Goal: Task Accomplishment & Management: Complete application form

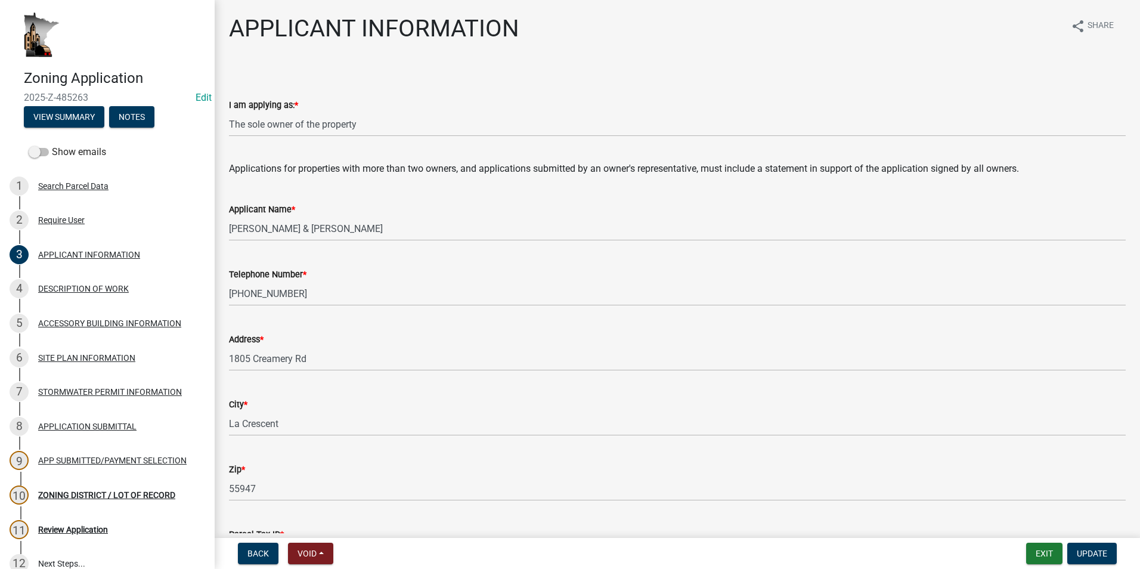
select select "884de254-84a4-4256-8abe-0e7e5fcf6e66"
select select "81c7fadf-c10b-486a-ba53-d59fb5d0dbc6"
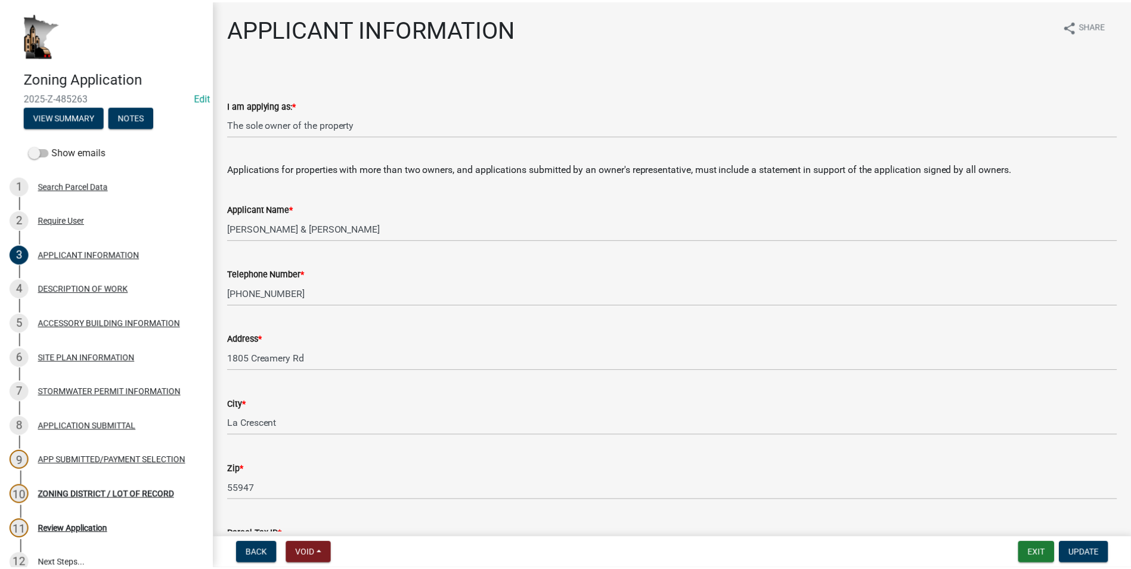
scroll to position [238, 0]
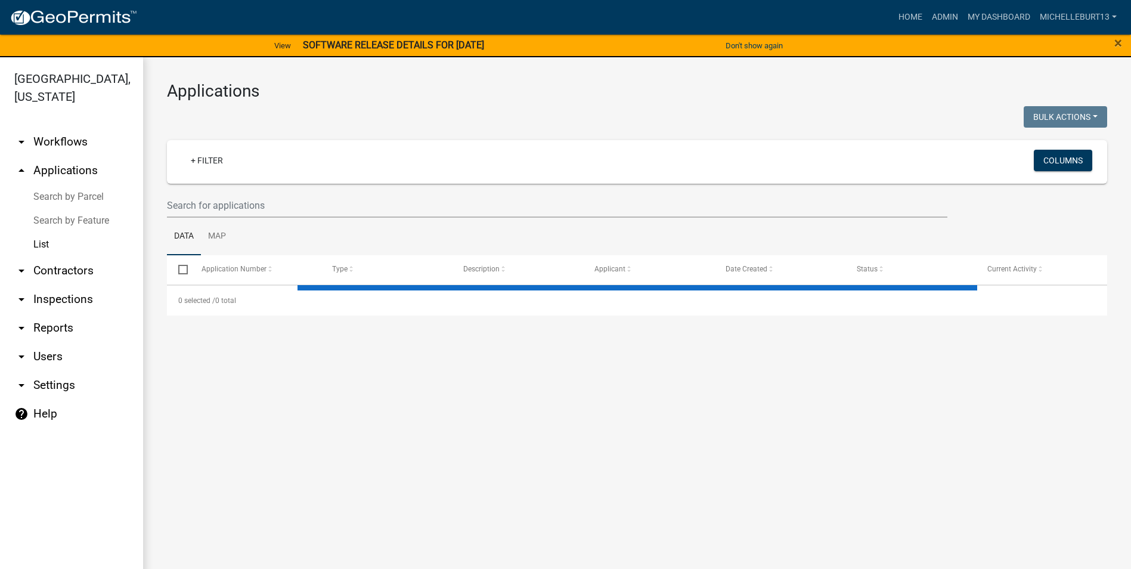
select select "3: 100"
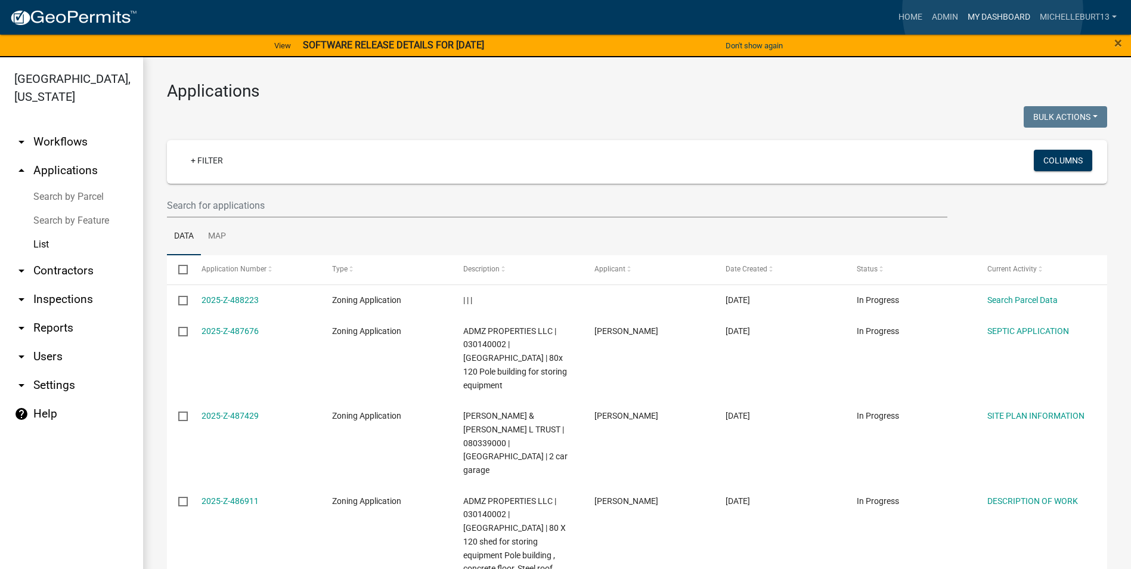
click at [992, 11] on link "My Dashboard" at bounding box center [999, 17] width 72 height 23
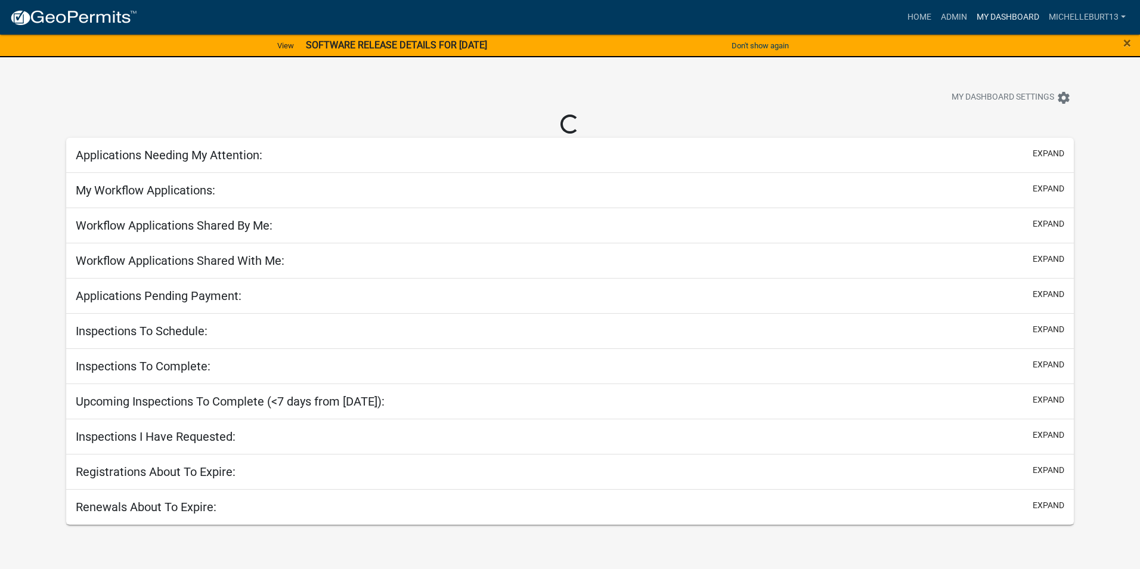
select select "3: 100"
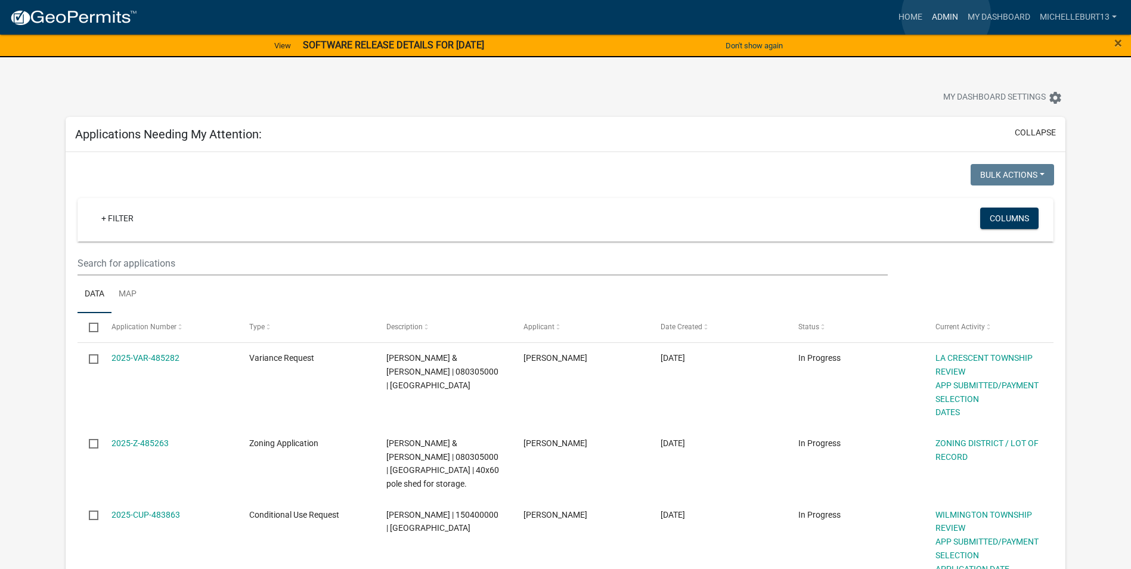
click at [946, 15] on link "Admin" at bounding box center [945, 17] width 36 height 23
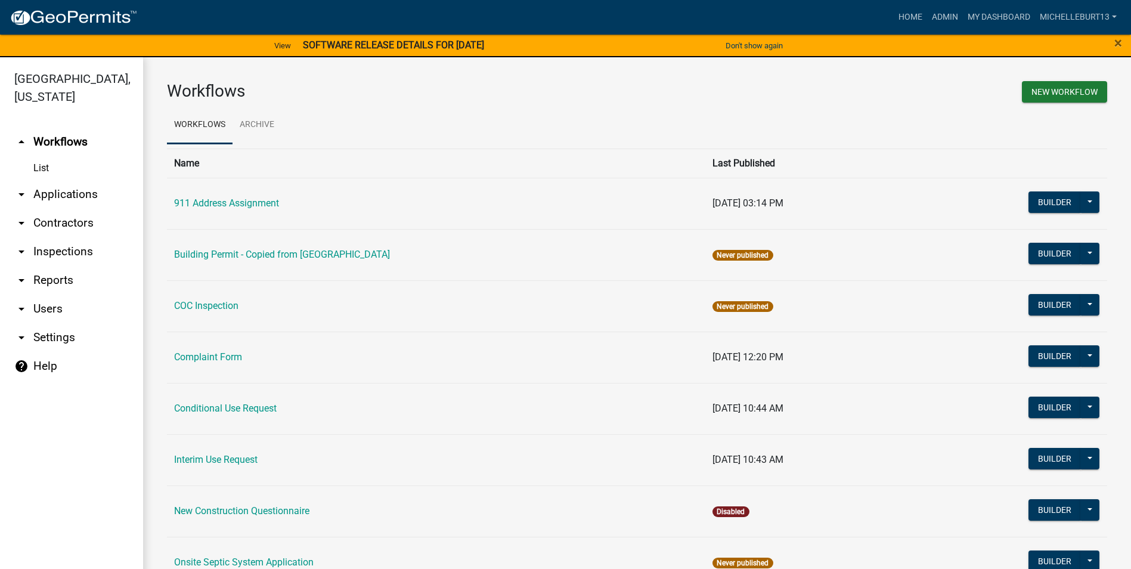
click at [51, 195] on link "arrow_drop_down Applications" at bounding box center [71, 194] width 143 height 29
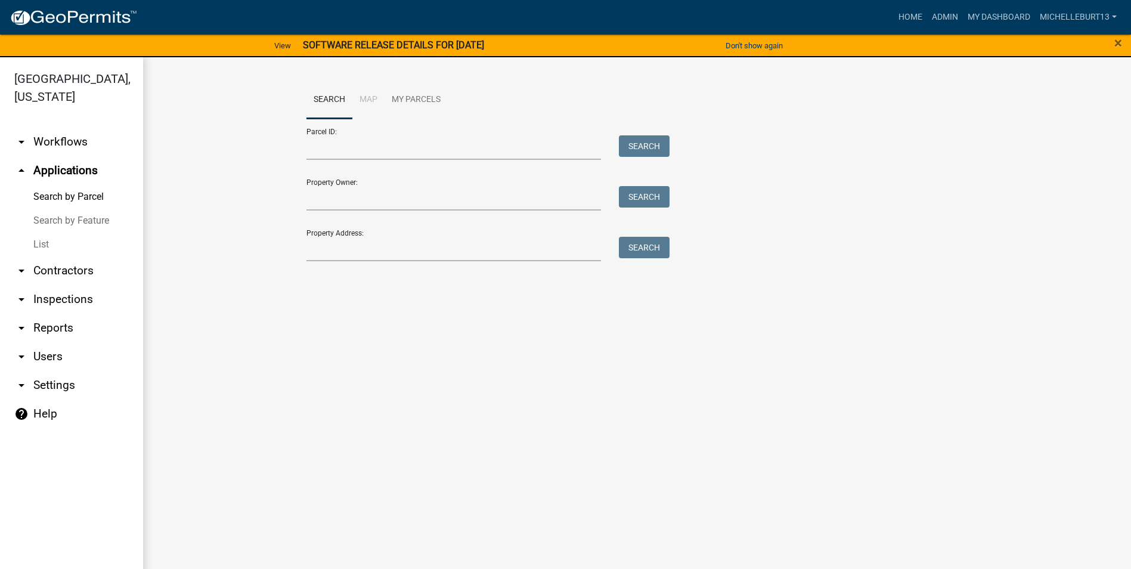
click at [46, 241] on link "List" at bounding box center [71, 244] width 143 height 24
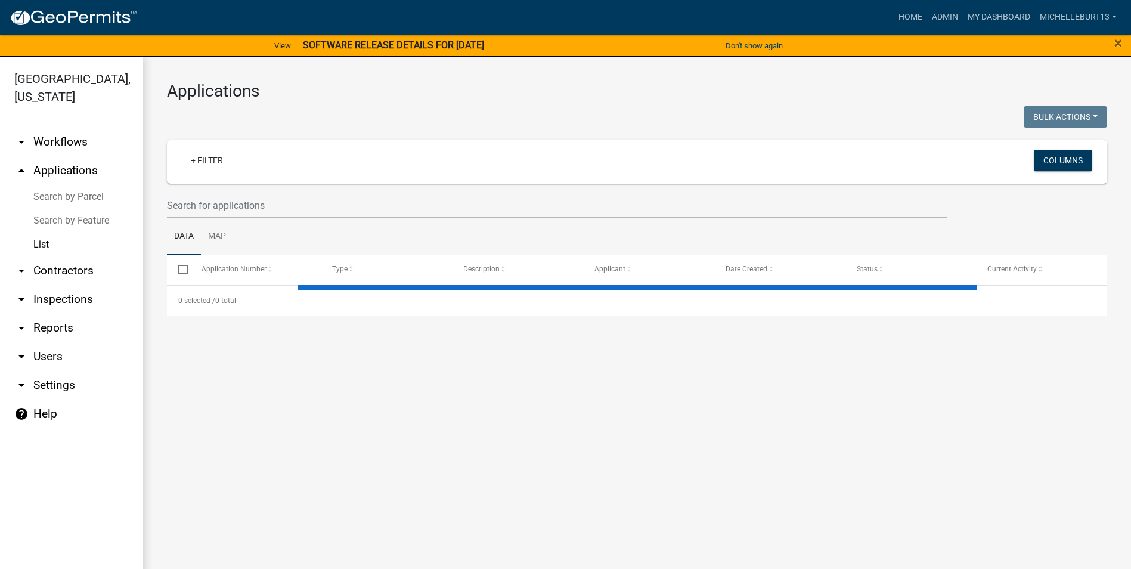
select select "3: 100"
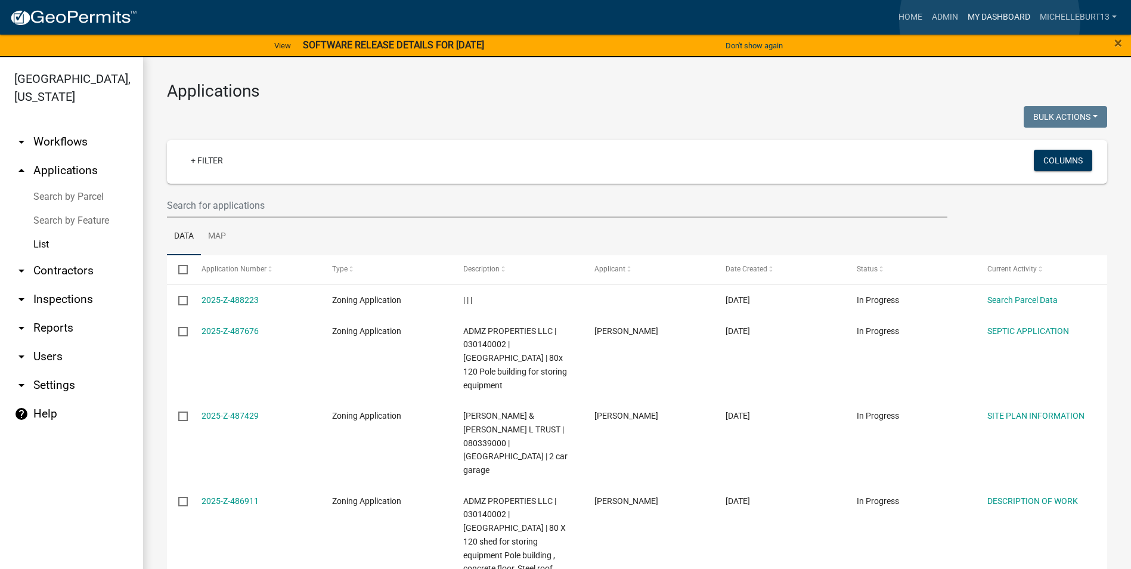
click at [989, 21] on link "My Dashboard" at bounding box center [999, 17] width 72 height 23
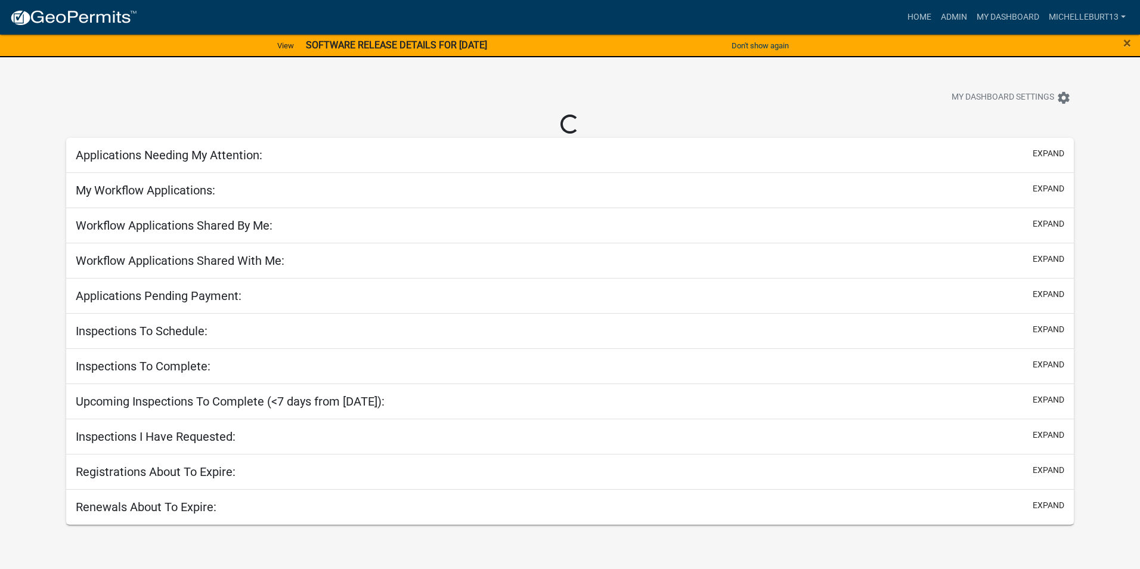
select select "3: 100"
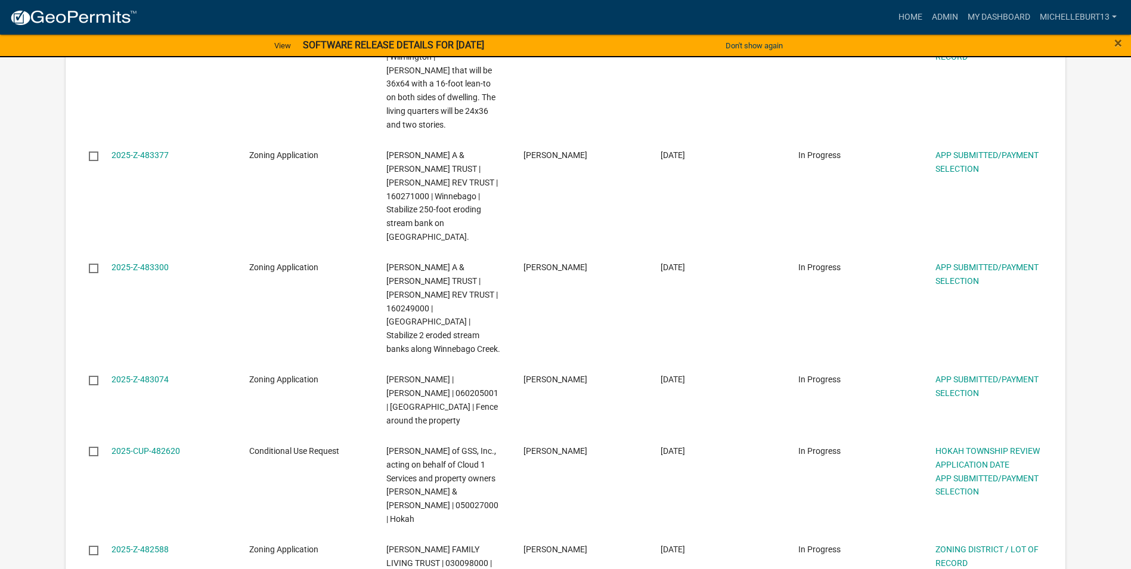
scroll to position [596, 0]
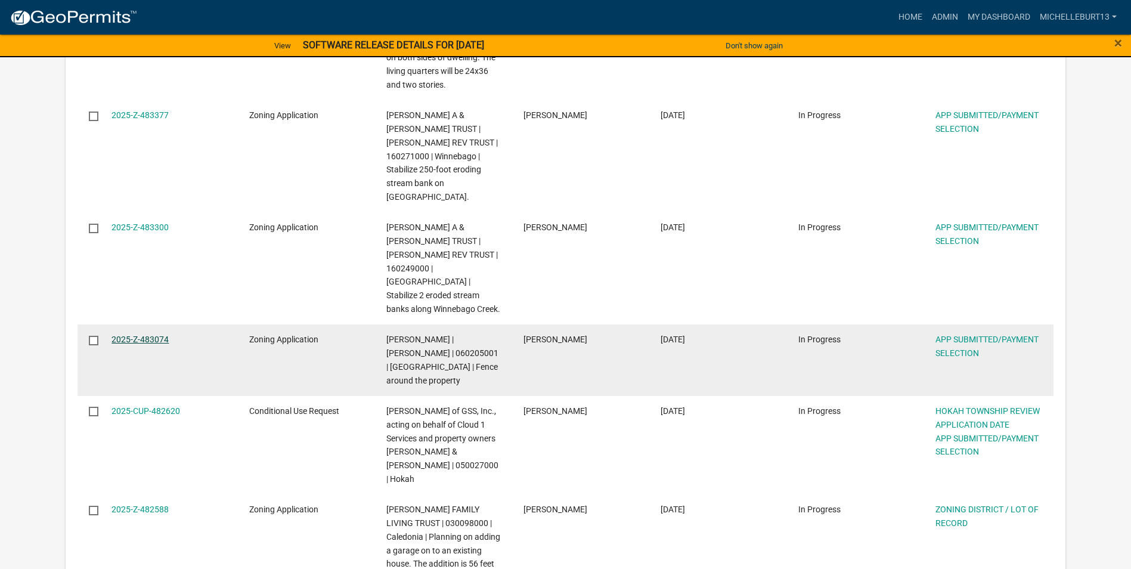
click at [144, 334] on link "2025-Z-483074" at bounding box center [139, 339] width 57 height 10
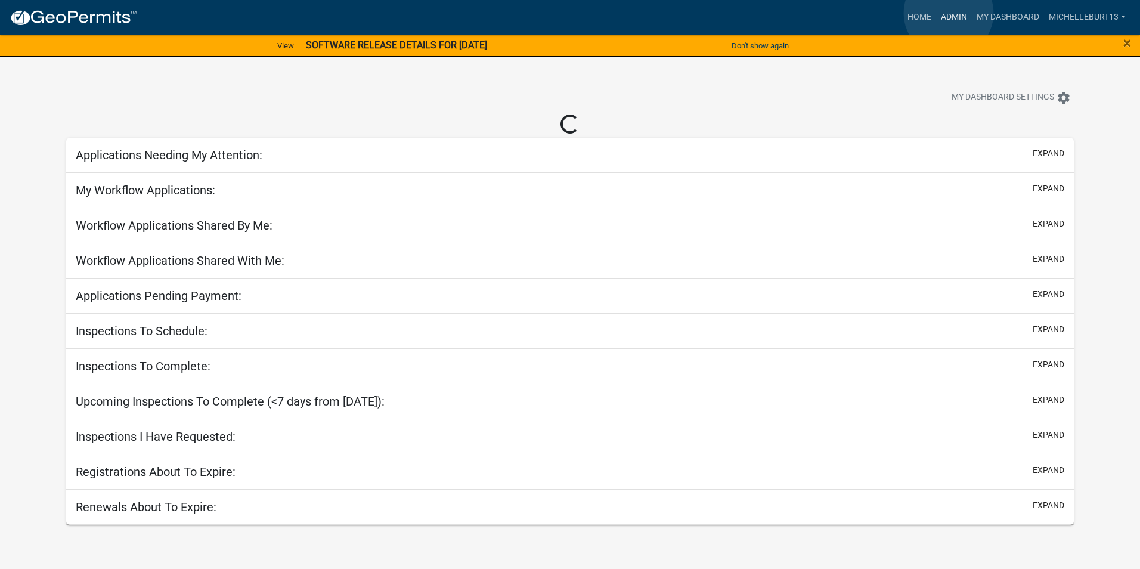
click at [948, 13] on link "Admin" at bounding box center [954, 17] width 36 height 23
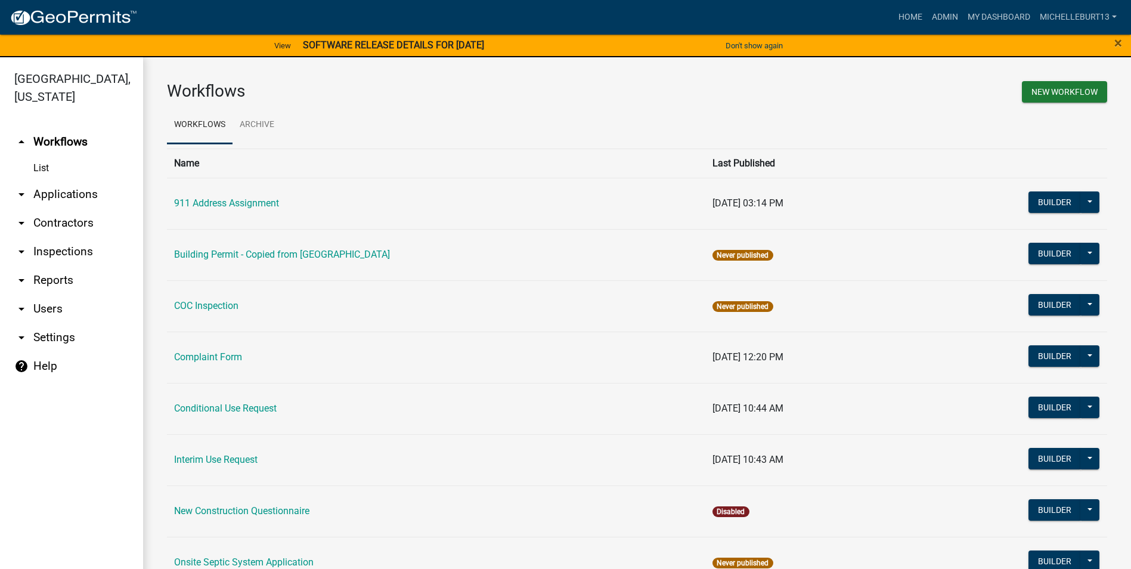
click at [73, 194] on link "arrow_drop_down Applications" at bounding box center [71, 194] width 143 height 29
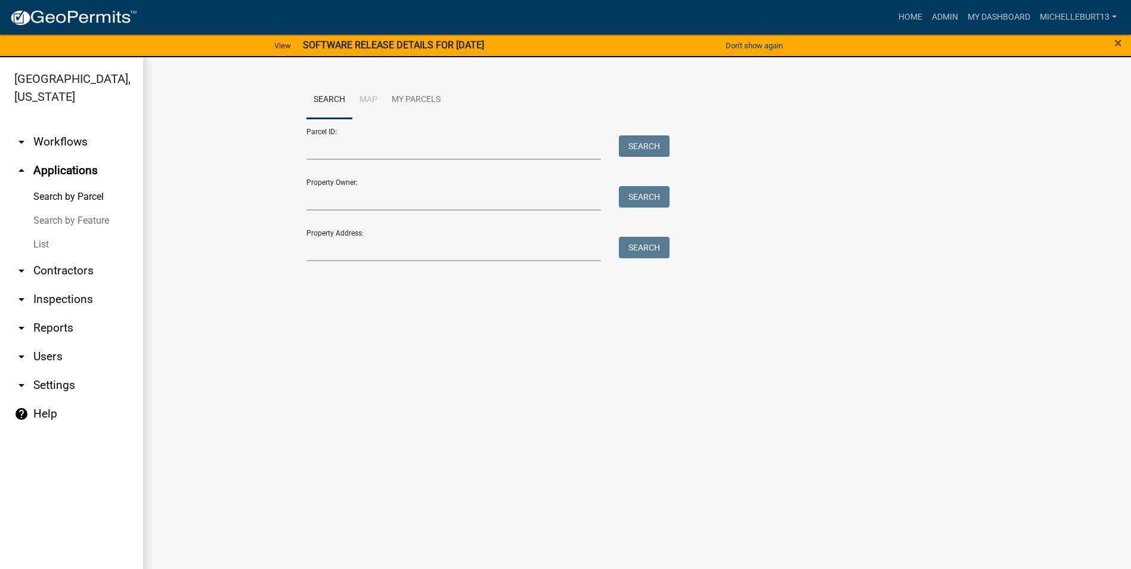
click at [41, 247] on link "List" at bounding box center [71, 244] width 143 height 24
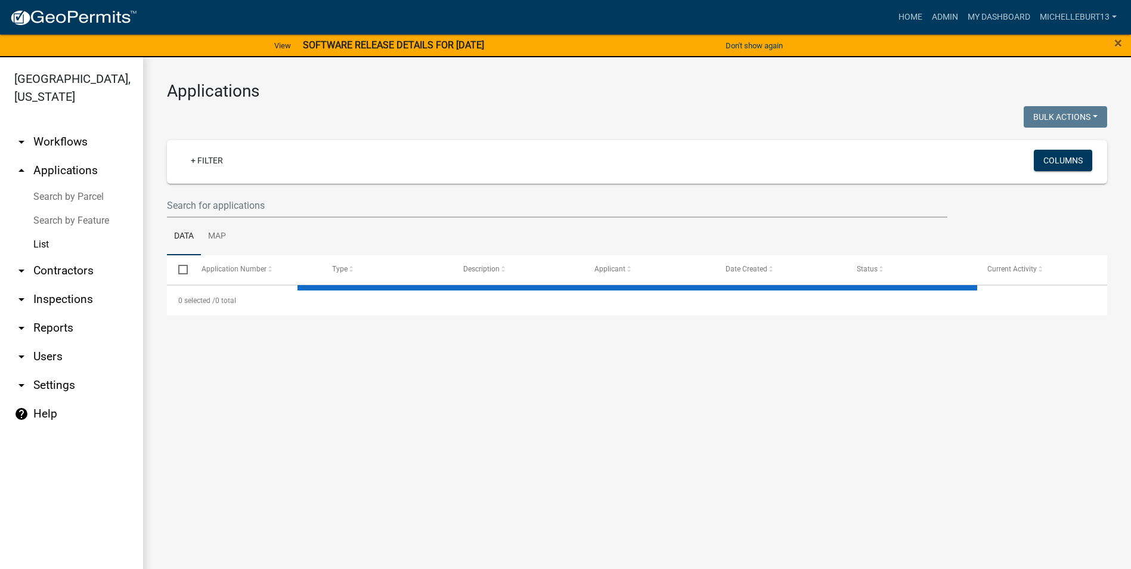
select select "3: 100"
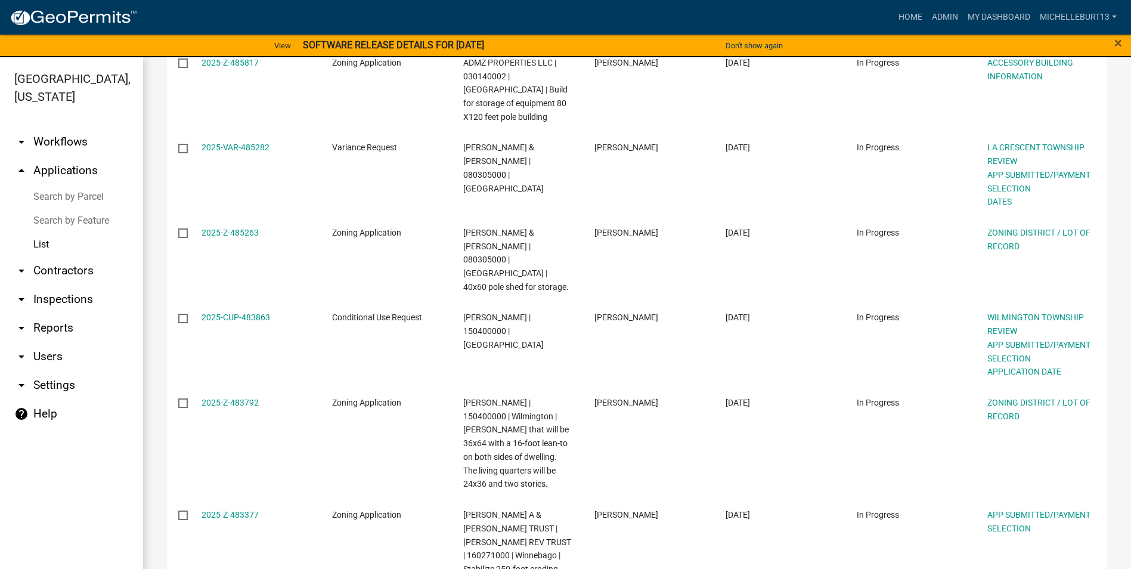
scroll to position [596, 0]
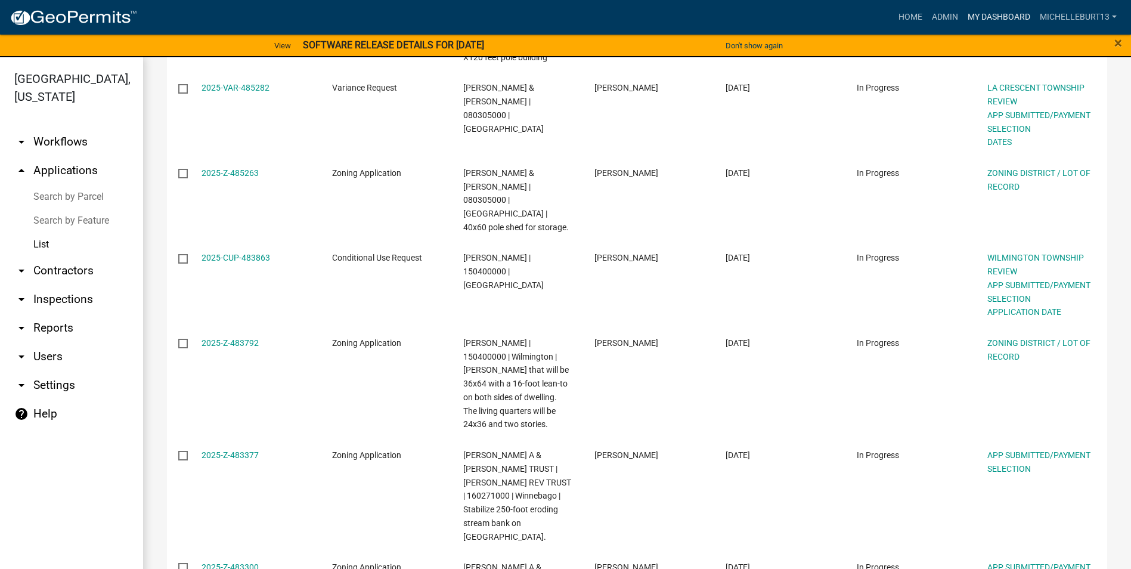
click at [997, 14] on link "My Dashboard" at bounding box center [999, 17] width 72 height 23
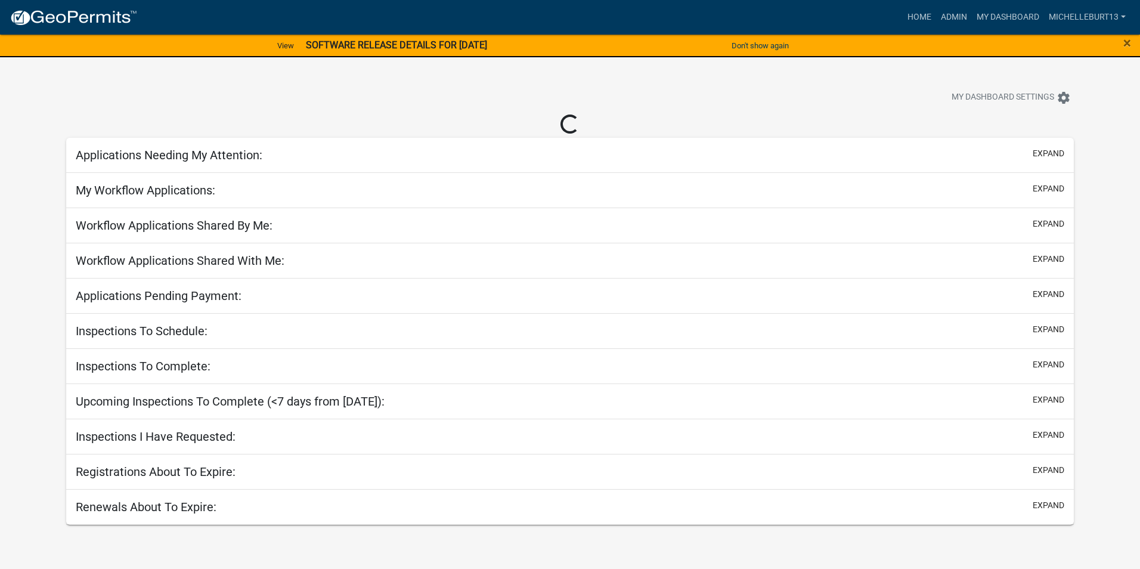
select select "3: 100"
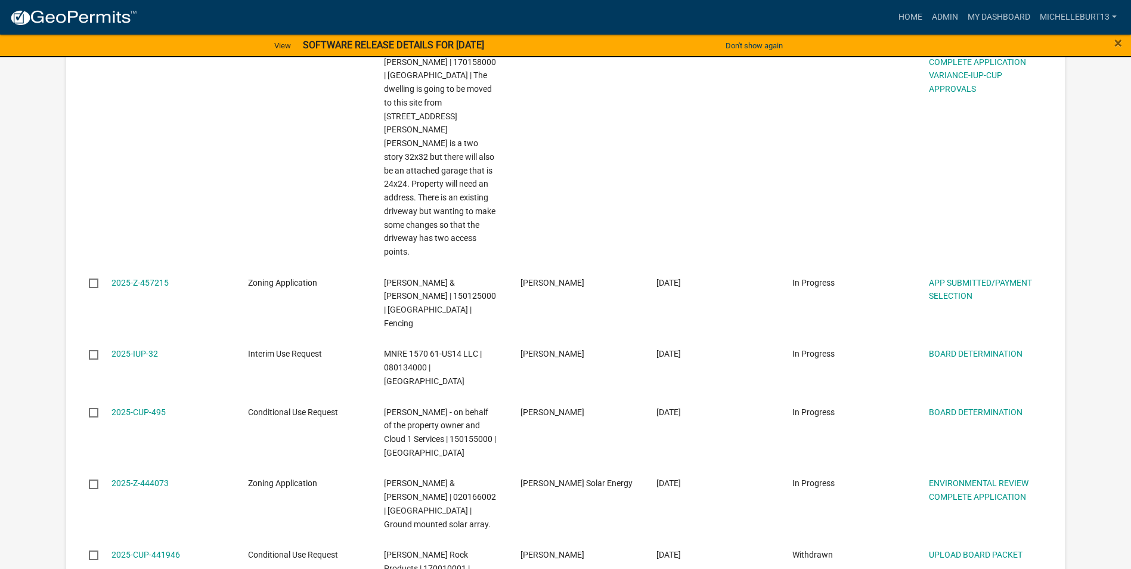
scroll to position [3457, 0]
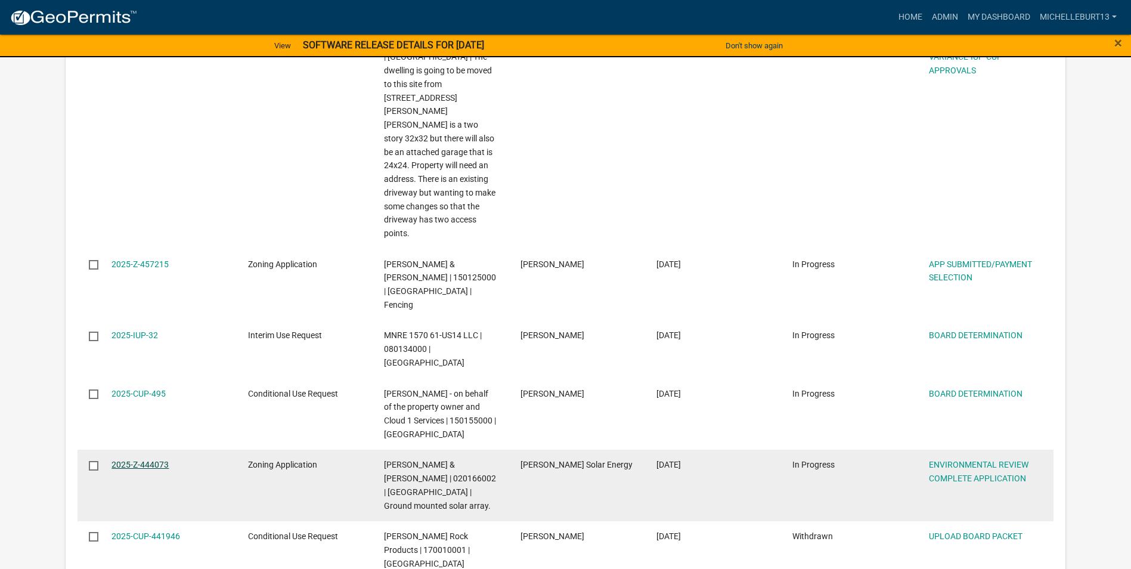
click at [135, 460] on link "2025-Z-444073" at bounding box center [139, 465] width 57 height 10
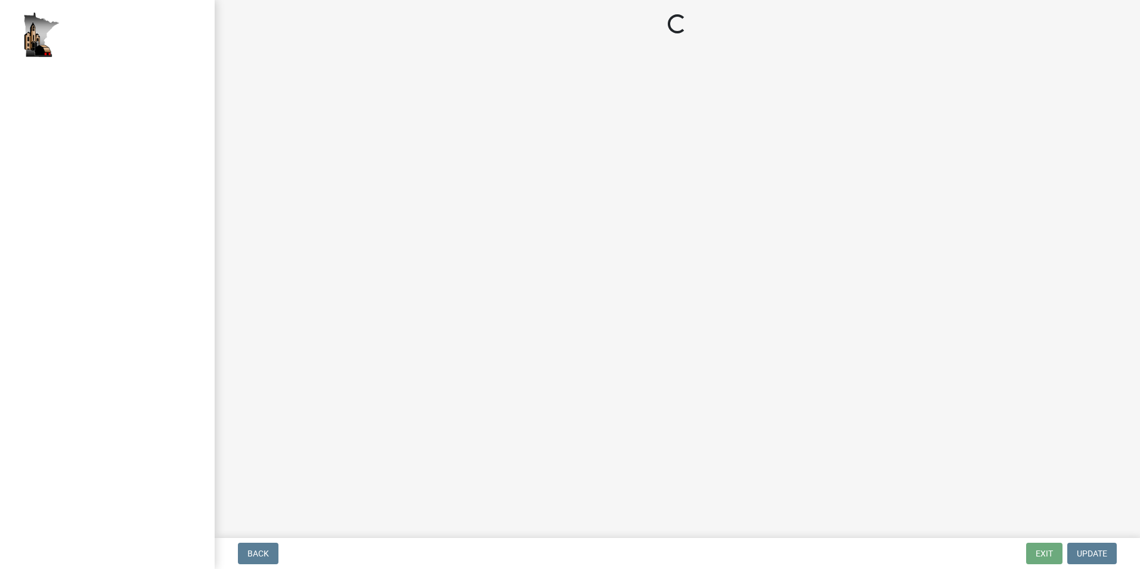
select select "c14f3f92-6027-430f-9764-3519d5e348ac"
select select "9c9acfd4-8e0f-4be9-a526-46abded81ac2"
select select "8e2ba76a-b56b-4d4d-8fa8-e6743832b006"
select select "209d5a7c-fc04-460f-9e53-7d7e4ca27463"
select select "68254632-9f58-4a36-9049-00844d6a793c"
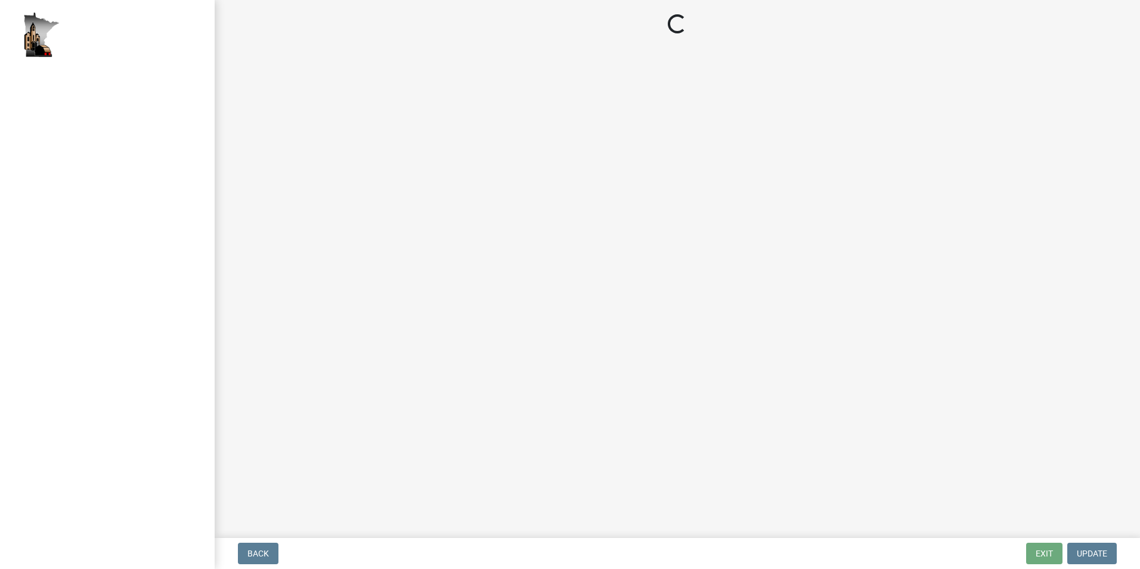
select select "294fbb0f-ef92-492d-a55d-6ae48f2d4023"
select select "5727336e-9a20-4bd2-a6f3-e7484509ff9a"
select select "1ab122d5-d6e3-45d3-b65c-e8965fd0fe7f"
select select "62854372-d72f-435b-82a4-230756e4820f"
select select "c0fe89da-e6be-4440-b09b-6bf401eca5d4"
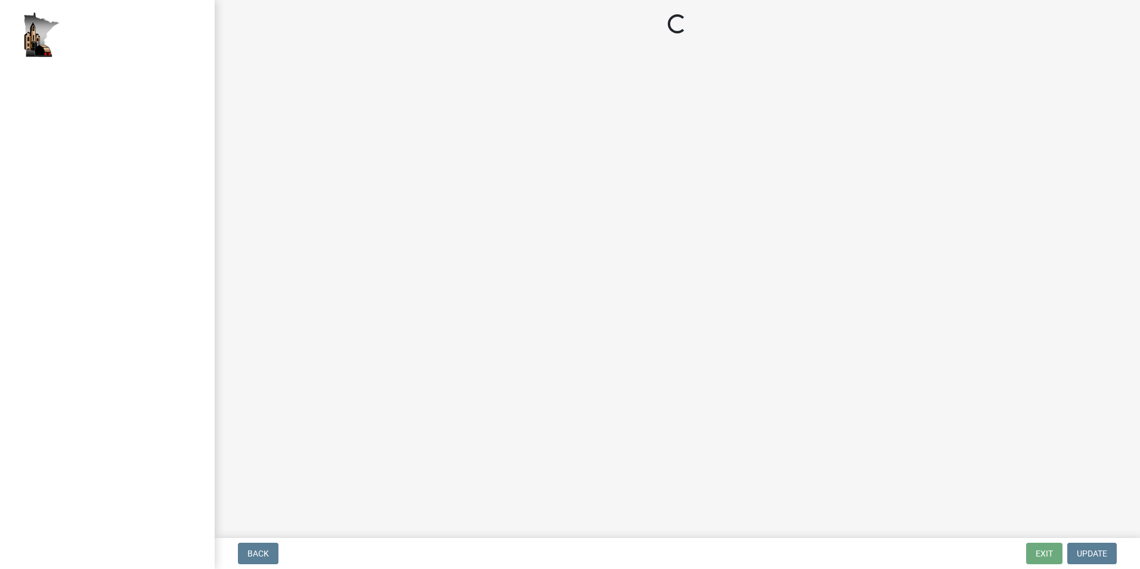
select select "cc045de0-ead4-414c-a886-12e51f2bc4aa"
select select "c55ed237-4e75-4d9e-9e6e-534c544ae652"
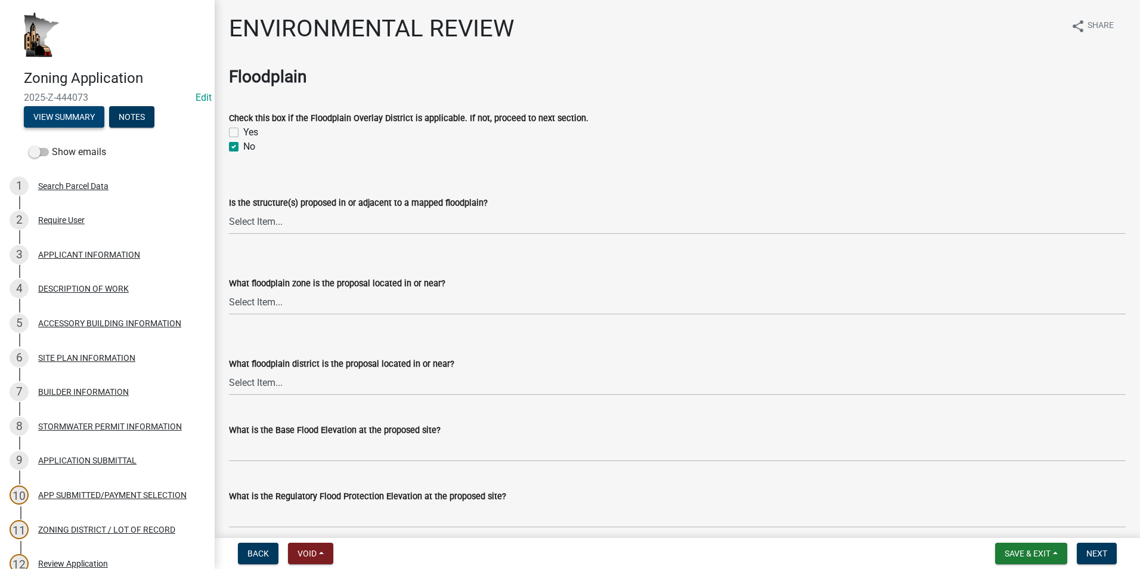
click at [71, 121] on button "View Summary" at bounding box center [64, 116] width 80 height 21
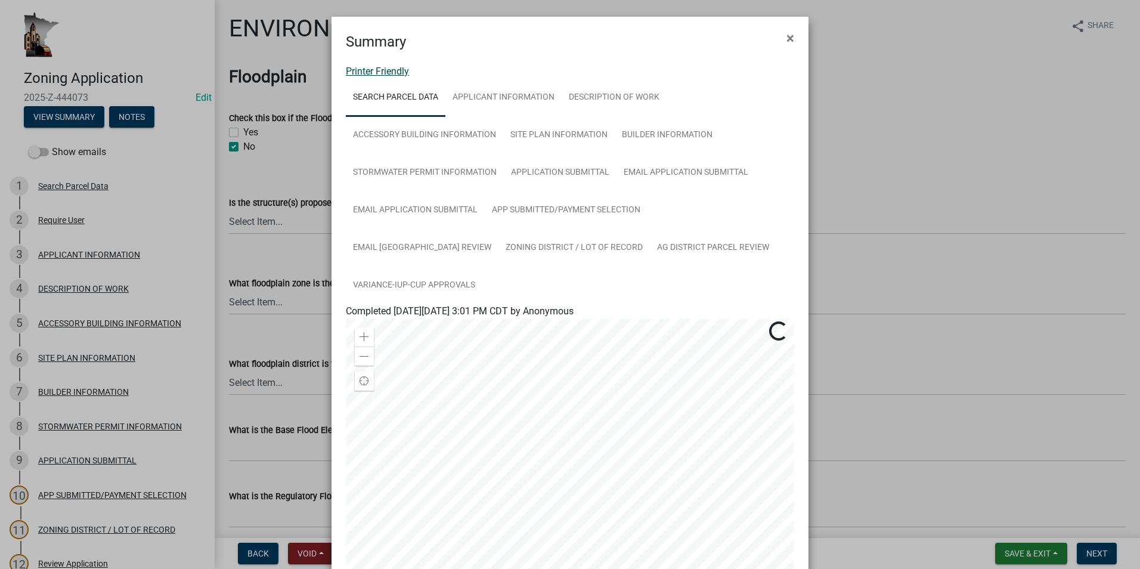
click at [378, 69] on link "Printer Friendly" at bounding box center [377, 71] width 63 height 11
click at [788, 40] on span "×" at bounding box center [790, 38] width 8 height 17
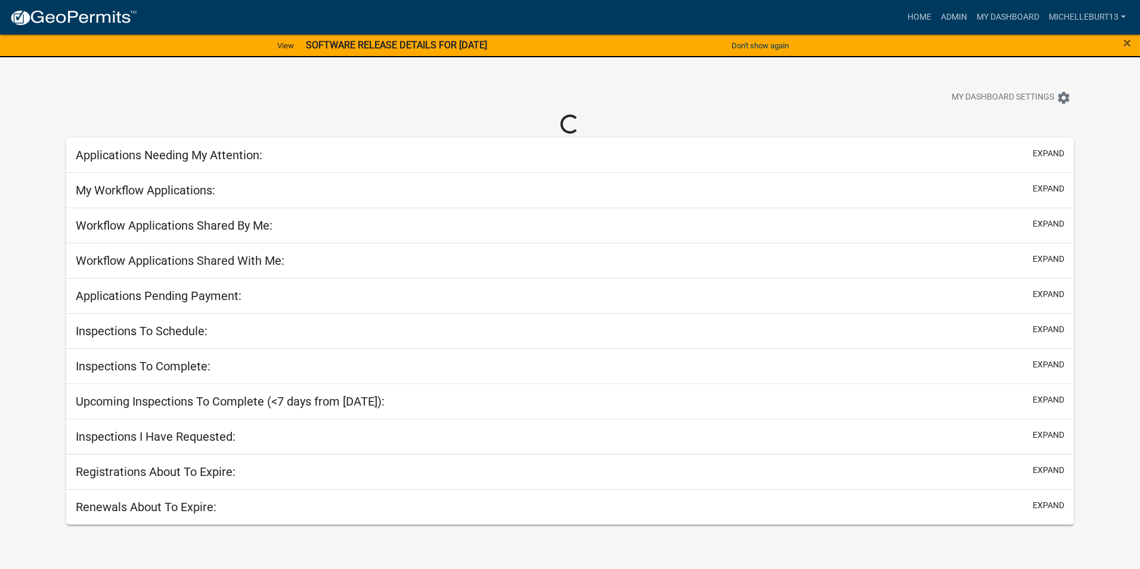
select select "3: 100"
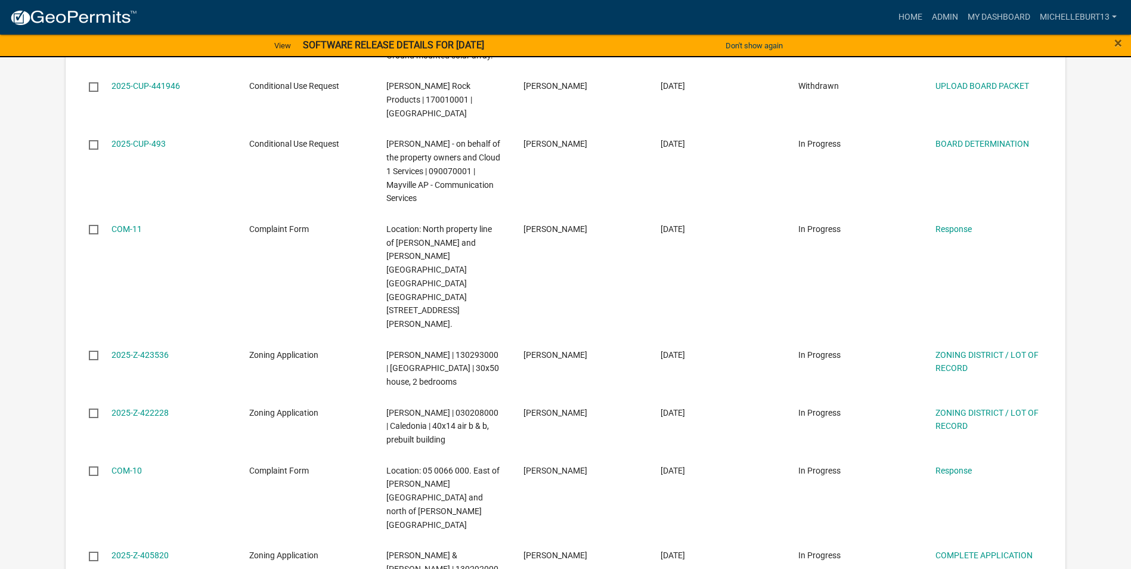
scroll to position [3874, 0]
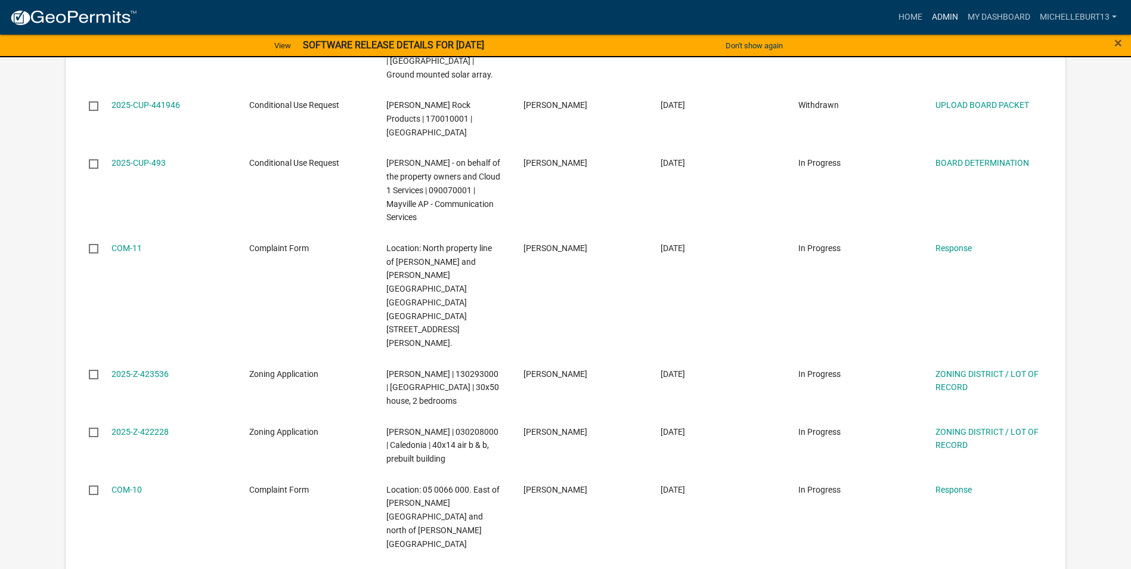
click at [954, 17] on link "Admin" at bounding box center [945, 17] width 36 height 23
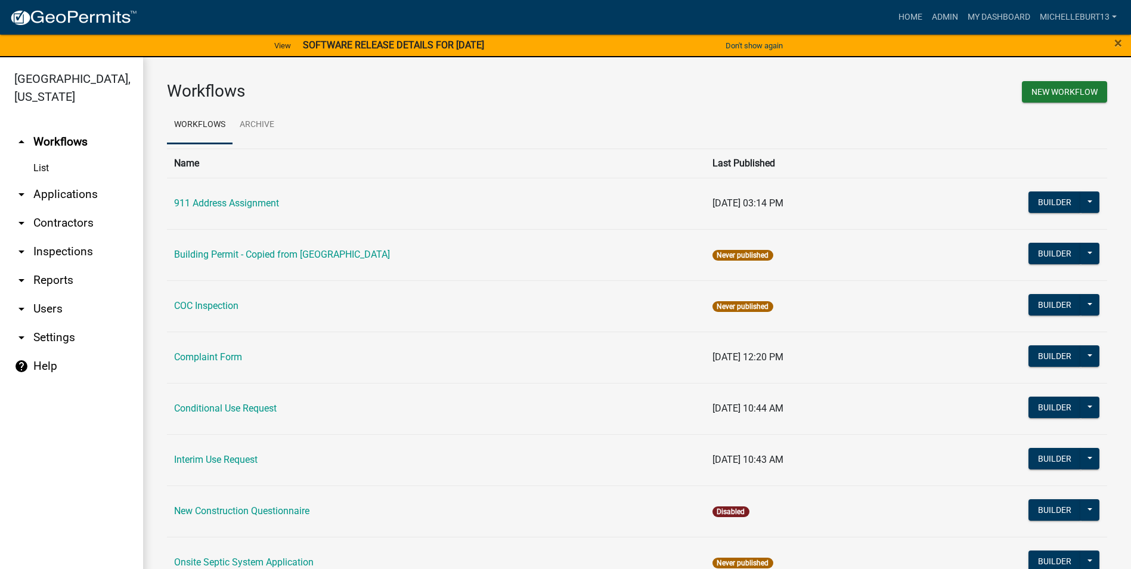
click at [46, 191] on link "arrow_drop_down Applications" at bounding box center [71, 194] width 143 height 29
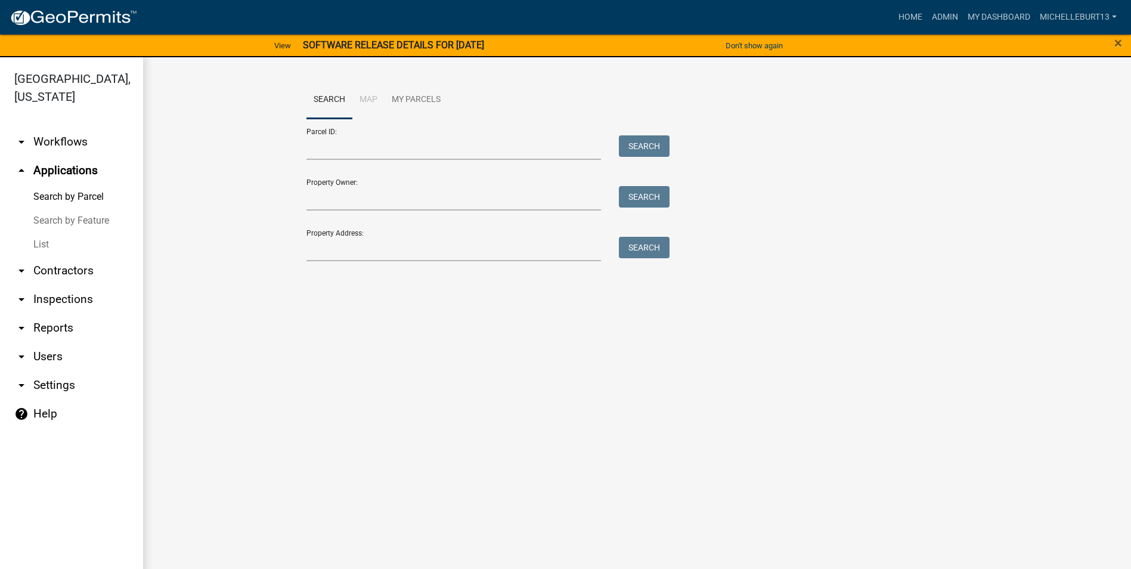
click at [40, 237] on link "List" at bounding box center [71, 244] width 143 height 24
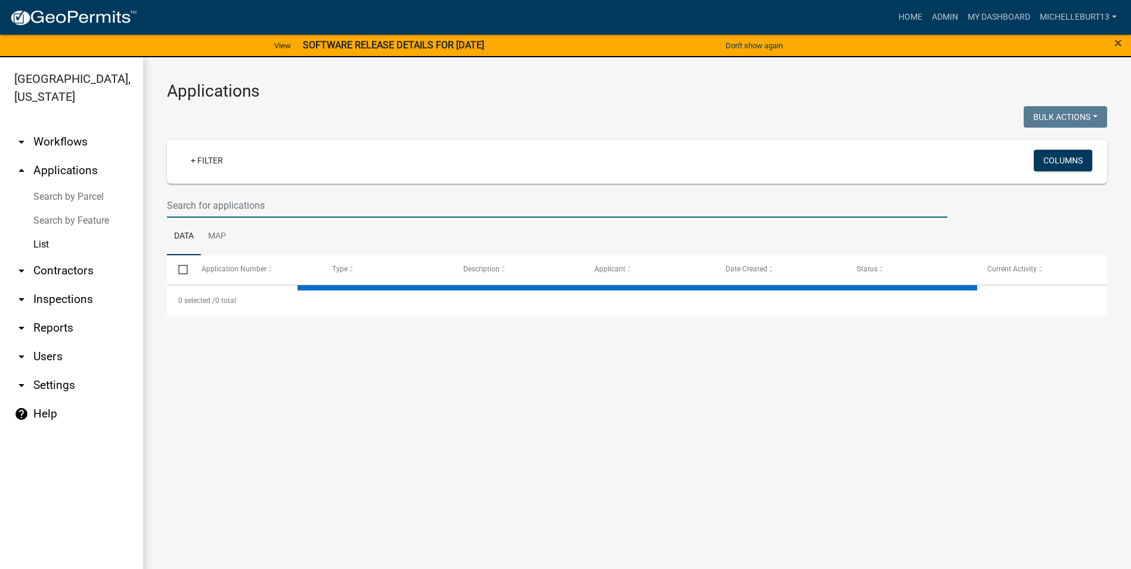
click at [201, 200] on input "text" at bounding box center [557, 205] width 780 height 24
select select "3: 100"
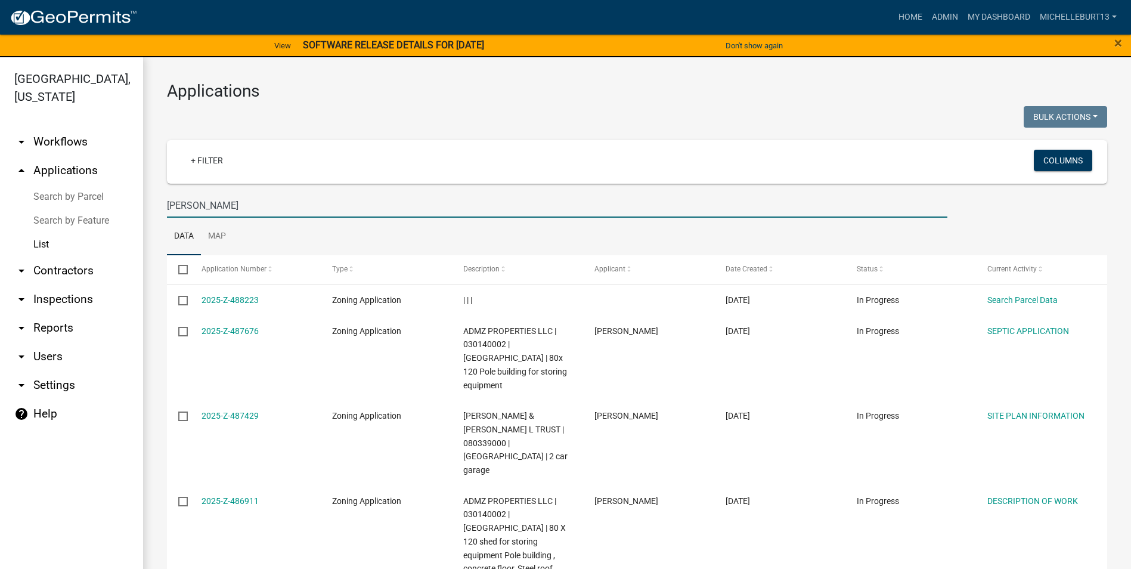
type input "Hoscheit"
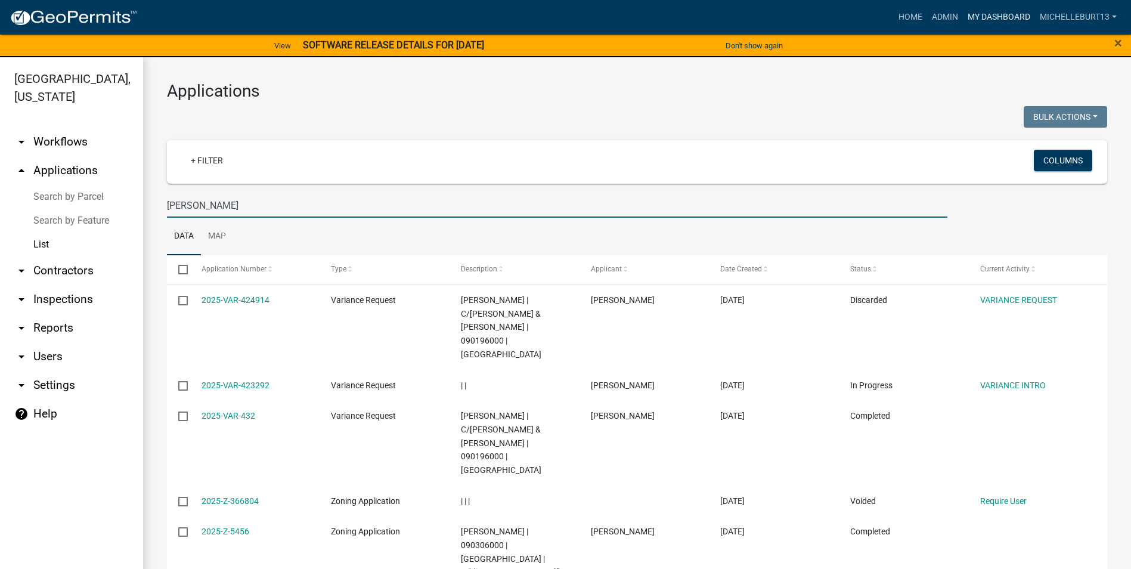
click at [998, 18] on link "My Dashboard" at bounding box center [999, 17] width 72 height 23
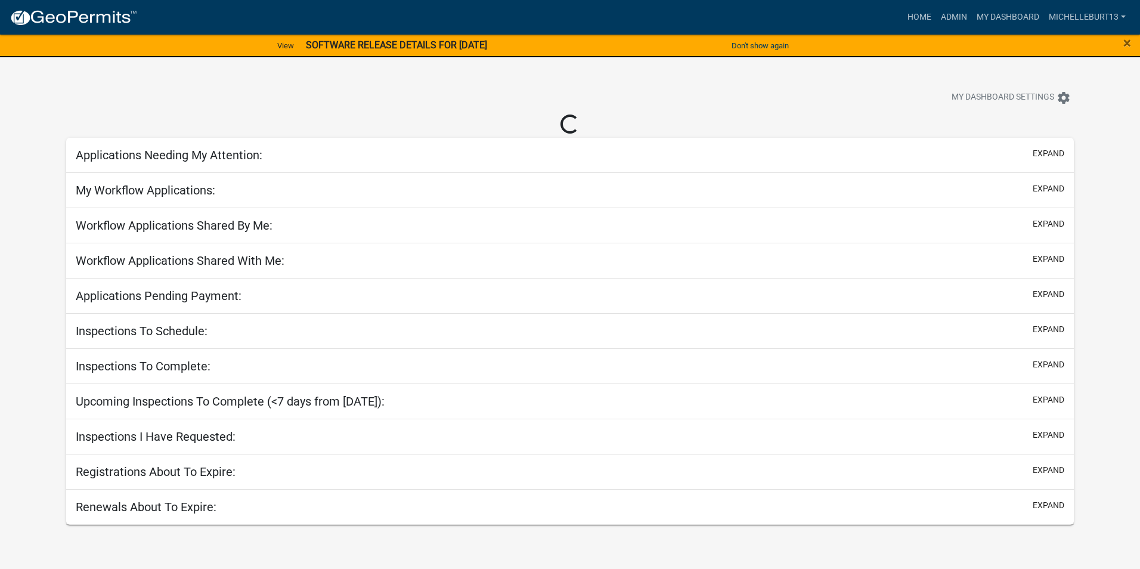
select select "3: 100"
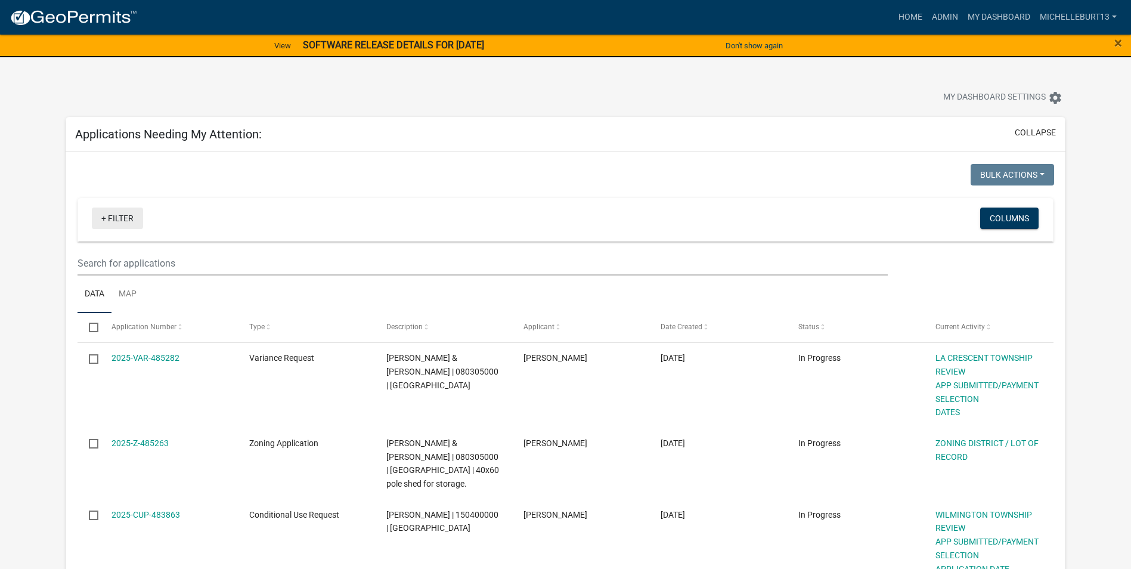
click at [108, 220] on link "+ Filter" at bounding box center [117, 217] width 51 height 21
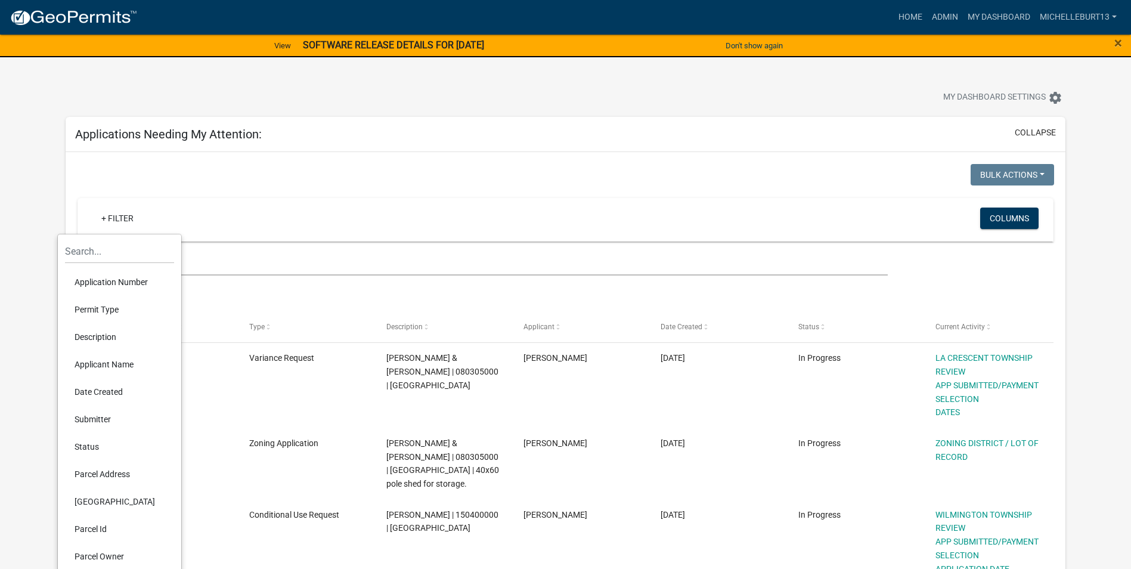
click at [112, 307] on li "Permit Type" at bounding box center [119, 309] width 109 height 27
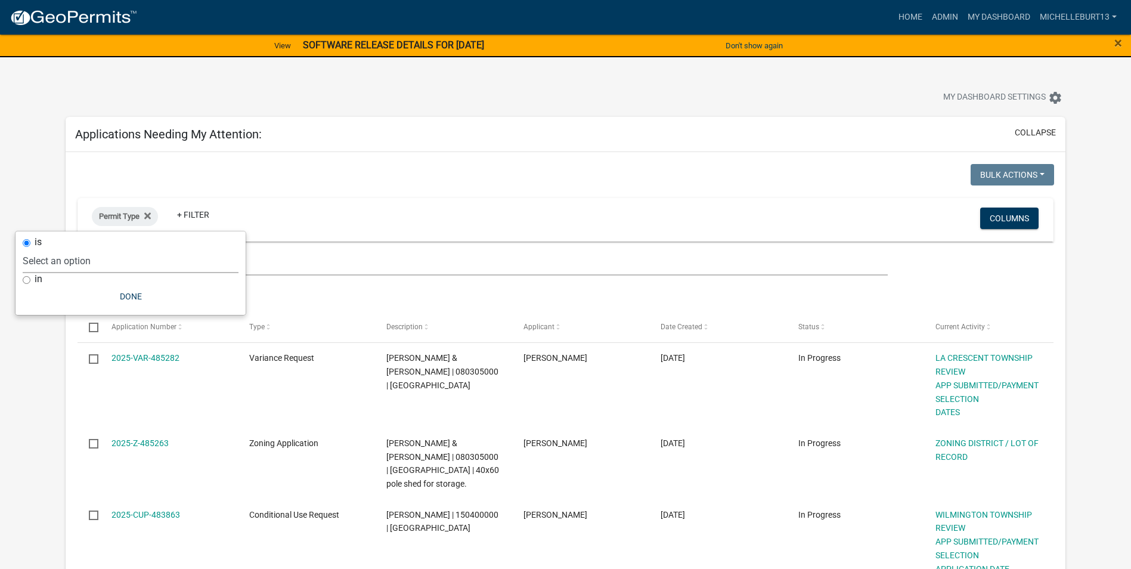
click at [90, 264] on select "Select an option 911 Address Assignment Building Contractor (Registration) Buil…" at bounding box center [131, 261] width 216 height 24
select select "253dacdd-2dce-46fa-a212-aa06fd039a76"
click at [57, 249] on select "Select an option 911 Address Assignment Building Contractor (Registration) Buil…" at bounding box center [131, 261] width 216 height 24
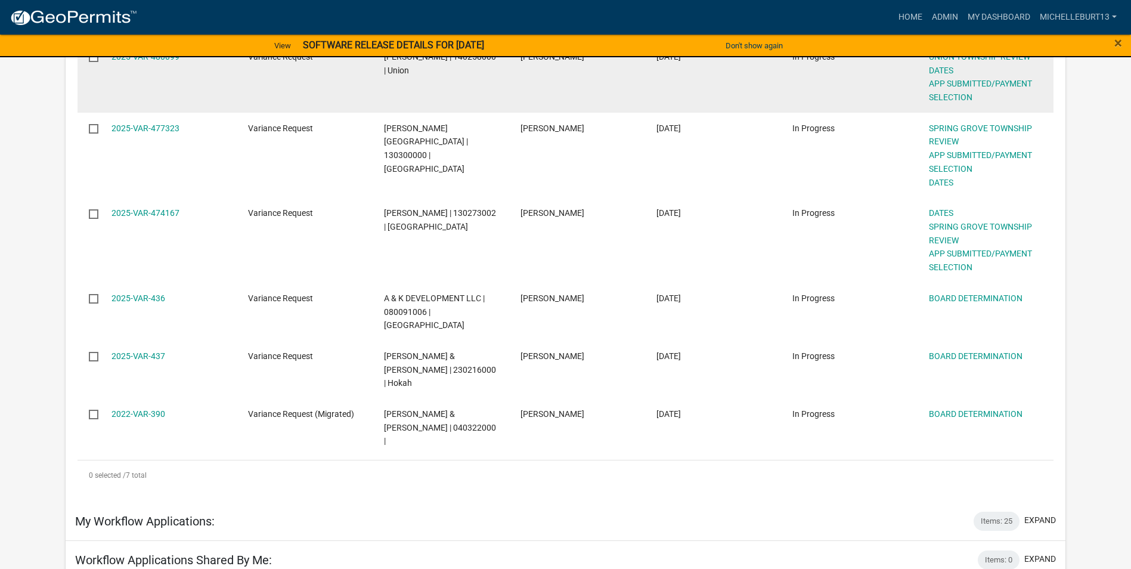
scroll to position [358, 0]
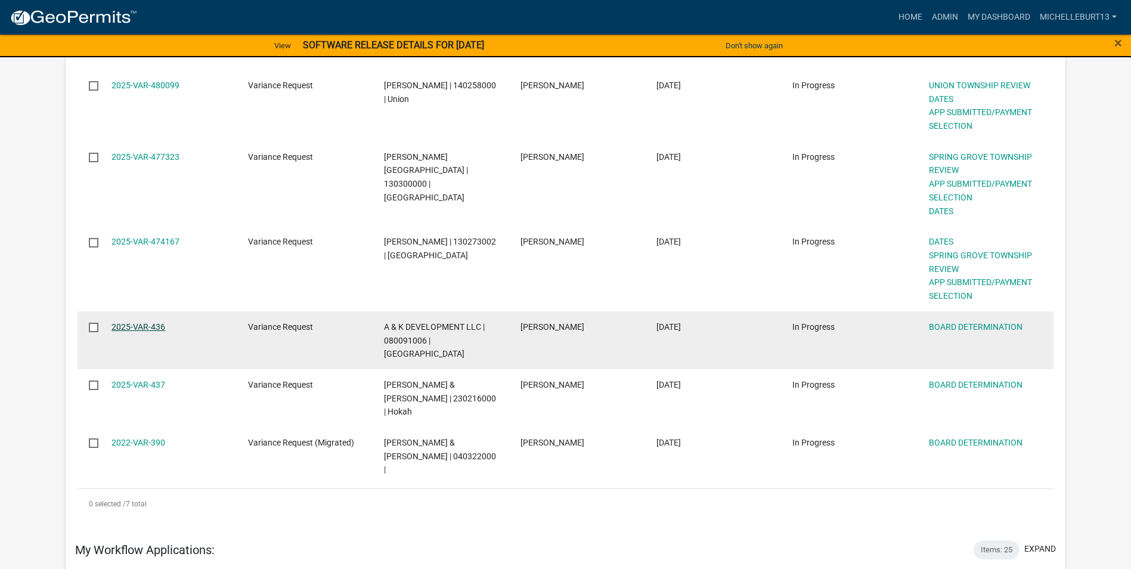
click at [145, 327] on link "2025-VAR-436" at bounding box center [138, 327] width 54 height 10
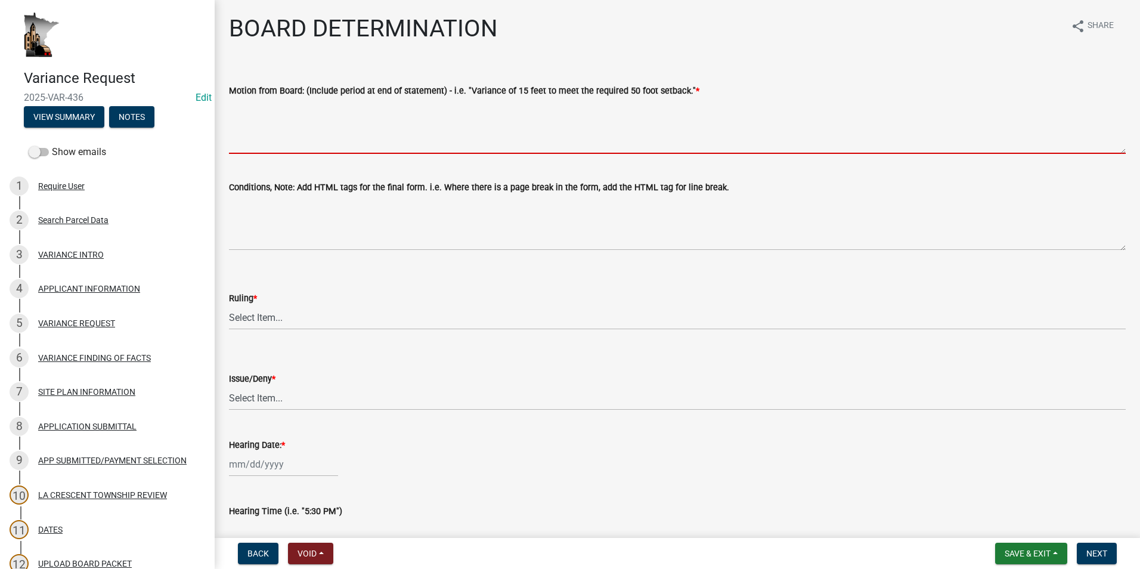
click at [288, 110] on textarea "Motion from Board: (Include period at end of statement) - i.e. "Variance of 15 …" at bounding box center [677, 126] width 896 height 56
paste textarea "Ken Anderson made a motion to grant a variance to allow the creation of a new l…"
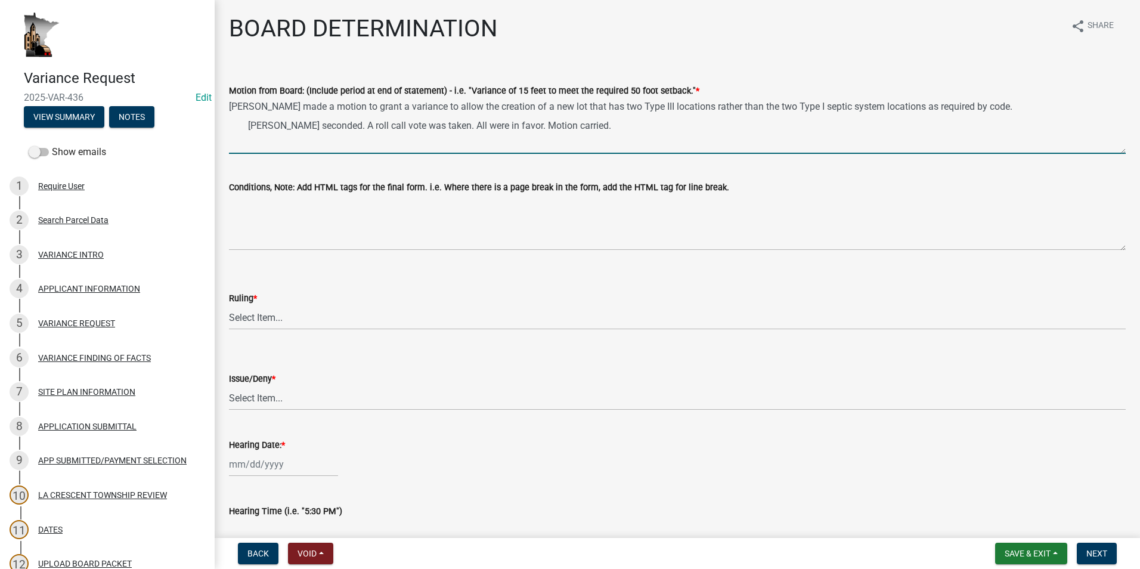
click at [248, 125] on textarea "Ken Anderson made a motion to grant a variance to allow the creation of a new l…" at bounding box center [677, 126] width 896 height 56
type textarea "[PERSON_NAME] made a motion to grant a variance to allow the creation of a new …"
click at [291, 318] on select "Select Item... Approved Denied Approved with modifications Tabled" at bounding box center [677, 317] width 896 height 24
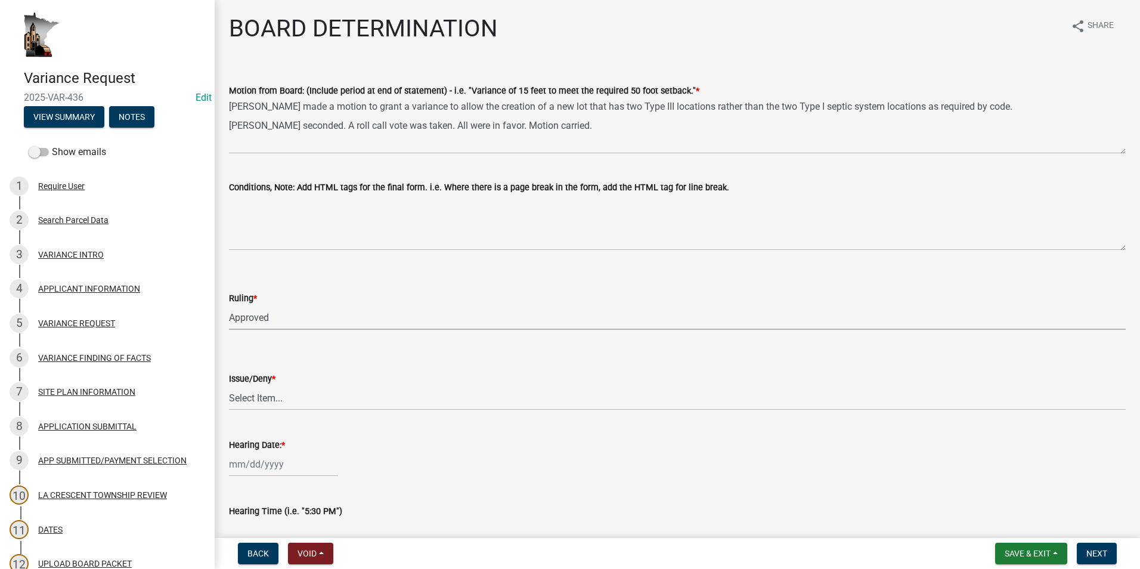
click at [229, 305] on select "Select Item... Approved Denied Approved with modifications Tabled" at bounding box center [677, 317] width 896 height 24
select select "85ba11e5-7209-43f6-854c-981a68d68d10"
click at [244, 401] on select "Select Item... issue deny" at bounding box center [677, 398] width 896 height 24
click at [229, 386] on select "Select Item... issue deny" at bounding box center [677, 398] width 896 height 24
select select "769fd7b2-2d56-4f27-a175-fdb054d0b85a"
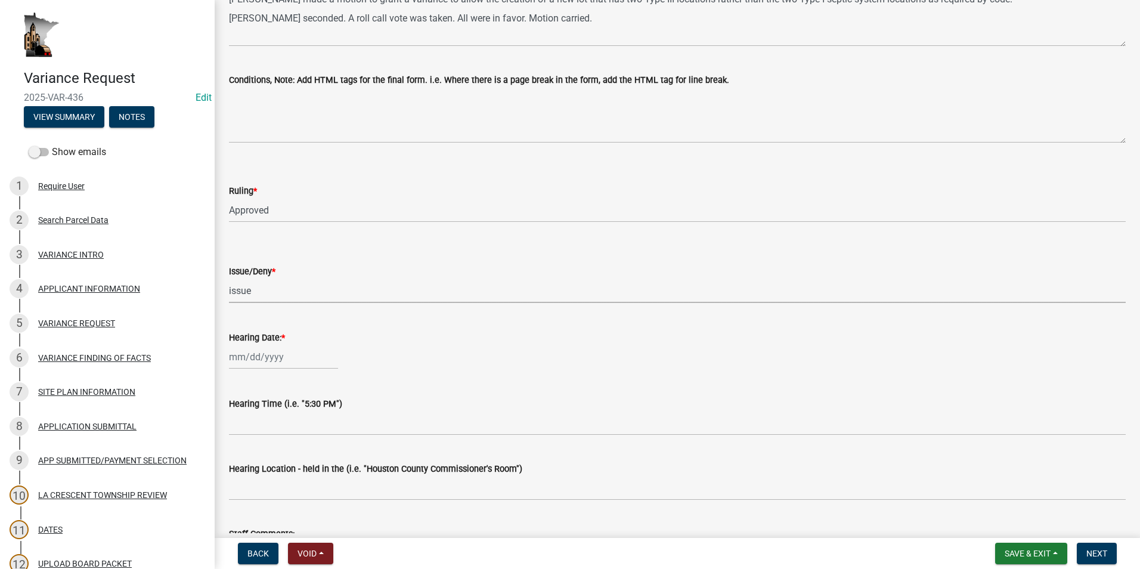
scroll to position [119, 0]
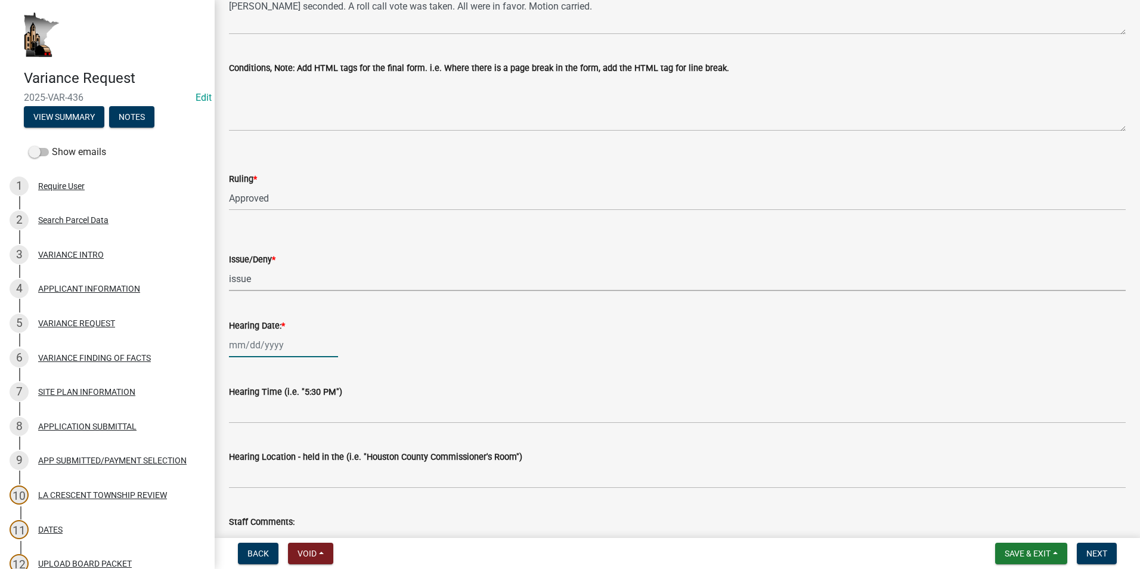
click at [257, 350] on div at bounding box center [283, 345] width 109 height 24
select select "10"
select select "2025"
click at [238, 371] on span "Previous month" at bounding box center [241, 369] width 9 height 9
select select "9"
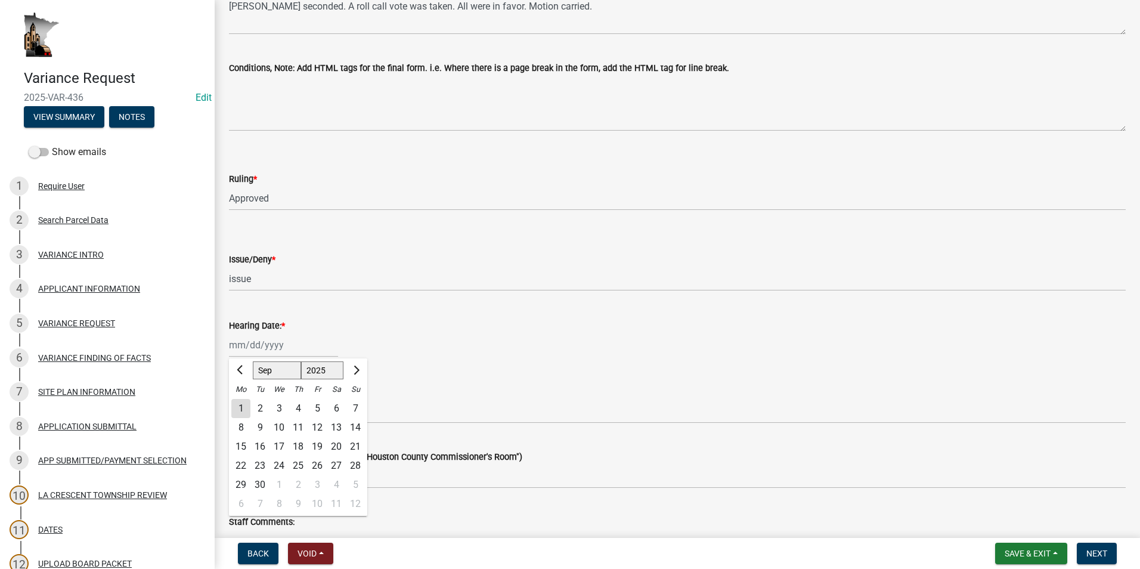
click at [280, 464] on div "24" at bounding box center [278, 465] width 19 height 19
type input "[DATE]"
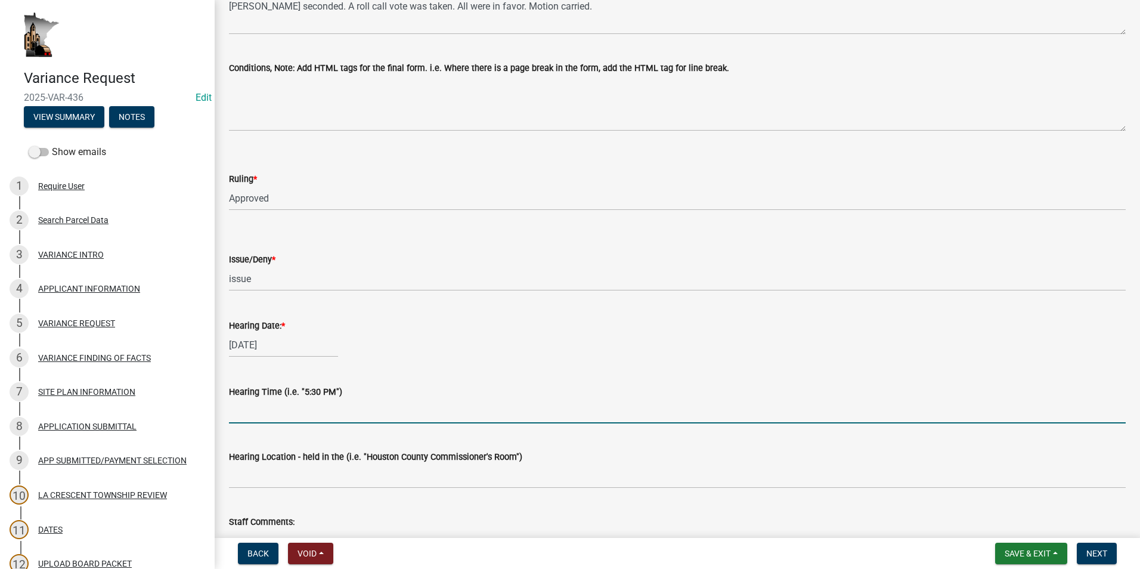
click at [256, 413] on input "Hearing Time (i.e. "5:30 PM")" at bounding box center [677, 411] width 896 height 24
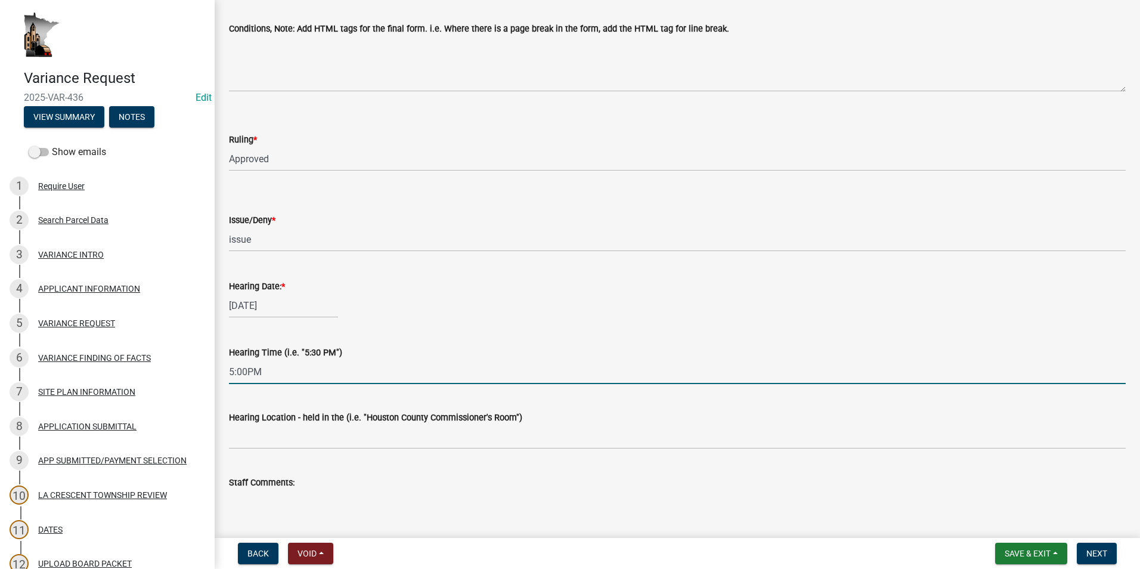
scroll to position [179, 0]
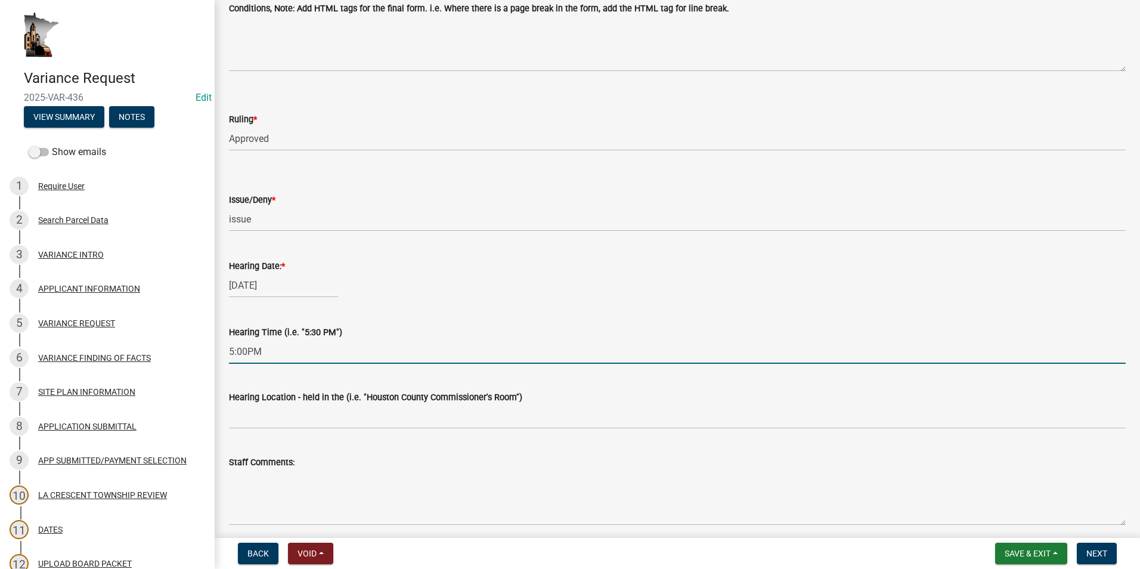
type input "5:00PM"
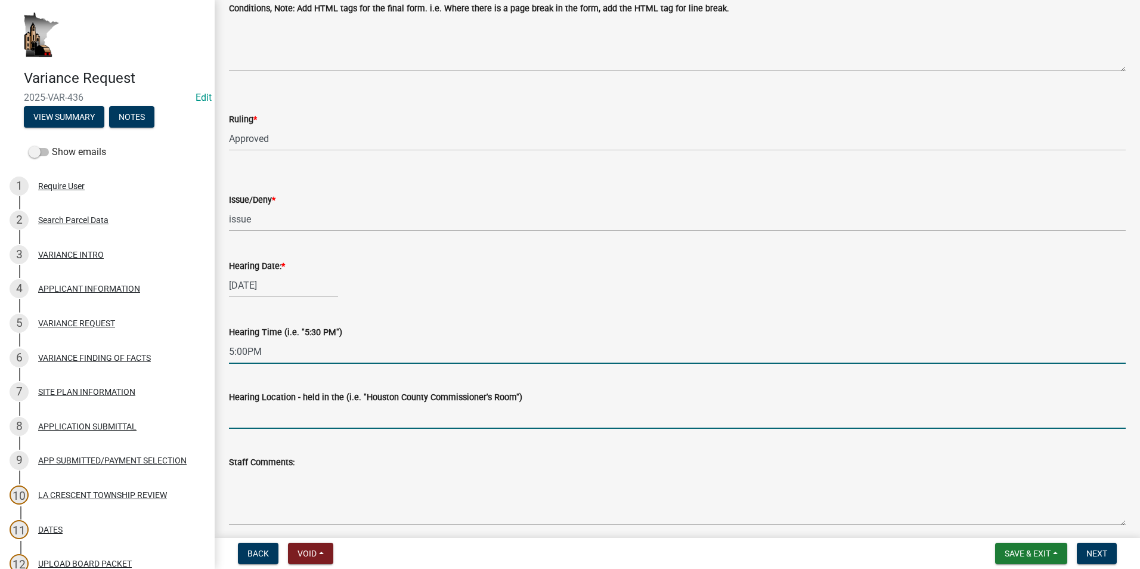
click at [259, 424] on input "Hearing Location - held in the (i.e. "Houston County Commissioner's Room")" at bounding box center [677, 416] width 896 height 24
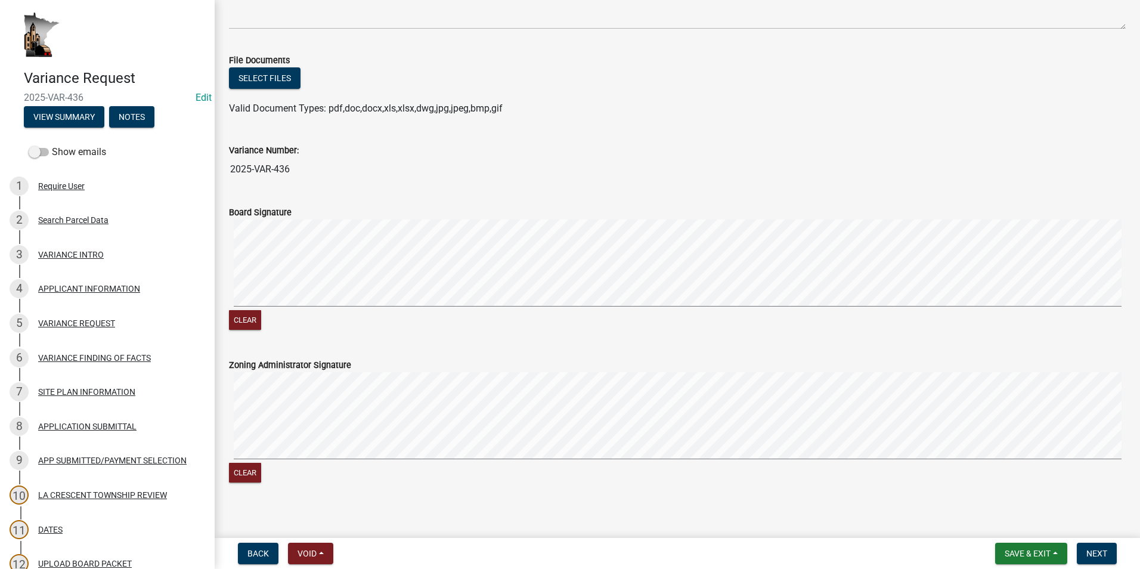
scroll to position [684, 0]
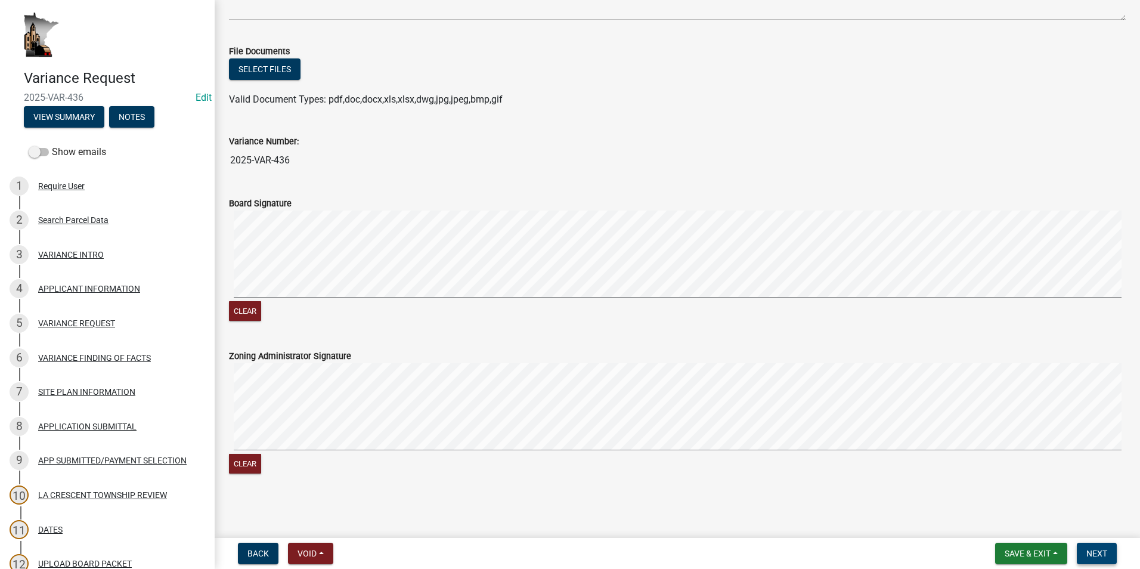
type input "Houston County Commissioner's Room"
click at [1103, 554] on span "Next" at bounding box center [1096, 553] width 21 height 10
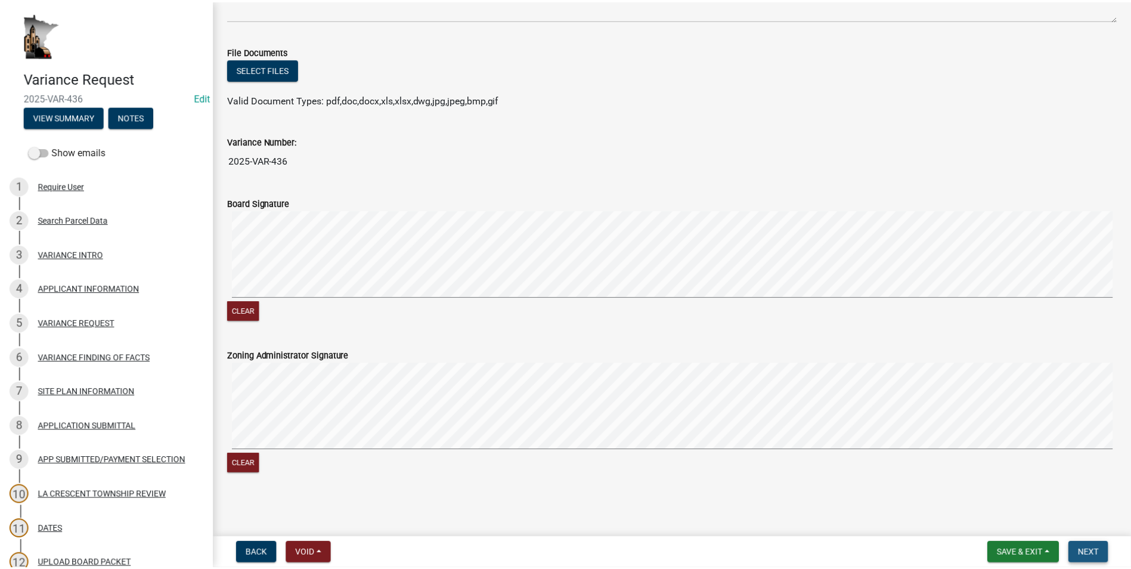
scroll to position [0, 0]
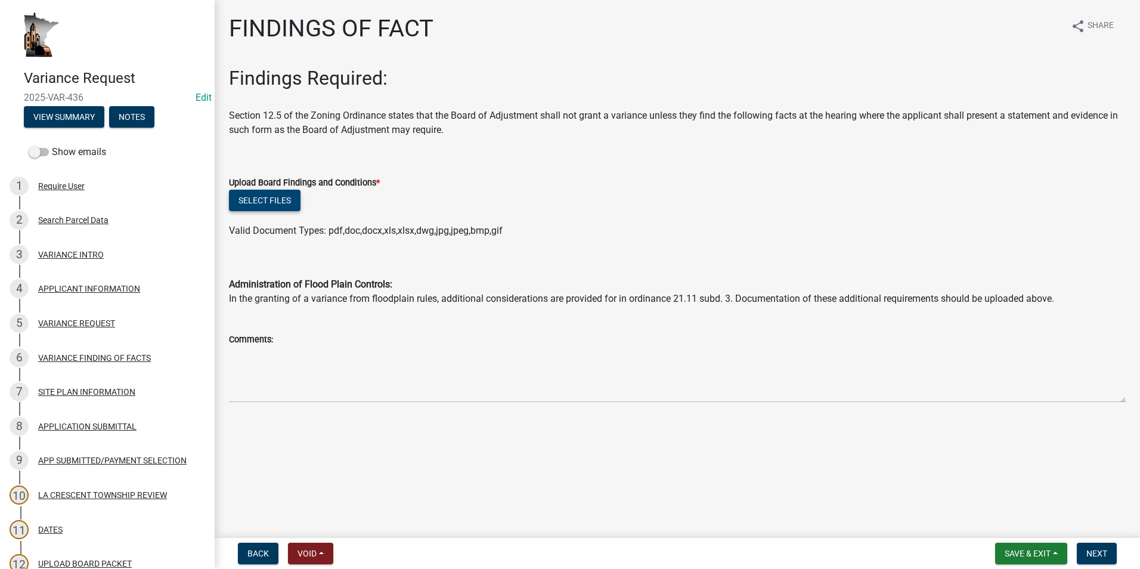
click at [249, 203] on button "Select files" at bounding box center [265, 200] width 72 height 21
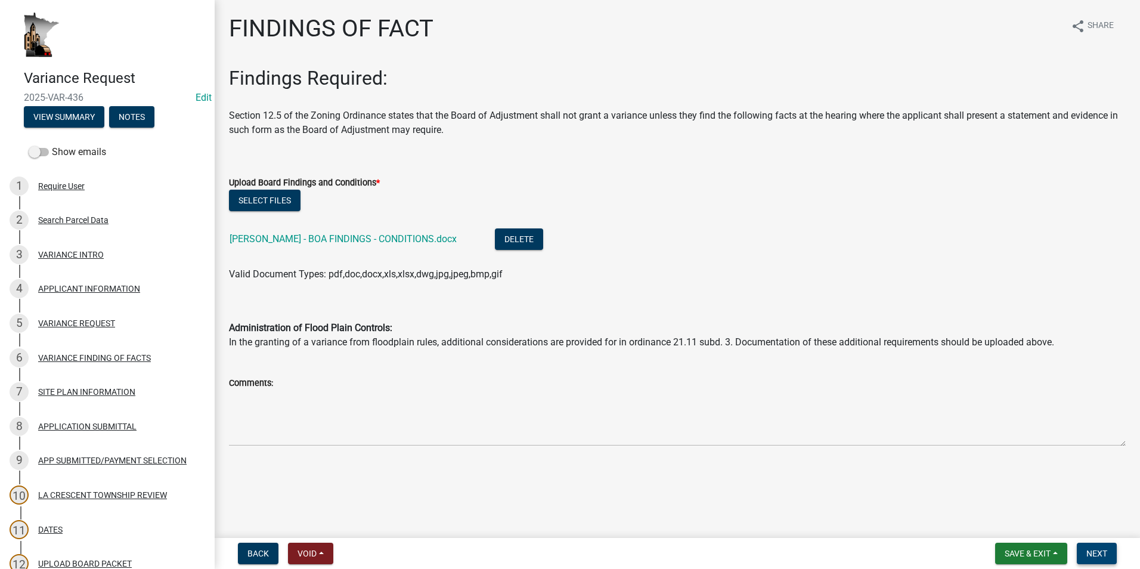
click at [1097, 554] on span "Next" at bounding box center [1096, 553] width 21 height 10
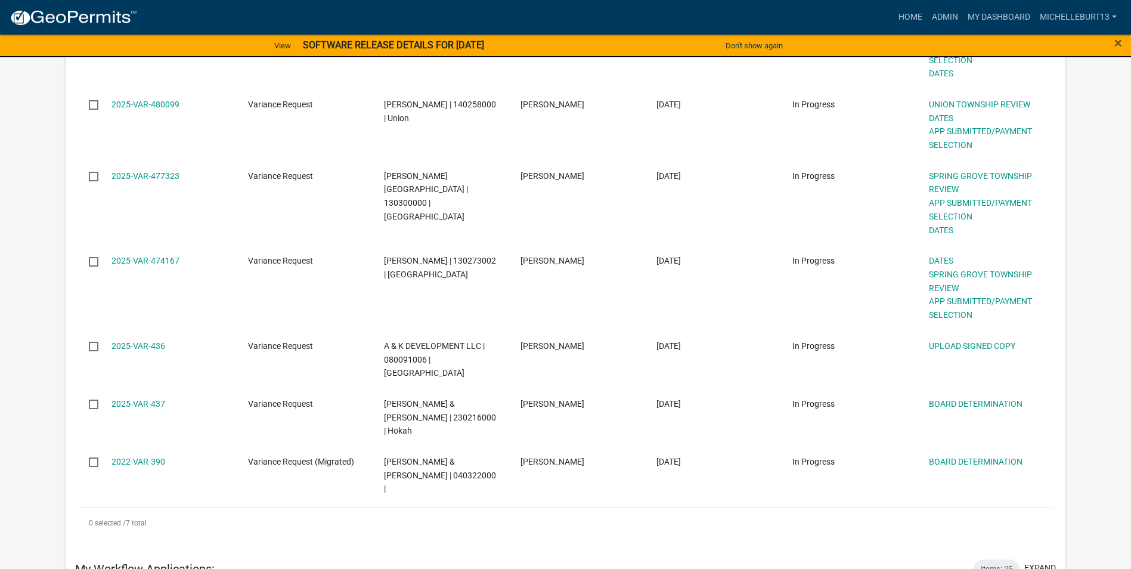
scroll to position [358, 0]
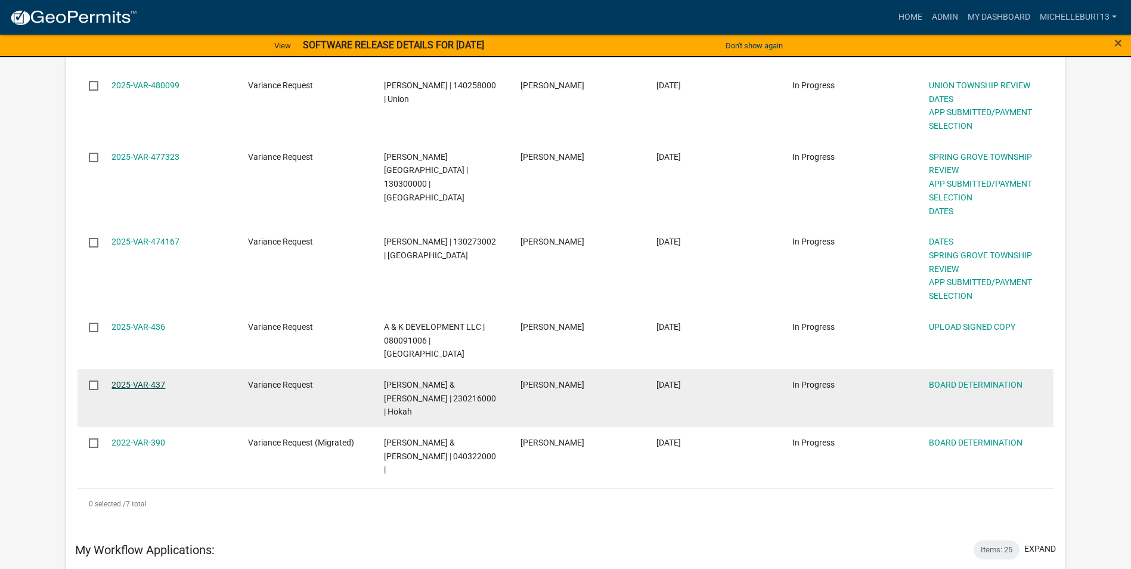
click at [129, 380] on link "2025-VAR-437" at bounding box center [138, 385] width 54 height 10
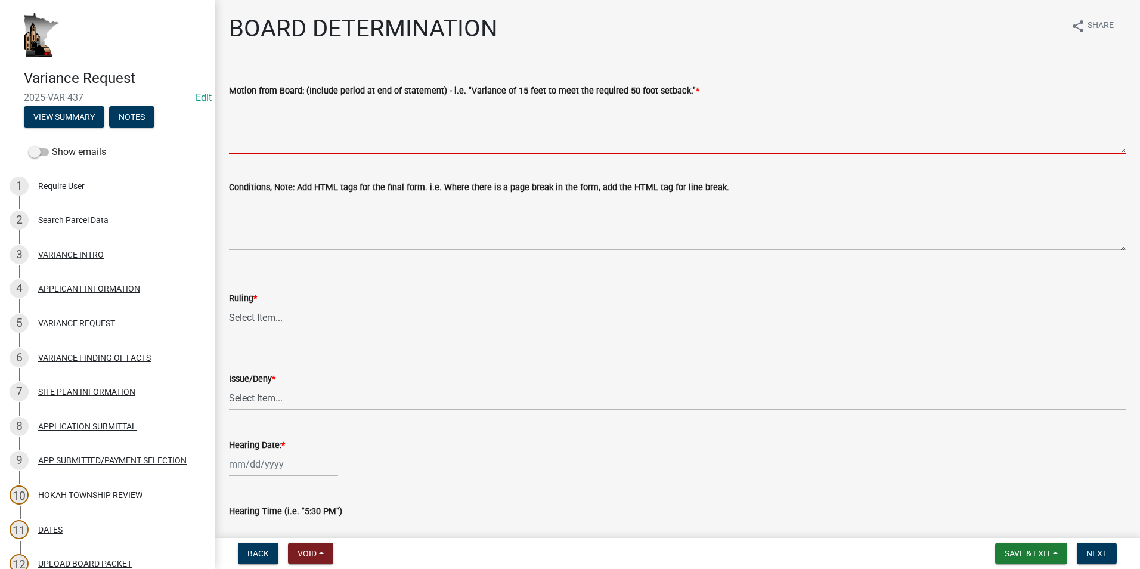
click at [249, 113] on textarea "Motion from Board: (Include period at end of statement) - i.e. "Variance of 15 …" at bounding box center [677, 126] width 896 height 56
paste textarea "Ken Visger made a motion to deny the following variances: 1. Variance of 625 fe…"
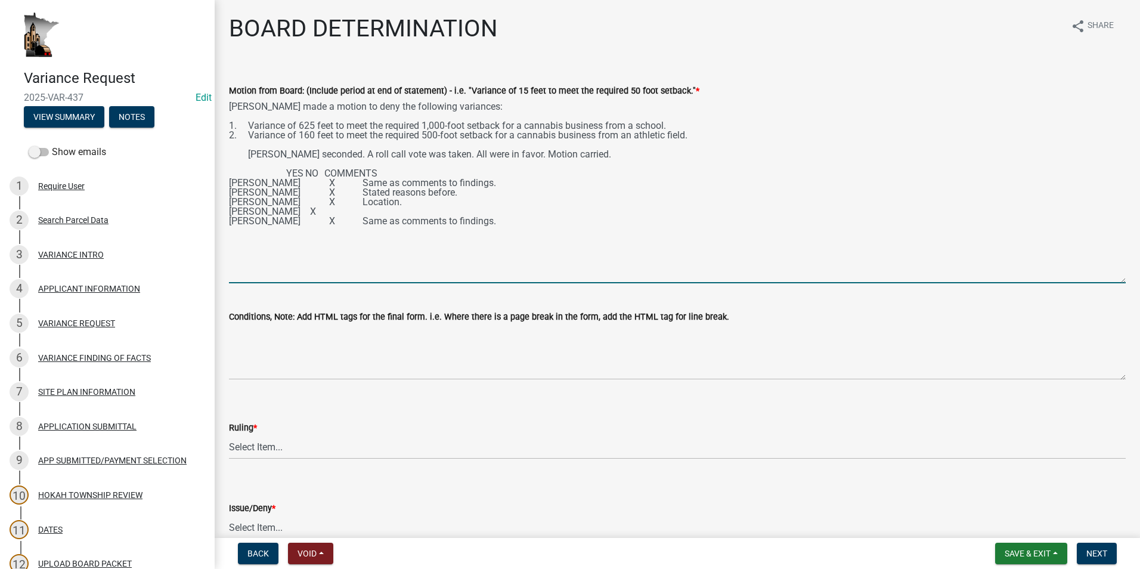
drag, startPoint x: 1114, startPoint y: 150, endPoint x: 1080, endPoint y: 282, distance: 136.0
click at [1110, 282] on textarea "Ken Visger made a motion to deny the following variances: 1. Variance of 625 fe…" at bounding box center [677, 190] width 896 height 185
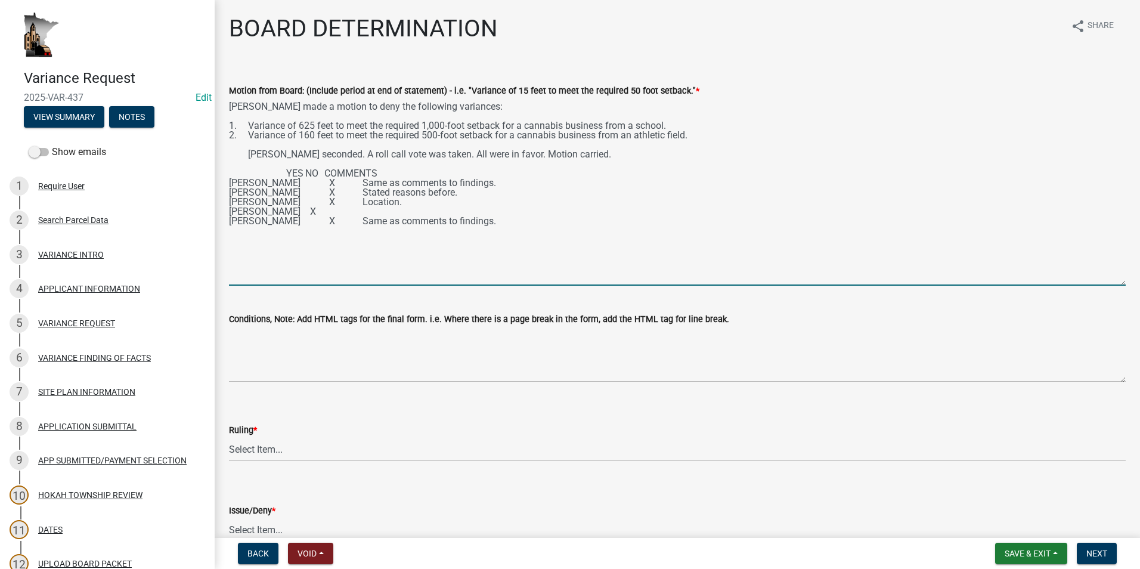
click at [249, 152] on textarea "Ken Visger made a motion to deny the following variances: 1. Variance of 625 fe…" at bounding box center [677, 192] width 896 height 188
click at [284, 172] on textarea "Ken Visger made a motion to deny the following variances: 1. Variance of 625 fe…" at bounding box center [677, 192] width 896 height 188
click at [342, 171] on textarea "Ken Visger made a motion to deny the following variances: 1. Variance of 625 fe…" at bounding box center [677, 192] width 896 height 188
click at [307, 172] on textarea "Ken Visger made a motion to deny the following variances: 1. Variance of 625 fe…" at bounding box center [677, 192] width 896 height 188
click at [317, 173] on textarea "Ken Visger made a motion to deny the following variances: 1. Variance of 625 fe…" at bounding box center [677, 192] width 896 height 188
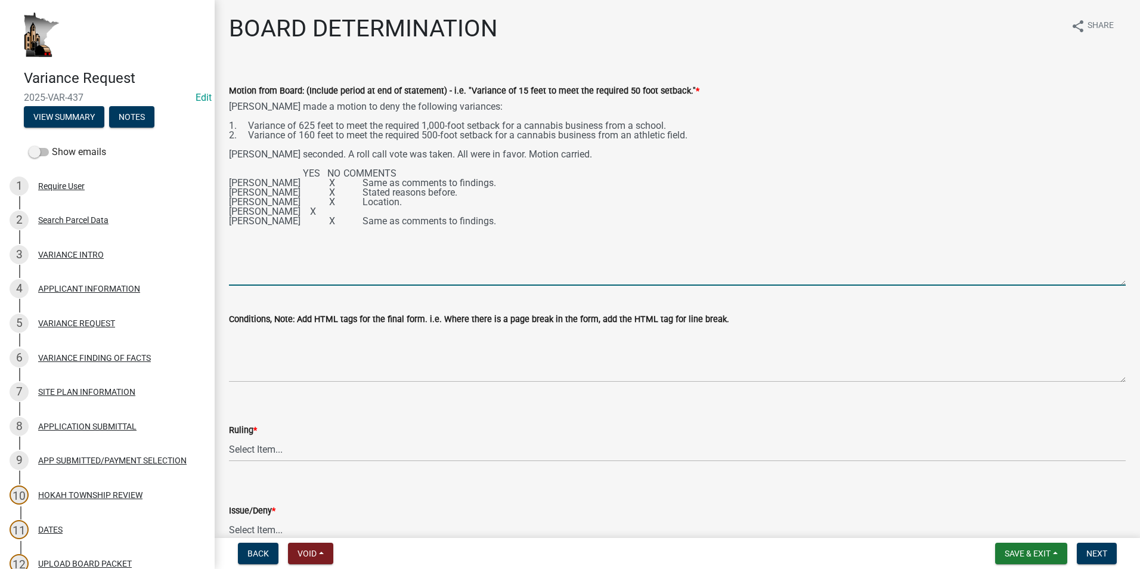
click at [341, 172] on textarea "Ken Visger made a motion to deny the following variances: 1. Variance of 625 fe…" at bounding box center [677, 192] width 896 height 188
click at [340, 201] on textarea "Ken Visger made a motion to deny the following variances: 1. Variance of 625 fe…" at bounding box center [677, 192] width 896 height 188
click at [343, 218] on textarea "Ken Visger made a motion to deny the following variances: 1. Variance of 625 fe…" at bounding box center [677, 192] width 896 height 188
click at [379, 202] on textarea "Ken Visger made a motion to deny the following variances: 1. Variance of 625 fe…" at bounding box center [677, 192] width 896 height 188
click at [382, 219] on textarea "Ken Visger made a motion to deny the following variances: 1. Variance of 625 fe…" at bounding box center [677, 192] width 896 height 188
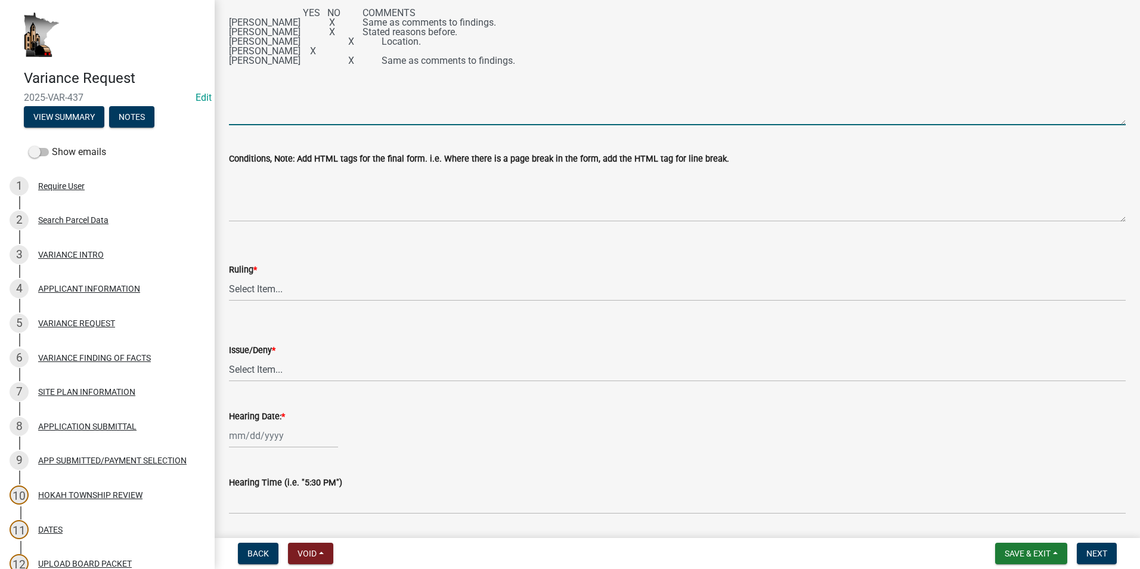
scroll to position [179, 0]
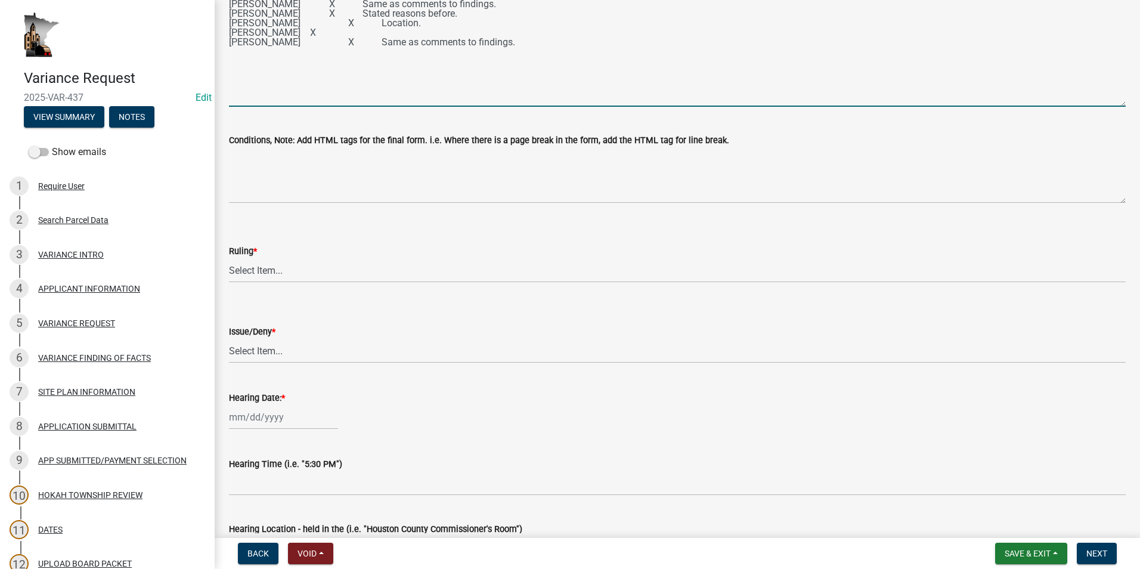
type textarea "Ken Visger made a motion to deny the following variances: 1. Variance of 625 fe…"
click at [257, 270] on select "Select Item... Approved Denied Approved with modifications Tabled" at bounding box center [677, 270] width 896 height 24
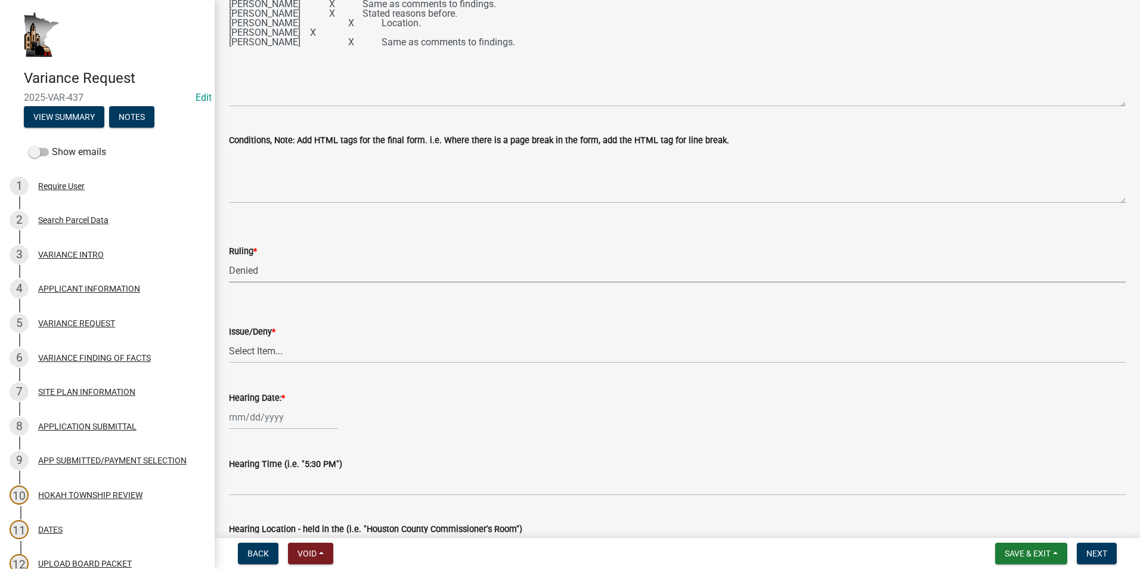
click at [229, 258] on select "Select Item... Approved Denied Approved with modifications Tabled" at bounding box center [677, 270] width 896 height 24
select select "8600c4e9-4522-463c-8132-b3a41dbb2ac8"
click at [266, 353] on select "Select Item... issue deny" at bounding box center [677, 351] width 896 height 24
click at [229, 339] on select "Select Item... issue deny" at bounding box center [677, 351] width 896 height 24
select select "6cf1fc57-99e9-4a5e-b1f3-05f8057e37a5"
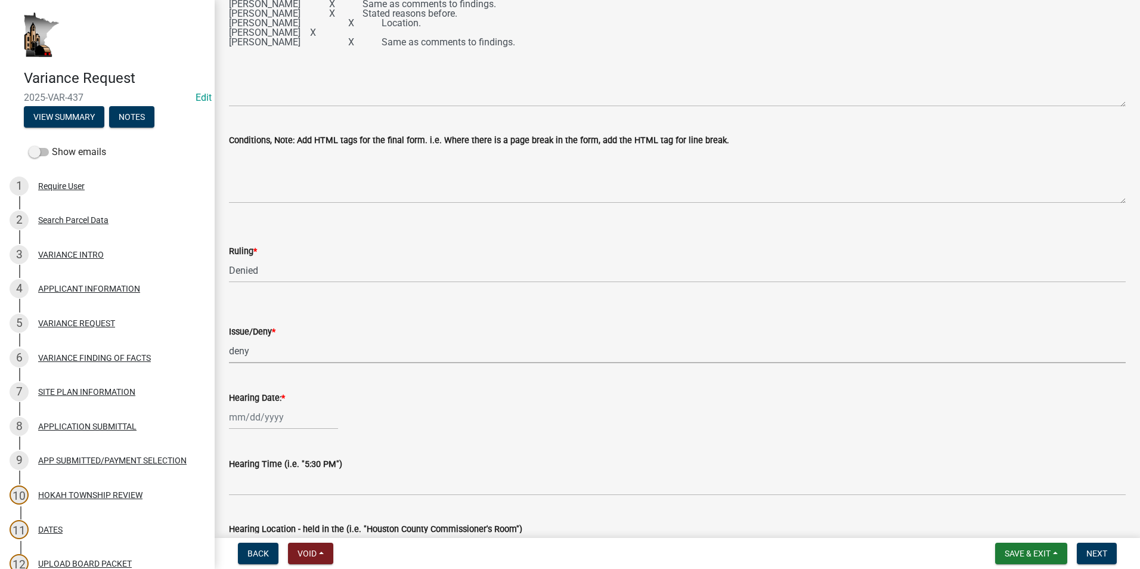
click at [262, 420] on div at bounding box center [283, 417] width 109 height 24
select select "10"
select select "2025"
click at [241, 255] on span "Previous month" at bounding box center [241, 257] width 9 height 9
select select "9"
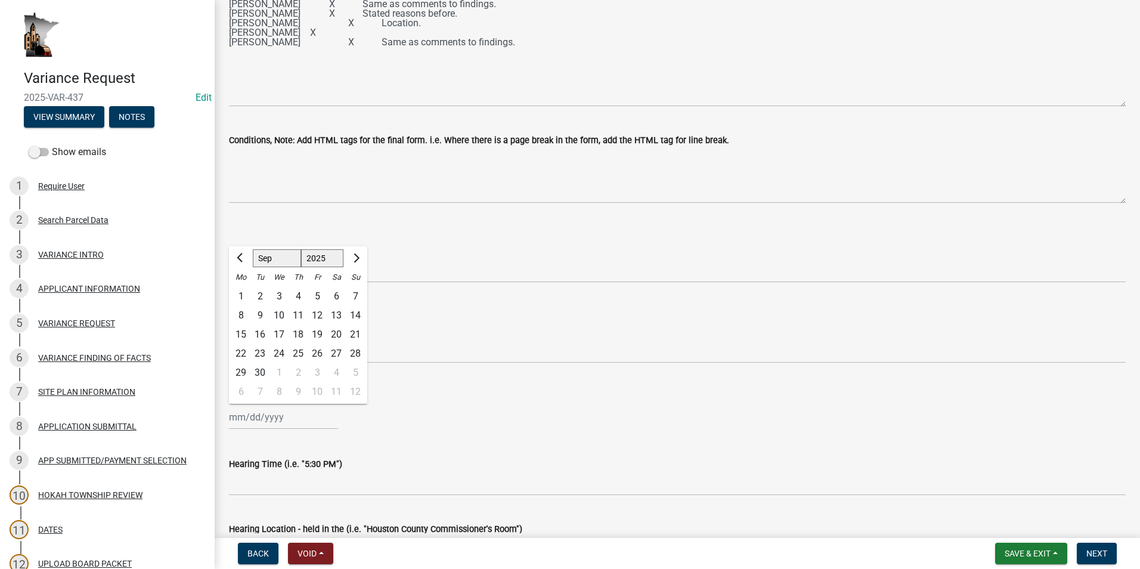
click at [279, 356] on div "24" at bounding box center [278, 353] width 19 height 19
type input "[DATE]"
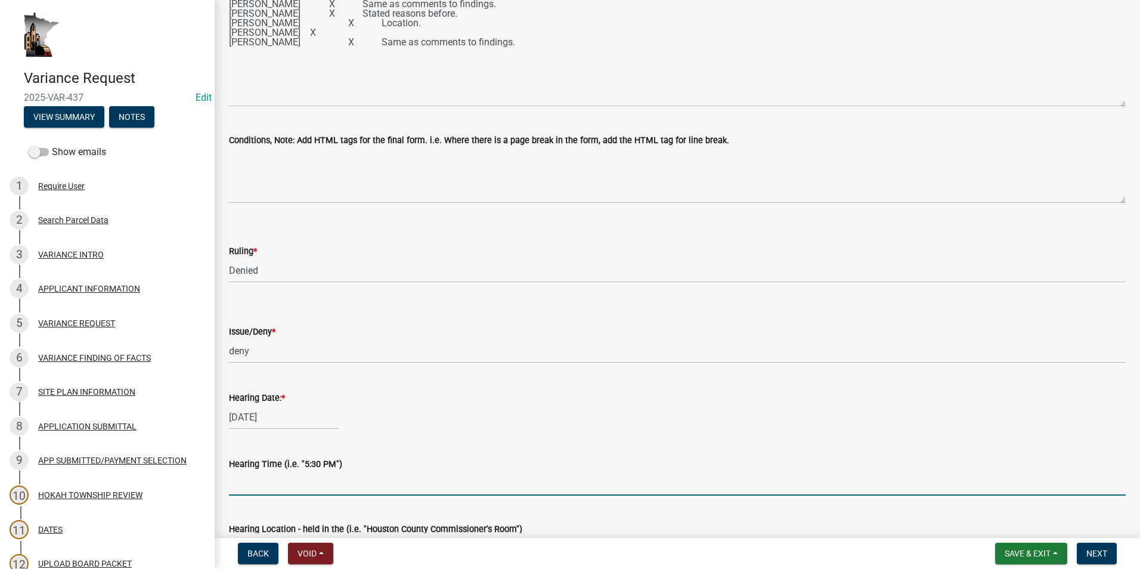
click at [263, 486] on input "Hearing Time (i.e. "5:30 PM")" at bounding box center [677, 483] width 896 height 24
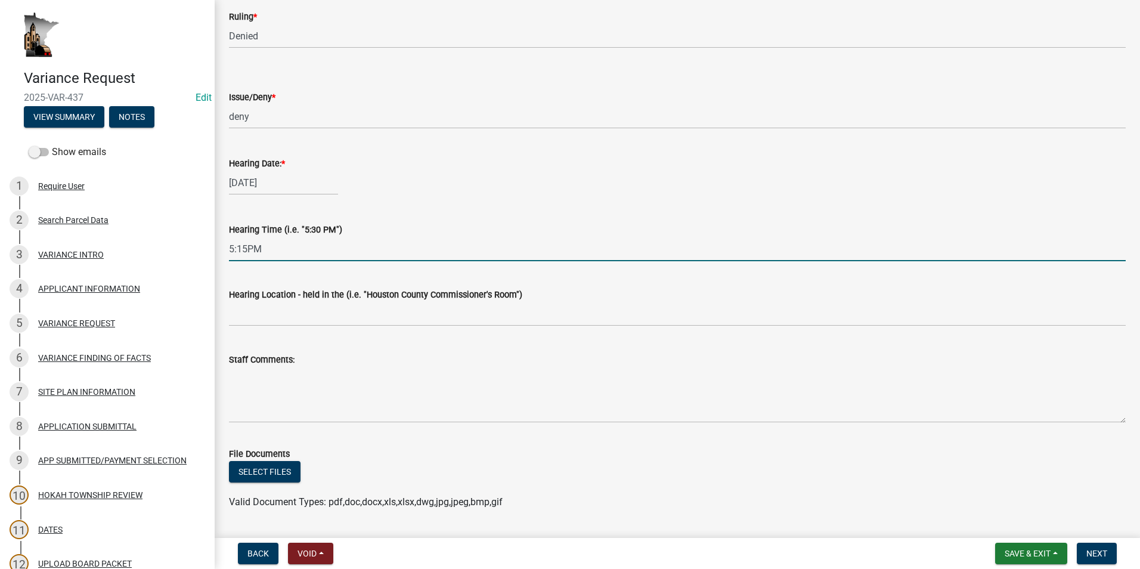
scroll to position [417, 0]
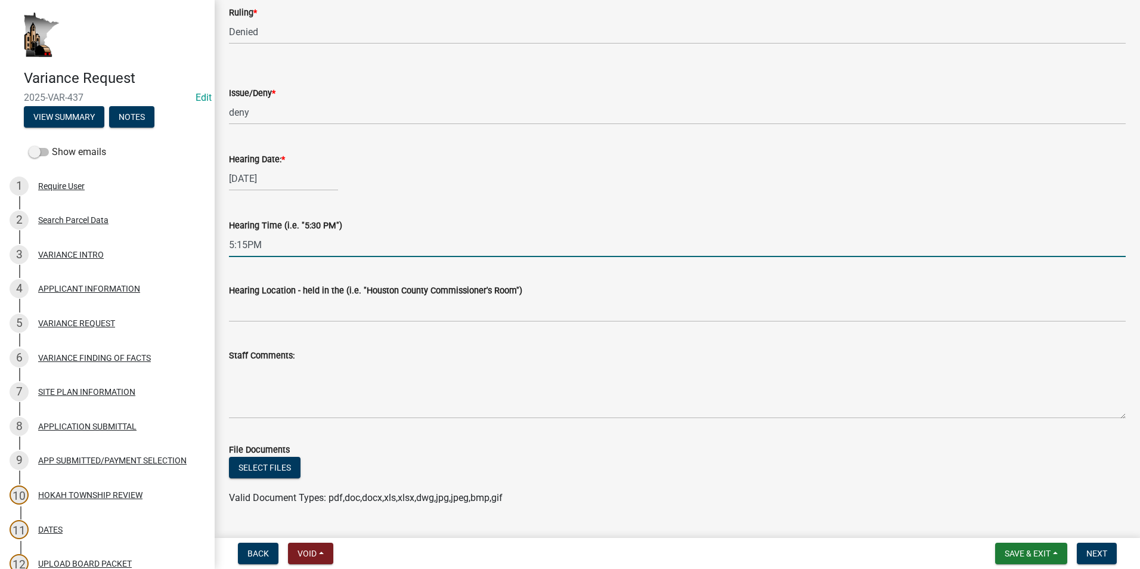
type input "5:15PM"
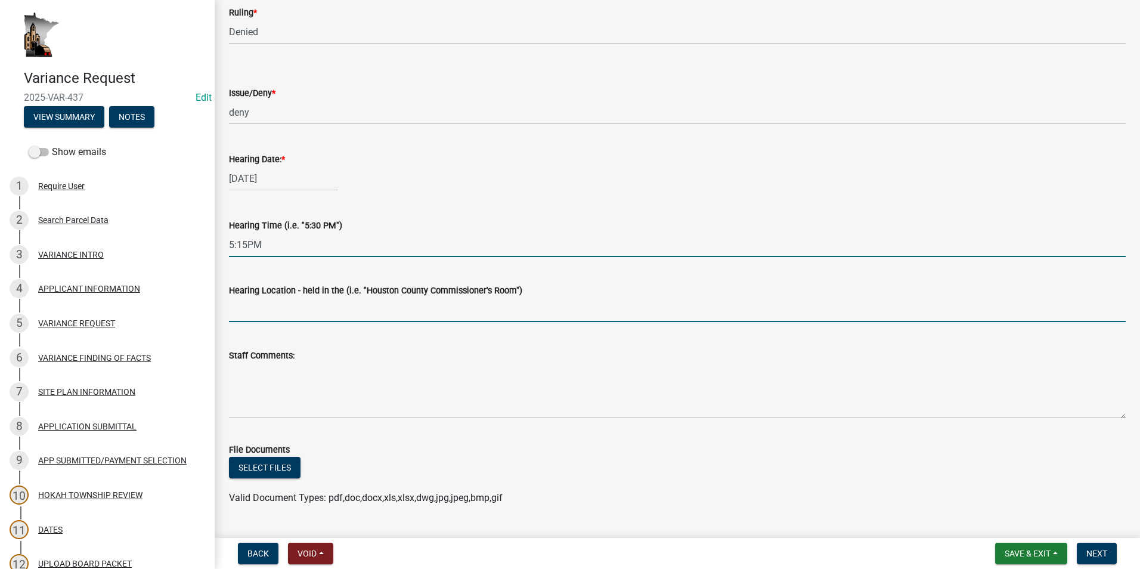
click at [253, 302] on input "Hearing Location - held in the (i.e. "Houston County Commissioner's Room")" at bounding box center [677, 309] width 896 height 24
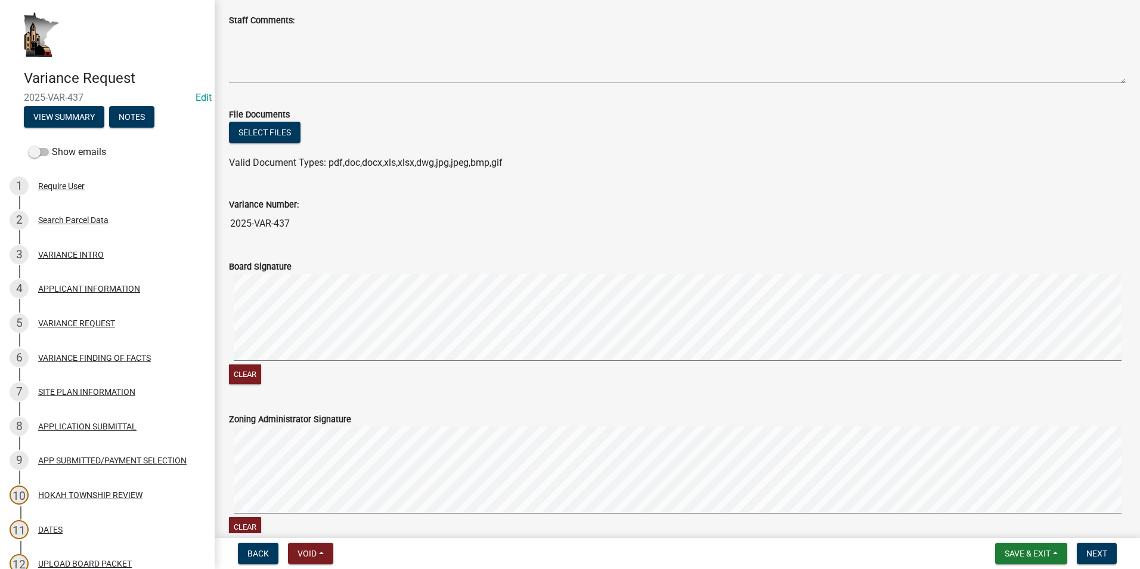
scroll to position [696, 0]
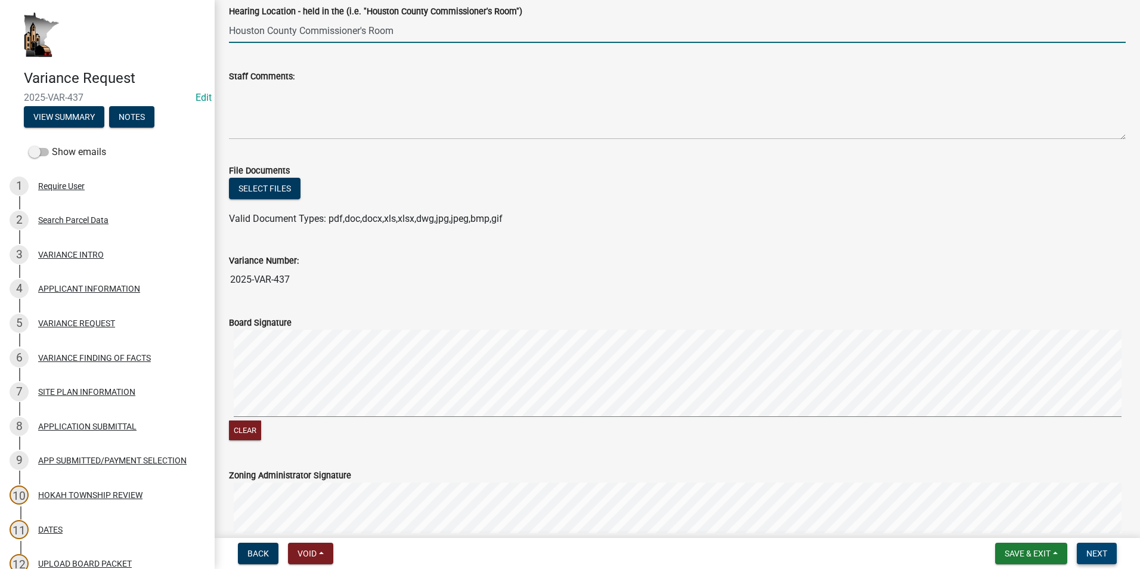
type input "Houston County Commissioner's Room"
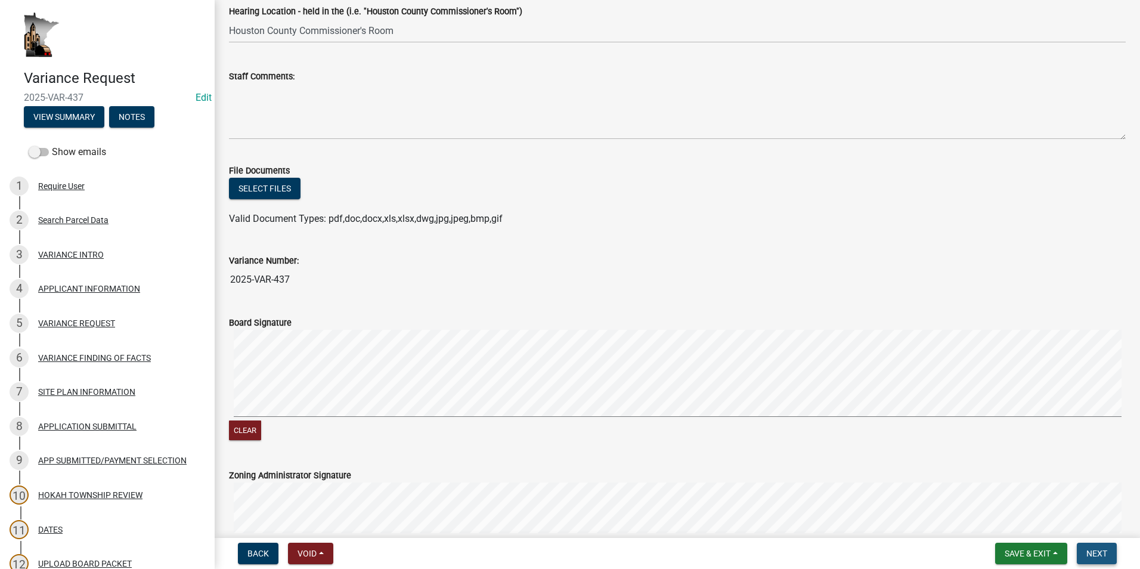
click at [1097, 549] on span "Next" at bounding box center [1096, 553] width 21 height 10
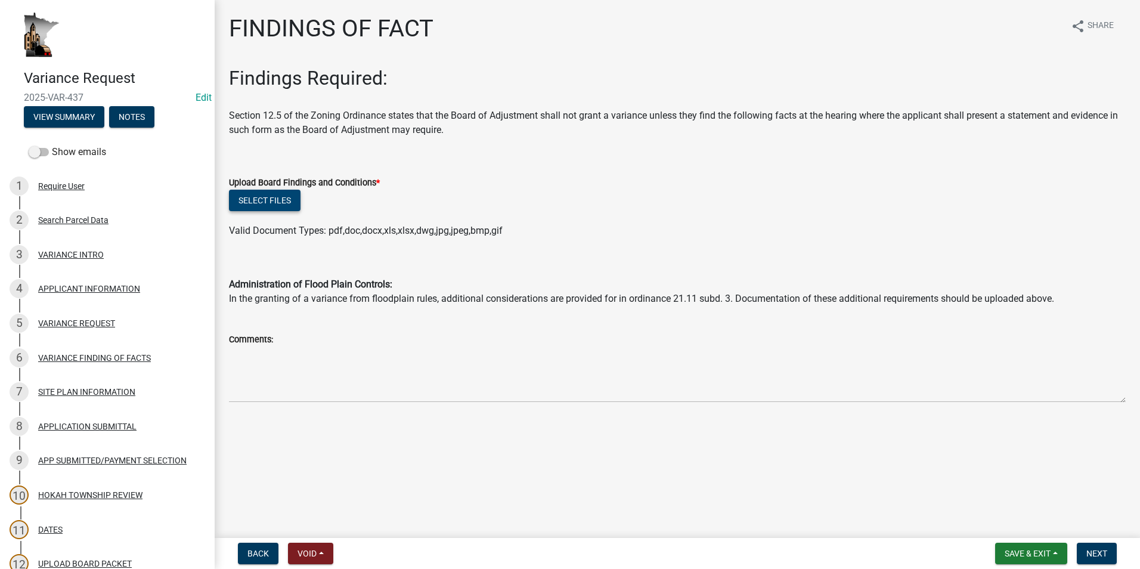
click at [257, 199] on button "Select files" at bounding box center [265, 200] width 72 height 21
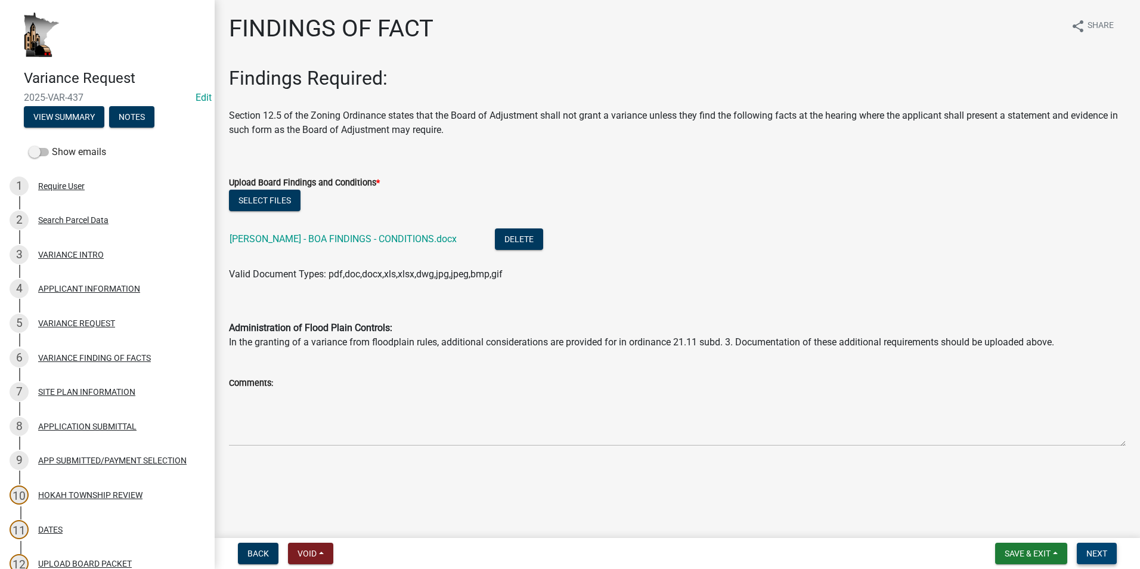
click at [1091, 553] on span "Next" at bounding box center [1096, 553] width 21 height 10
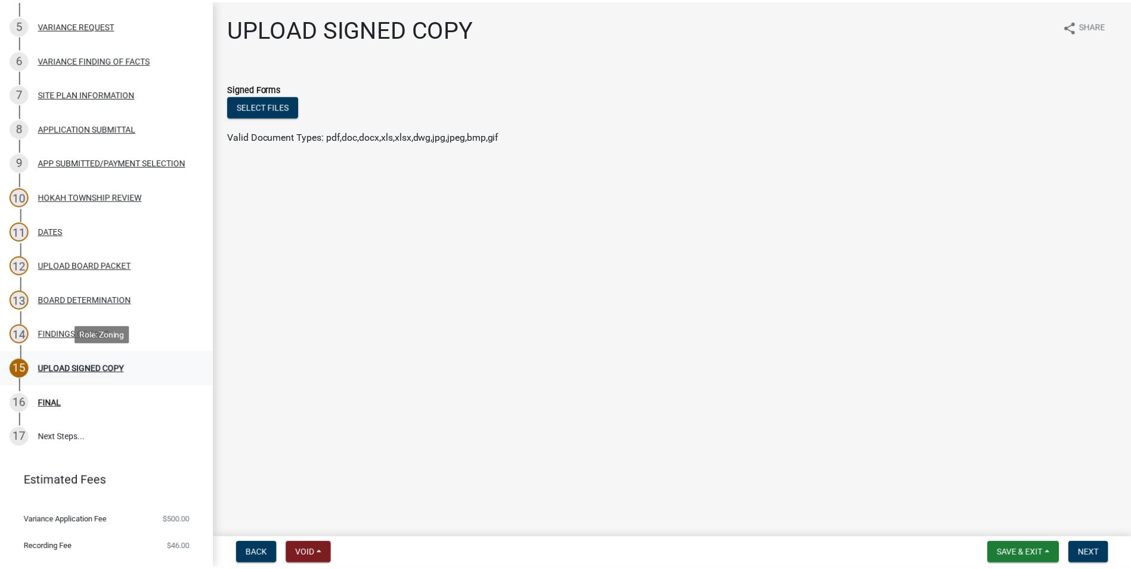
scroll to position [321, 0]
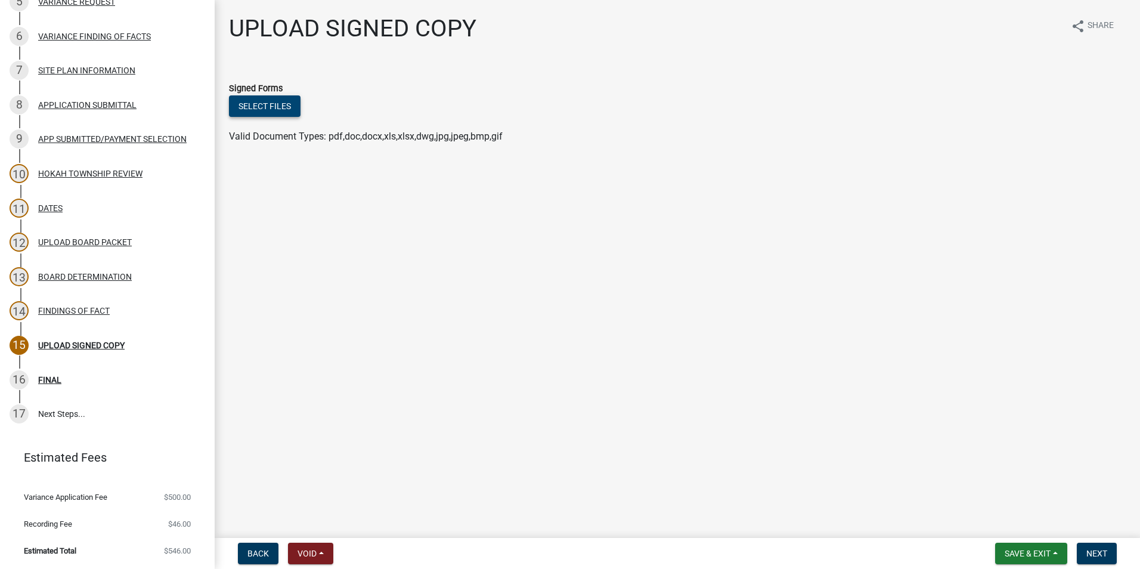
click at [272, 107] on button "Select files" at bounding box center [265, 105] width 72 height 21
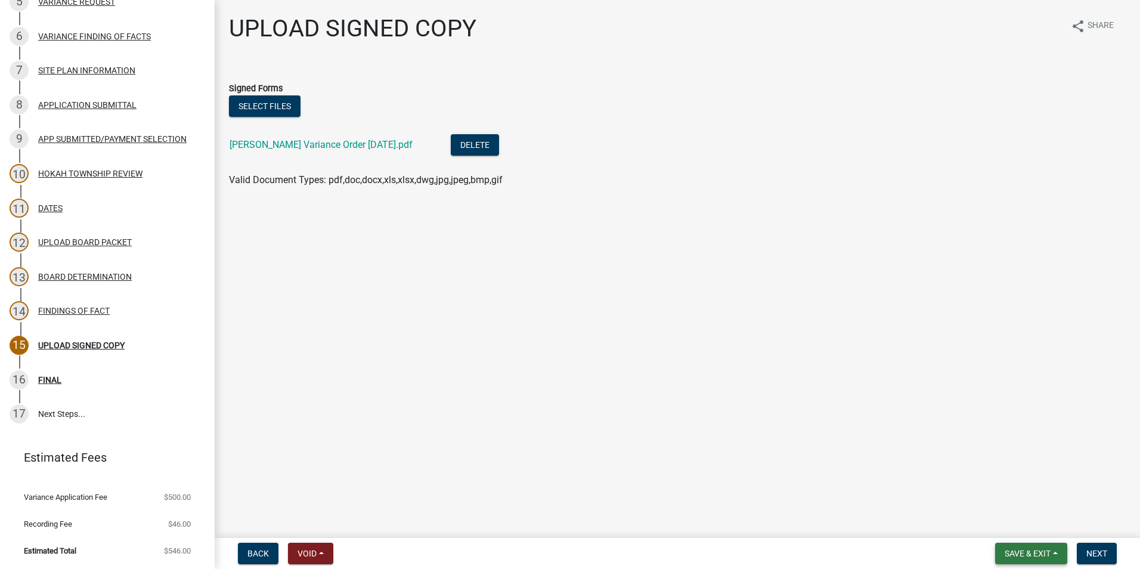
click at [1026, 552] on span "Save & Exit" at bounding box center [1027, 553] width 46 height 10
click at [1011, 519] on button "Save & Exit" at bounding box center [1019, 522] width 95 height 29
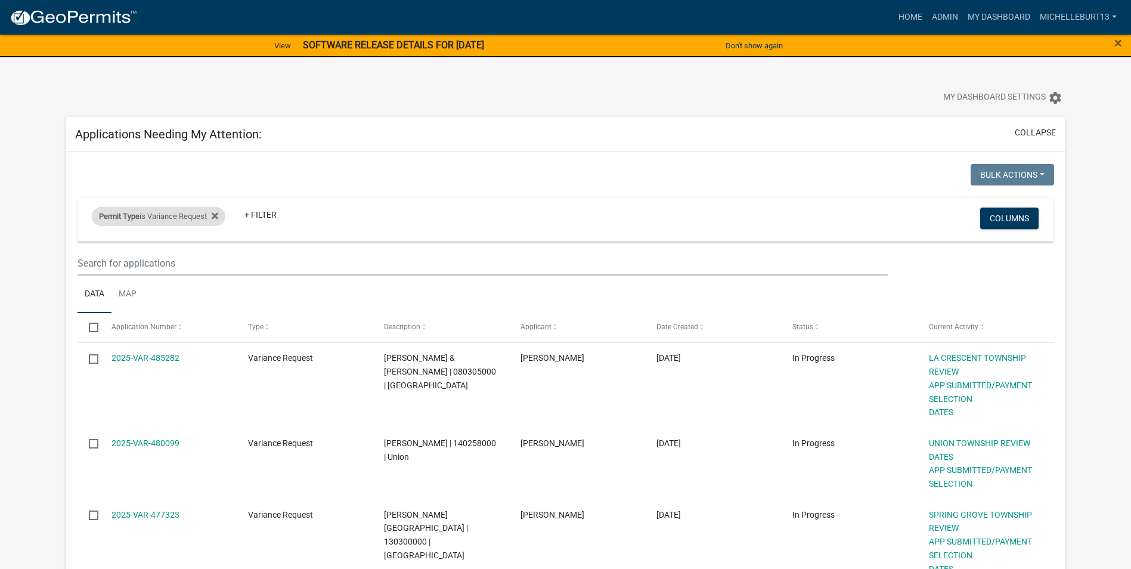
click at [157, 216] on div "Permit Type is Variance Request" at bounding box center [159, 216] width 134 height 19
click at [126, 256] on select "Select an option 911 Address Assignment Building Contractor (Registration) Buil…" at bounding box center [165, 261] width 216 height 24
select select "673c2f27-9aad-41c8-ae77-96c346a88d9d"
click at [62, 249] on select "Select an option 911 Address Assignment Building Contractor (Registration) Buil…" at bounding box center [165, 261] width 216 height 24
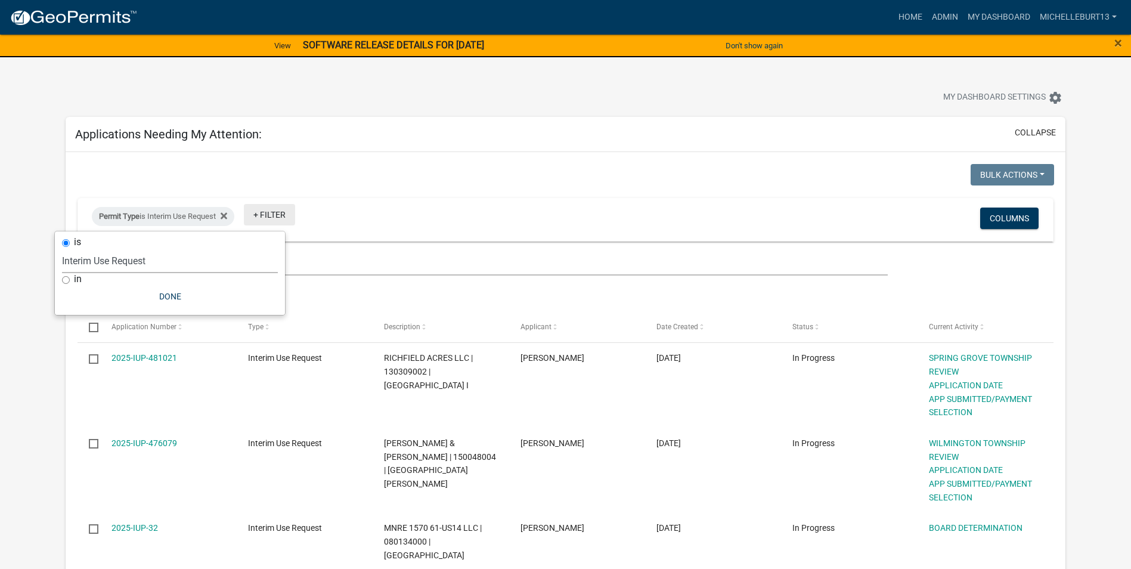
click at [283, 211] on link "+ Filter" at bounding box center [269, 214] width 51 height 21
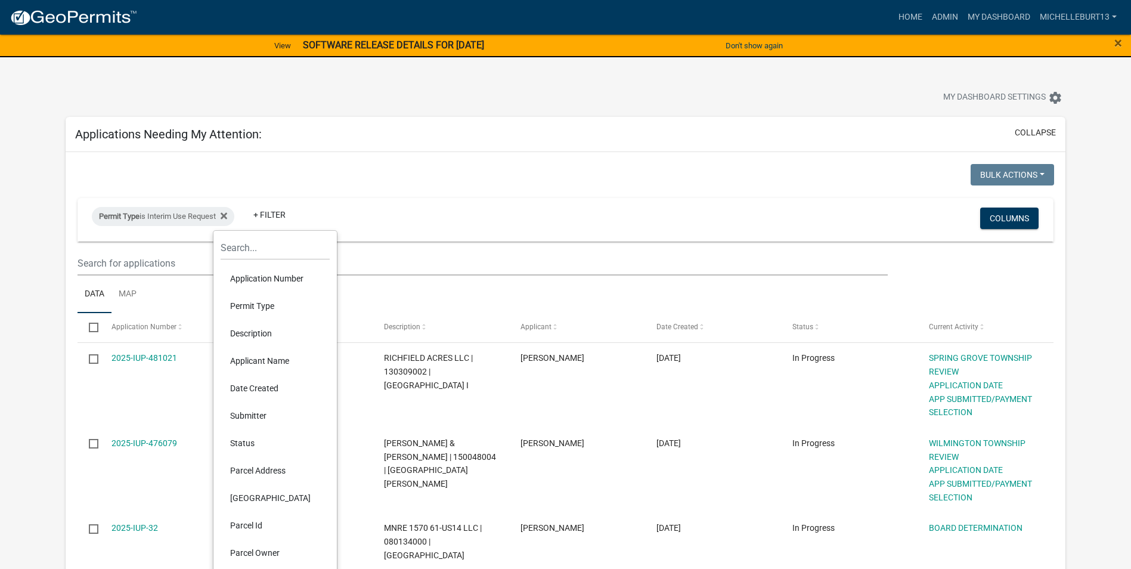
click at [247, 445] on li "Status" at bounding box center [275, 442] width 109 height 27
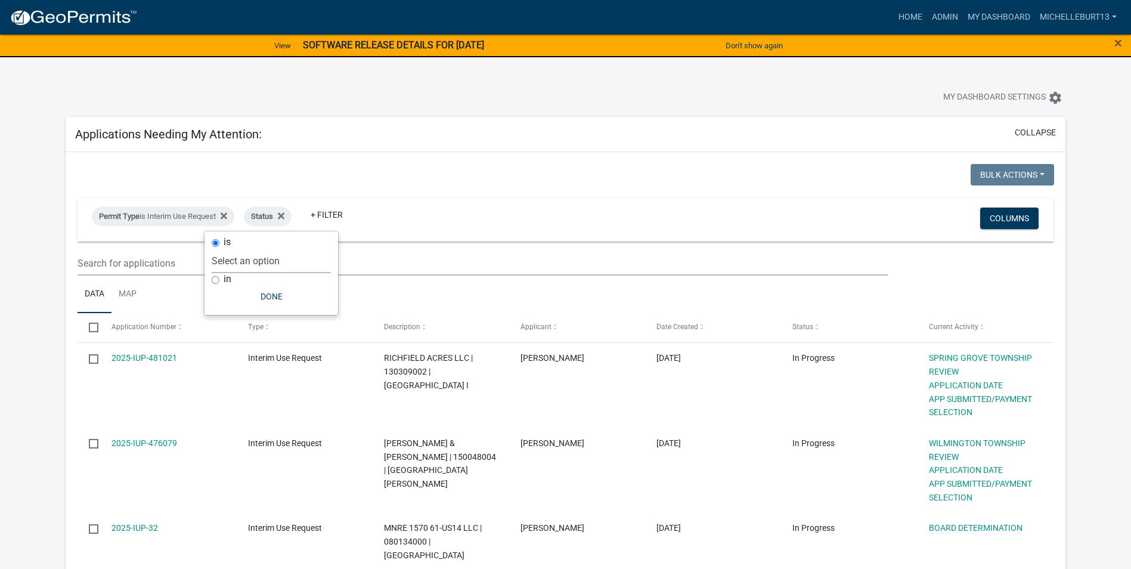
click at [256, 256] on select "Select an option Not Started In Progress Completed Expired Locked Withdrawn Voi…" at bounding box center [271, 261] width 119 height 24
select select "2"
click at [235, 249] on select "Select an option Not Started In Progress Completed Expired Locked Withdrawn Voi…" at bounding box center [271, 261] width 119 height 24
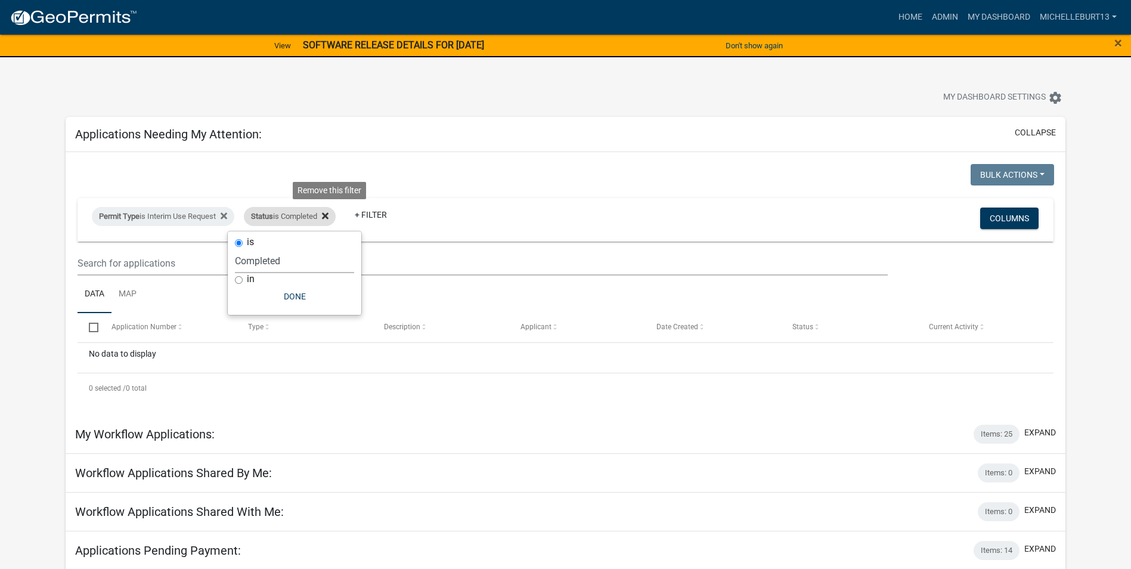
click at [328, 214] on icon at bounding box center [325, 216] width 7 height 10
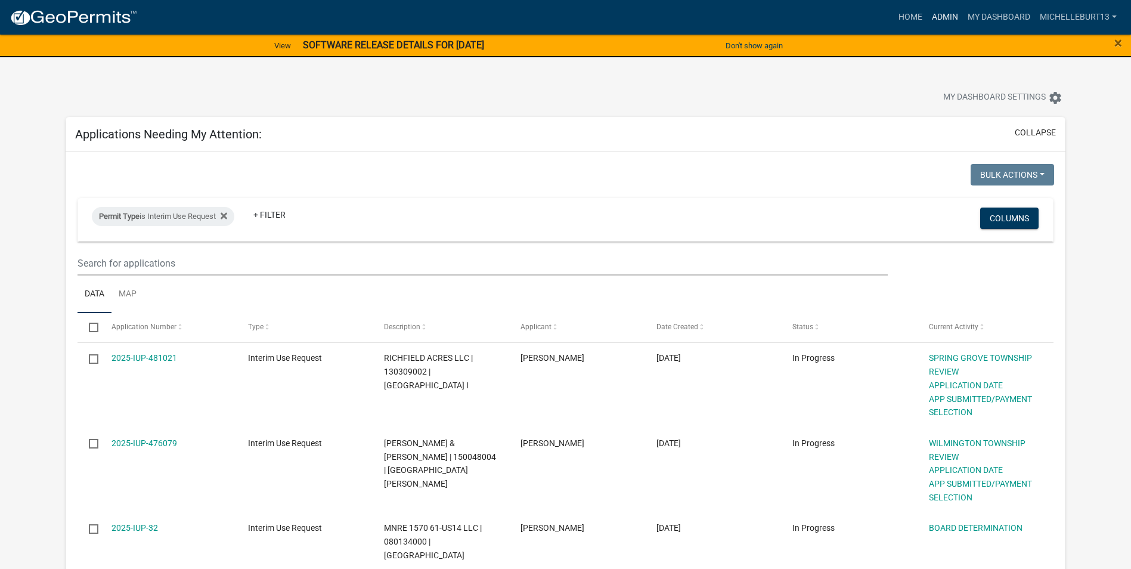
click at [937, 13] on link "Admin" at bounding box center [945, 17] width 36 height 23
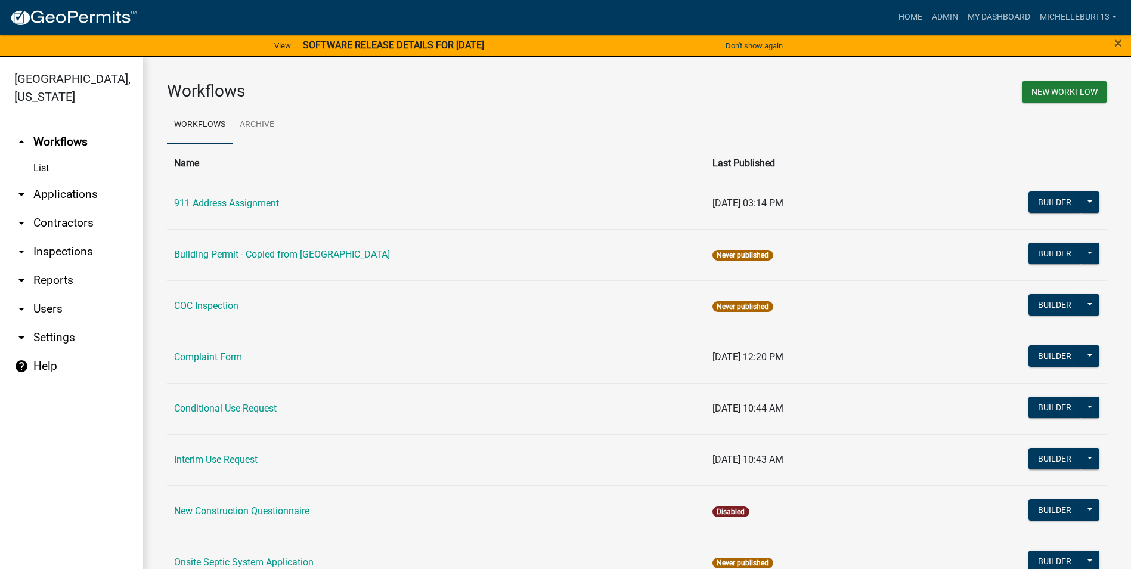
click at [45, 191] on link "arrow_drop_down Applications" at bounding box center [71, 194] width 143 height 29
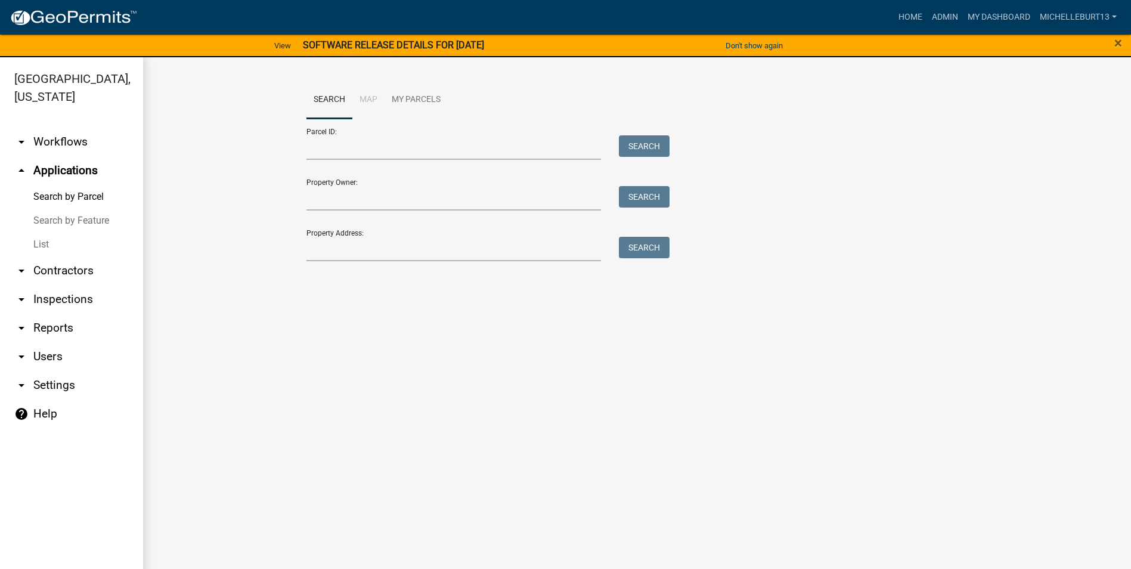
click at [42, 241] on link "List" at bounding box center [71, 244] width 143 height 24
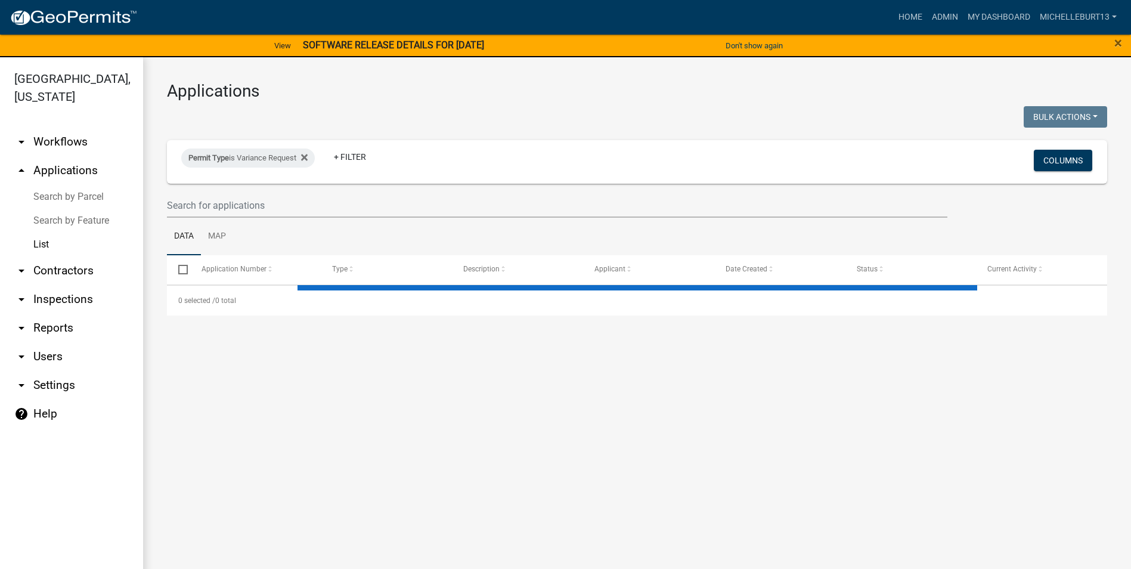
select select "3: 100"
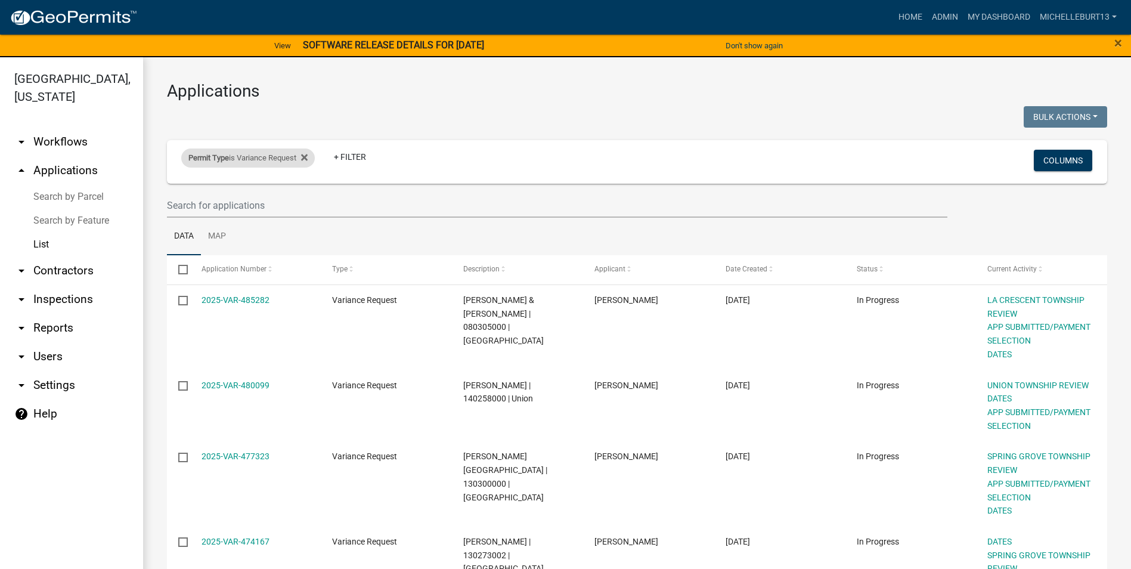
click at [228, 158] on span "Permit Type" at bounding box center [208, 157] width 41 height 9
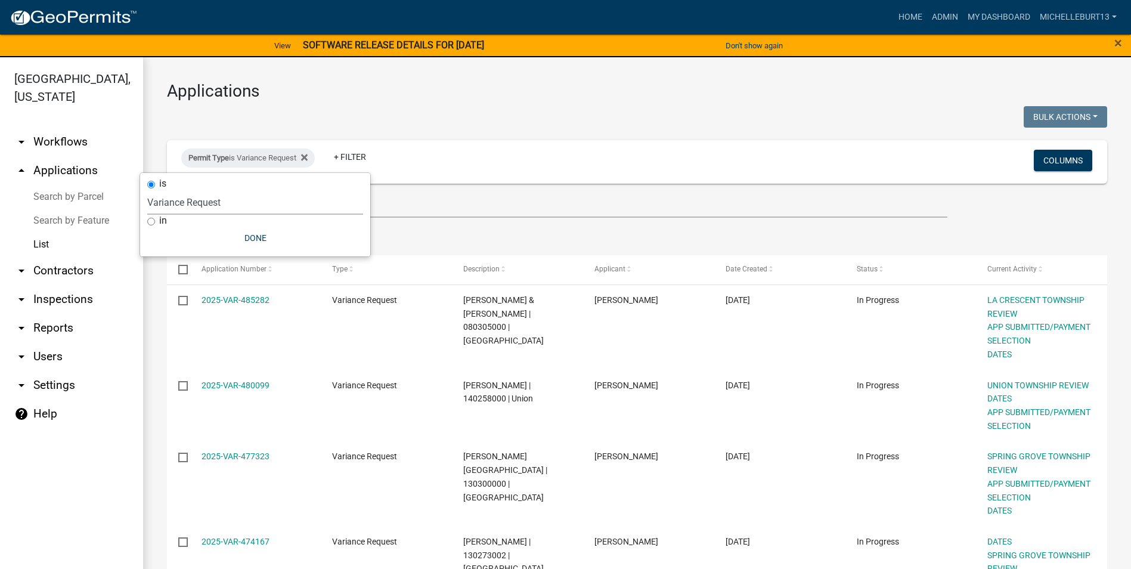
click at [209, 199] on select "Select an option 911 Address Assignment Building Contractor (Registration) Buil…" at bounding box center [255, 202] width 216 height 24
select select "673c2f27-9aad-41c8-ae77-96c346a88d9d"
click at [151, 190] on select "Select an option 911 Address Assignment Building Contractor (Registration) Buil…" at bounding box center [255, 202] width 216 height 24
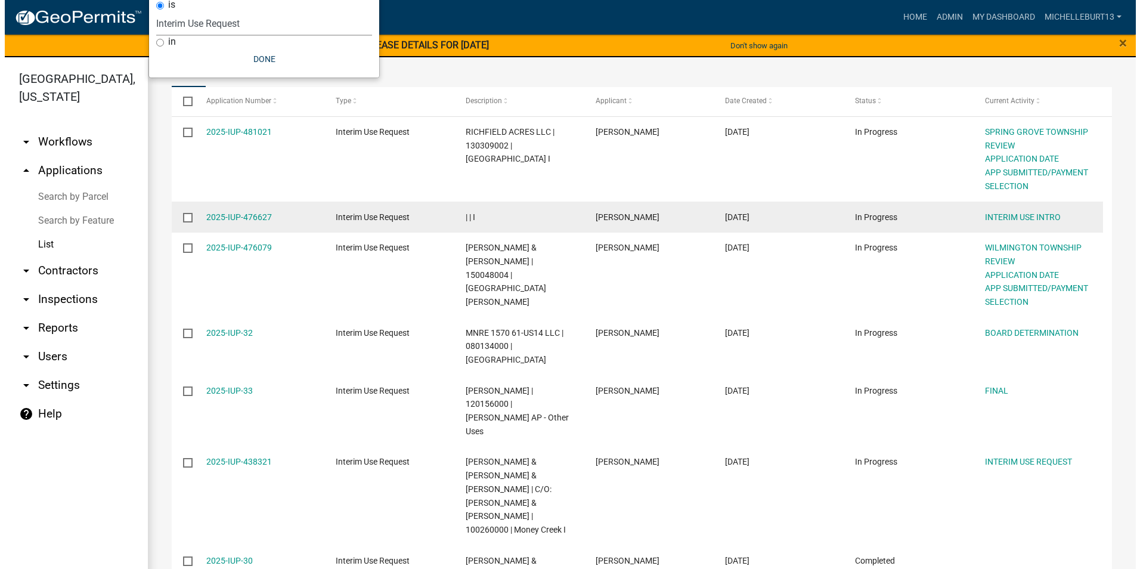
scroll to position [179, 0]
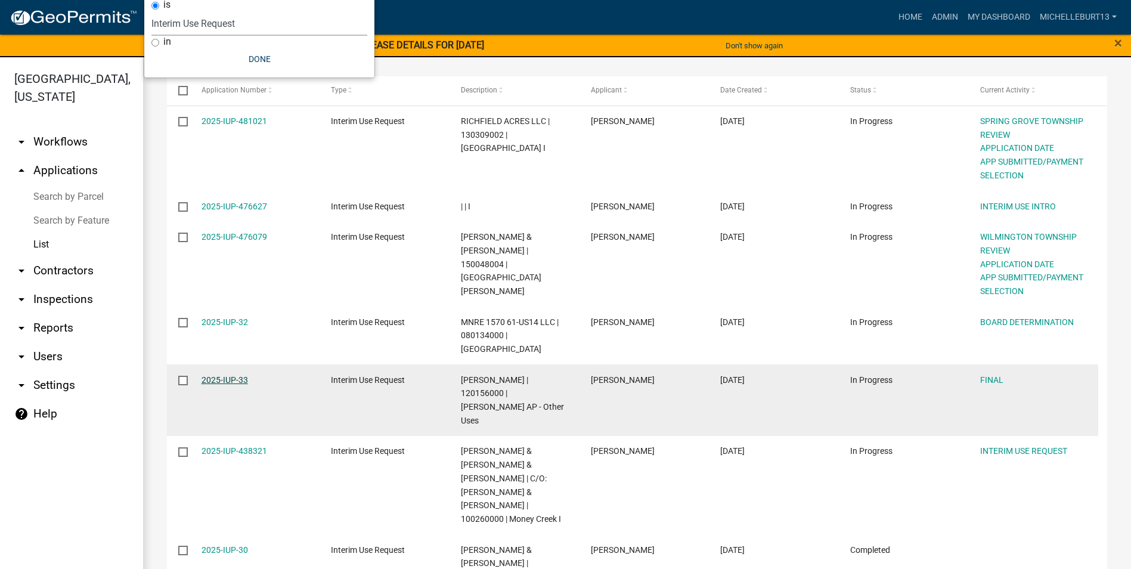
click at [228, 375] on link "2025-IUP-33" at bounding box center [224, 380] width 46 height 10
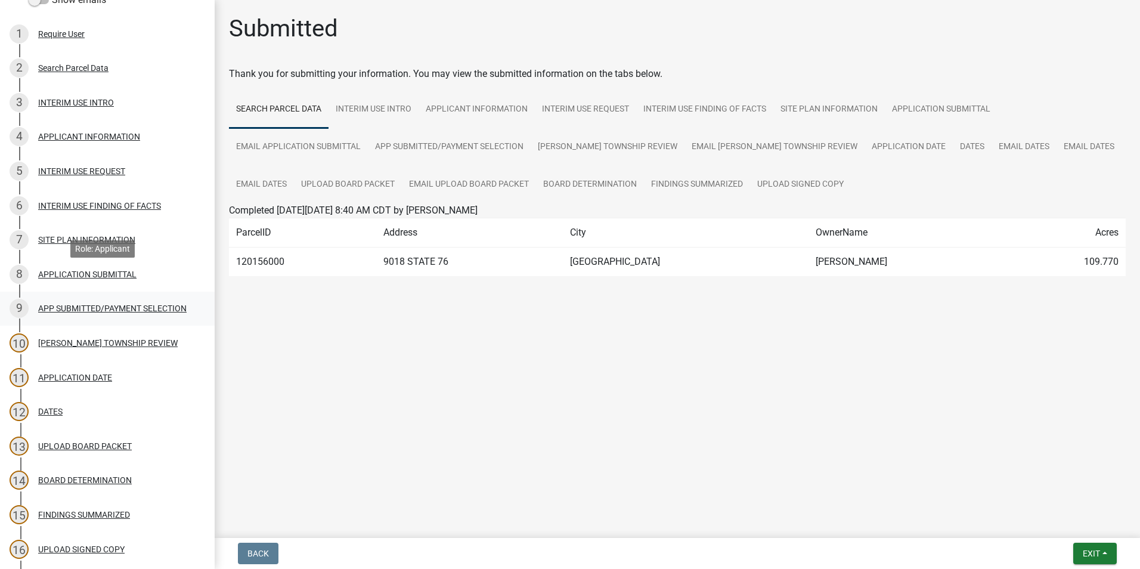
scroll to position [179, 0]
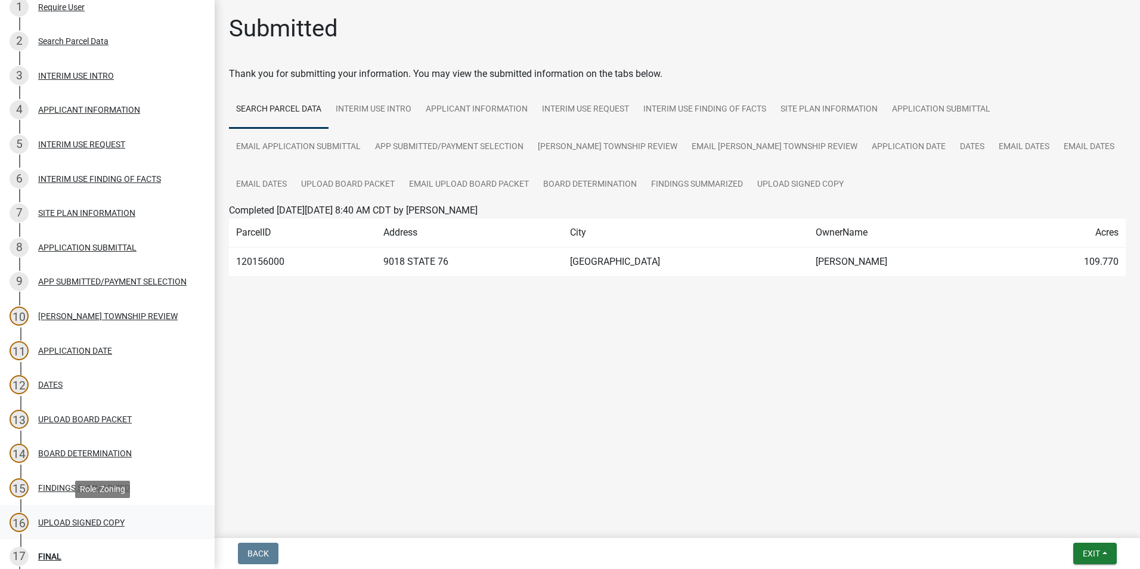
click at [94, 520] on div "UPLOAD SIGNED COPY" at bounding box center [81, 522] width 86 height 8
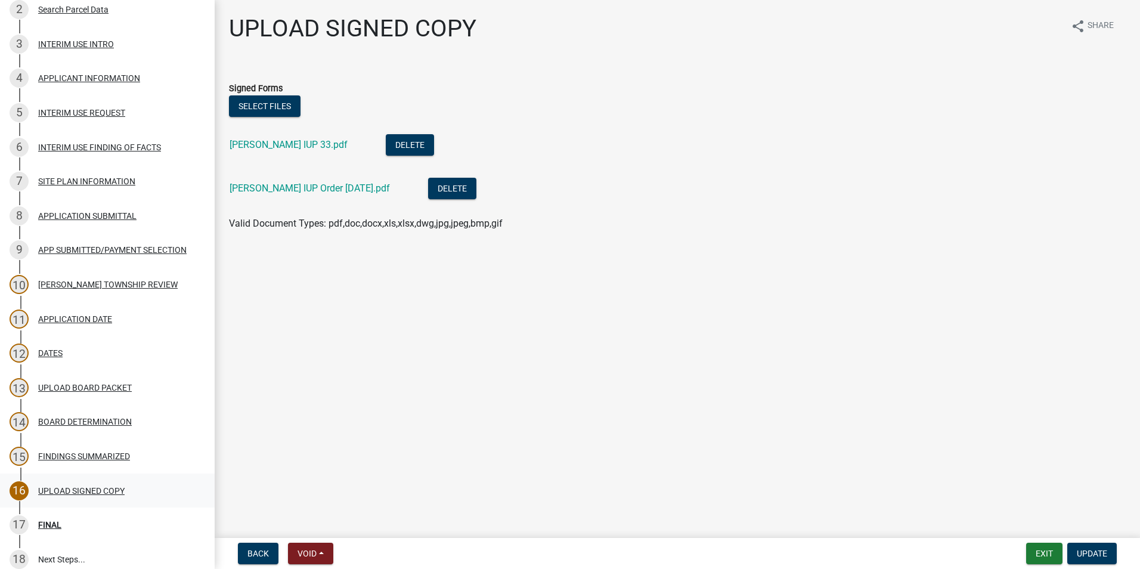
scroll to position [238, 0]
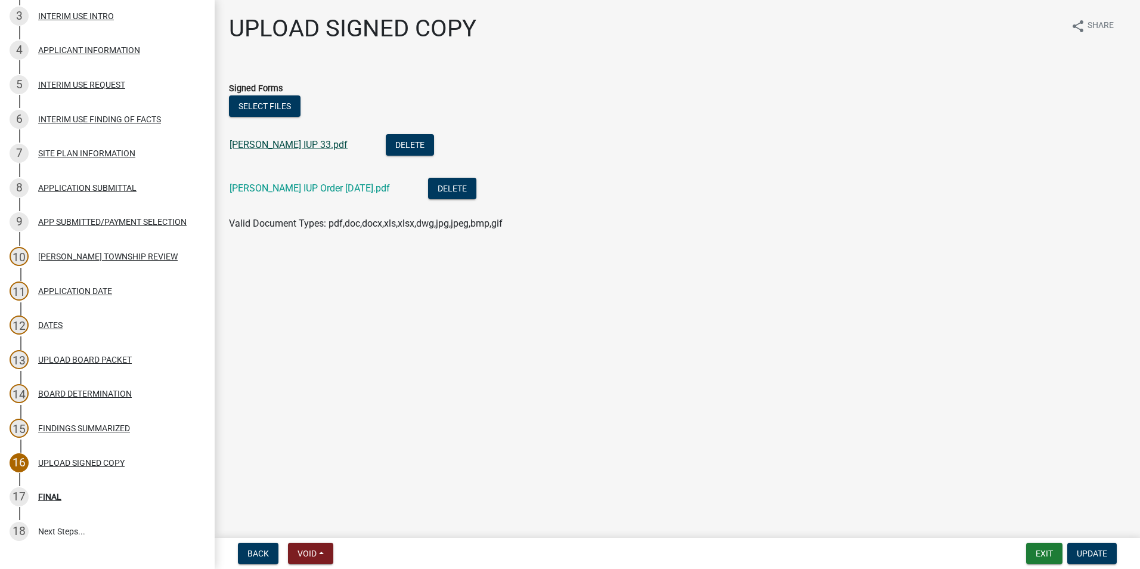
click at [274, 144] on link "Johnson IUP 33.pdf" at bounding box center [288, 144] width 118 height 11
click at [91, 389] on div "BOARD DETERMINATION" at bounding box center [85, 393] width 94 height 8
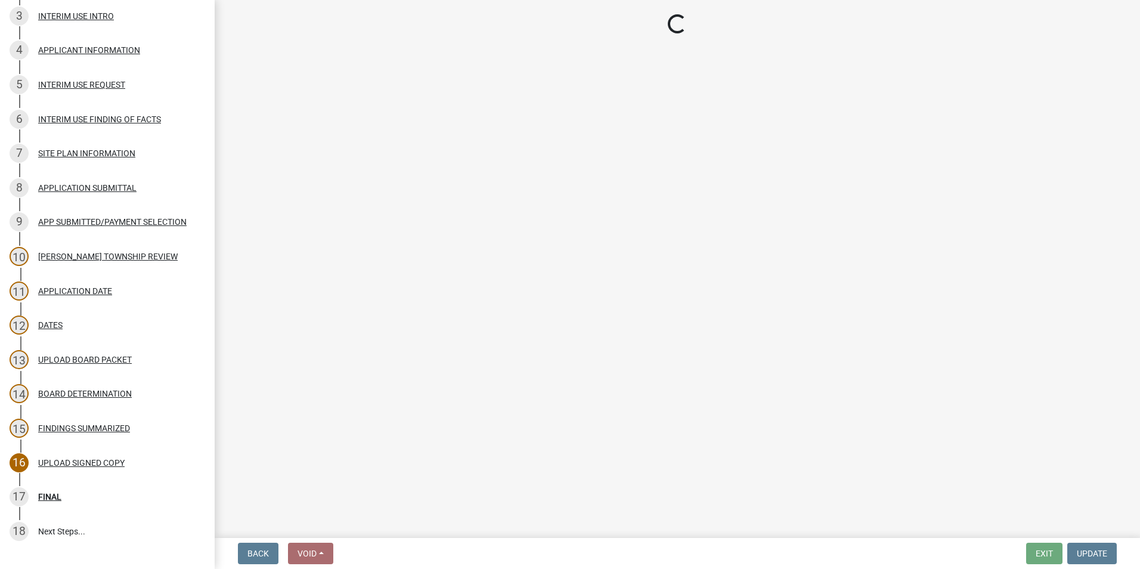
select select "9dbecd2a-f33e-4835-a5c0-33ac2cce7722"
select select "bb97efb3-2ad1-488f-bbc0-8ca183a1f79c"
select select "ae5238dc-1dd5-4e96-b80a-d8403a14a043"
select select "273e149d-5d14-4d45-ab82-91bf453234d7"
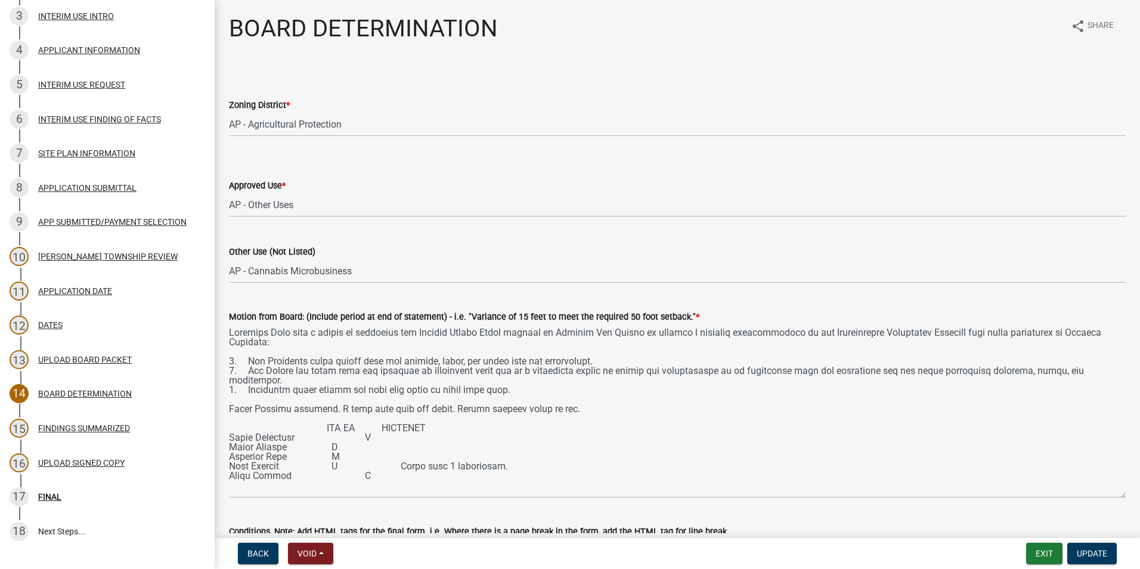
drag, startPoint x: 1114, startPoint y: 377, endPoint x: 1095, endPoint y: 538, distance: 162.0
click at [1095, 538] on wm-app "Interim Use Request 2025-IUP-33 Edit View Summary Notes Show emails 1 Require U…" at bounding box center [570, 284] width 1140 height 569
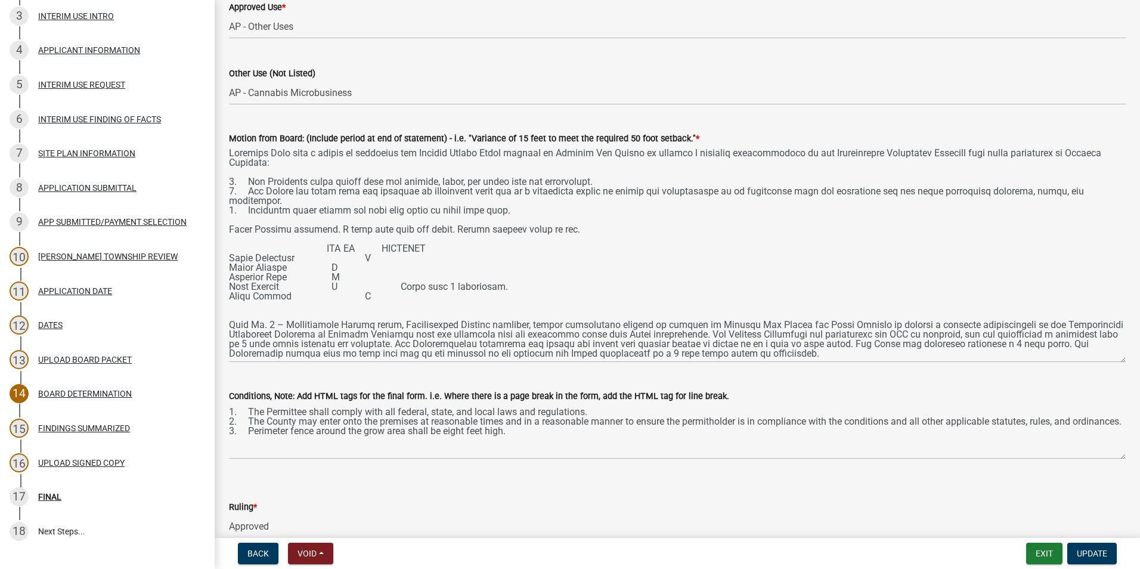
scroll to position [179, 0]
click at [42, 500] on div "FINAL" at bounding box center [49, 496] width 23 height 8
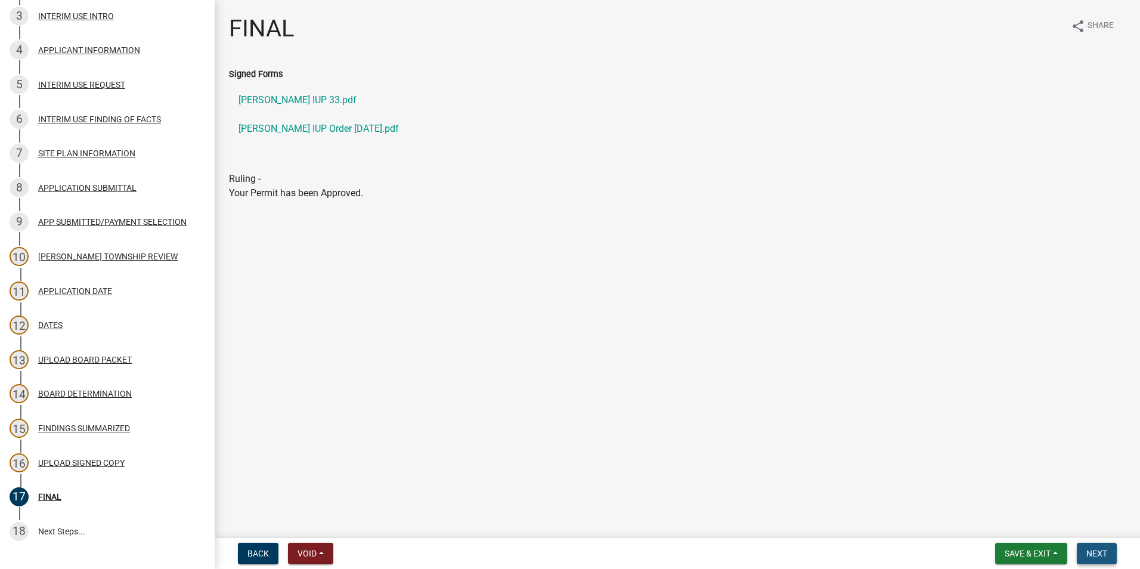
click at [1091, 552] on span "Next" at bounding box center [1096, 553] width 21 height 10
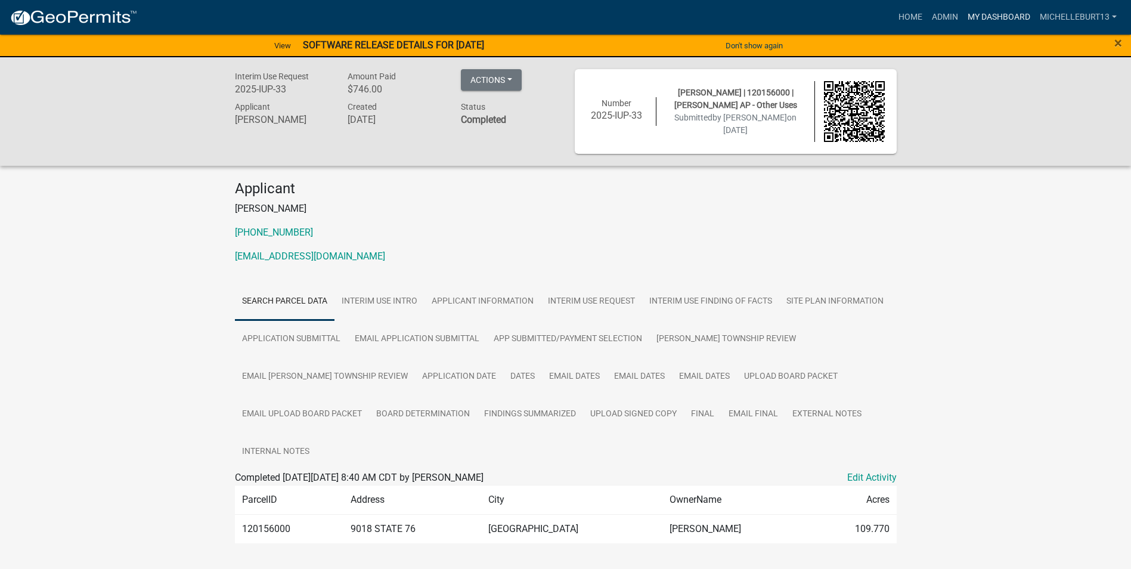
click at [982, 17] on link "My Dashboard" at bounding box center [999, 17] width 72 height 23
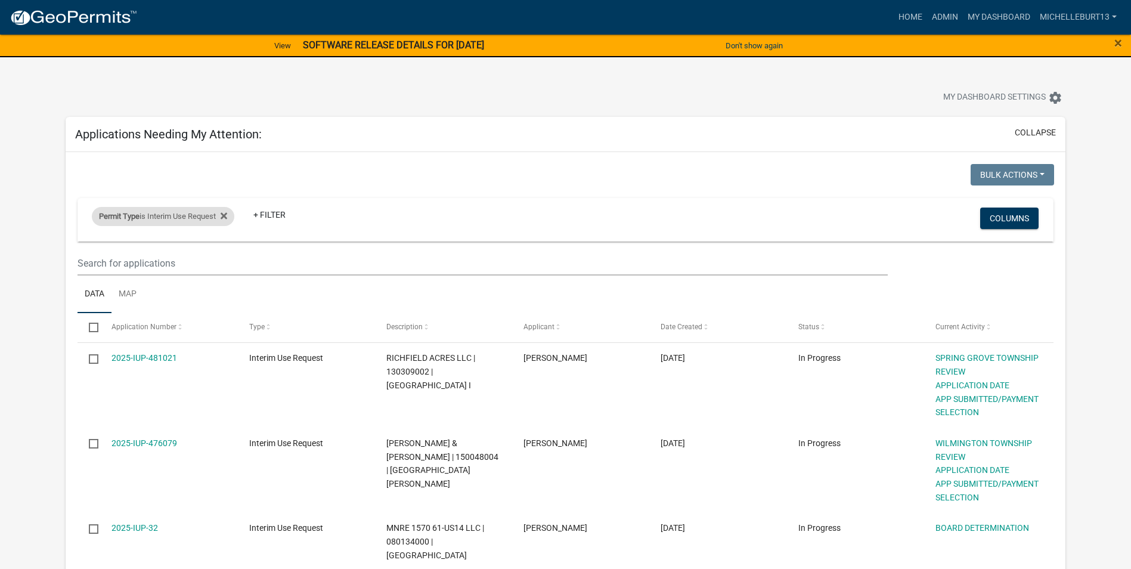
click at [185, 215] on div "Permit Type is Interim Use Request" at bounding box center [163, 216] width 142 height 19
click at [137, 261] on select "Select an option 911 Address Assignment Building Contractor (Registration) Buil…" at bounding box center [170, 261] width 216 height 24
select select "bc324cb9-e0e9-4a62-a498-83b9cdb5bb02"
click at [70, 249] on select "Select an option 911 Address Assignment Building Contractor (Registration) Buil…" at bounding box center [170, 261] width 216 height 24
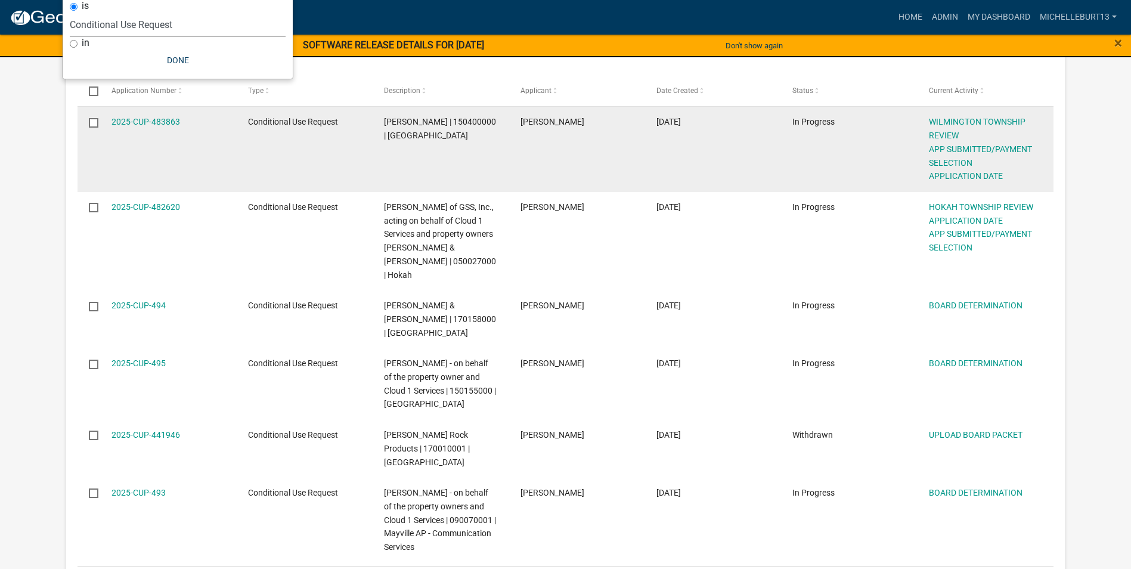
scroll to position [238, 0]
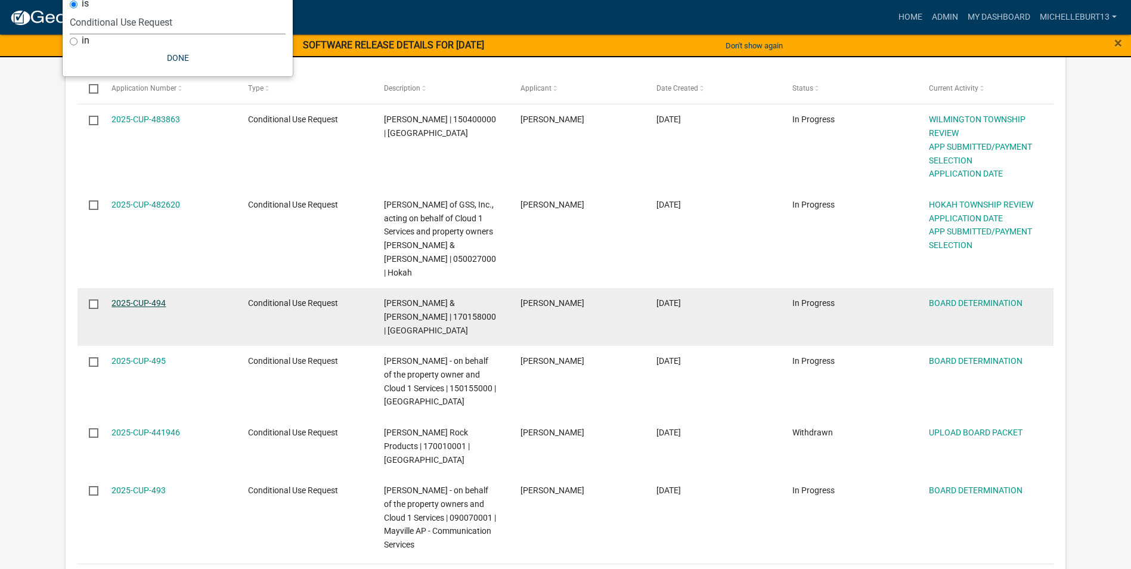
click at [140, 298] on link "2025-CUP-494" at bounding box center [138, 303] width 54 height 10
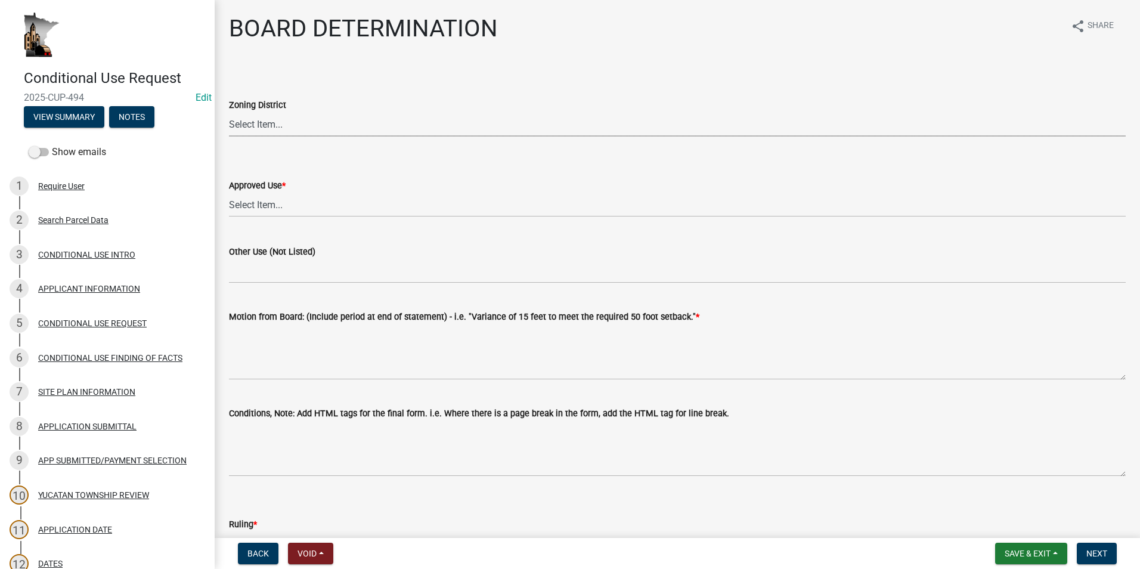
click at [272, 125] on select "Select Item... AP - Agricultural Protection R - Residential HB - Highway Busine…" at bounding box center [677, 124] width 896 height 24
click at [229, 112] on select "Select Item... AP - Agricultural Protection R - Residential HB - Highway Busine…" at bounding box center [677, 124] width 896 height 24
select select "a7b40ebe-ef8f-48cb-90a3-0b394482bfdf"
click at [273, 200] on select "Select Item... AP - Agriculture Oriented Business AP - Aircraft Landing Fields …" at bounding box center [677, 205] width 896 height 24
click at [229, 193] on select "Select Item... AP - Agriculture Oriented Business AP - Aircraft Landing Fields …" at bounding box center [677, 205] width 896 height 24
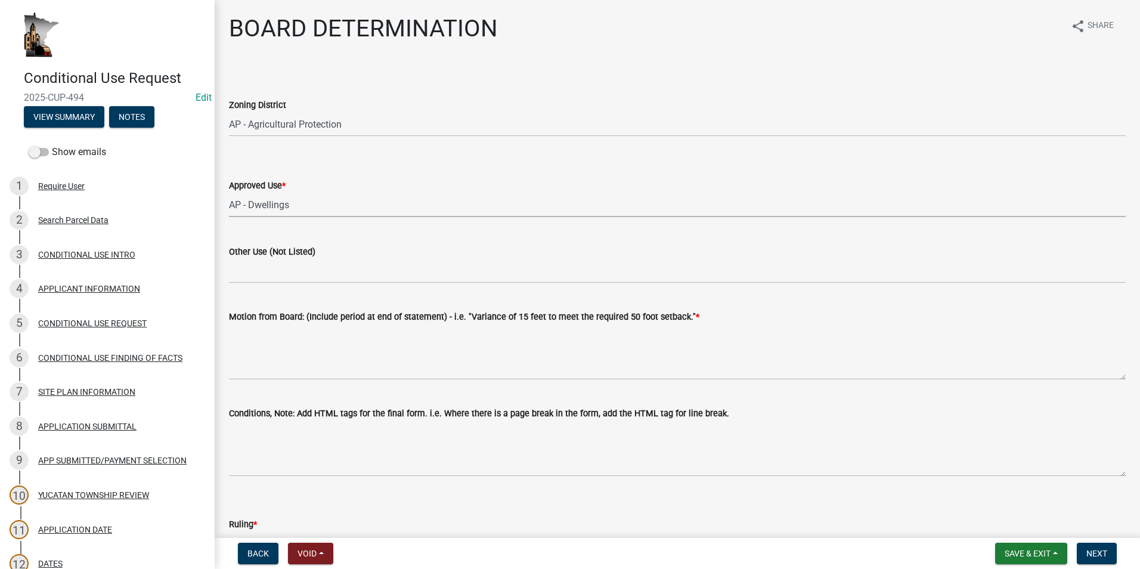
select select "1689d7ce-26dd-443b-b828-4e6b52108caa"
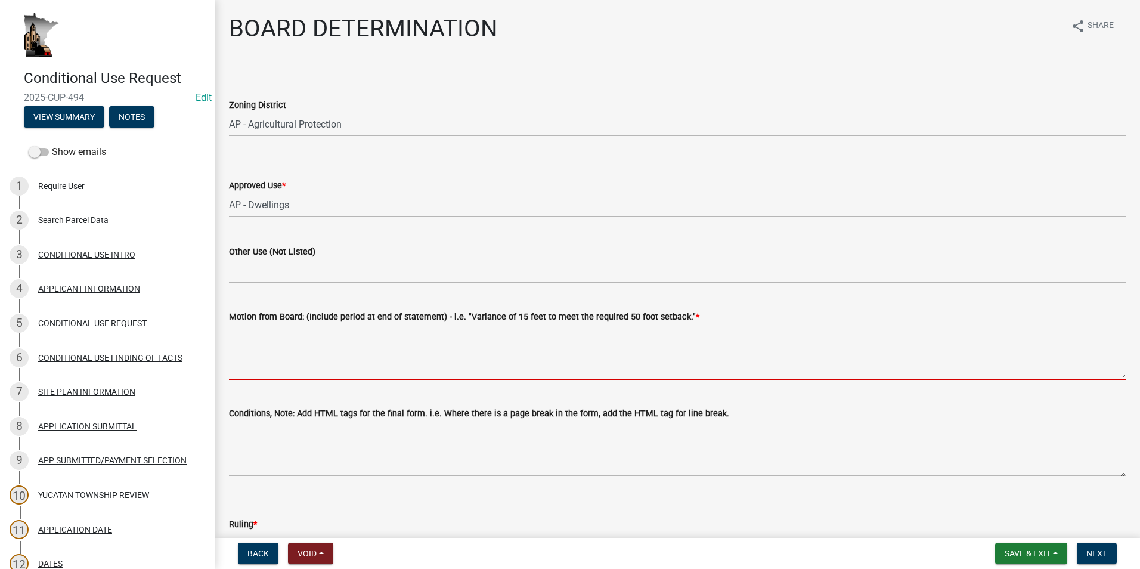
click at [244, 340] on textarea "Motion from Board: (Include period at end of statement) - i.e. "Variance of 15 …" at bounding box center [677, 352] width 896 height 56
paste textarea "Larry Gaustad made a motion to recommend the Houston County Board approve a Con…"
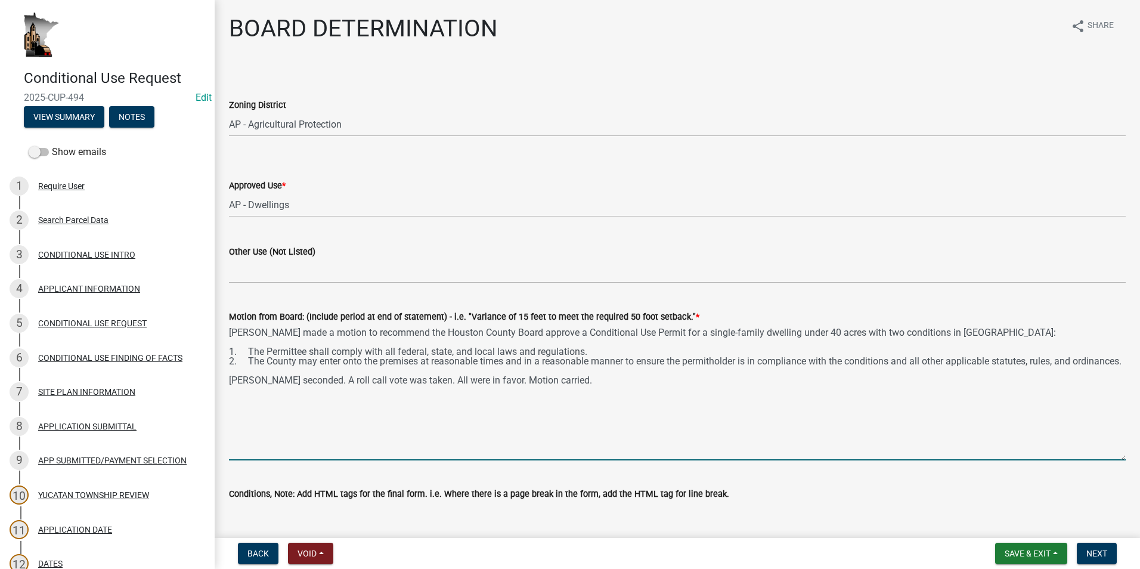
drag, startPoint x: 1111, startPoint y: 376, endPoint x: 1112, endPoint y: 457, distance: 80.5
click at [1112, 457] on textarea "Larry Gaustad made a motion to recommend the Houston County Board approve a Con…" at bounding box center [677, 392] width 896 height 136
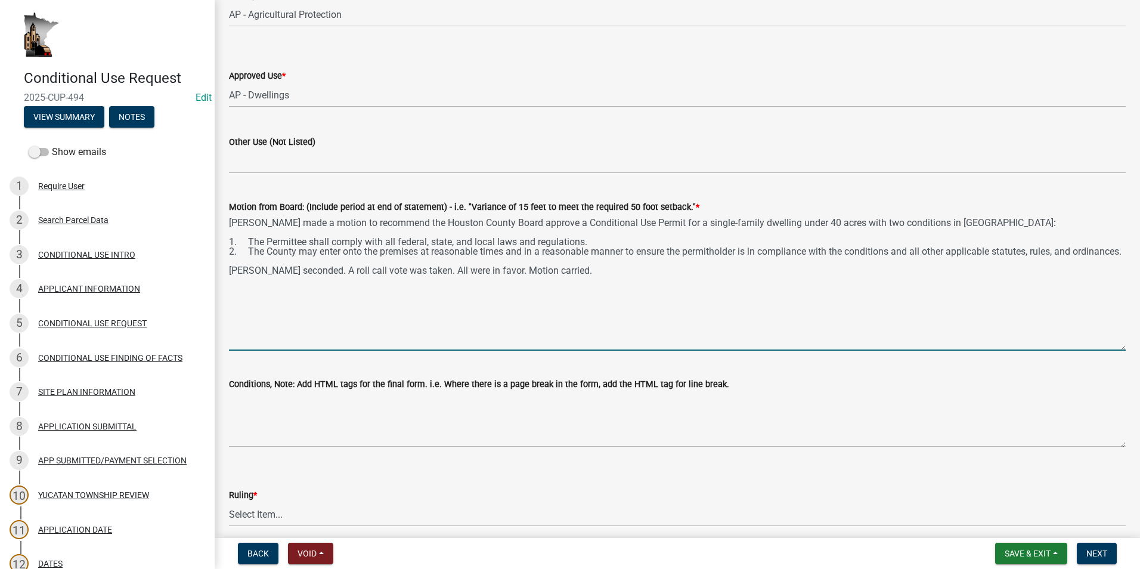
scroll to position [179, 0]
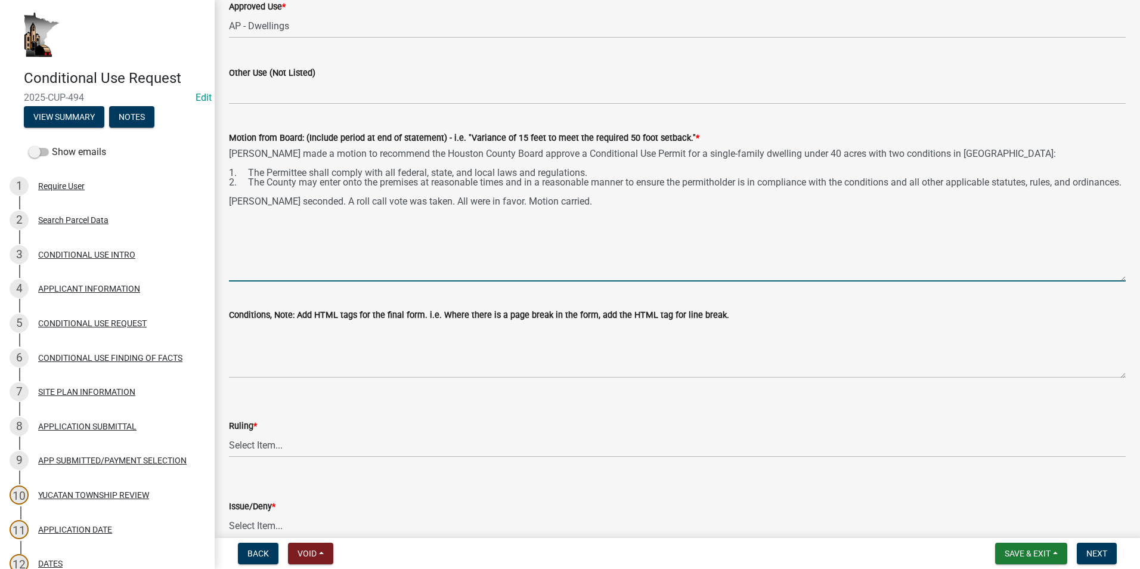
drag, startPoint x: 289, startPoint y: 193, endPoint x: 218, endPoint y: 172, distance: 74.5
click at [218, 172] on div "BOARD DETERMINATION share Share Zoning District Select Item... AP - Agricultura…" at bounding box center [677, 419] width 925 height 1168
type textarea "Larry Gaustad made a motion to recommend the Houston County Board approve a Con…"
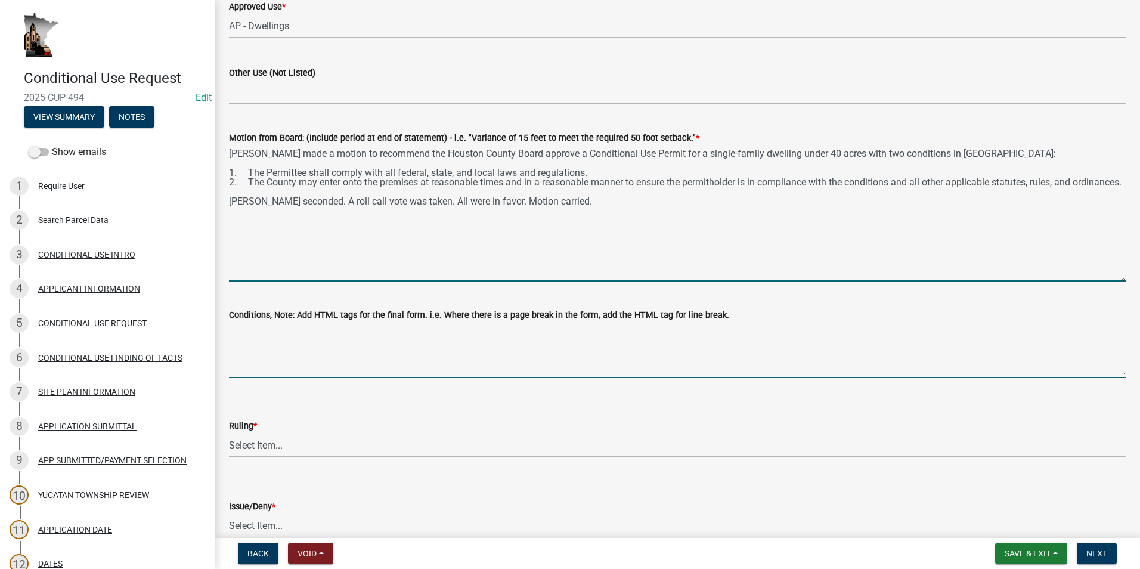
click at [246, 332] on textarea "Conditions, Note: Add HTML tags for the final form. i.e. Where there is a page …" at bounding box center [677, 350] width 896 height 56
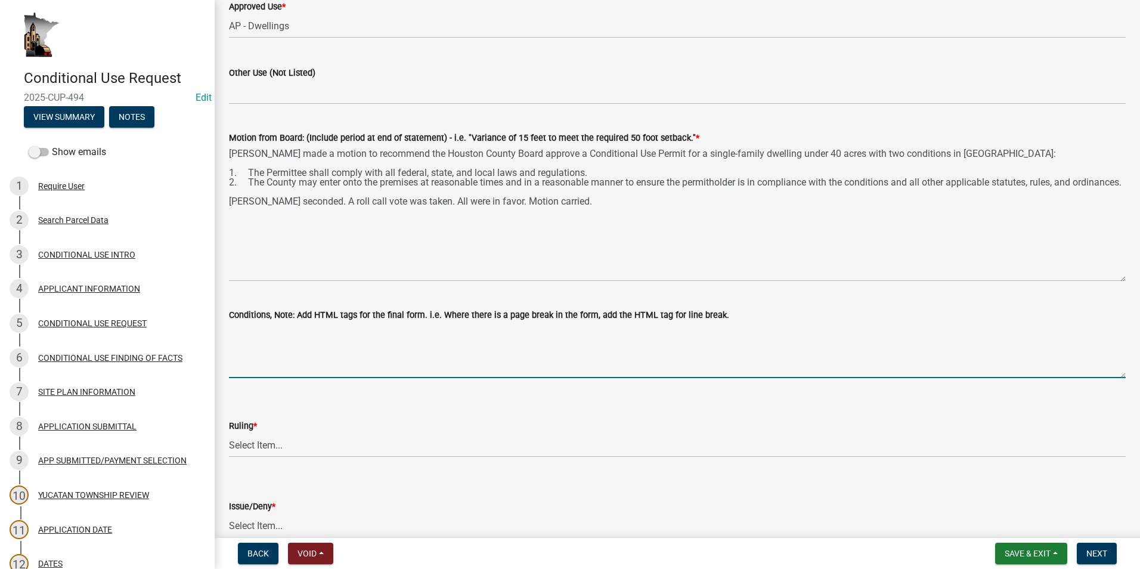
paste textarea "1. The Permittee shall comply with all federal, state, and local laws and regul…"
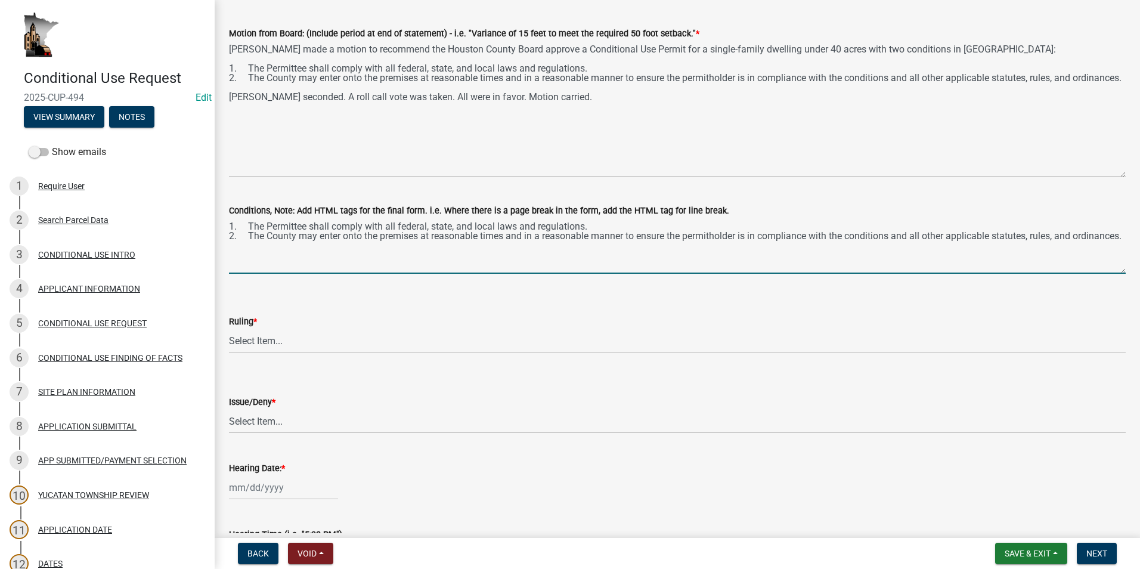
scroll to position [298, 0]
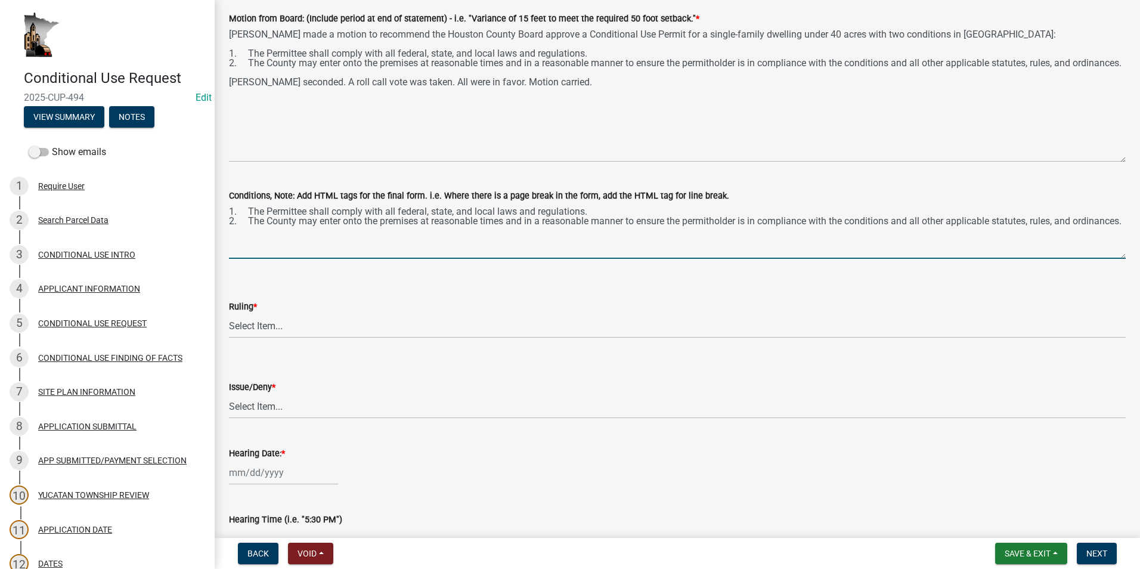
type textarea "1. The Permittee shall comply with all federal, state, and local laws and regul…"
click at [263, 321] on select "Select Item... Approved Denied Approved with modifications Tabled" at bounding box center [677, 326] width 896 height 24
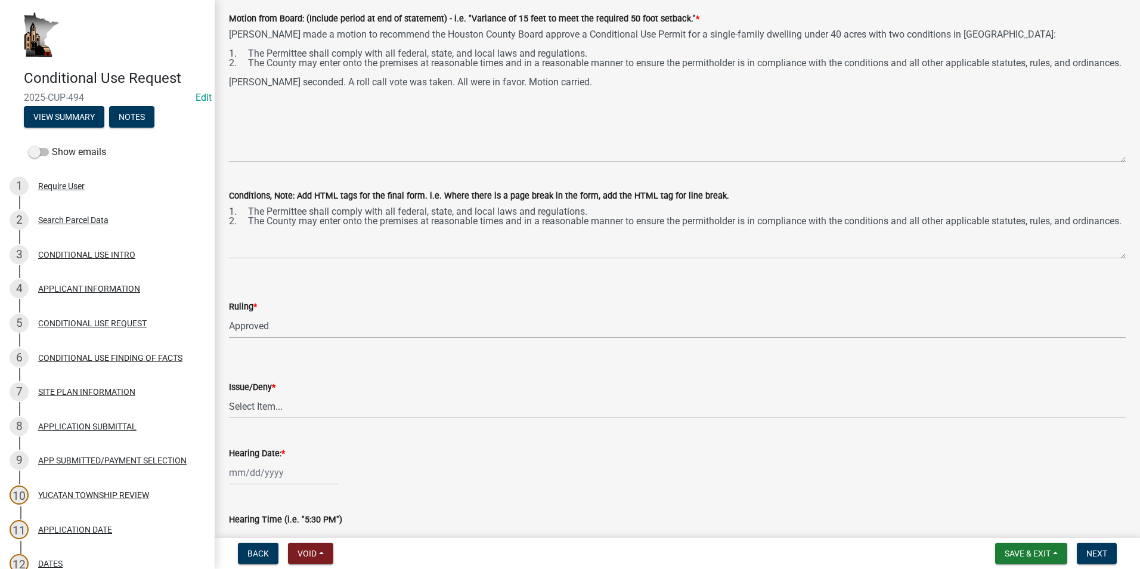
click at [229, 314] on select "Select Item... Approved Denied Approved with modifications Tabled" at bounding box center [677, 326] width 896 height 24
select select "5e305382-3738-4365-a9c9-24c64572ba65"
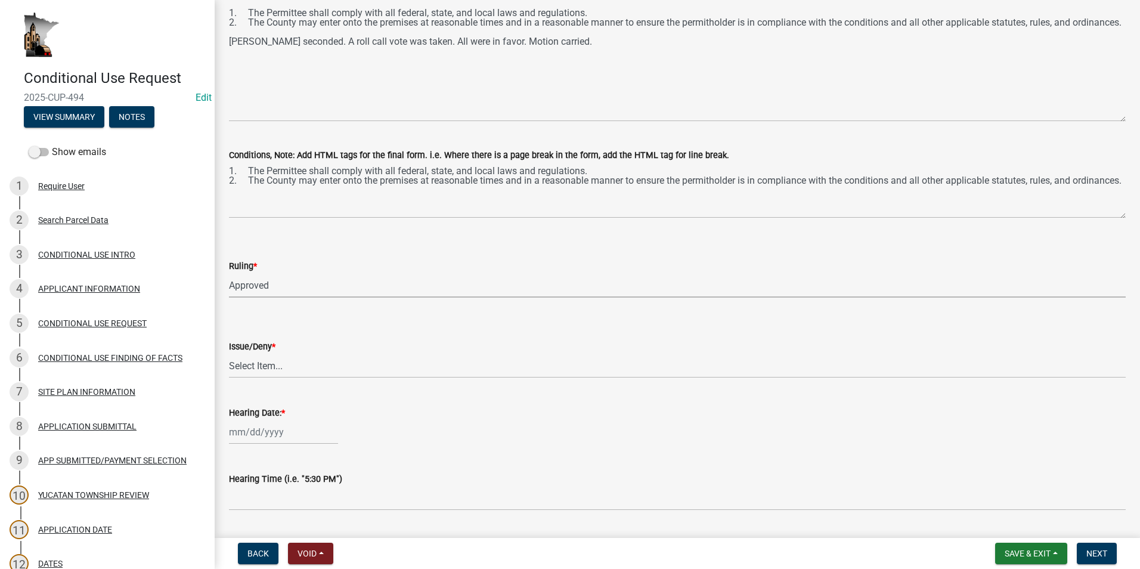
scroll to position [358, 0]
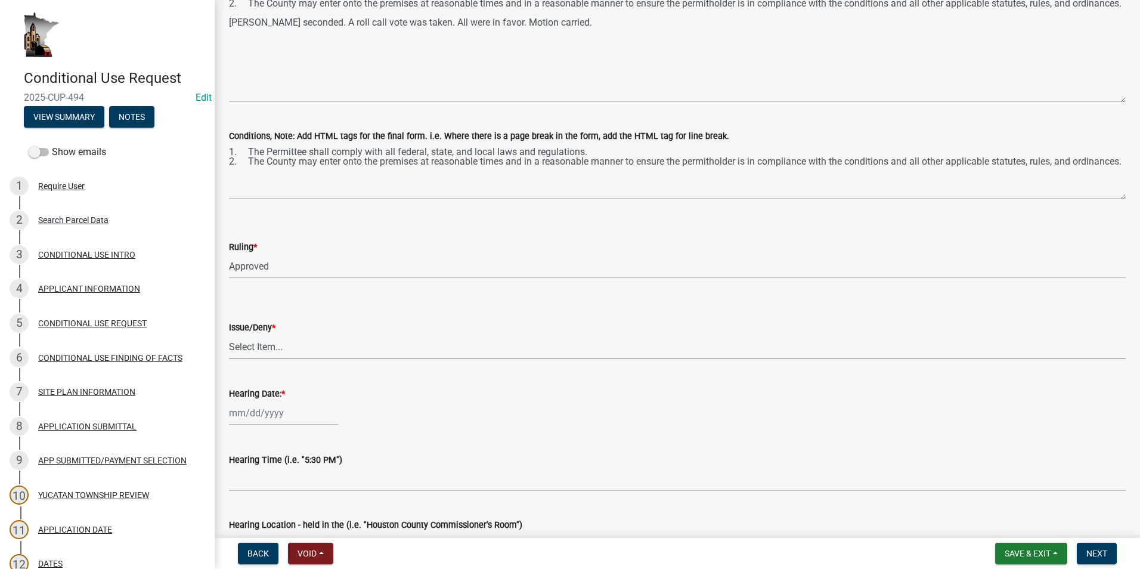
click at [263, 341] on select "Select Item... issue deny" at bounding box center [677, 346] width 896 height 24
click at [229, 334] on select "Select Item... issue deny" at bounding box center [677, 346] width 896 height 24
select select "05bcbfa7-b84a-4bac-aa39-7d27537fdc5d"
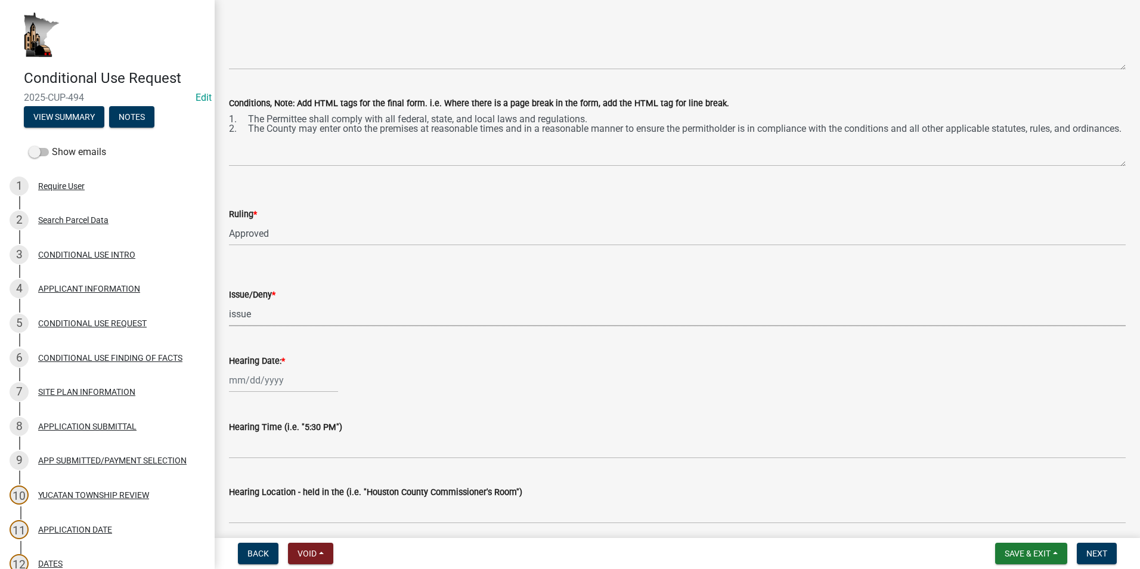
scroll to position [417, 0]
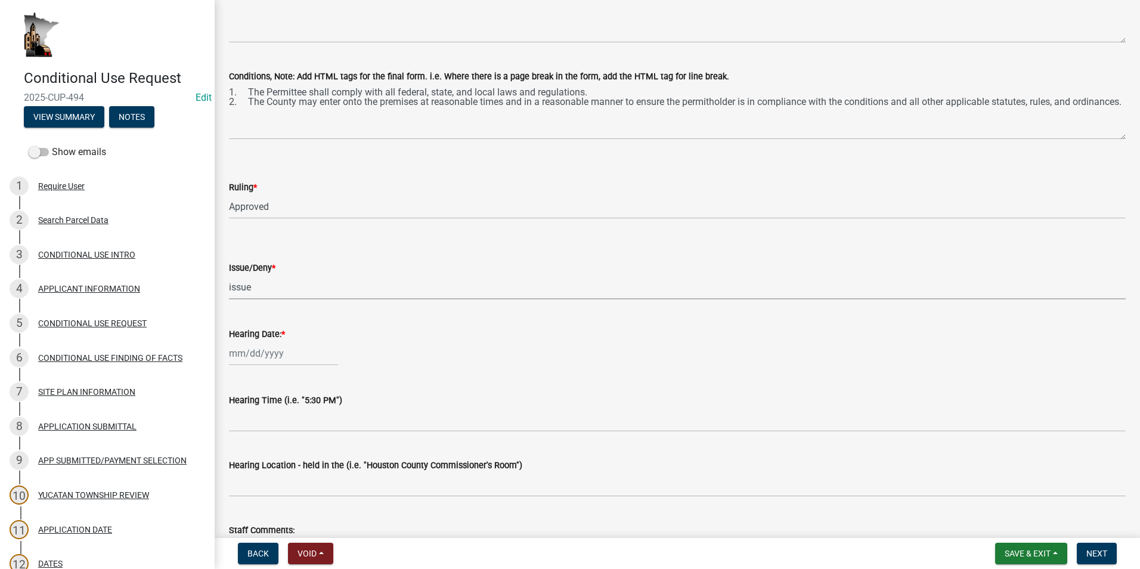
click at [263, 355] on div at bounding box center [283, 353] width 109 height 24
select select "10"
select select "2025"
click at [237, 379] on button "Previous month" at bounding box center [241, 378] width 14 height 19
select select "9"
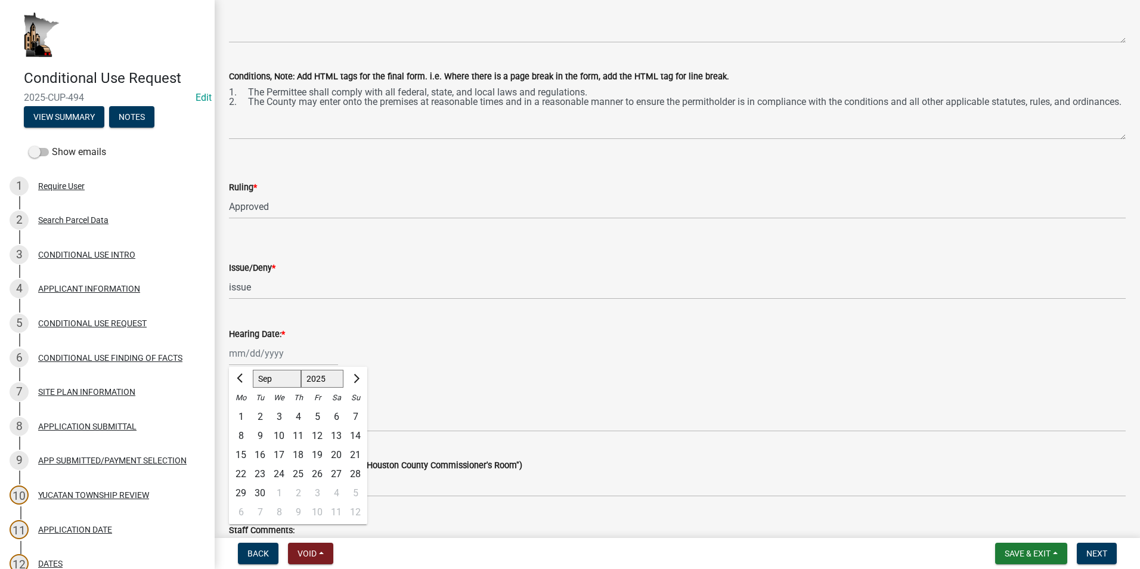
click at [281, 471] on div "24" at bounding box center [278, 473] width 19 height 19
type input "[DATE]"
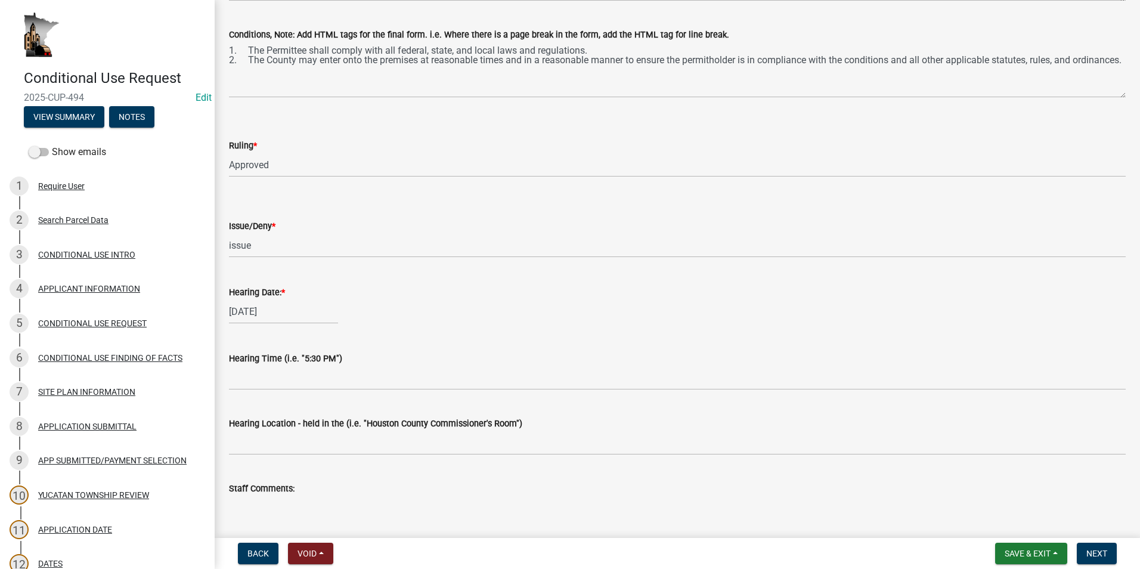
scroll to position [477, 0]
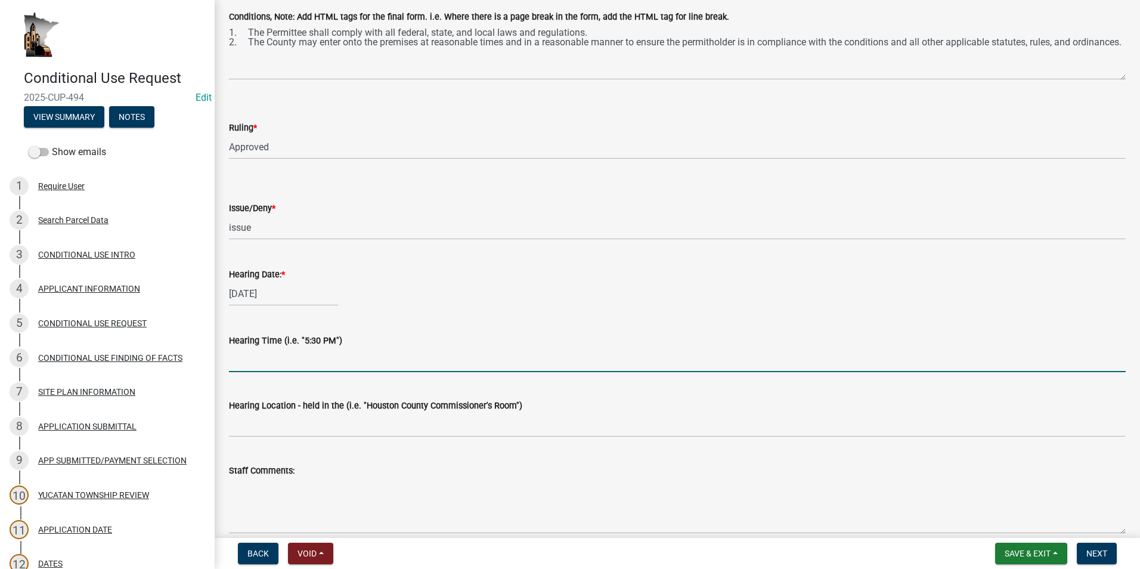
click at [259, 360] on input "Hearing Time (i.e. "5:30 PM")" at bounding box center [677, 359] width 896 height 24
type input "6:00PM"
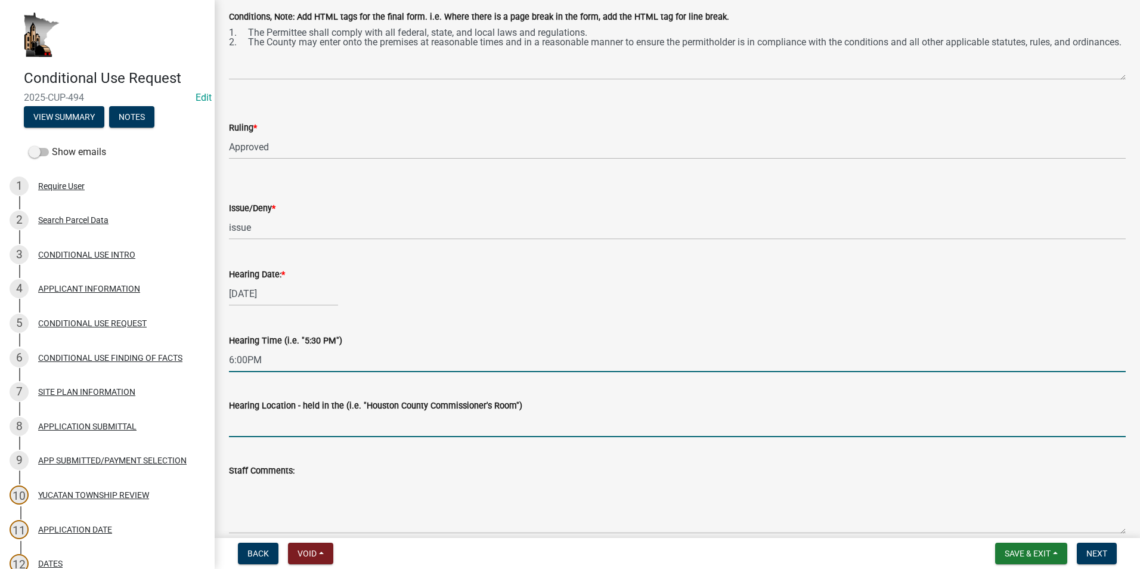
click at [268, 420] on input "Hearing Location - held in the (i.e. "Houston County Commissioner's Room")" at bounding box center [677, 424] width 896 height 24
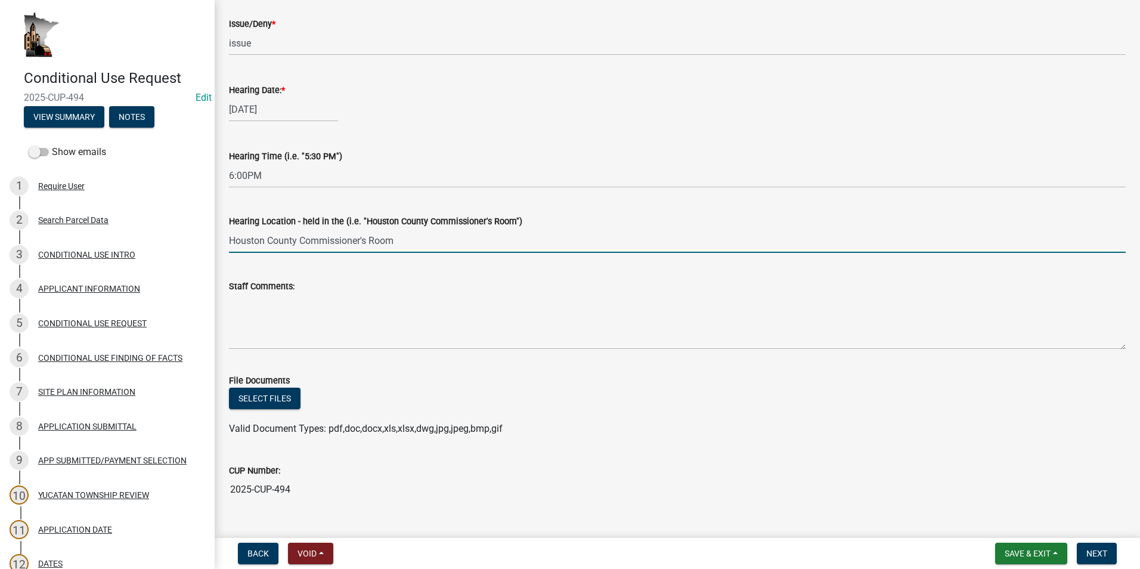
scroll to position [685, 0]
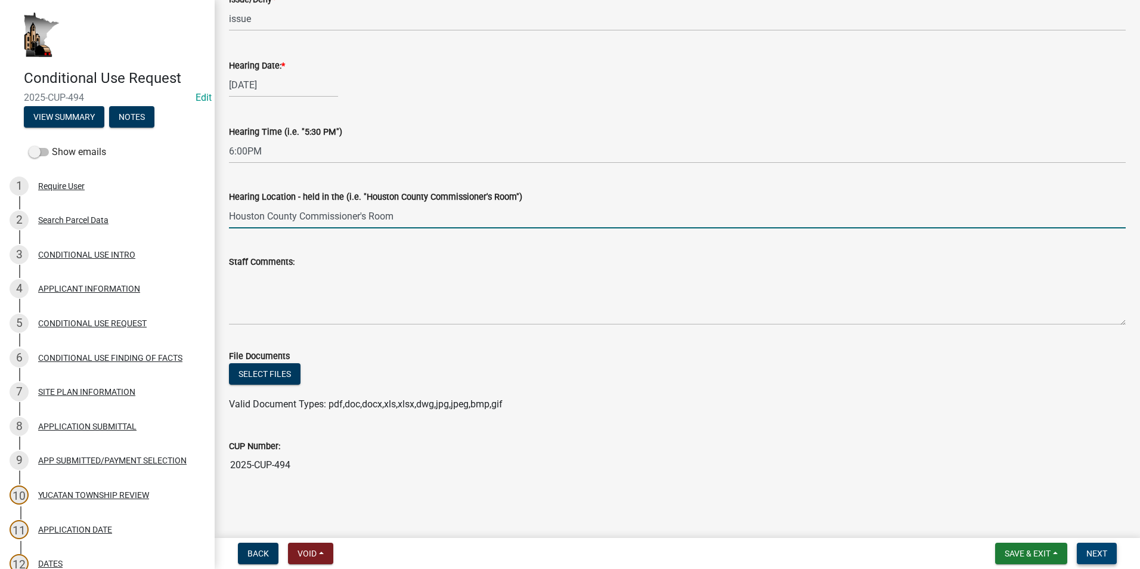
type input "Houston County Commissioner's Room"
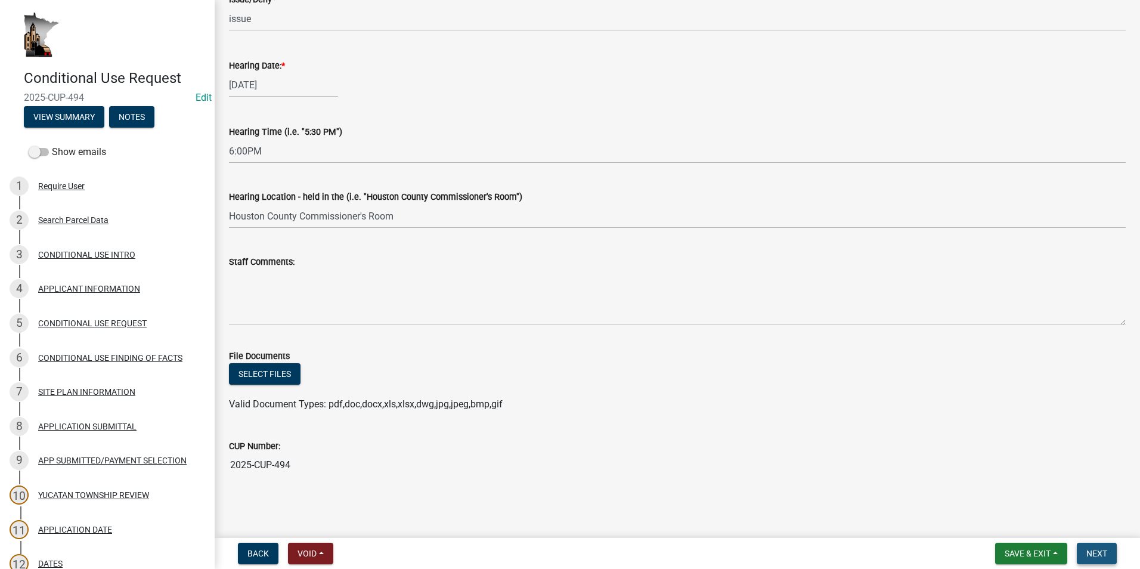
click at [1105, 551] on span "Next" at bounding box center [1096, 553] width 21 height 10
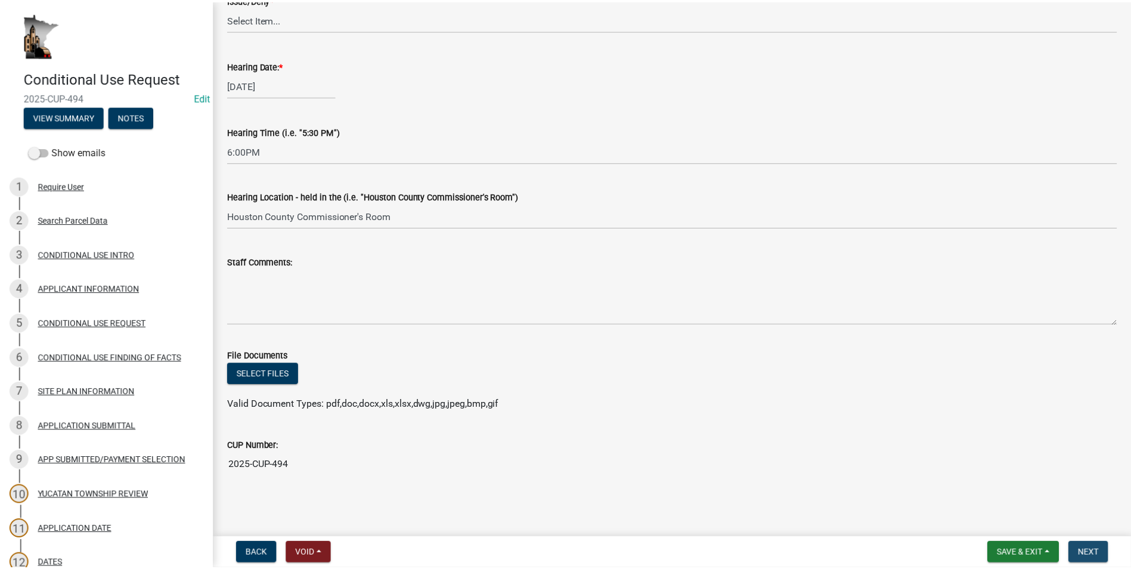
scroll to position [0, 0]
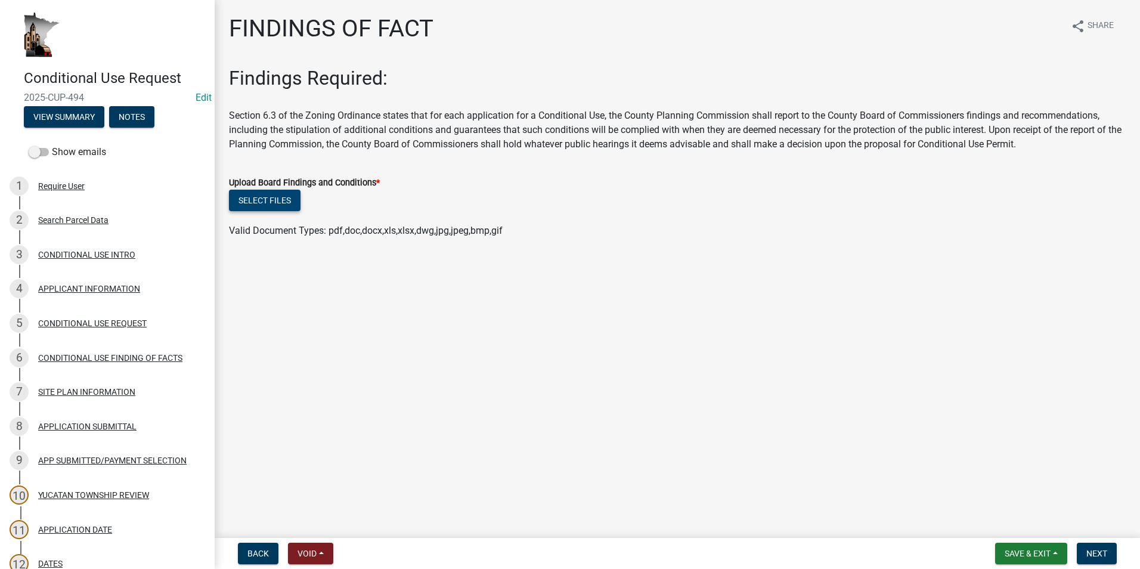
click at [257, 206] on button "Select files" at bounding box center [265, 200] width 72 height 21
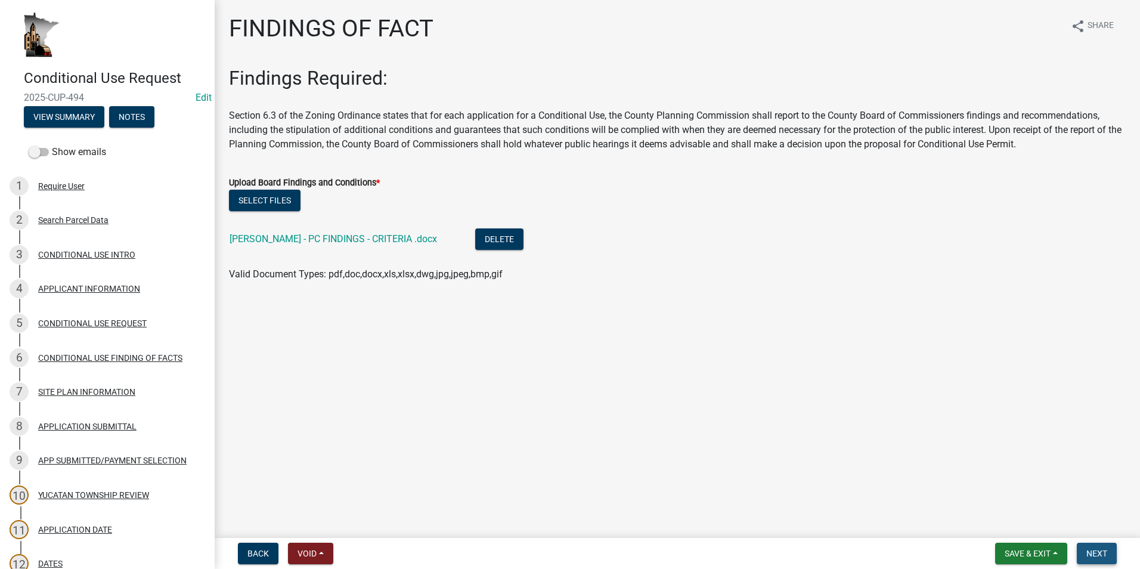
drag, startPoint x: 1094, startPoint y: 555, endPoint x: 1073, endPoint y: 548, distance: 22.1
click at [1094, 554] on span "Next" at bounding box center [1096, 553] width 21 height 10
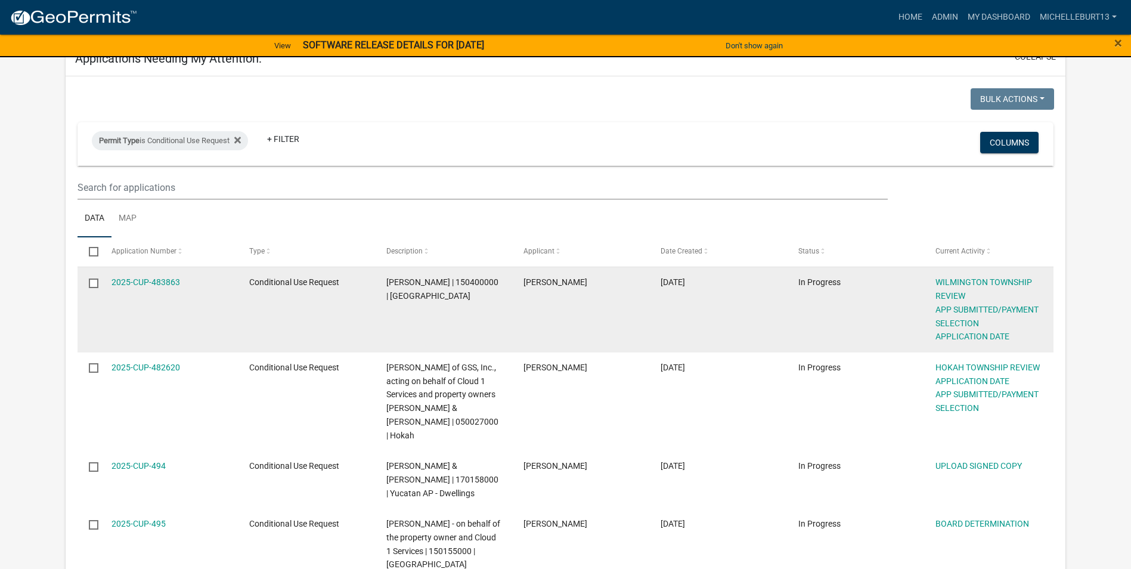
scroll to position [238, 0]
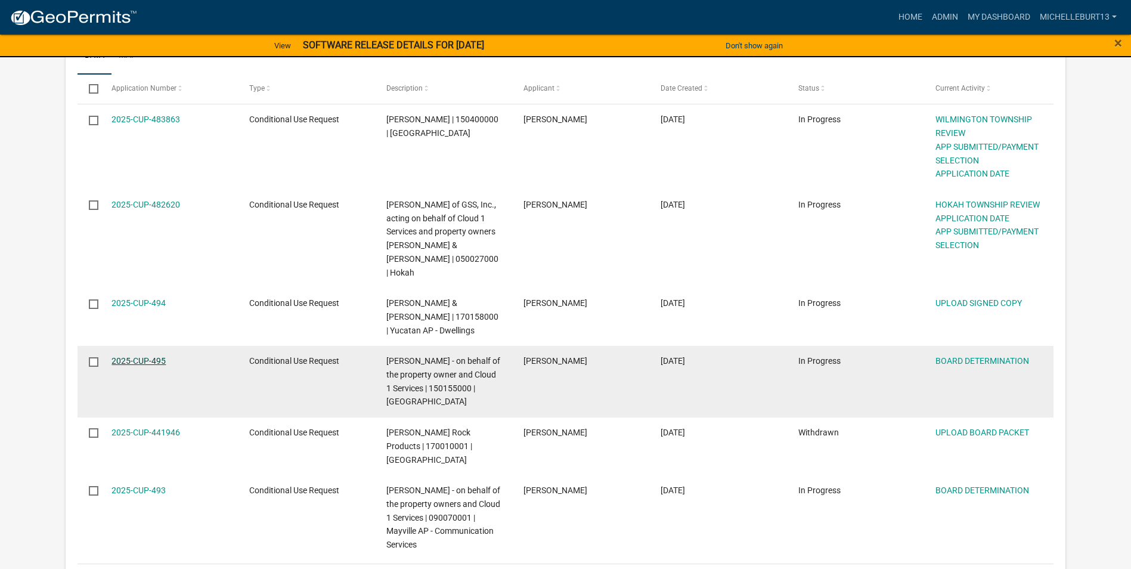
click at [151, 356] on link "2025-CUP-495" at bounding box center [138, 361] width 54 height 10
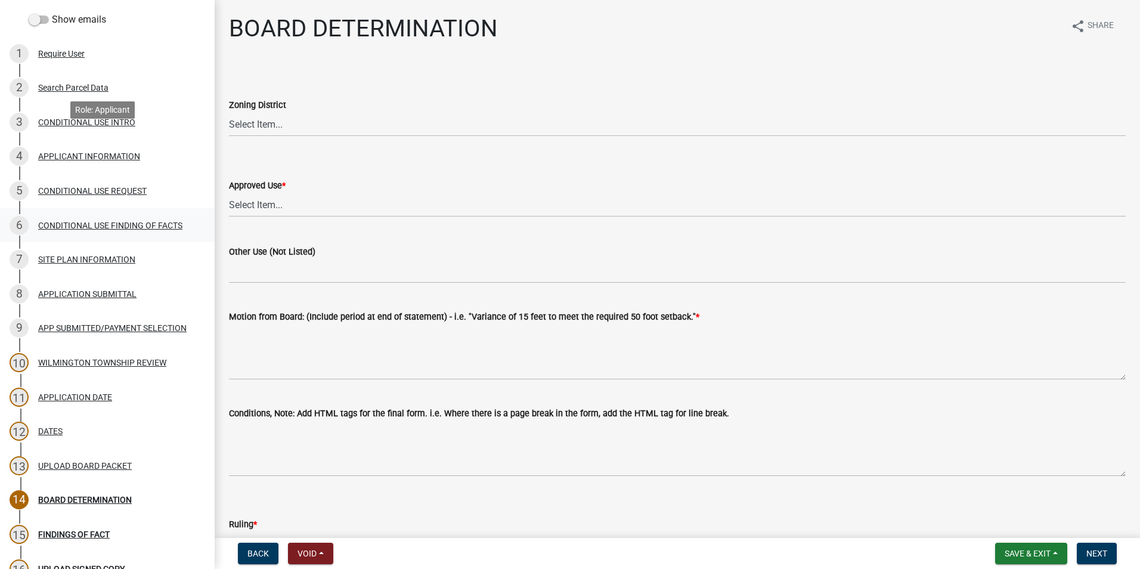
scroll to position [238, 0]
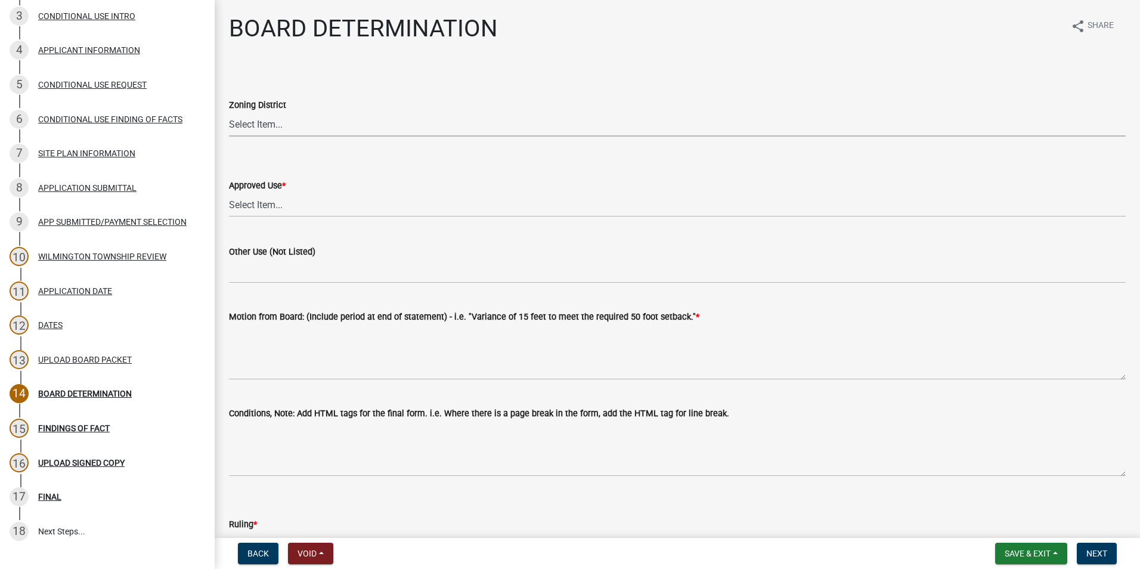
click at [276, 132] on select "Select Item... AP - Agricultural Protection R - Residential HB - Highway Busine…" at bounding box center [677, 124] width 896 height 24
click at [229, 112] on select "Select Item... AP - Agricultural Protection R - Residential HB - Highway Busine…" at bounding box center [677, 124] width 896 height 24
select select "a7b40ebe-ef8f-48cb-90a3-0b394482bfdf"
click at [269, 206] on select "Select Item... AP - Agriculture Oriented Business AP - Aircraft Landing Fields …" at bounding box center [677, 205] width 896 height 24
click at [229, 193] on select "Select Item... AP - Agriculture Oriented Business AP - Aircraft Landing Fields …" at bounding box center [677, 205] width 896 height 24
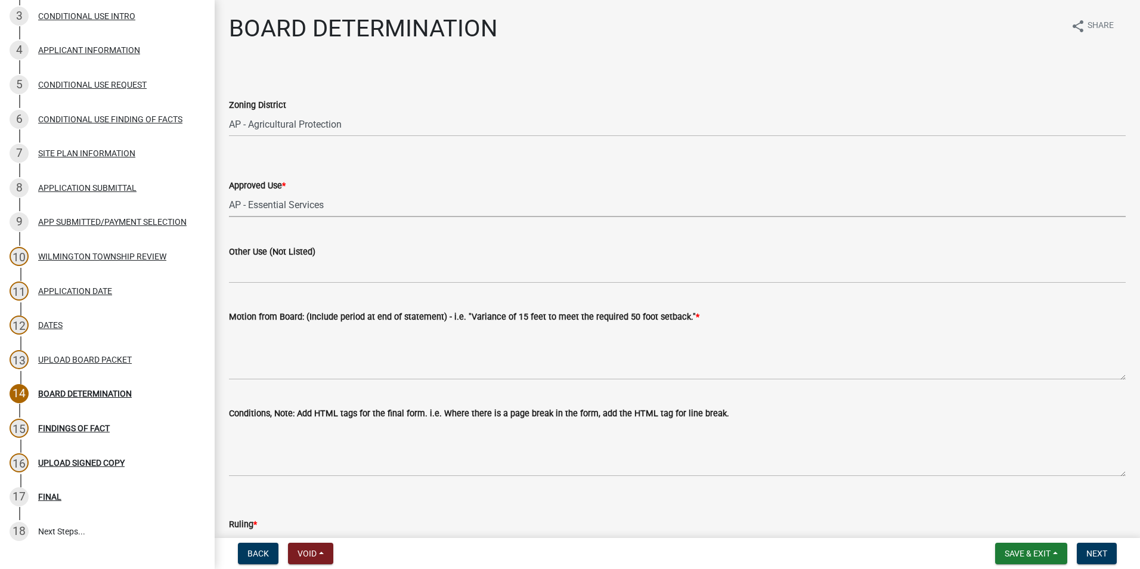
select select "e551465d-3076-4ebb-b76e-e6b8347fae34"
click at [1057, 547] on button "Save & Exit" at bounding box center [1031, 552] width 72 height 21
click at [1026, 499] on button "Save" at bounding box center [1019, 493] width 95 height 29
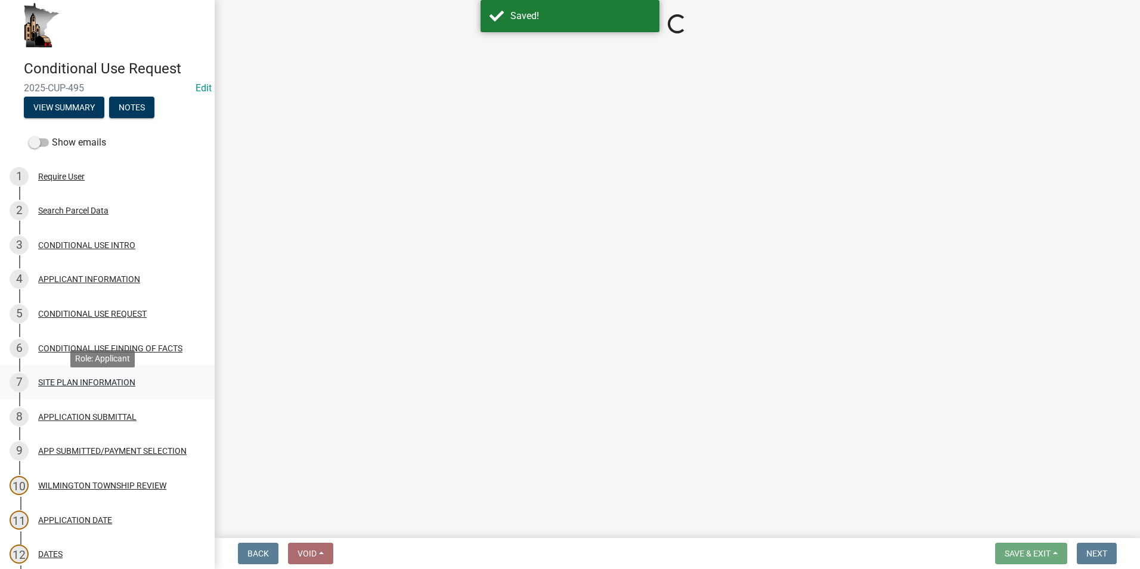
scroll to position [0, 0]
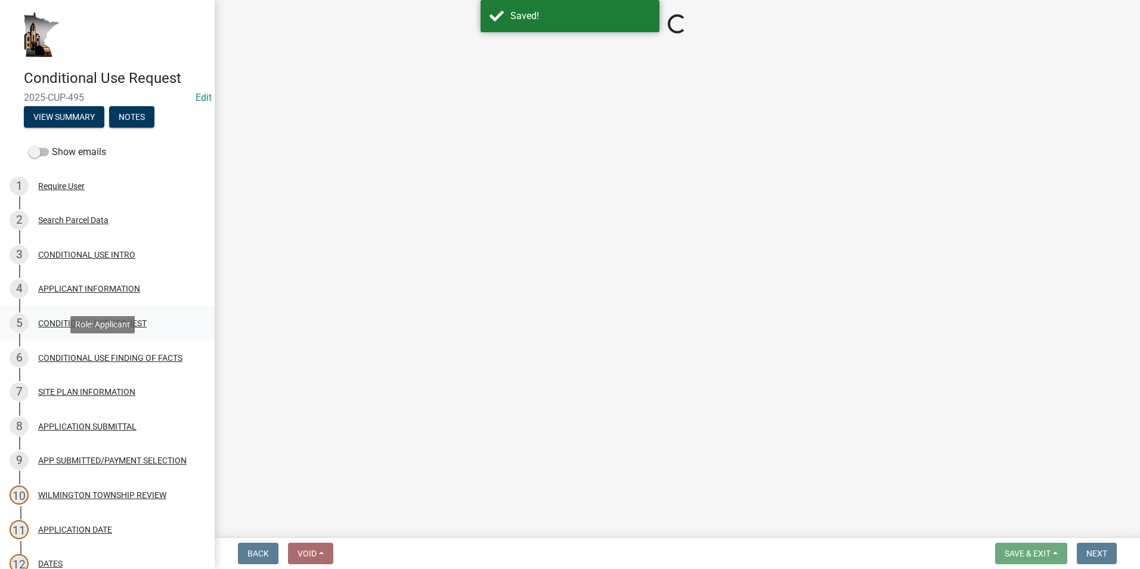
select select "a7b40ebe-ef8f-48cb-90a3-0b394482bfdf"
select select "e551465d-3076-4ebb-b76e-e6b8347fae34"
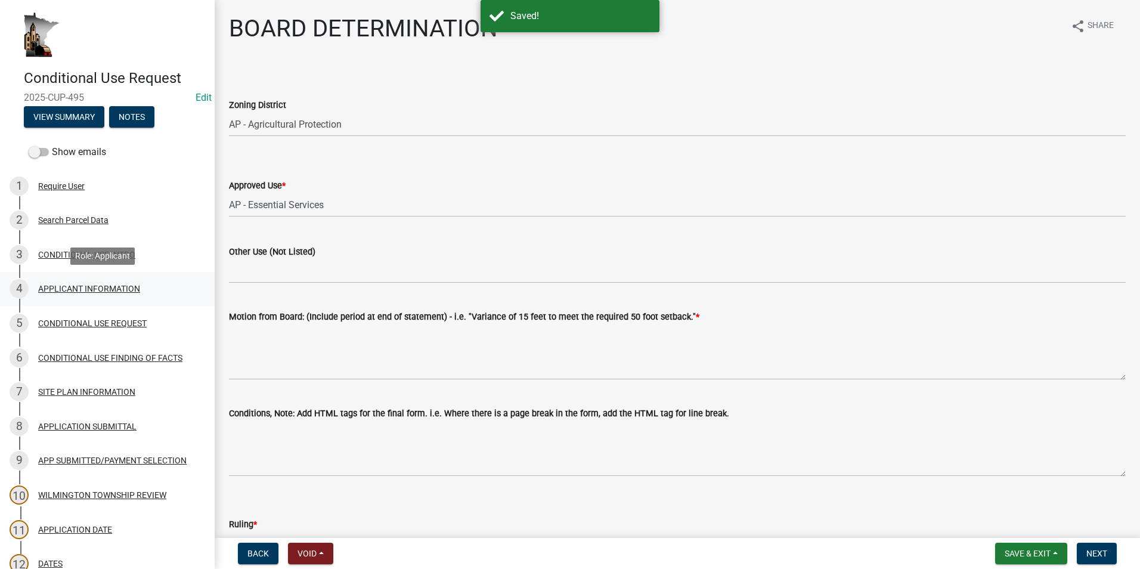
click at [73, 287] on div "APPLICANT INFORMATION" at bounding box center [89, 288] width 102 height 8
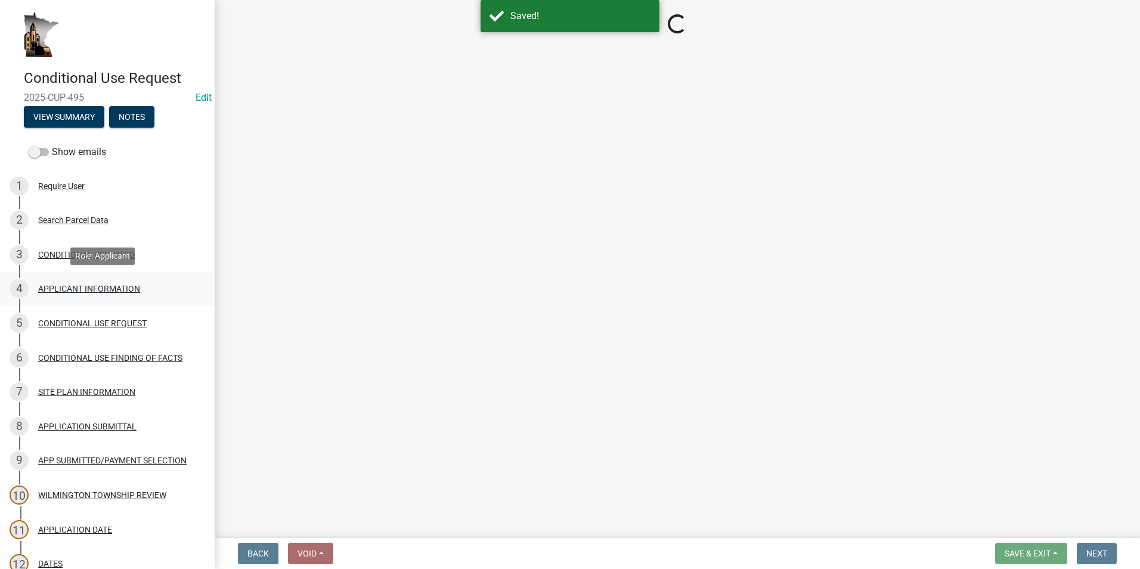
select select "15995754-5d34-4a7a-95ca-a0bb5c491ef7"
select select "a92f28e2-ce07-4f77-8e7f-7b3fa67e4f8f"
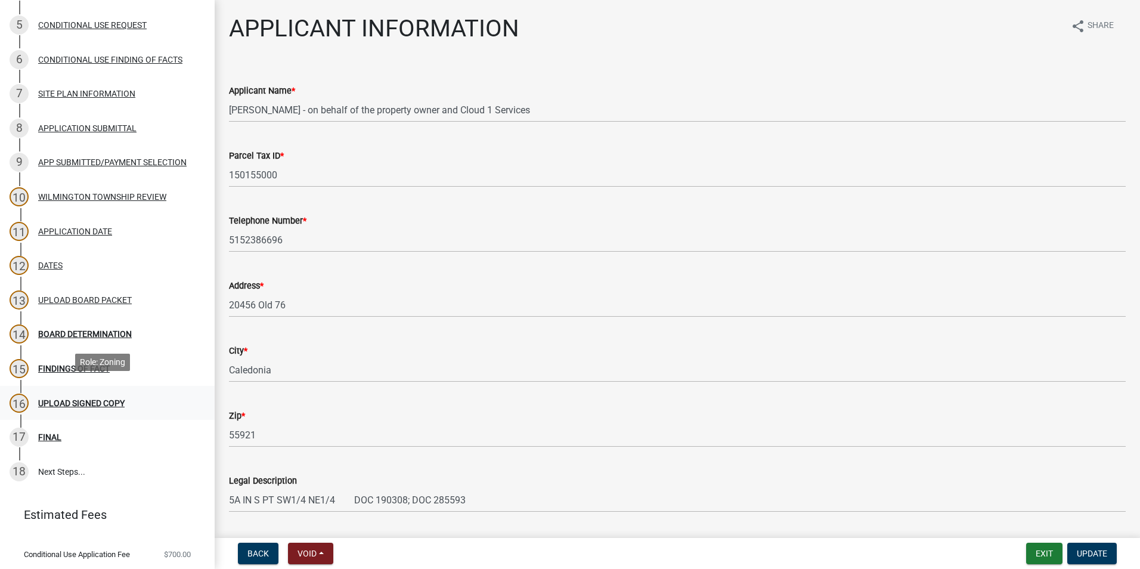
scroll to position [355, 0]
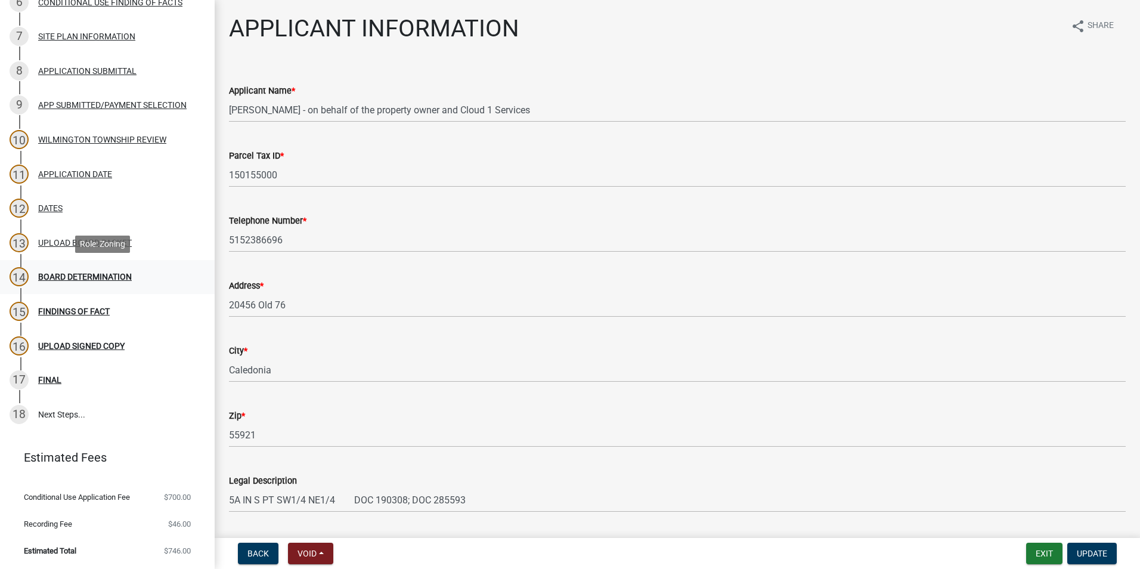
click at [64, 273] on div "BOARD DETERMINATION" at bounding box center [85, 276] width 94 height 8
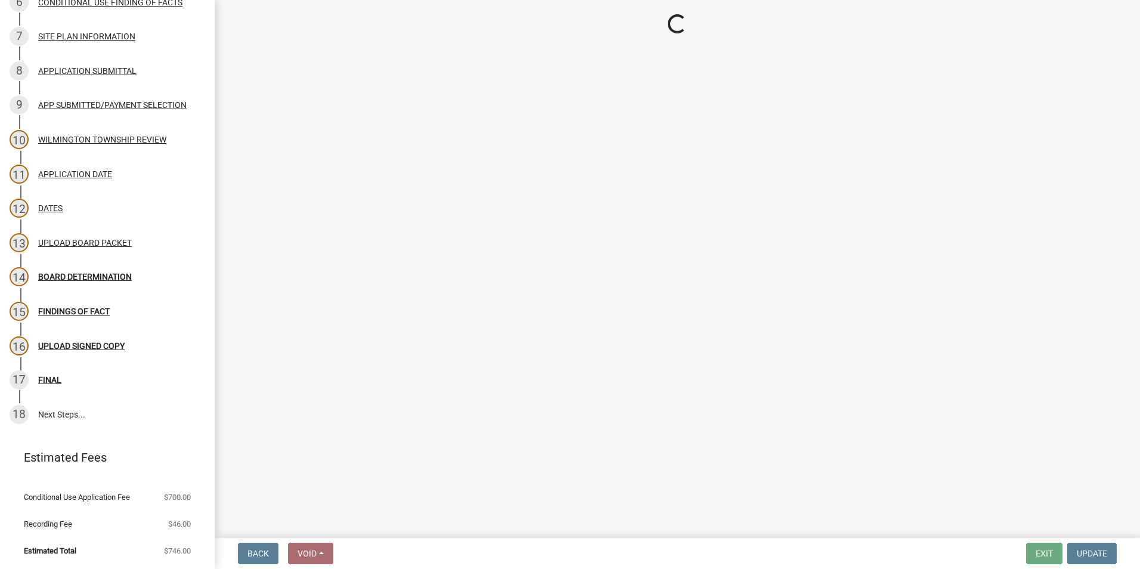
select select "a7b40ebe-ef8f-48cb-90a3-0b394482bfdf"
select select "e551465d-3076-4ebb-b76e-e6b8347fae34"
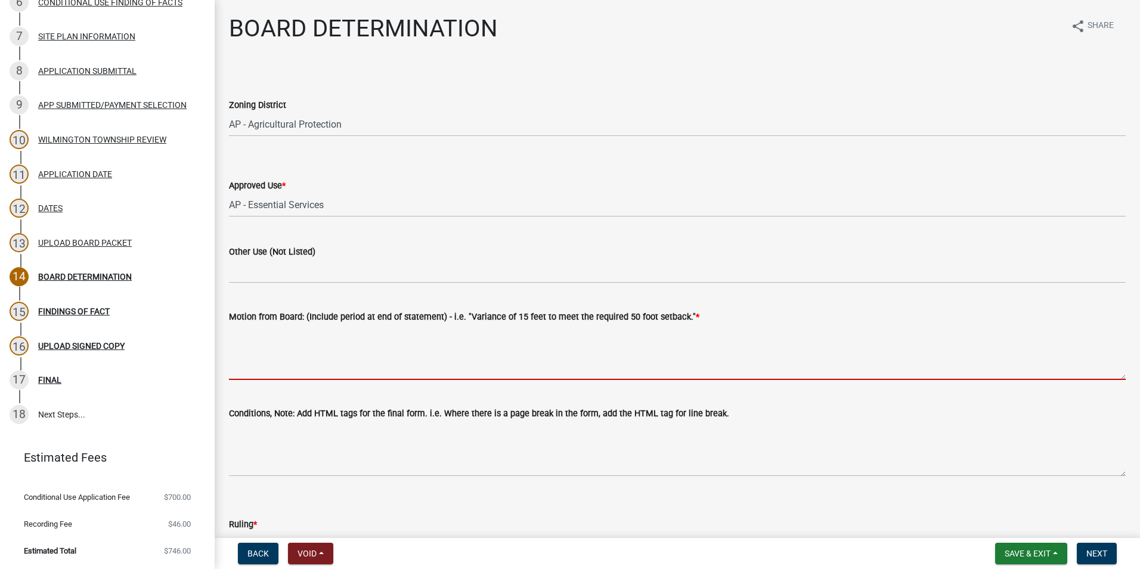
click at [407, 330] on textarea "Motion from Board: (Include period at end of statement) - i.e. "Variance of 15 …" at bounding box center [677, 352] width 896 height 56
paste textarea "Josh Gran made a motion to recommend the Houston County Board approve a Conditi…"
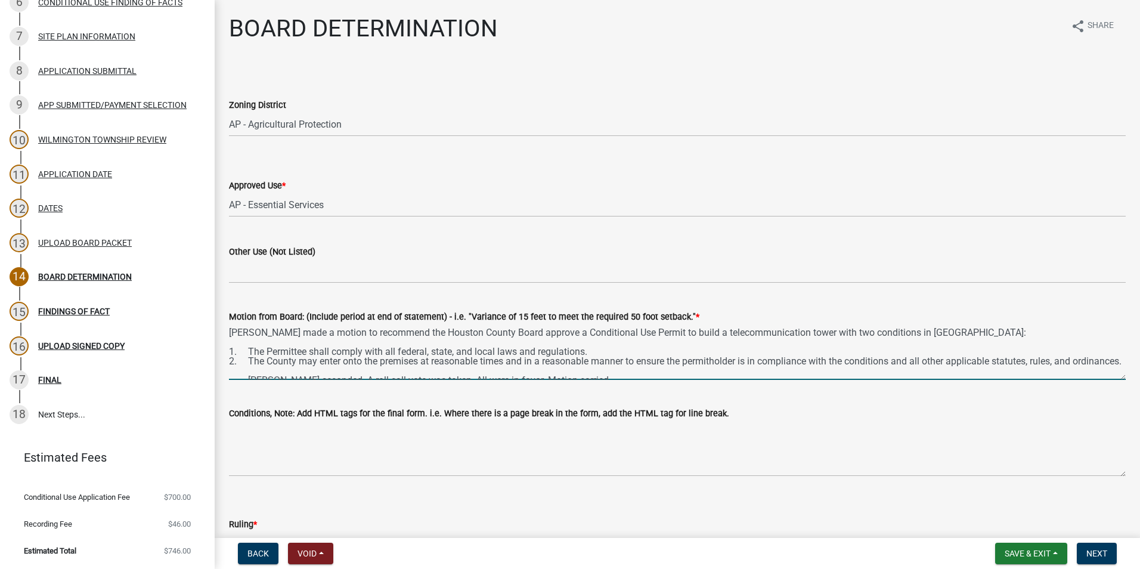
scroll to position [25, 0]
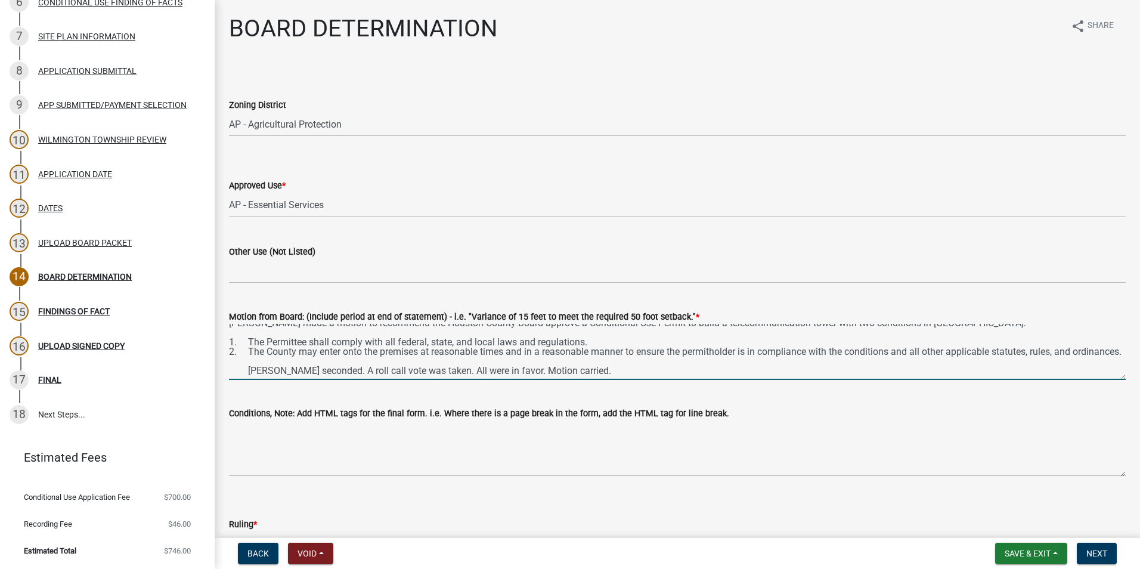
click at [1112, 380] on wm-data-entity-input "Motion from Board: (Include period at end of statement) - i.e. "Variance of 15 …" at bounding box center [677, 341] width 896 height 97
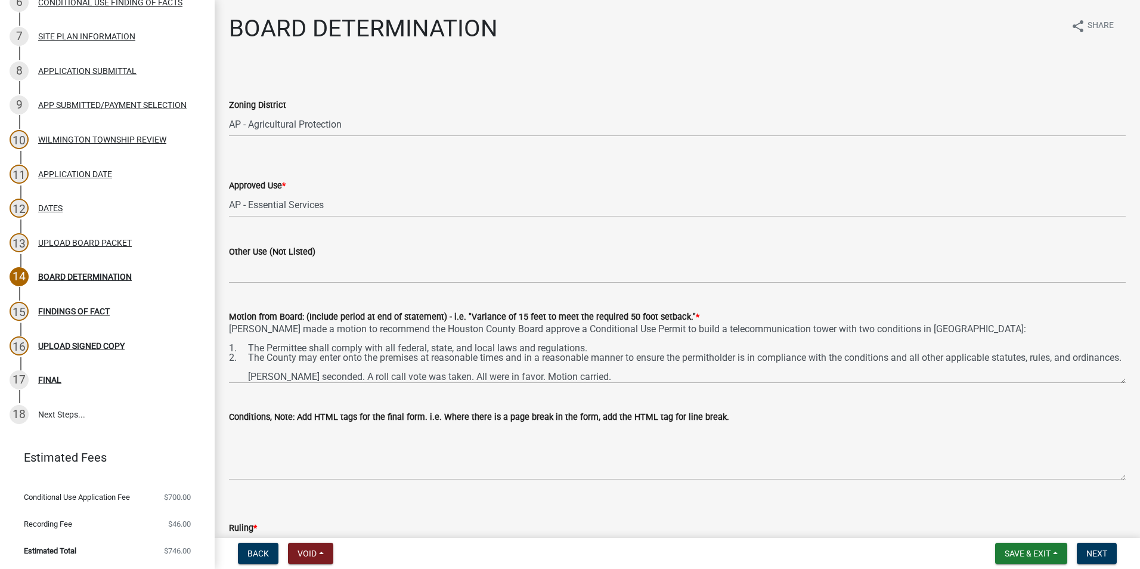
scroll to position [0, 0]
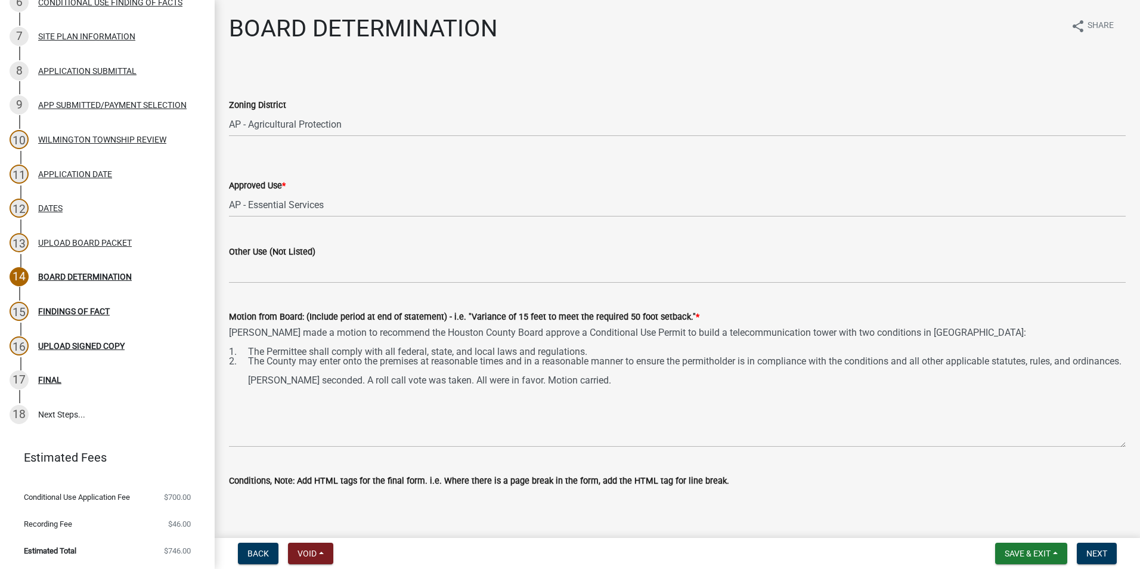
drag, startPoint x: 1114, startPoint y: 377, endPoint x: 1114, endPoint y: 444, distance: 67.4
click at [1114, 444] on textarea "Josh Gran made a motion to recommend the Houston County Board approve a Conditi…" at bounding box center [677, 385] width 896 height 123
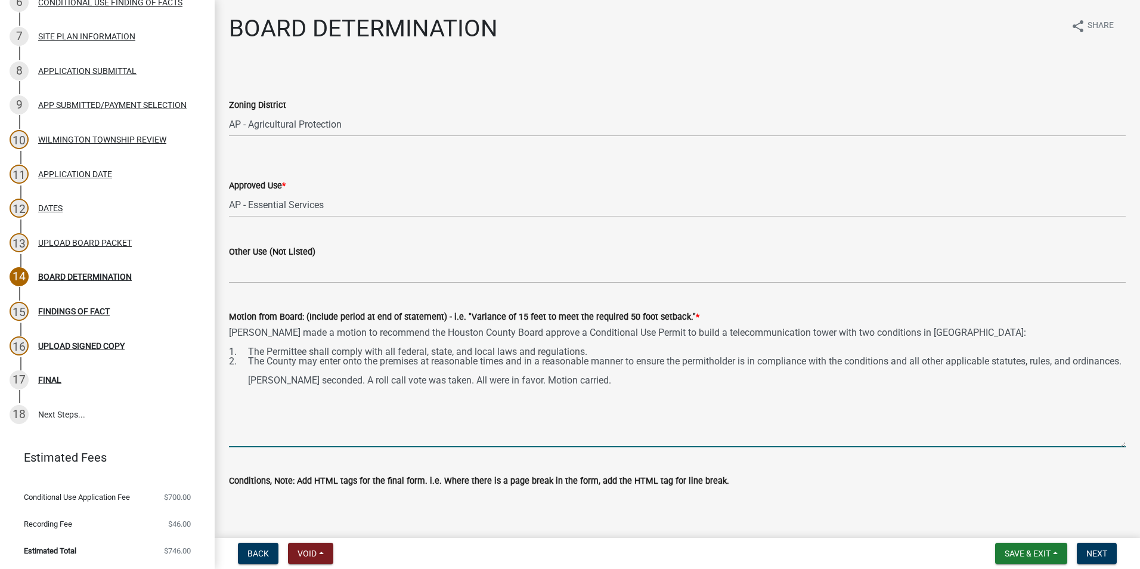
click at [250, 390] on textarea "Josh Gran made a motion to recommend the Houston County Board approve a Conditi…" at bounding box center [677, 385] width 896 height 123
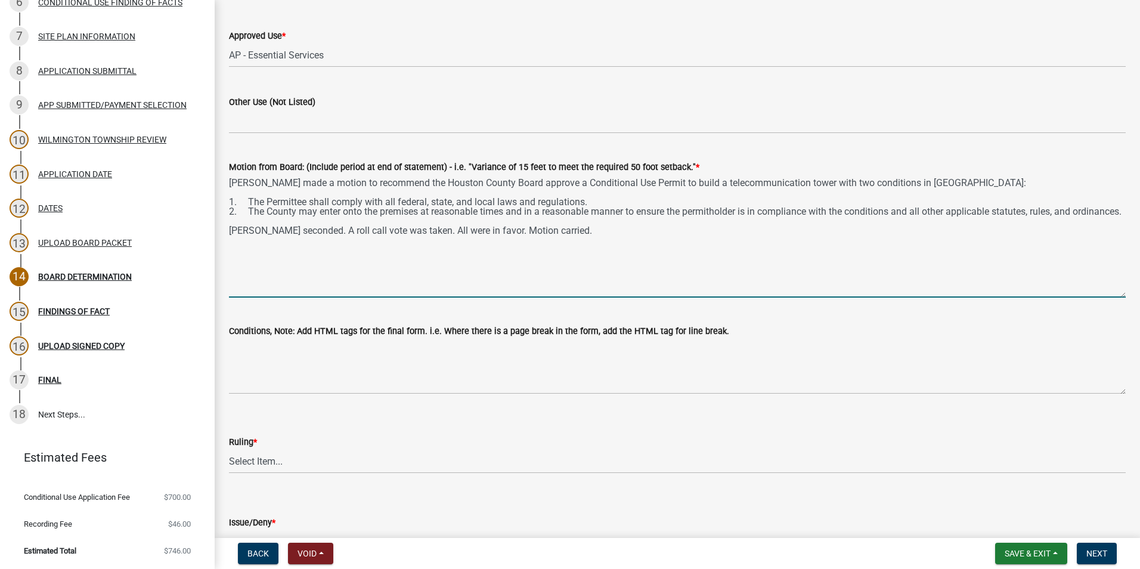
scroll to position [179, 0]
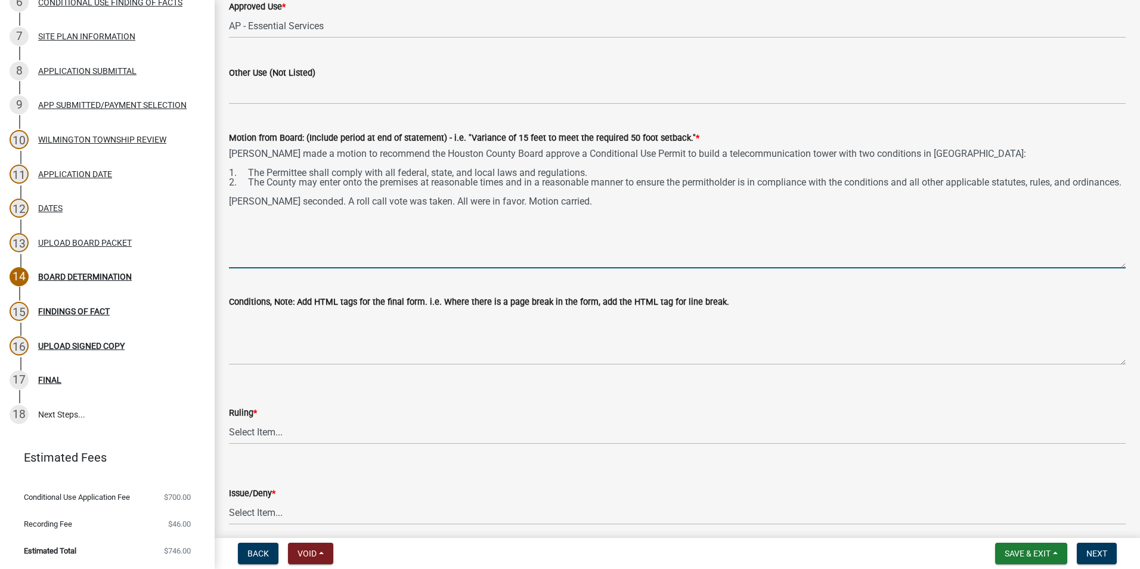
drag, startPoint x: 284, startPoint y: 193, endPoint x: 222, endPoint y: 175, distance: 64.4
click at [222, 175] on div "Motion from Board: (Include period at end of statement) - i.e. "Variance of 15 …" at bounding box center [677, 191] width 914 height 154
type textarea "Josh Gran made a motion to recommend the Houston County Board approve a Conditi…"
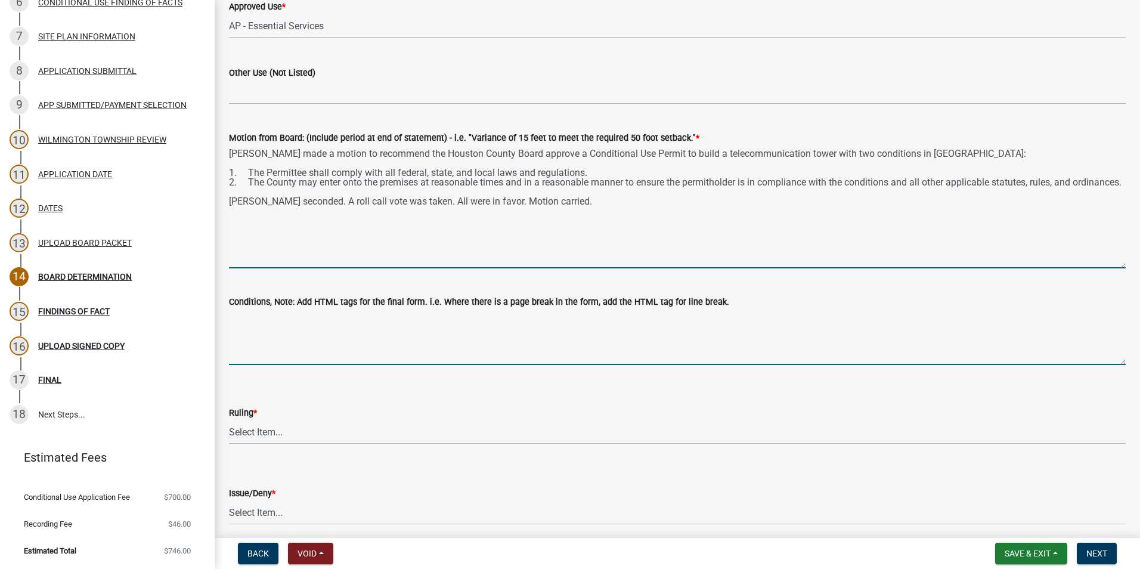
click at [254, 318] on textarea "Conditions, Note: Add HTML tags for the final form. i.e. Where there is a page …" at bounding box center [677, 337] width 896 height 56
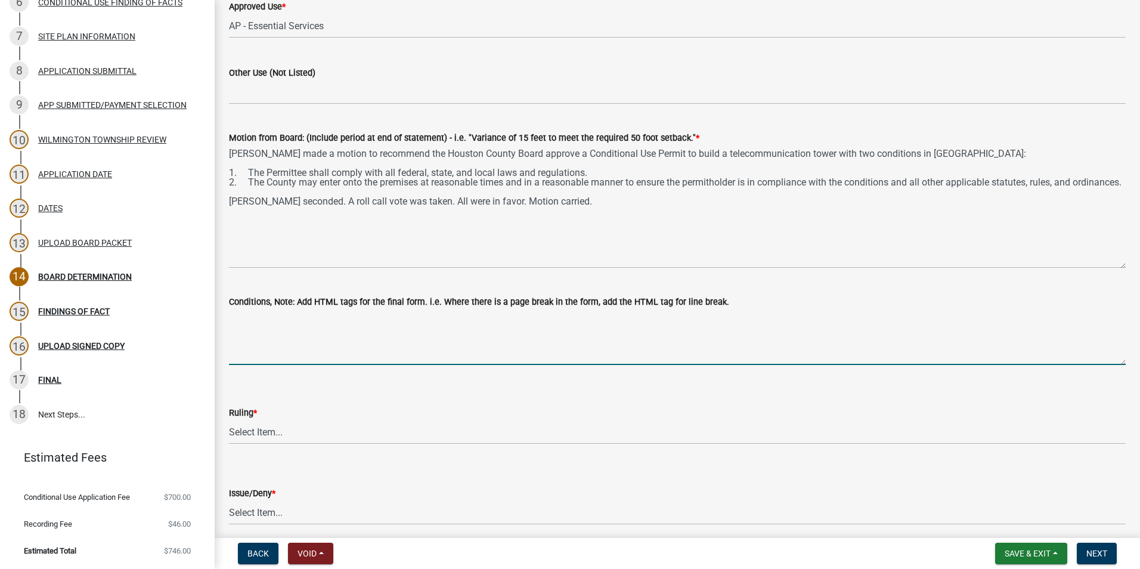
paste textarea "1. The Permittee shall comply with all federal, state, and local laws and regul…"
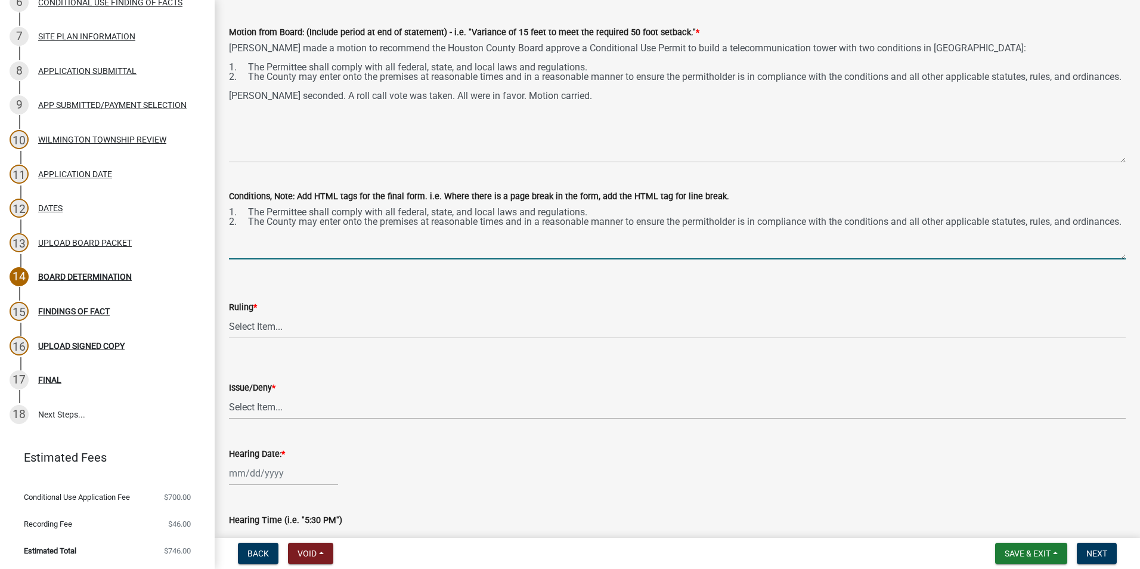
scroll to position [298, 0]
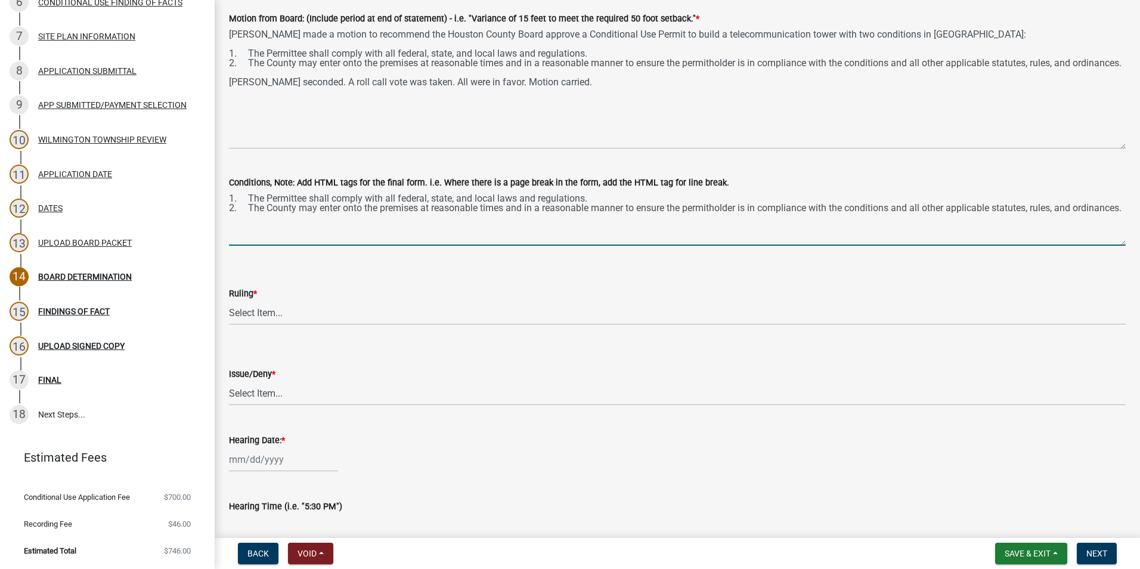
type textarea "1. The Permittee shall comply with all federal, state, and local laws and regul…"
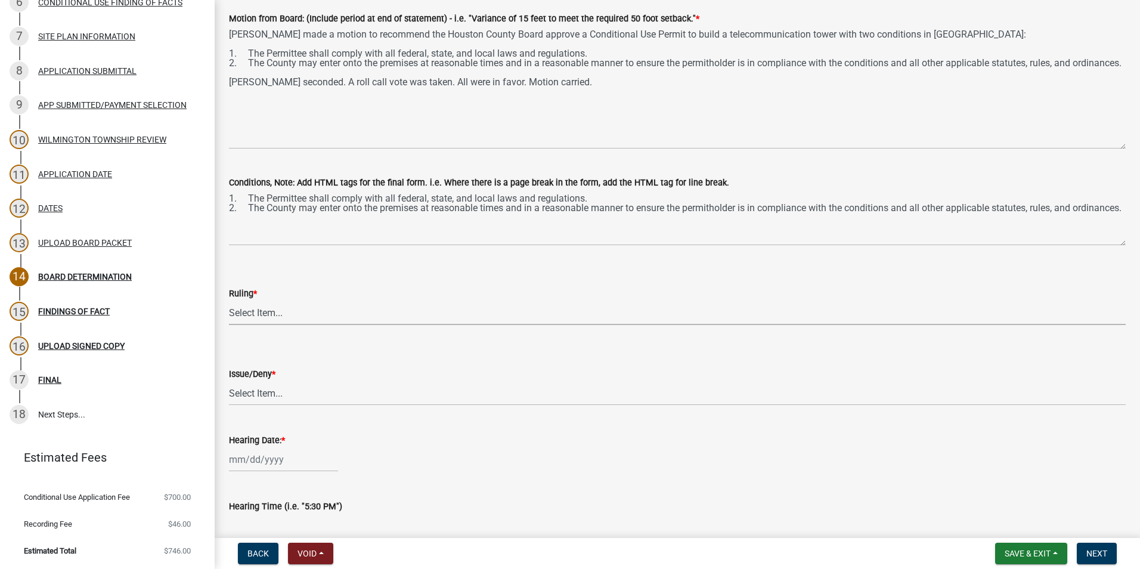
click at [257, 314] on select "Select Item... Approved Denied Approved with modifications Tabled" at bounding box center [677, 312] width 896 height 24
click at [229, 300] on select "Select Item... Approved Denied Approved with modifications Tabled" at bounding box center [677, 312] width 896 height 24
select select "5e305382-3738-4365-a9c9-24c64572ba65"
click at [271, 386] on select "Select Item... issue deny" at bounding box center [677, 393] width 896 height 24
click at [229, 381] on select "Select Item... issue deny" at bounding box center [677, 393] width 896 height 24
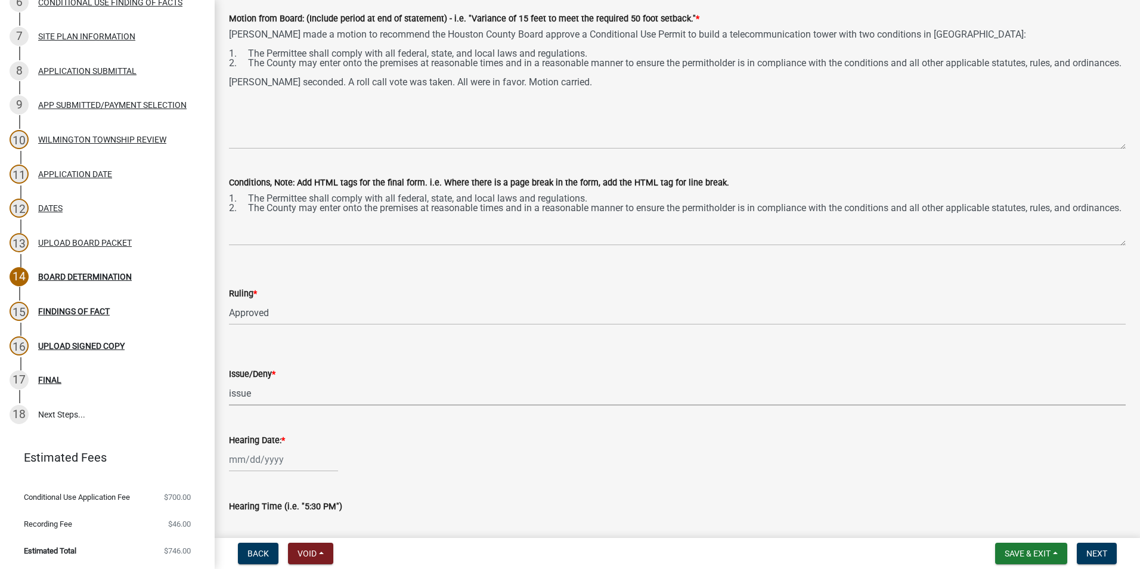
select select "05bcbfa7-b84a-4bac-aa39-7d27537fdc5d"
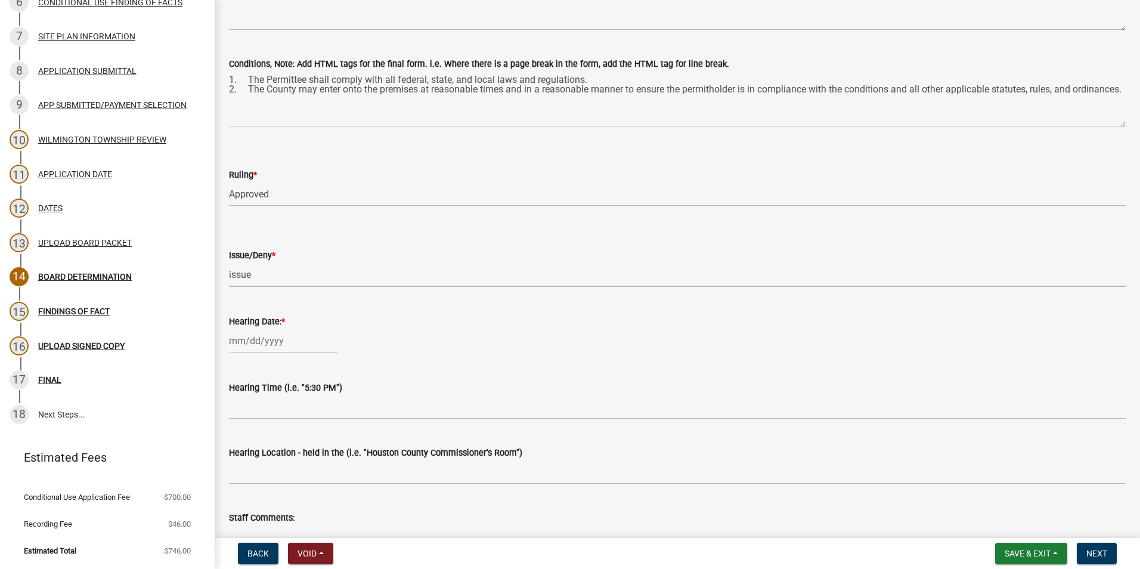
scroll to position [417, 0]
select select "10"
select select "2025"
click at [256, 334] on div "Jan Feb Mar Apr May Jun Jul Aug Sep Oct Nov Dec 1525 1526 1527 1528 1529 1530 1…" at bounding box center [283, 340] width 109 height 24
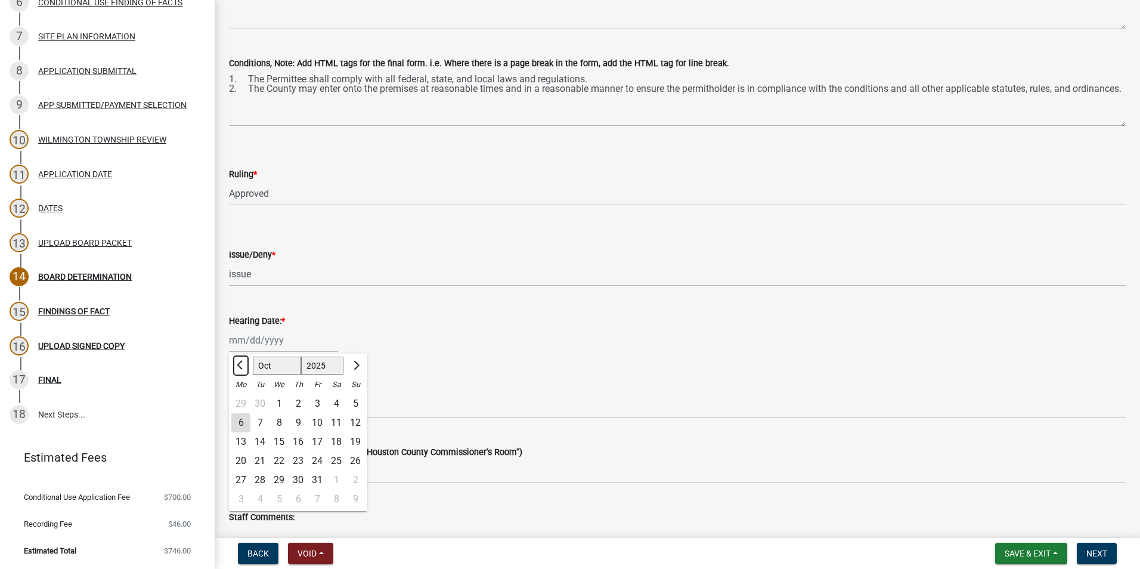
click at [244, 367] on span "Previous month" at bounding box center [241, 365] width 9 height 9
select select "9"
click at [283, 460] on div "24" at bounding box center [278, 460] width 19 height 19
type input "[DATE]"
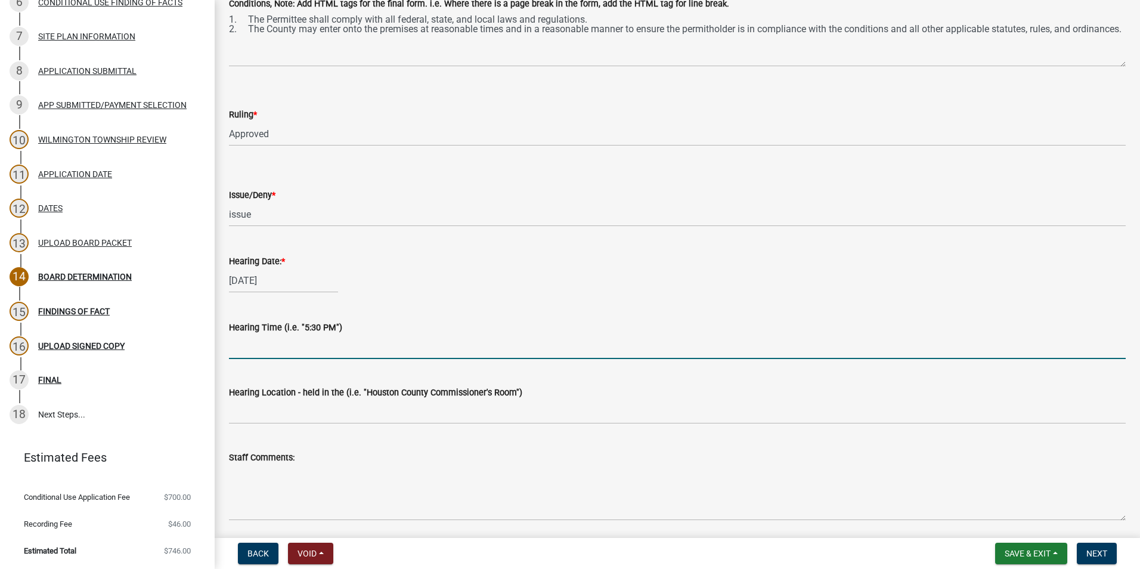
click at [252, 344] on input "Hearing Time (i.e. "5:30 PM")" at bounding box center [677, 346] width 896 height 24
type input "5:40PM"
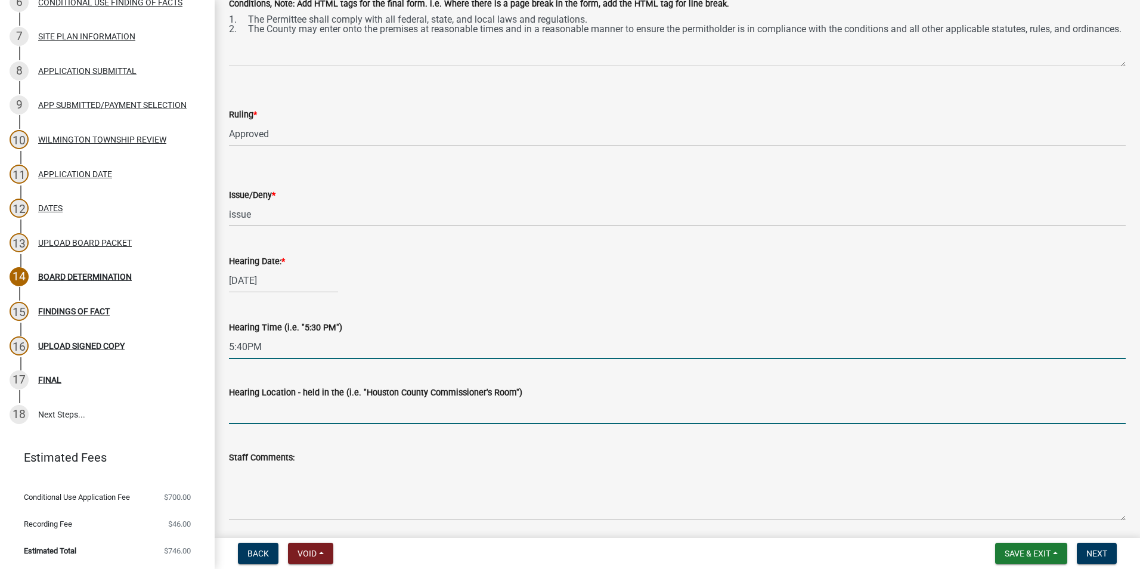
click at [241, 408] on input "Hearing Location - held in the (i.e. "Houston County Commissioner's Room")" at bounding box center [677, 411] width 896 height 24
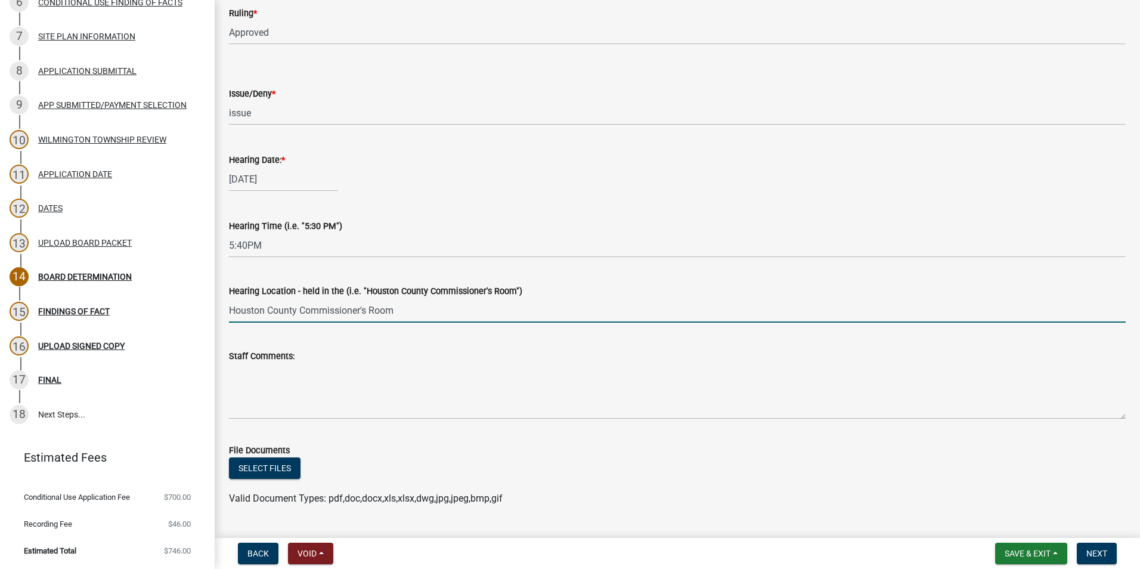
scroll to position [672, 0]
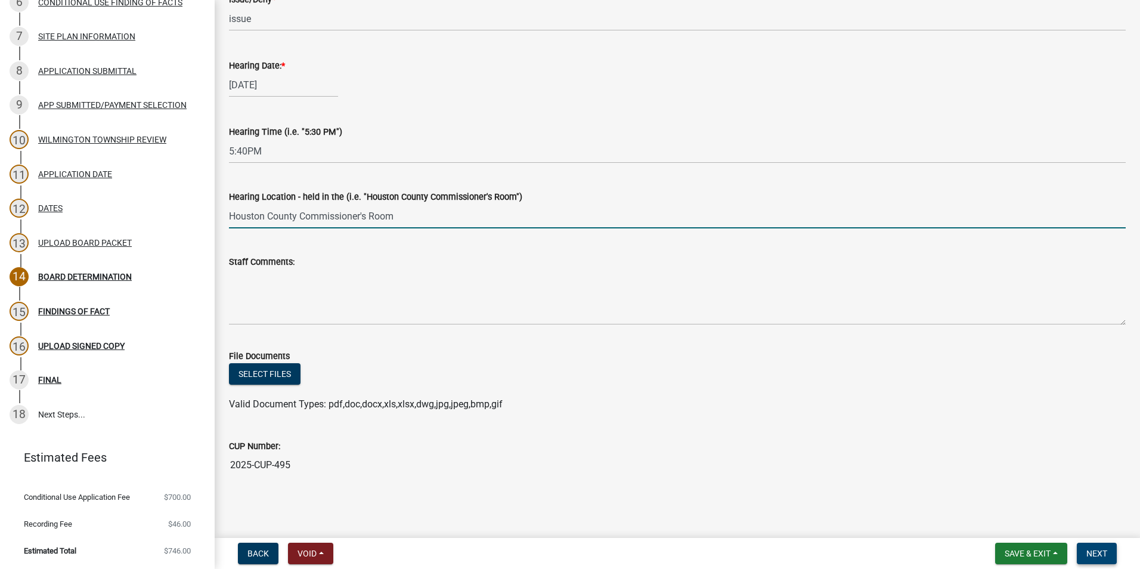
type input "Houston County Commissioner's Room"
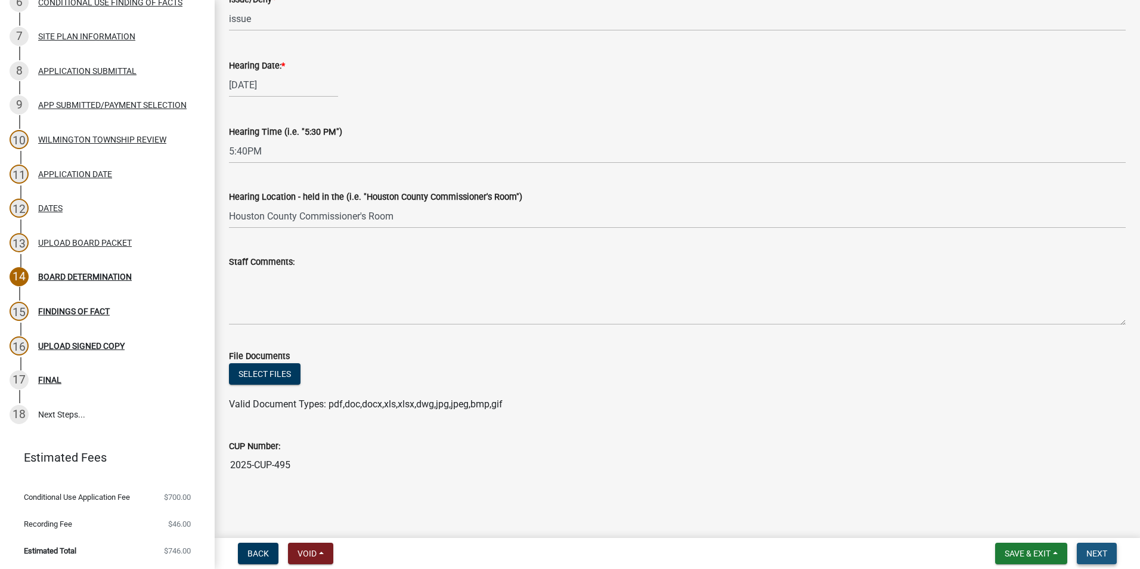
click at [1094, 551] on span "Next" at bounding box center [1096, 553] width 21 height 10
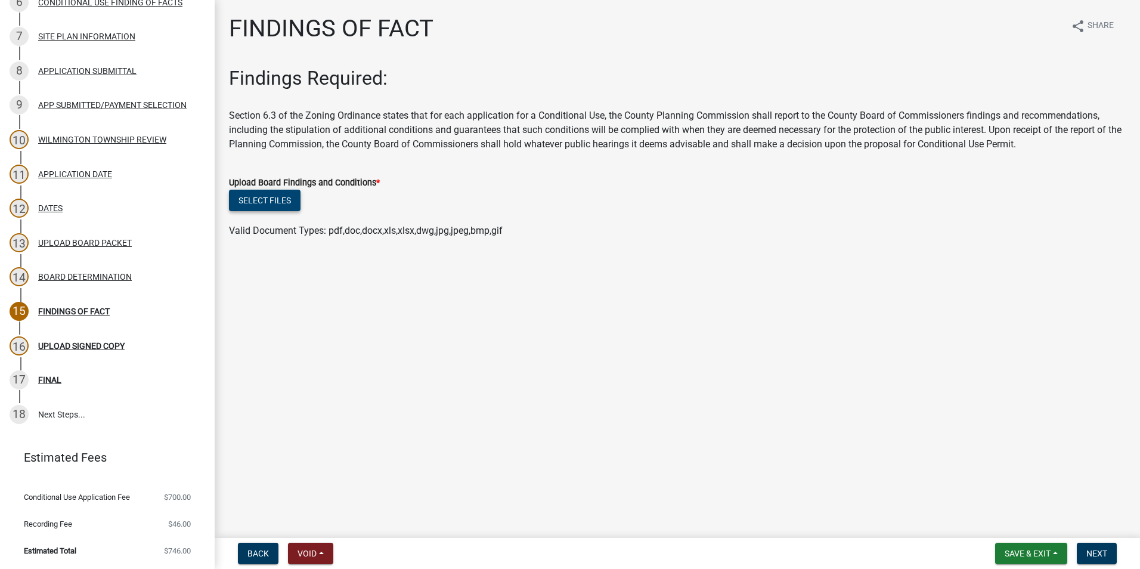
click at [255, 202] on button "Select files" at bounding box center [265, 200] width 72 height 21
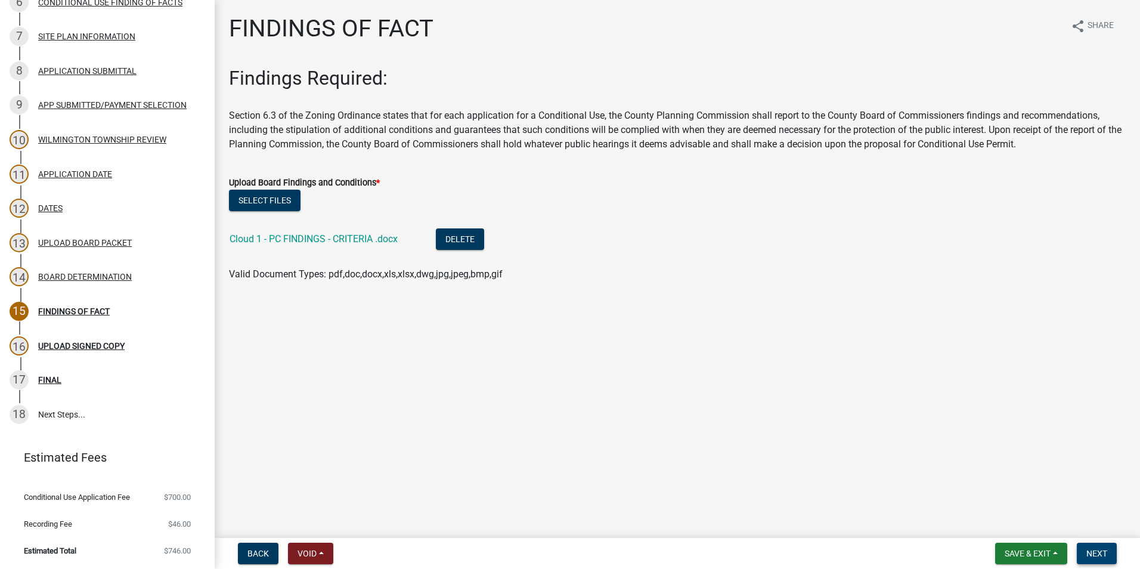
click at [1115, 551] on button "Next" at bounding box center [1096, 552] width 40 height 21
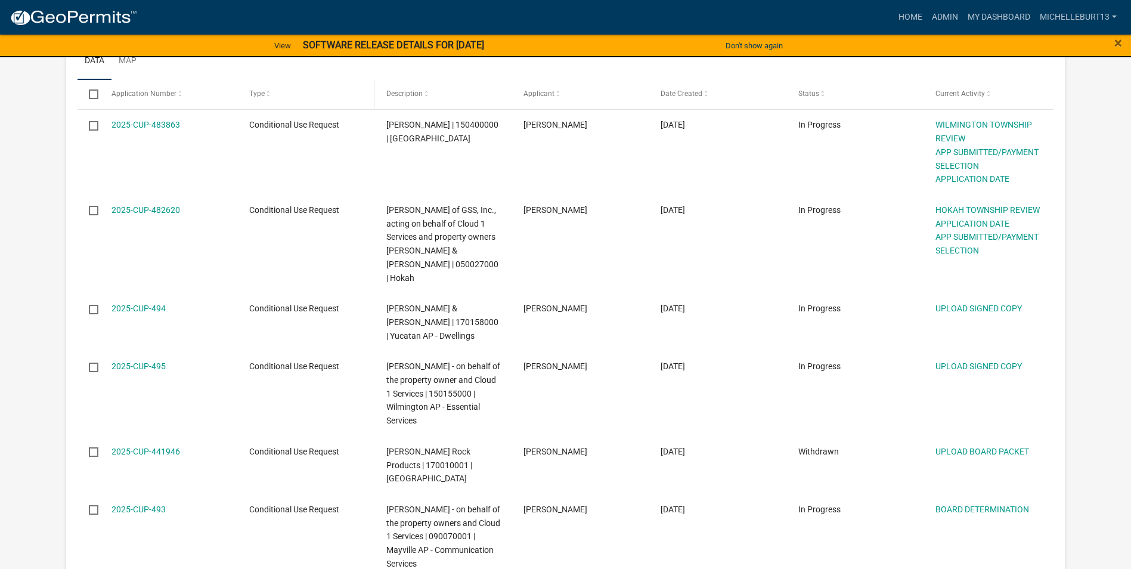
scroll to position [238, 0]
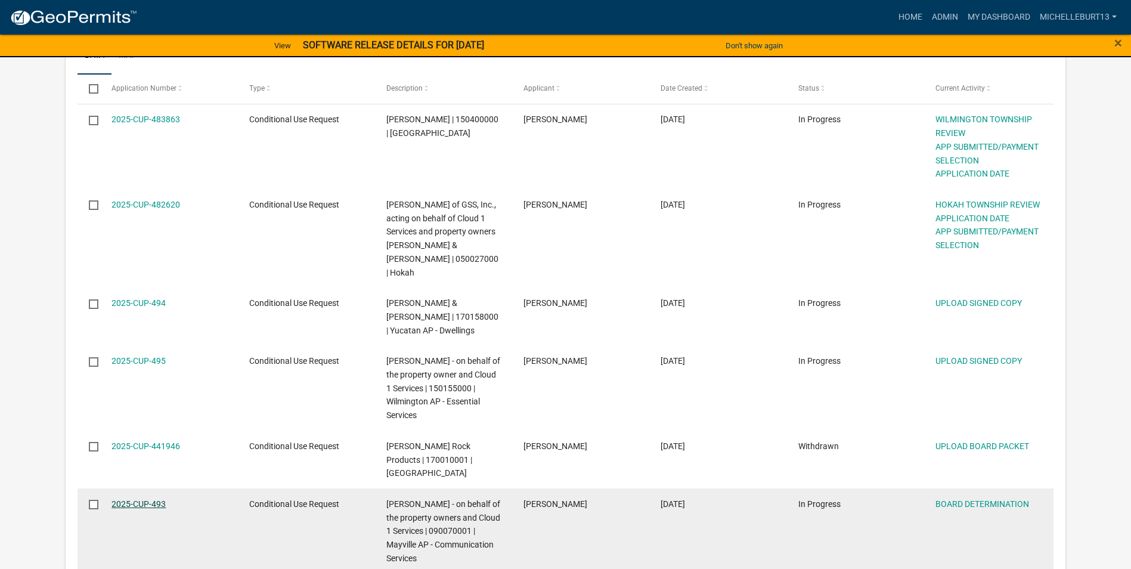
click at [147, 499] on link "2025-CUP-493" at bounding box center [138, 504] width 54 height 10
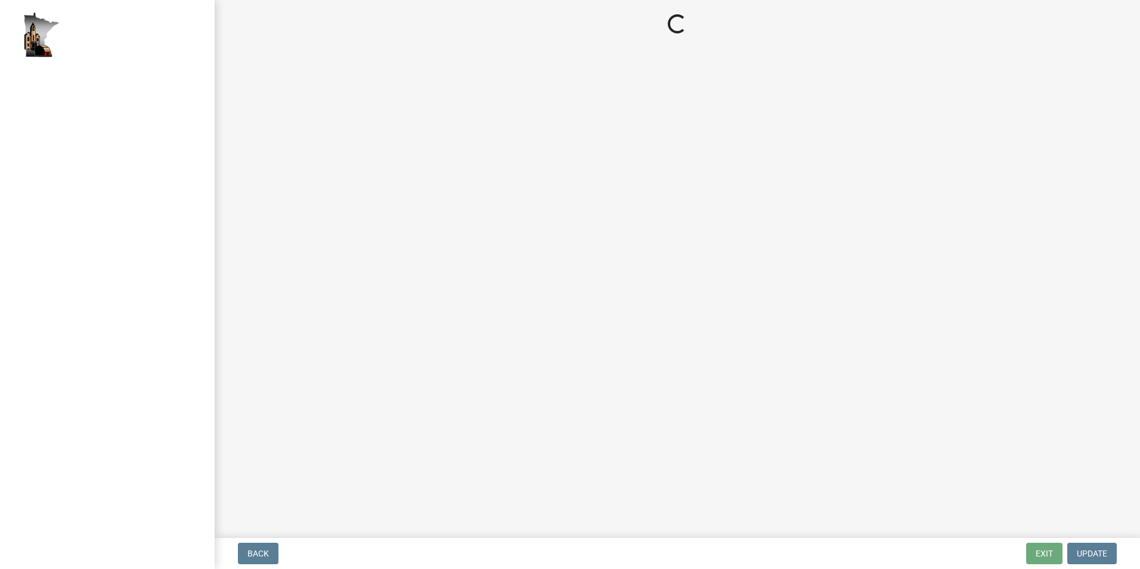
select select "a7b40ebe-ef8f-48cb-90a3-0b394482bfdf"
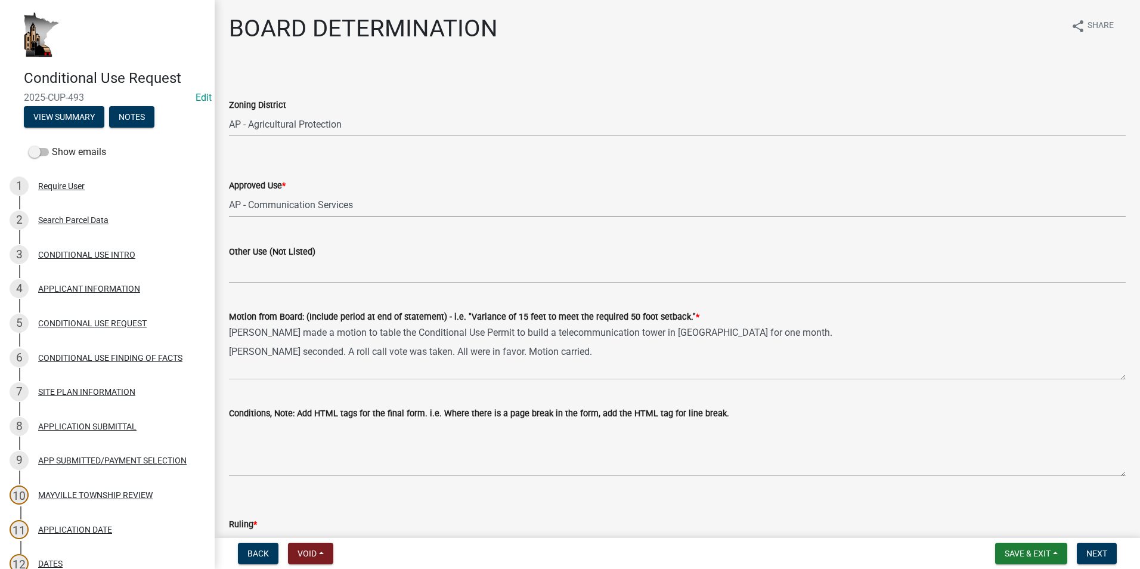
click at [362, 206] on select "Select Item... AP - Agriculture Oriented Business AP - Aircraft Landing Fields …" at bounding box center [677, 205] width 896 height 24
click at [229, 193] on select "Select Item... AP - Agriculture Oriented Business AP - Aircraft Landing Fields …" at bounding box center [677, 205] width 896 height 24
select select "e551465d-3076-4ebb-b76e-e6b8347fae34"
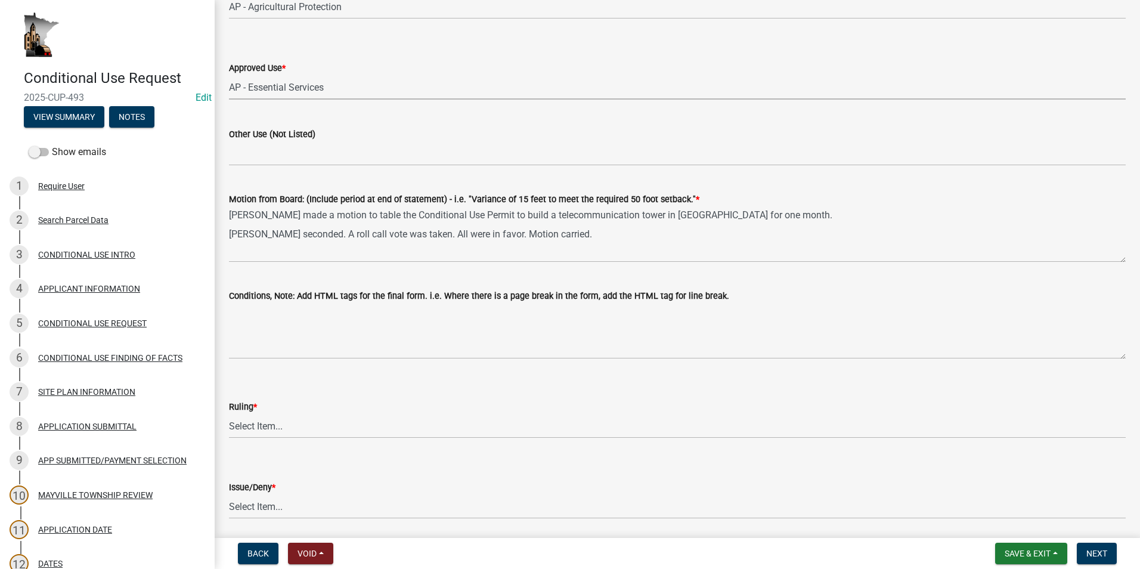
scroll to position [119, 0]
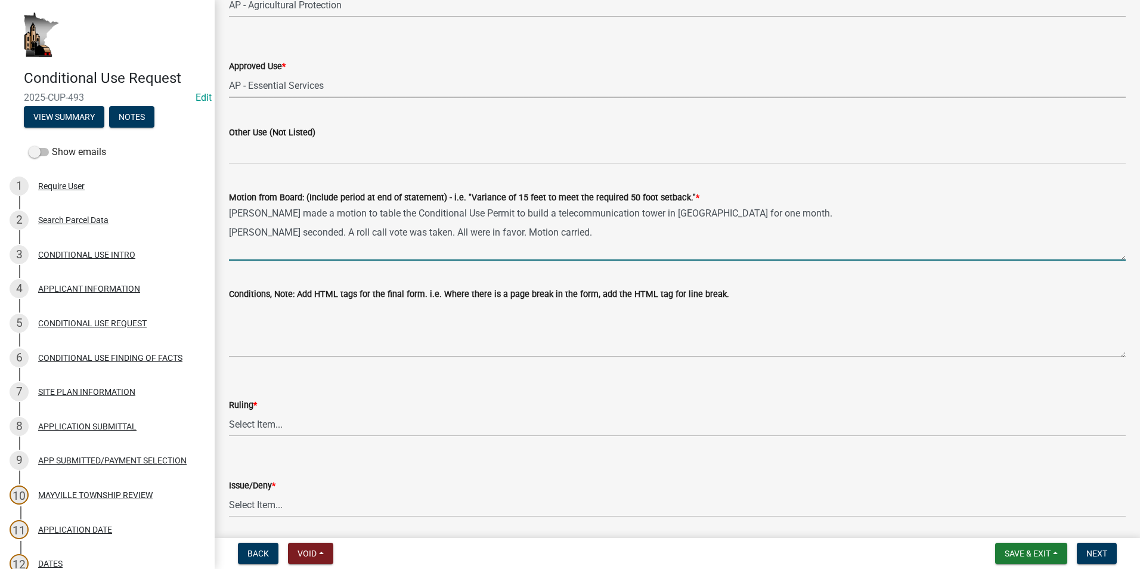
click at [597, 230] on textarea "Eric Johnson made a motion to table the Conditional Use Permit to build a telec…" at bounding box center [677, 232] width 896 height 56
click at [485, 252] on textarea "Eric Johnson made a motion to table the Conditional Use Permit to build a telec…" at bounding box center [677, 232] width 896 height 56
paste textarea "Franklin Hahn made a motion to recommend the Houston County Board approve a Con…"
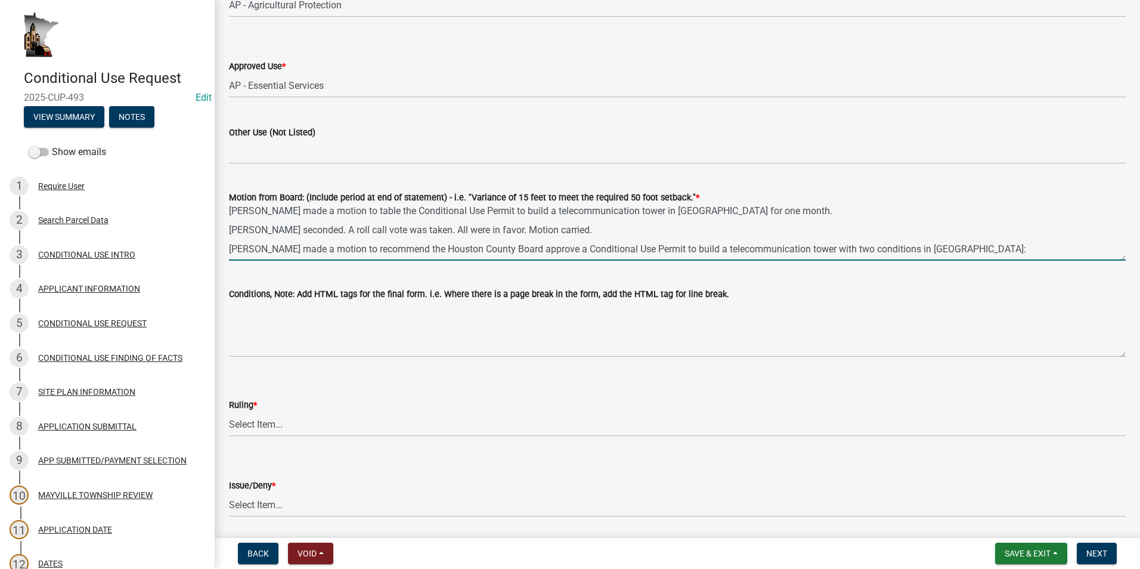
scroll to position [0, 0]
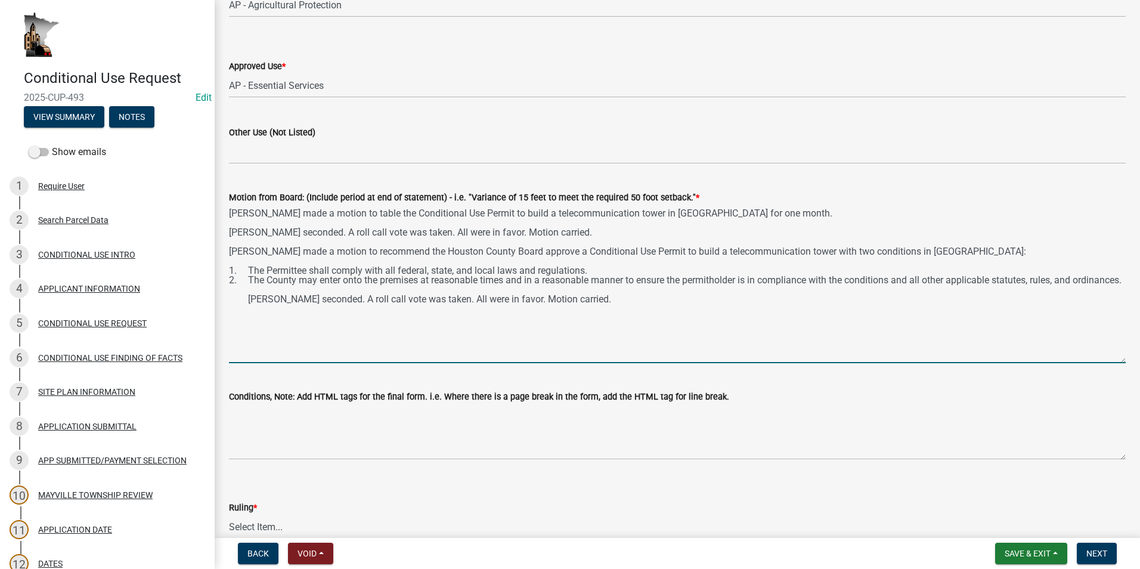
drag, startPoint x: 1115, startPoint y: 258, endPoint x: 1112, endPoint y: 361, distance: 102.6
click at [1112, 361] on textarea "Eric Johnson made a motion to table the Conditional Use Permit to build a telec…" at bounding box center [677, 283] width 896 height 159
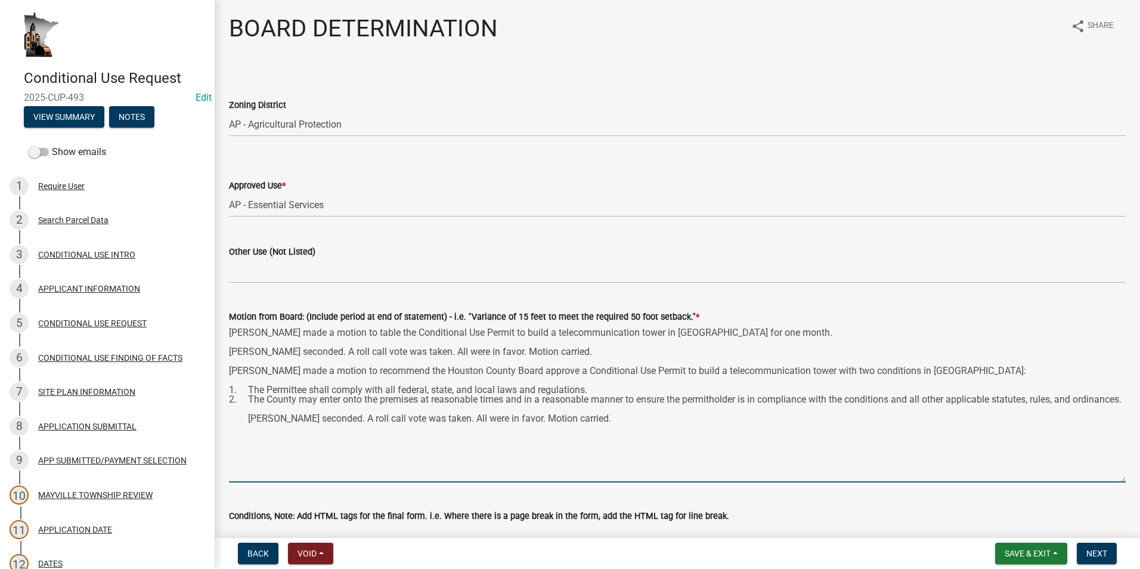
click at [586, 352] on textarea "Eric Johnson made a motion to table the Conditional Use Permit to build a telec…" at bounding box center [677, 403] width 896 height 159
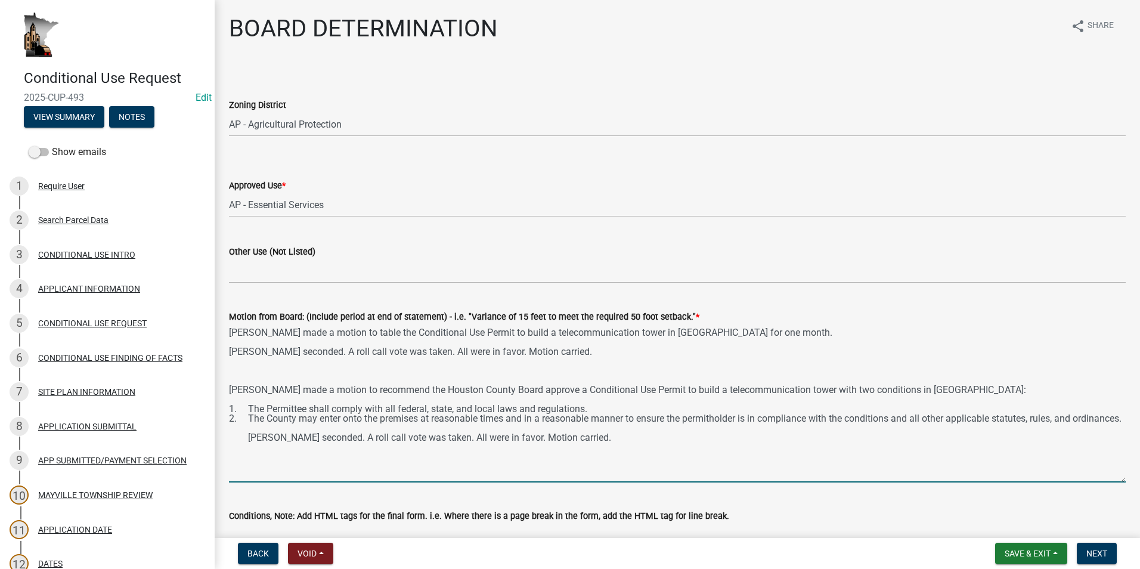
click at [249, 446] on textarea "Eric Johnson made a motion to table the Conditional Use Permit to build a telec…" at bounding box center [677, 403] width 896 height 159
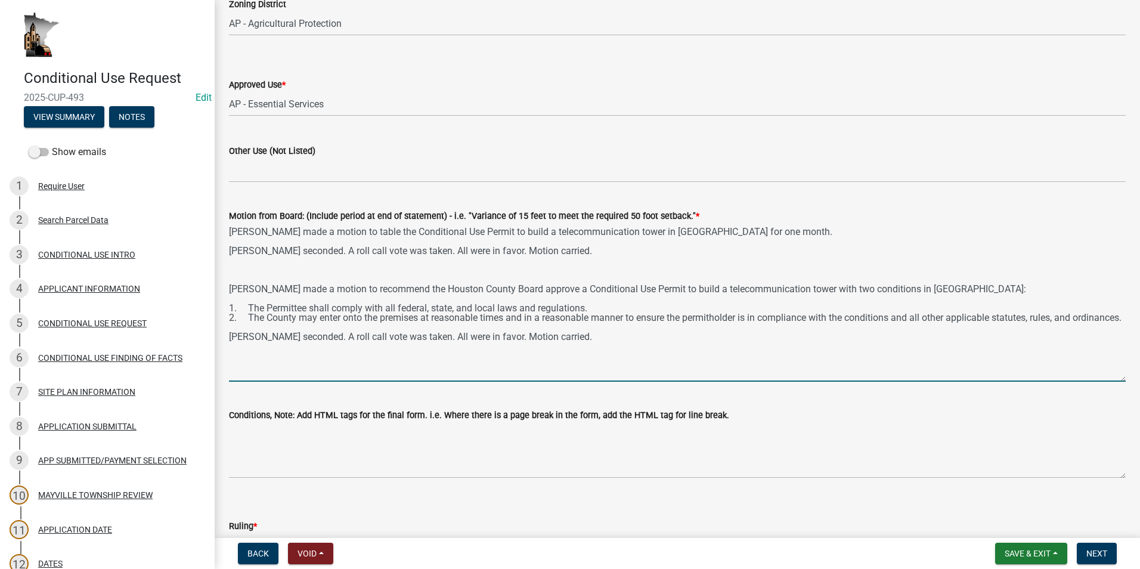
scroll to position [119, 0]
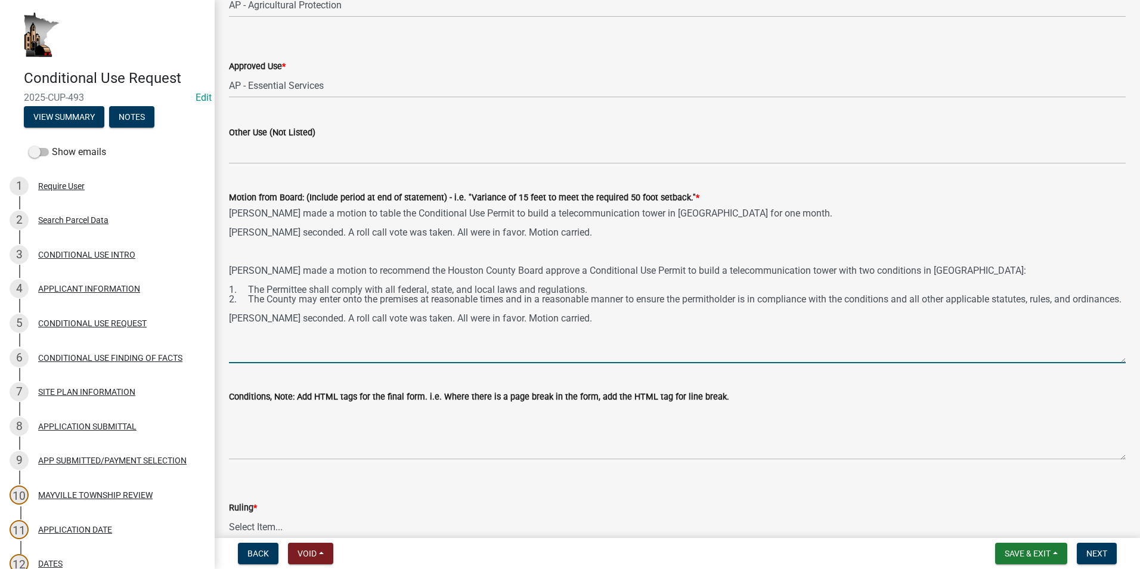
drag, startPoint x: 282, startPoint y: 307, endPoint x: 226, endPoint y: 289, distance: 58.8
click at [226, 289] on div "Motion from Board: (Include period at end of statement) - i.e. "Variance of 15 …" at bounding box center [677, 268] width 914 height 190
type textarea "Eric Johnson made a motion to table the Conditional Use Permit to build a telec…"
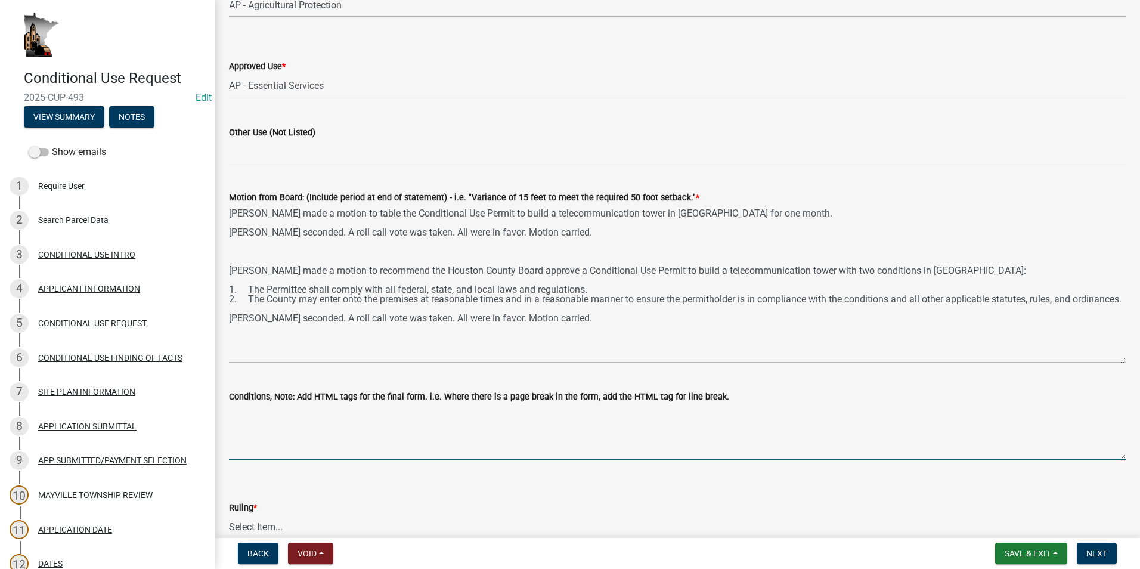
click at [239, 418] on textarea "Conditions, Note: Add HTML tags for the final form. i.e. Where there is a page …" at bounding box center [677, 432] width 896 height 56
paste textarea "1. The Permittee shall comply with all federal, state, and local laws and regul…"
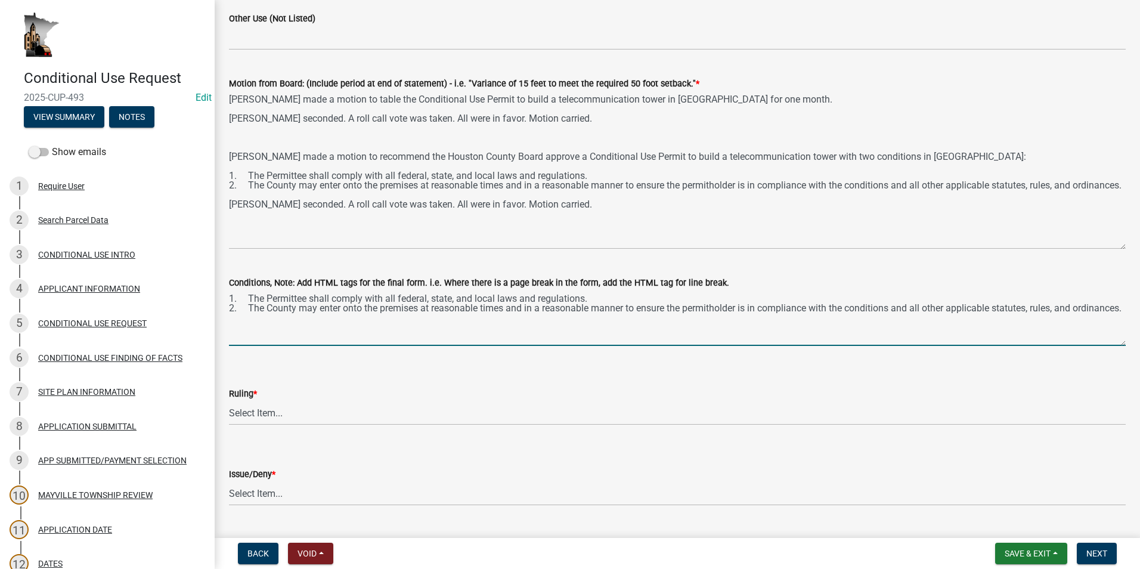
scroll to position [358, 0]
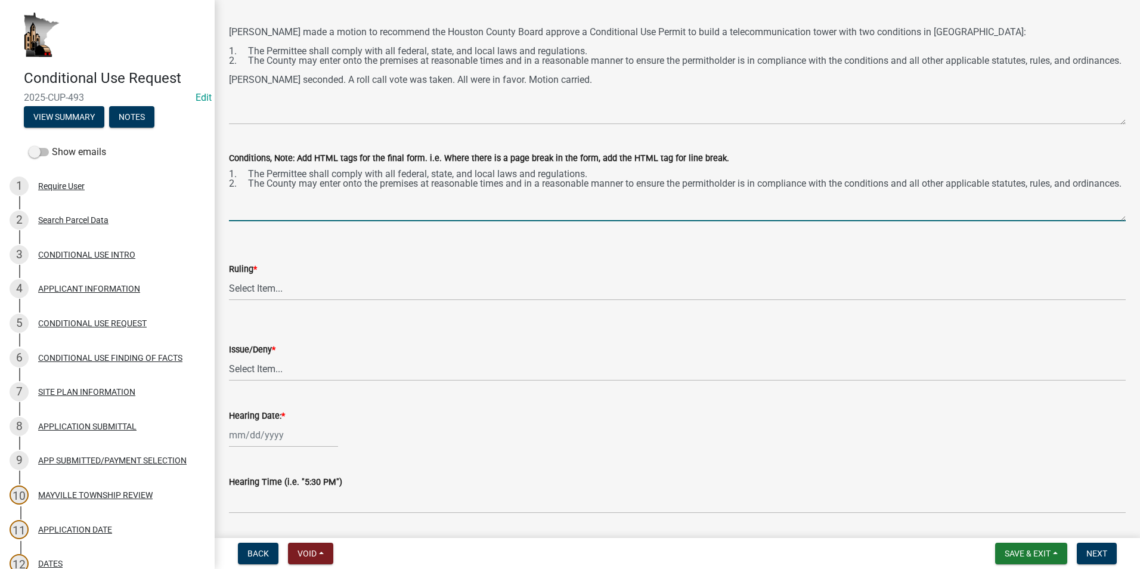
type textarea "1. The Permittee shall comply with all federal, state, and local laws and regul…"
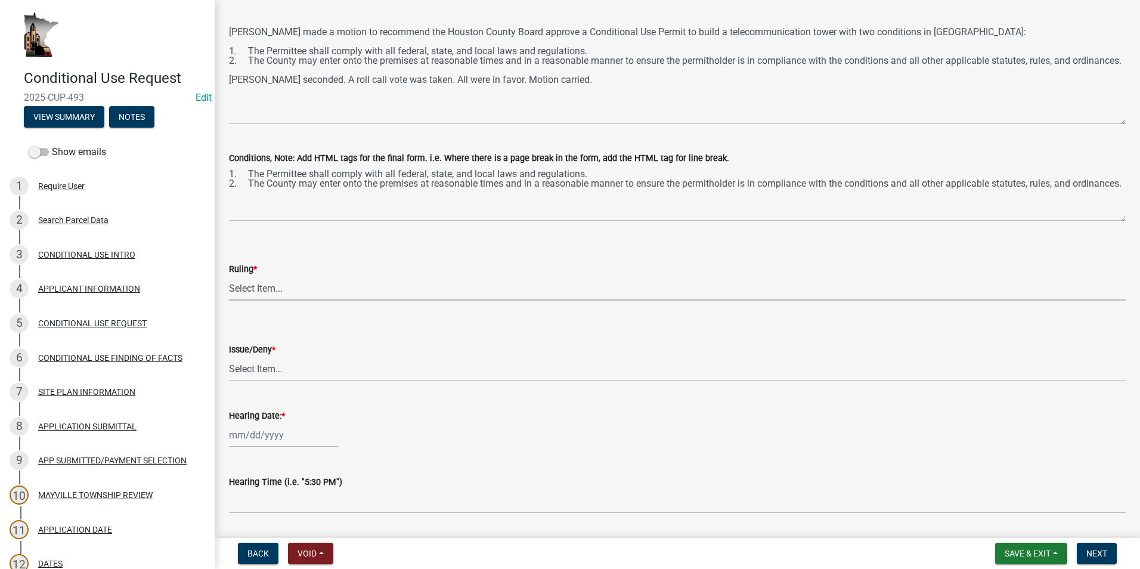
click at [250, 292] on select "Select Item... Approved Denied Approved with modifications Tabled" at bounding box center [677, 288] width 896 height 24
click at [229, 276] on select "Select Item... Approved Denied Approved with modifications Tabled" at bounding box center [677, 288] width 896 height 24
select select "5e305382-3738-4365-a9c9-24c64572ba65"
click at [266, 368] on select "Select Item... issue deny" at bounding box center [677, 368] width 896 height 24
click at [229, 356] on select "Select Item... issue deny" at bounding box center [677, 368] width 896 height 24
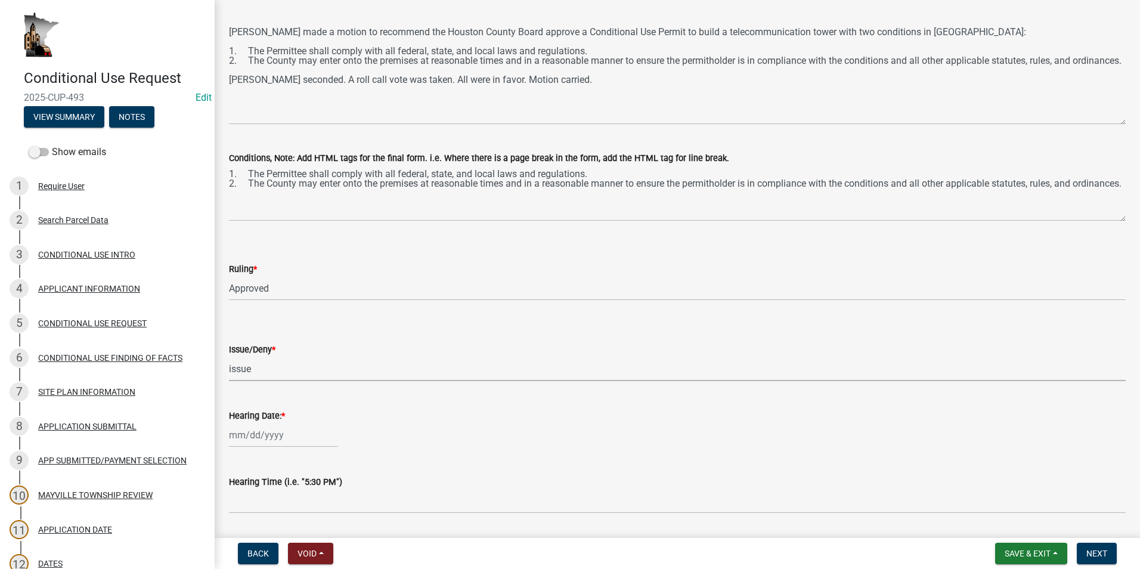
select select "05bcbfa7-b84a-4bac-aa39-7d27537fdc5d"
click at [262, 430] on div at bounding box center [283, 435] width 109 height 24
select select "10"
select select "2025"
click at [240, 275] on span "Previous month" at bounding box center [241, 275] width 9 height 9
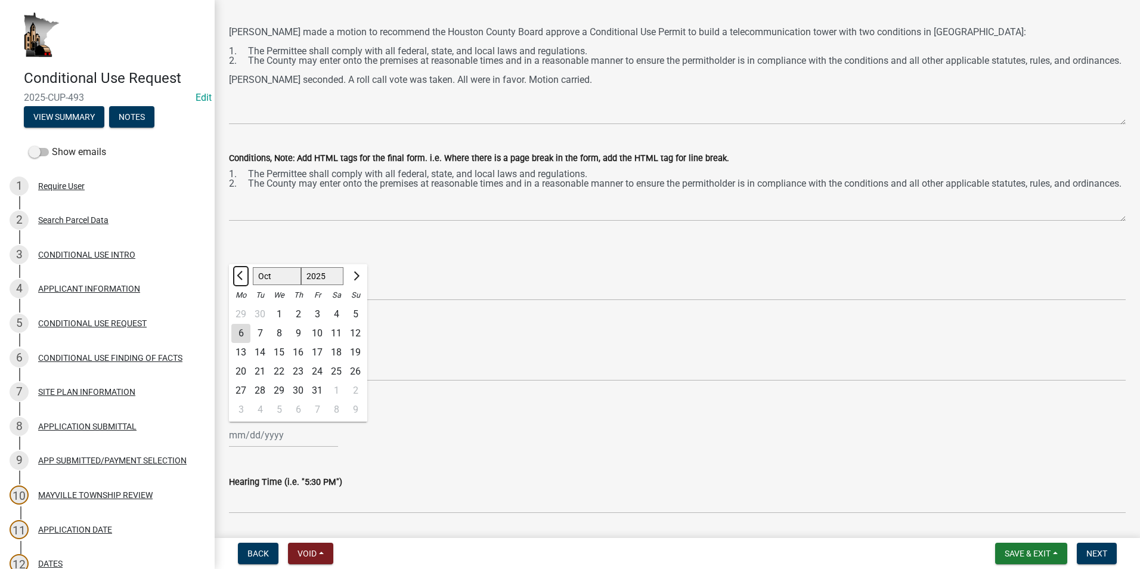
select select "9"
click at [280, 371] on div "24" at bounding box center [278, 371] width 19 height 19
type input "[DATE]"
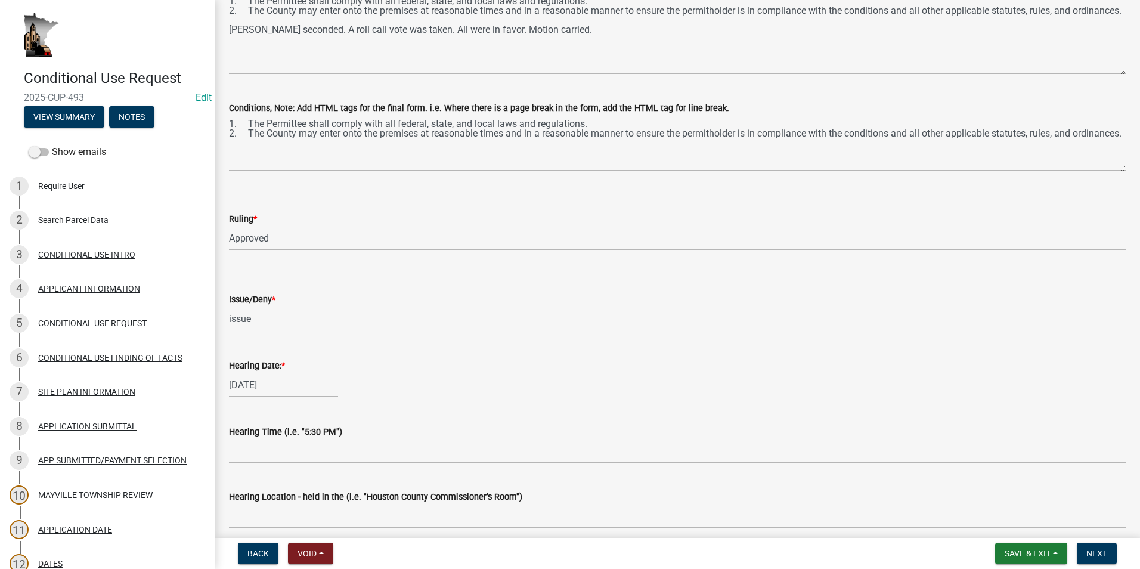
scroll to position [477, 0]
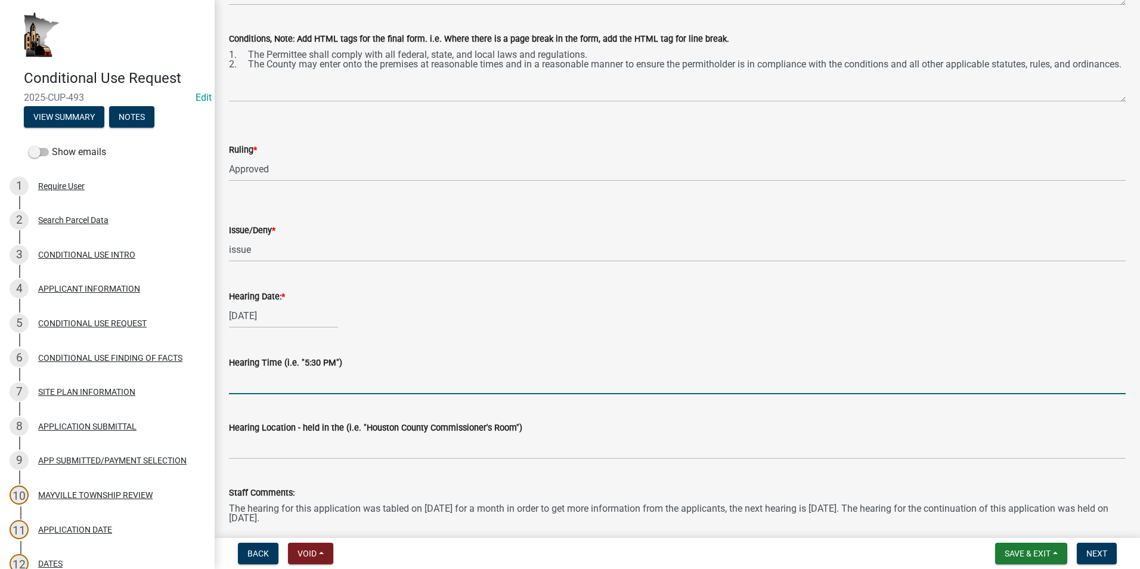
click at [261, 377] on input "Hearing Time (i.e. "5:30 PM")" at bounding box center [677, 382] width 896 height 24
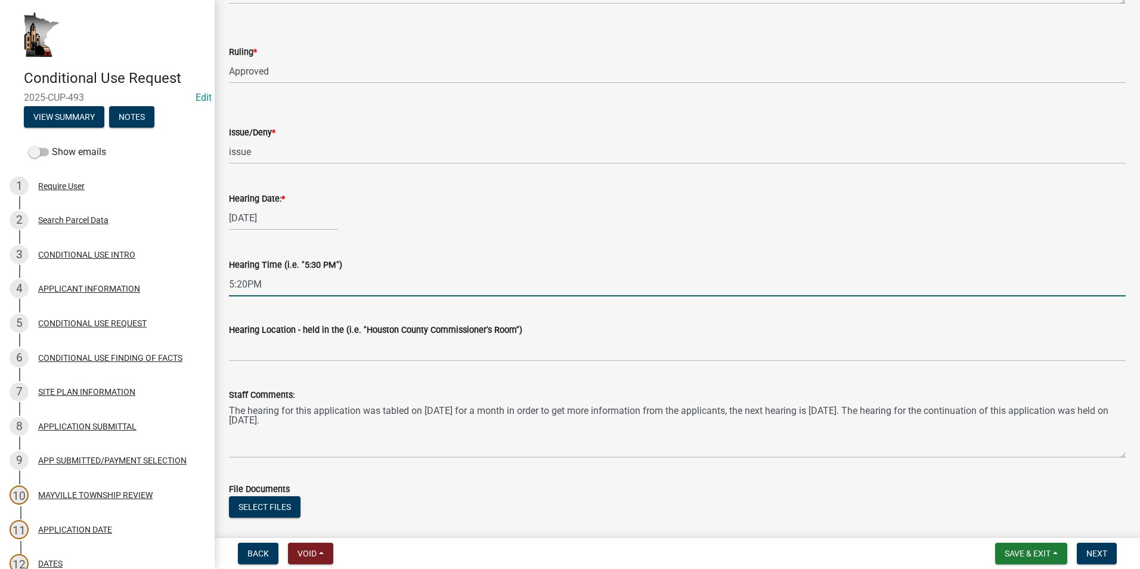
scroll to position [596, 0]
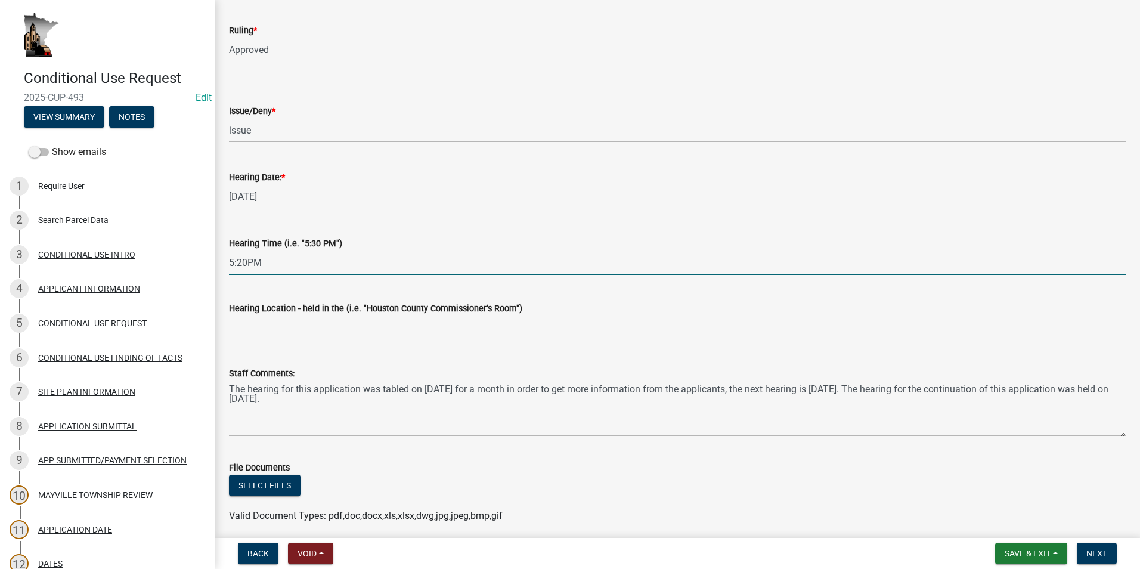
type input "5:20PM"
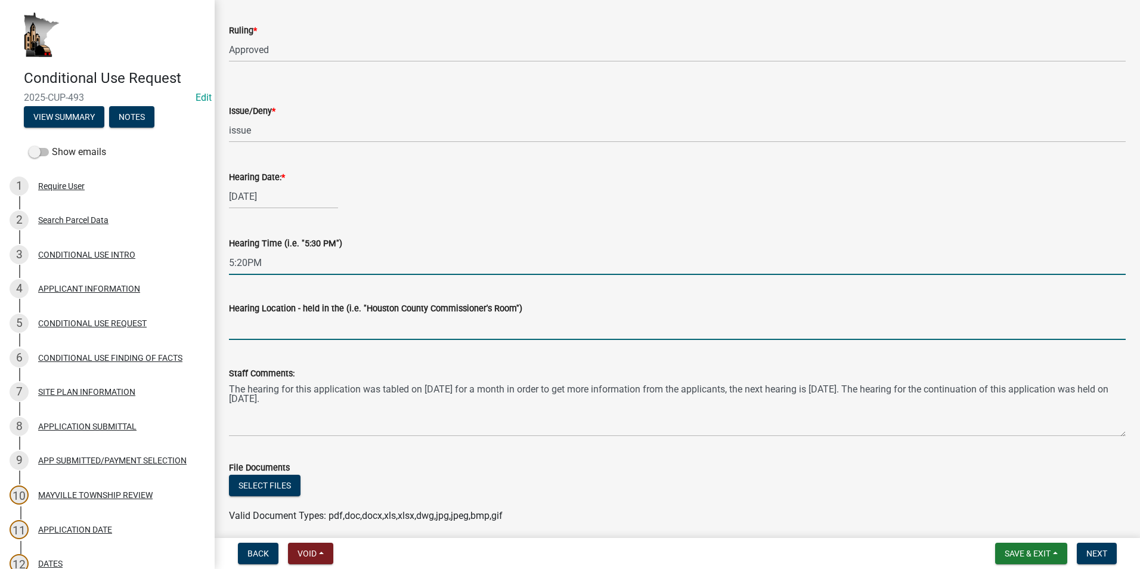
click at [245, 328] on input "Hearing Location - held in the (i.e. "Houston County Commissioner's Room")" at bounding box center [677, 327] width 896 height 24
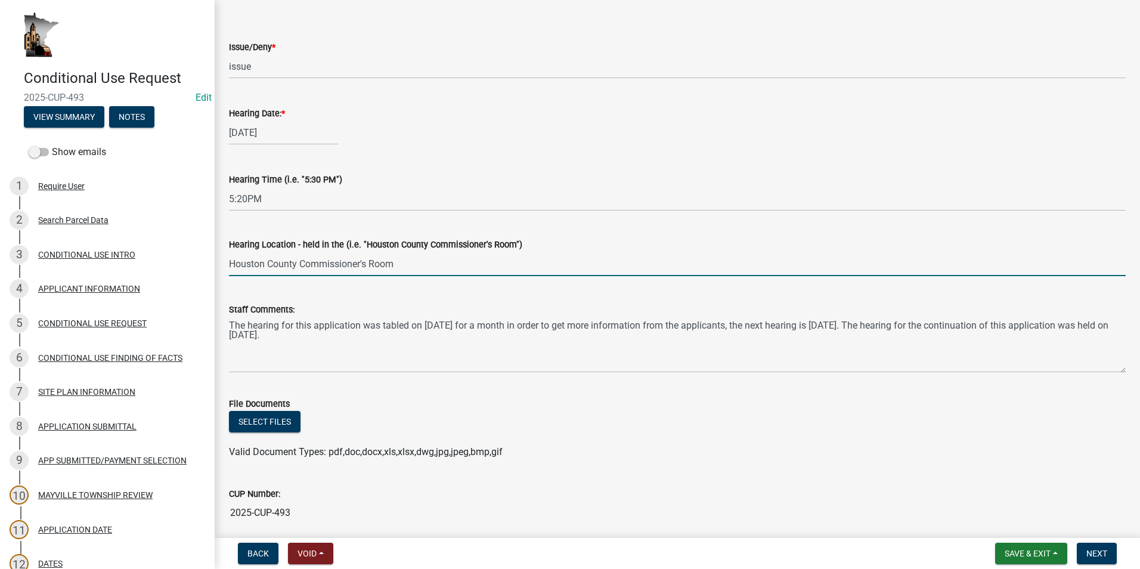
scroll to position [707, 0]
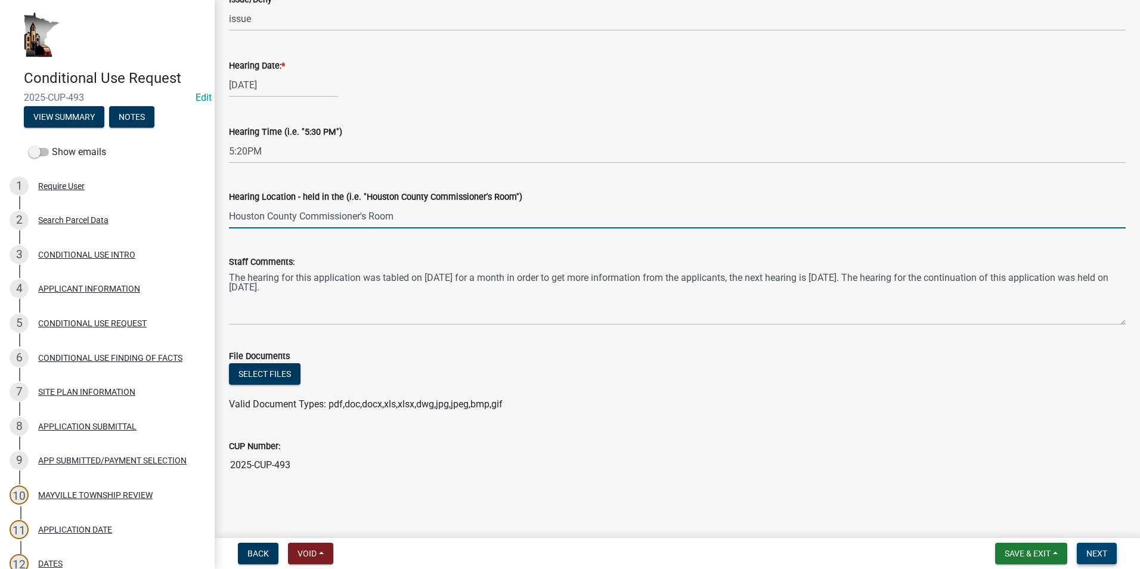
type input "Houston County Commissioner's Room"
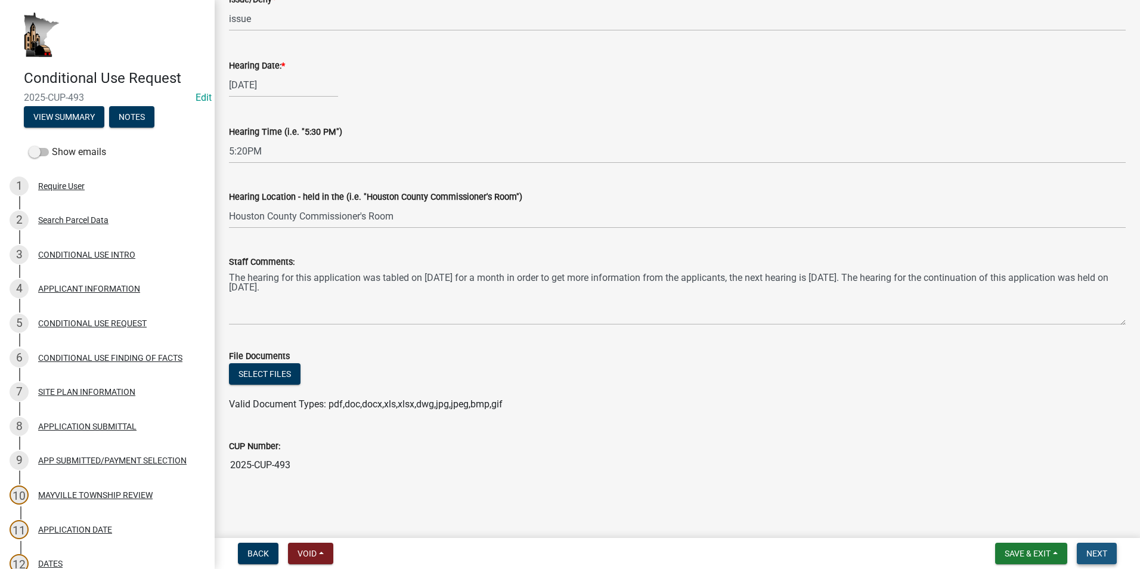
click at [1093, 551] on span "Next" at bounding box center [1096, 553] width 21 height 10
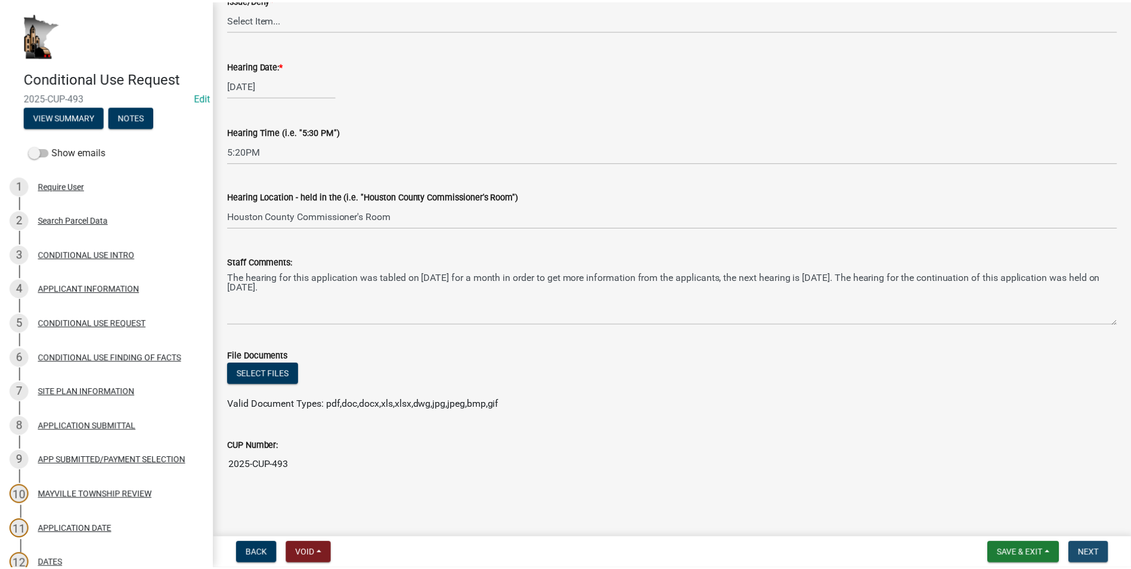
scroll to position [0, 0]
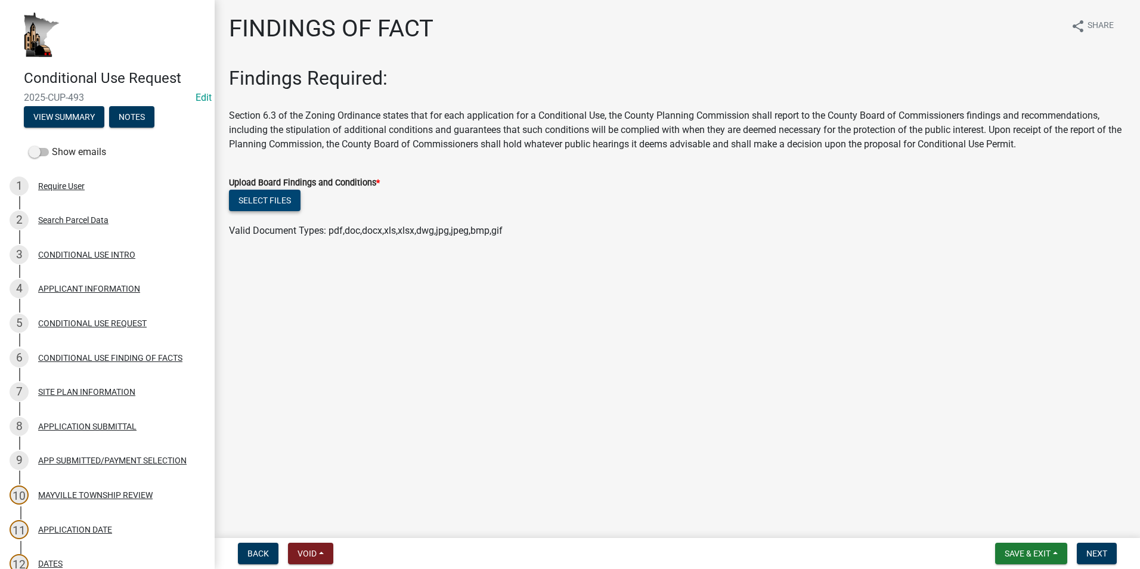
click at [275, 207] on button "Select files" at bounding box center [265, 200] width 72 height 21
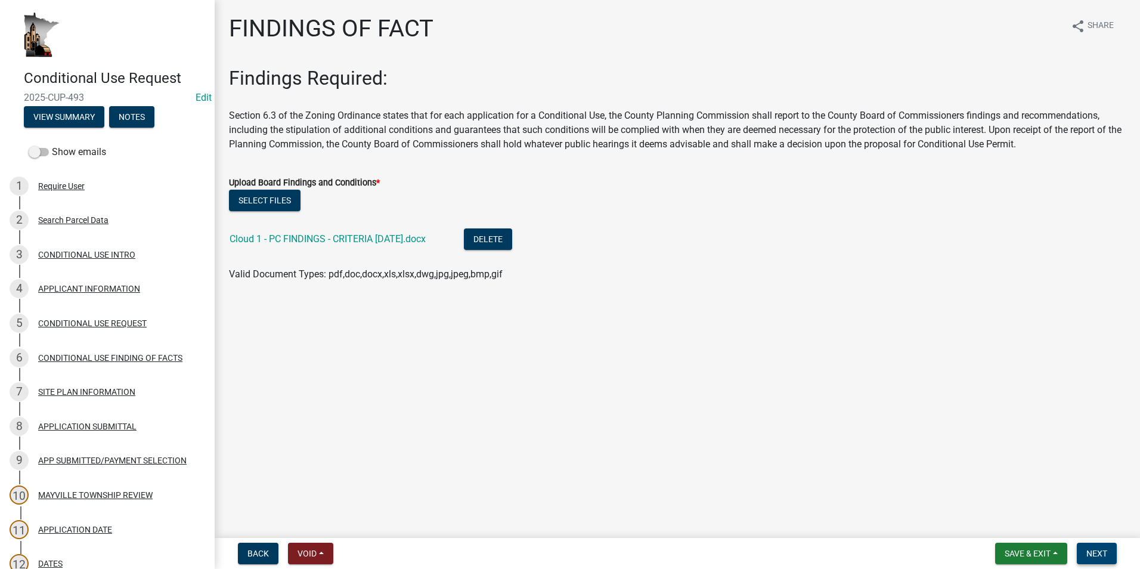
click at [1100, 554] on span "Next" at bounding box center [1096, 553] width 21 height 10
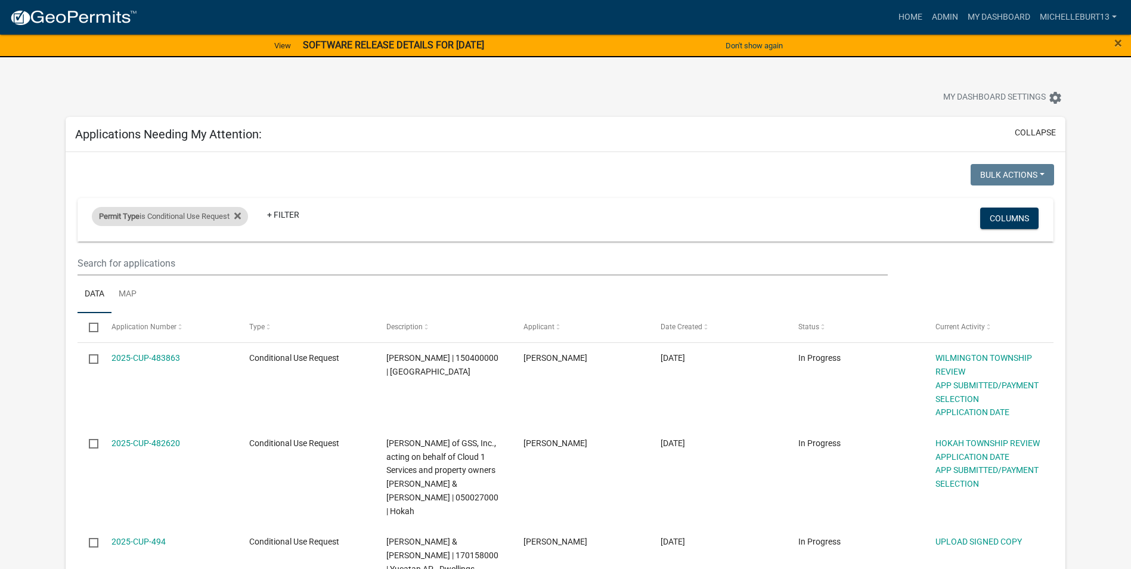
click at [178, 216] on div "Permit Type is Conditional Use Request" at bounding box center [170, 216] width 156 height 19
click at [165, 259] on select "Select an option 911 Address Assignment Building Contractor (Registration) Buil…" at bounding box center [178, 261] width 216 height 24
select select "673c2f27-9aad-41c8-ae77-96c346a88d9d"
click at [70, 249] on select "Select an option 911 Address Assignment Building Contractor (Registration) Buil…" at bounding box center [178, 261] width 216 height 24
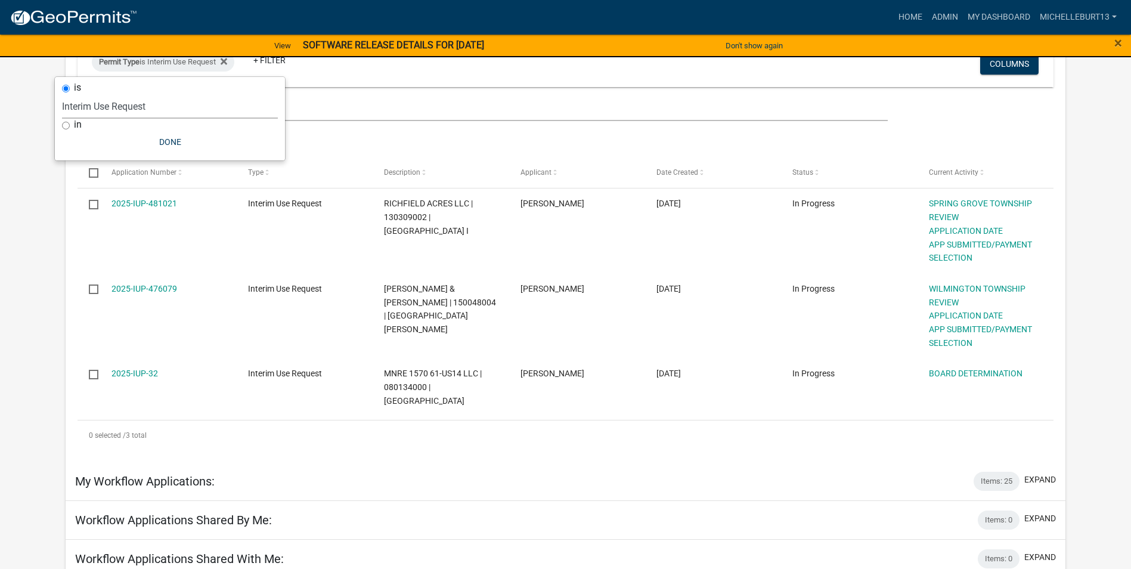
scroll to position [179, 0]
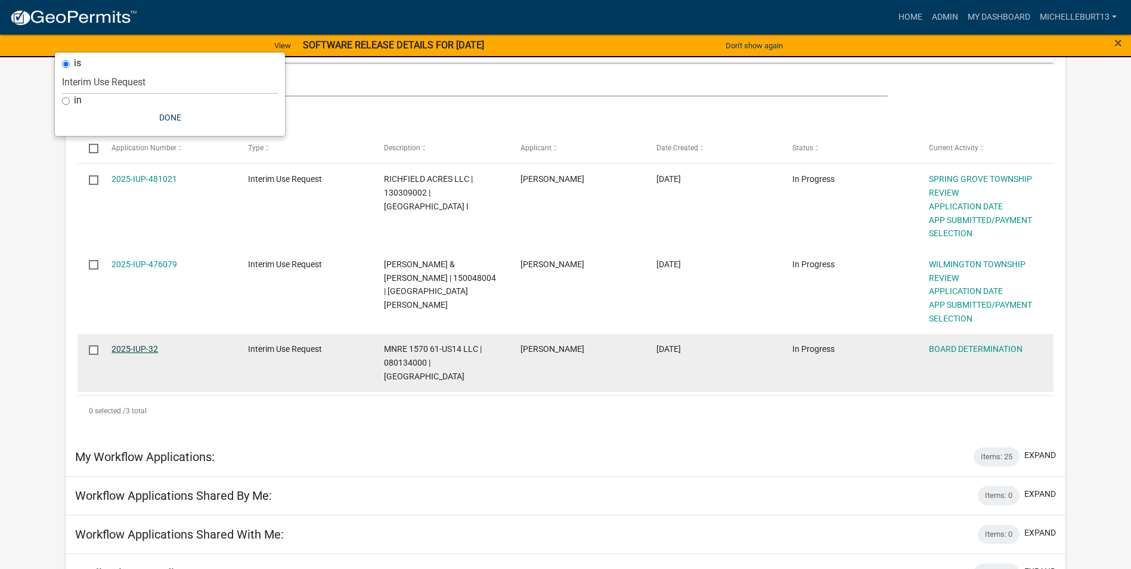
click at [131, 347] on link "2025-IUP-32" at bounding box center [134, 349] width 46 height 10
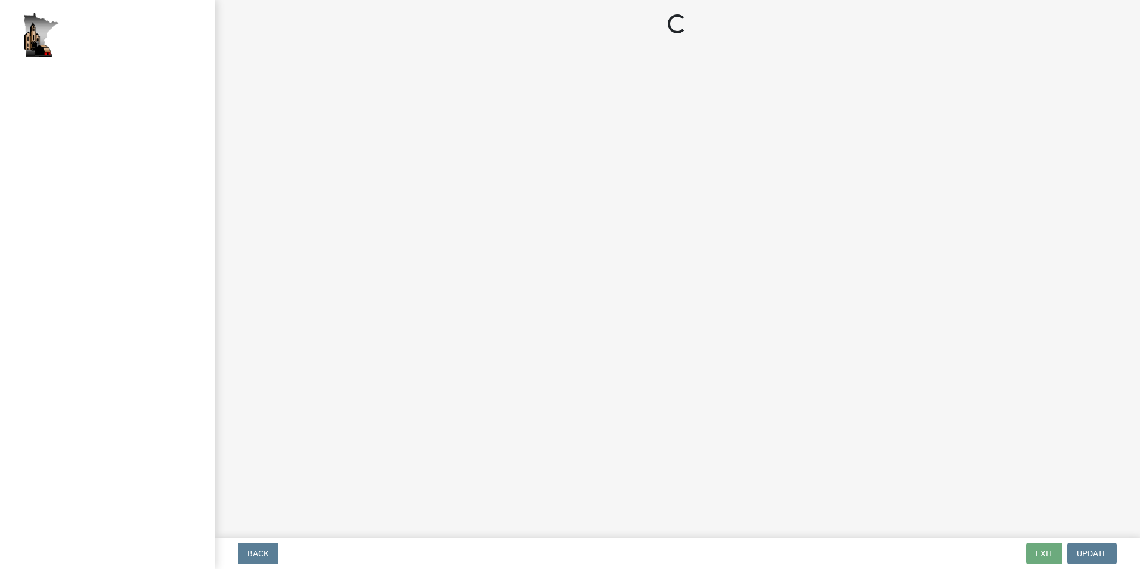
select select "6521fde2-d21f-4e66-ba0d-8741ff89f1c6"
select select "581a3692-a475-4ed3-8b15-3583d4c23b12"
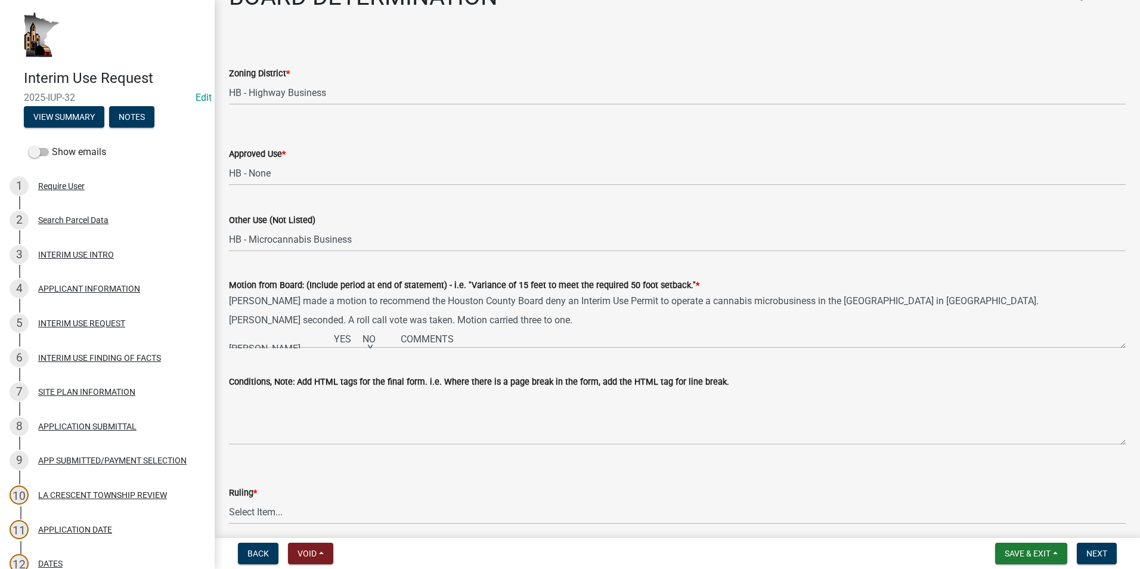
scroll to position [60, 0]
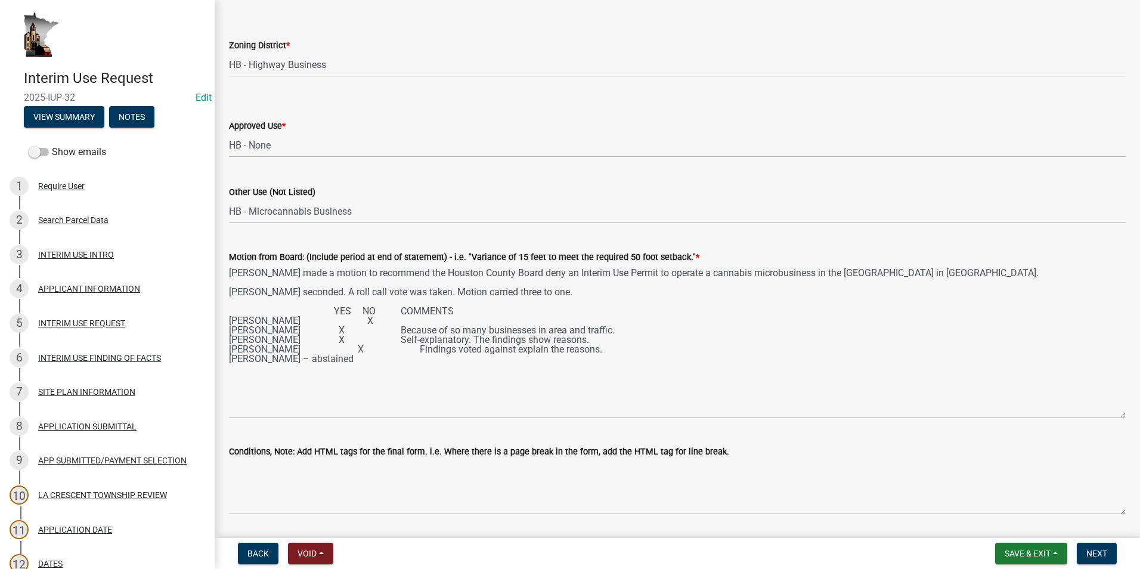
drag, startPoint x: 1114, startPoint y: 319, endPoint x: 940, endPoint y: 427, distance: 205.1
click at [1106, 417] on textarea "Eric Johnson made a motion to recommend the Houston County Board deny an Interi…" at bounding box center [677, 341] width 896 height 154
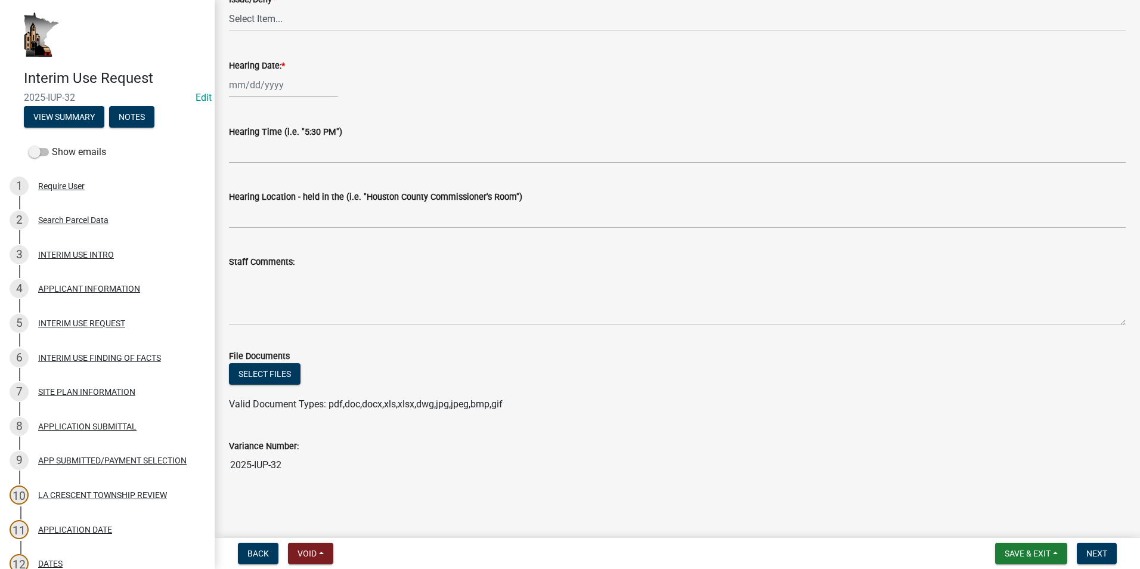
scroll to position [644, 0]
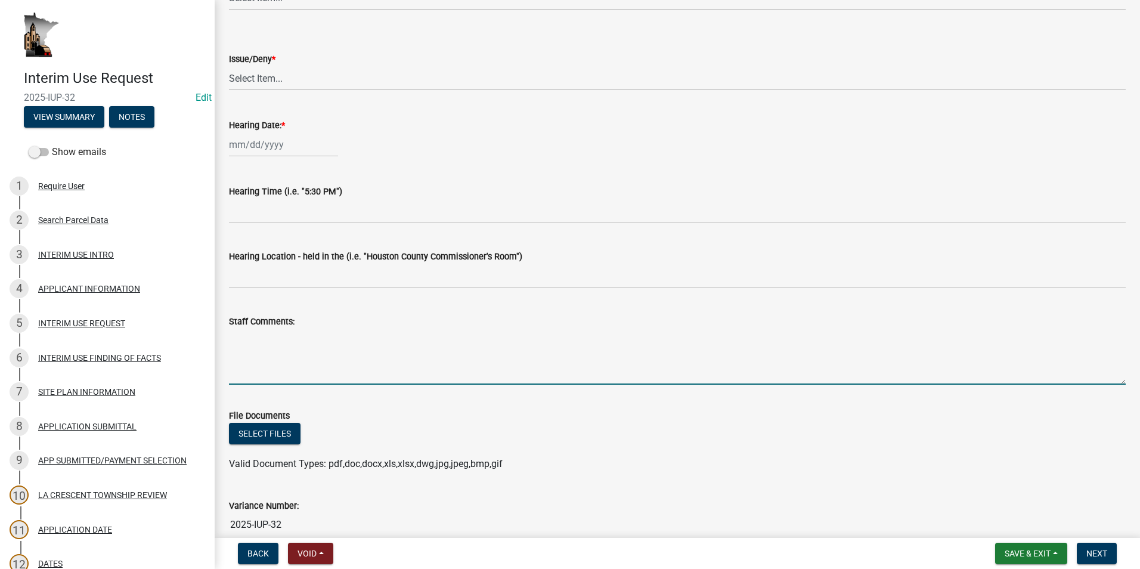
click at [255, 345] on textarea "Staff Comments:" at bounding box center [677, 356] width 896 height 56
click at [257, 85] on select "Select Item... issue deny" at bounding box center [677, 78] width 896 height 24
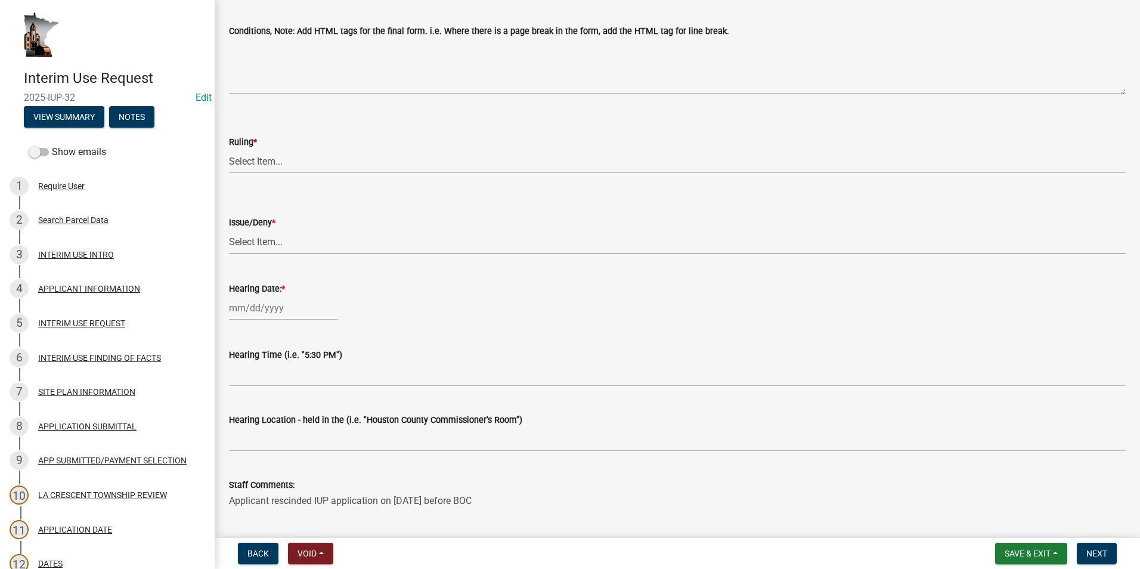
scroll to position [465, 0]
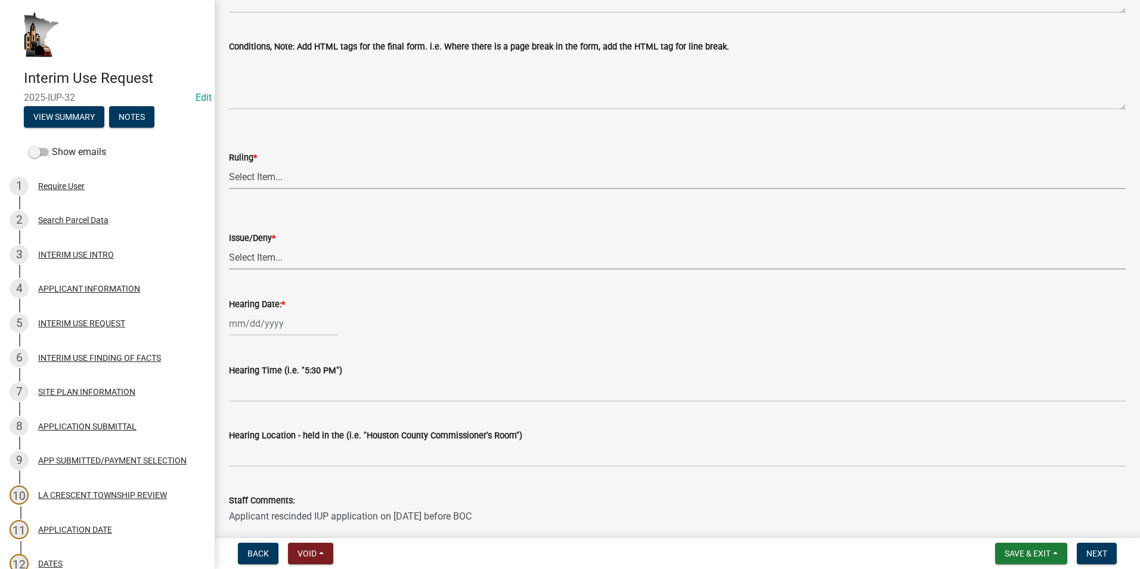
click at [267, 178] on select "Select Item... Approved Denied Approved with modifications Tabled" at bounding box center [677, 177] width 896 height 24
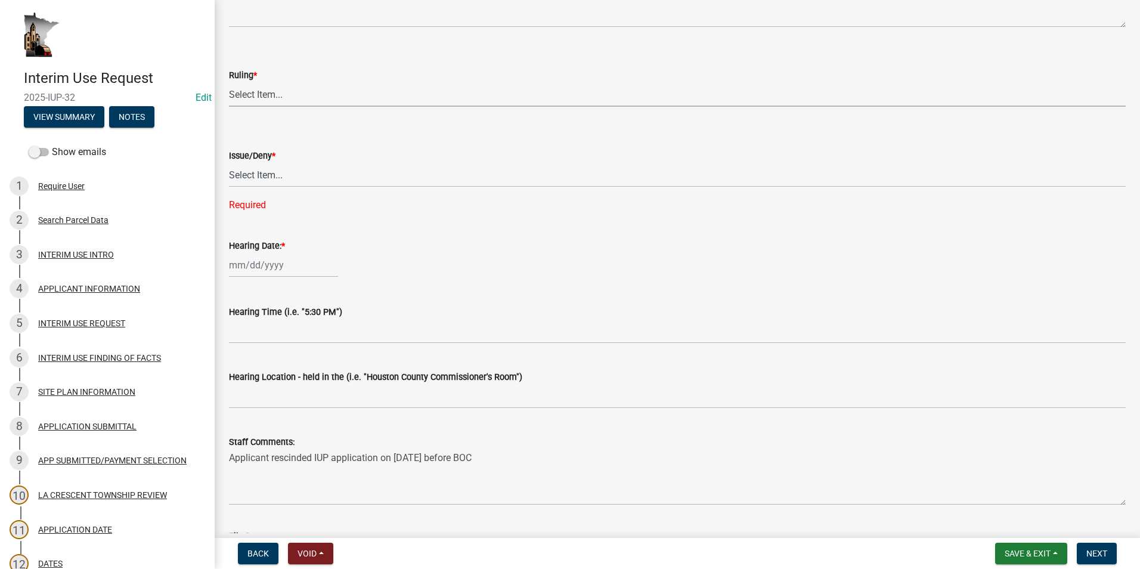
scroll to position [703, 0]
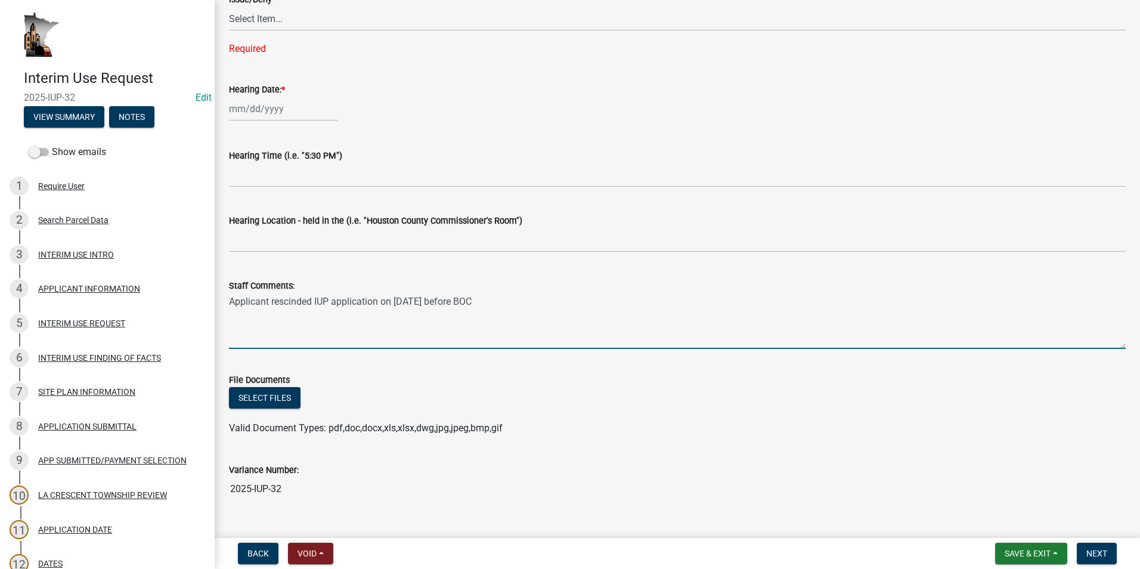
click at [498, 305] on textarea "Applicant rescinded IUP application on 9/18/2025 before BOC" at bounding box center [677, 321] width 896 height 56
type textarea "Applicant rescinded IUP application on 9/18/2025."
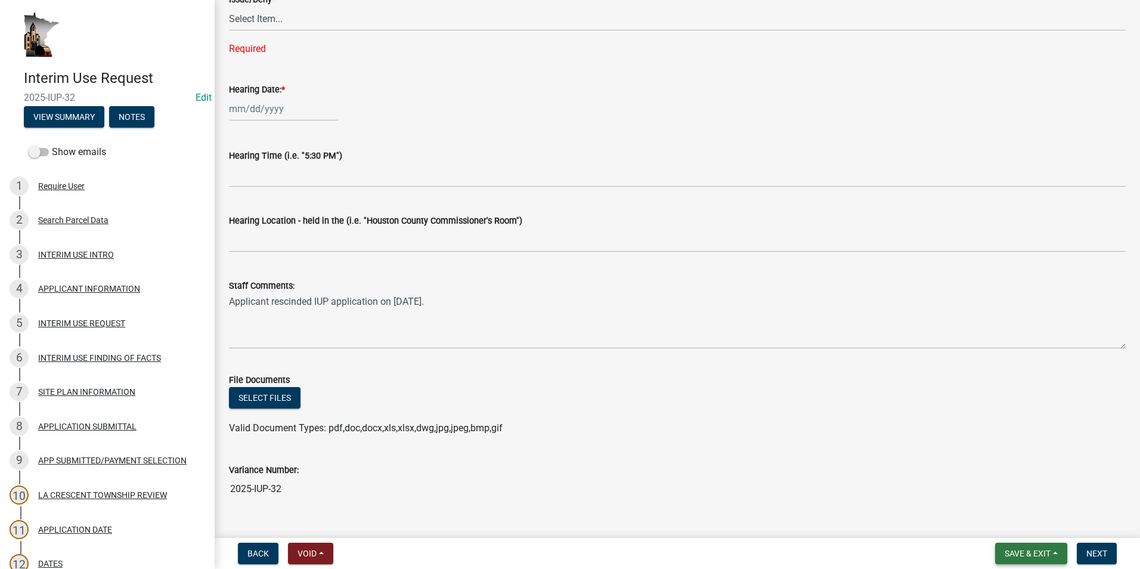
click at [1009, 550] on span "Save & Exit" at bounding box center [1027, 553] width 46 height 10
click at [1010, 522] on button "Save & Exit" at bounding box center [1019, 522] width 95 height 29
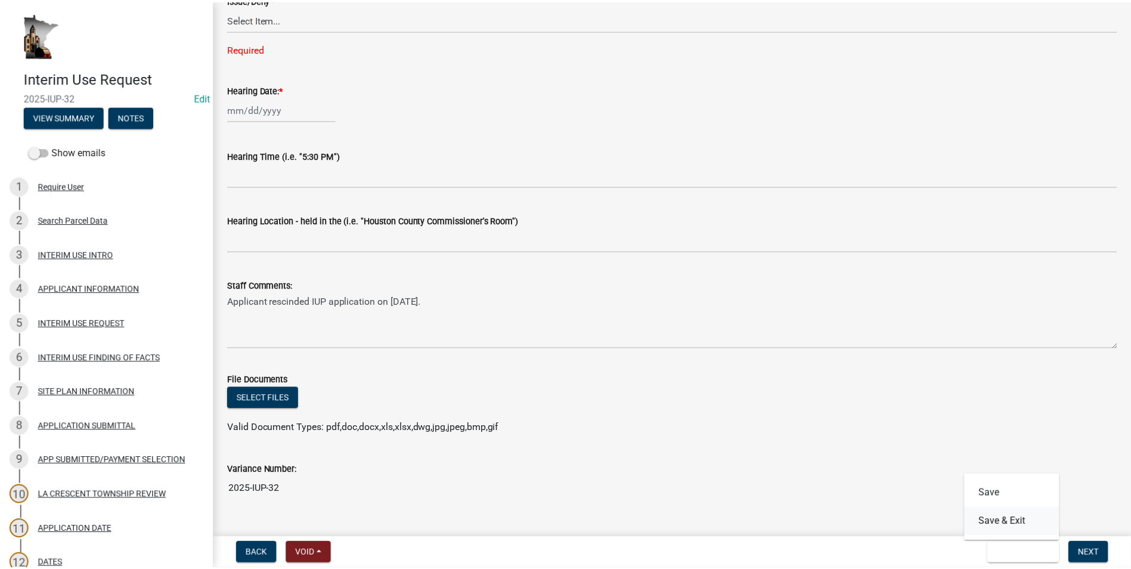
scroll to position [0, 0]
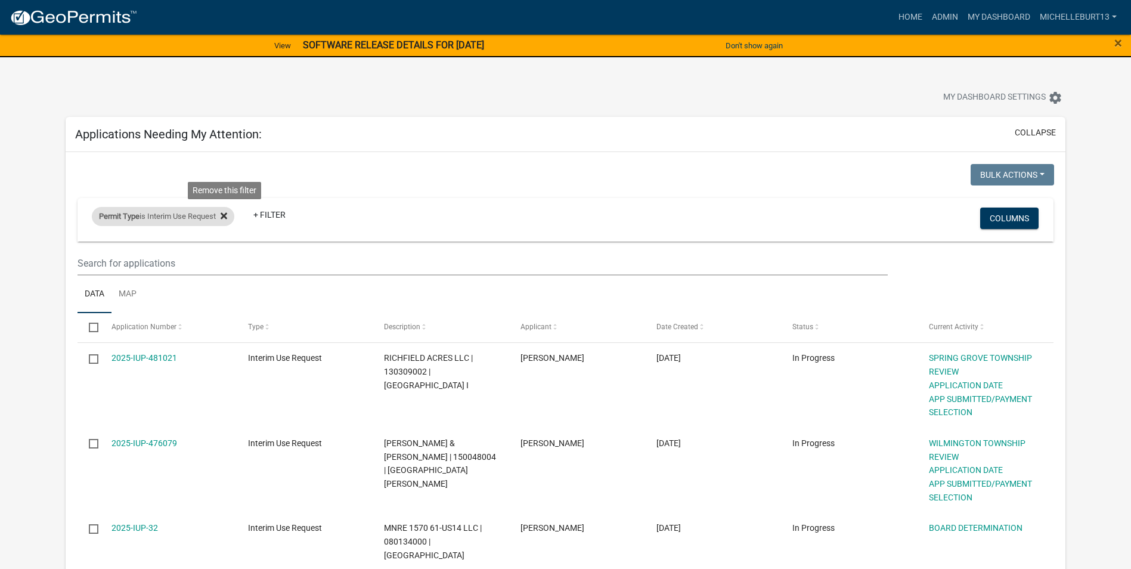
click at [226, 215] on icon at bounding box center [224, 215] width 7 height 7
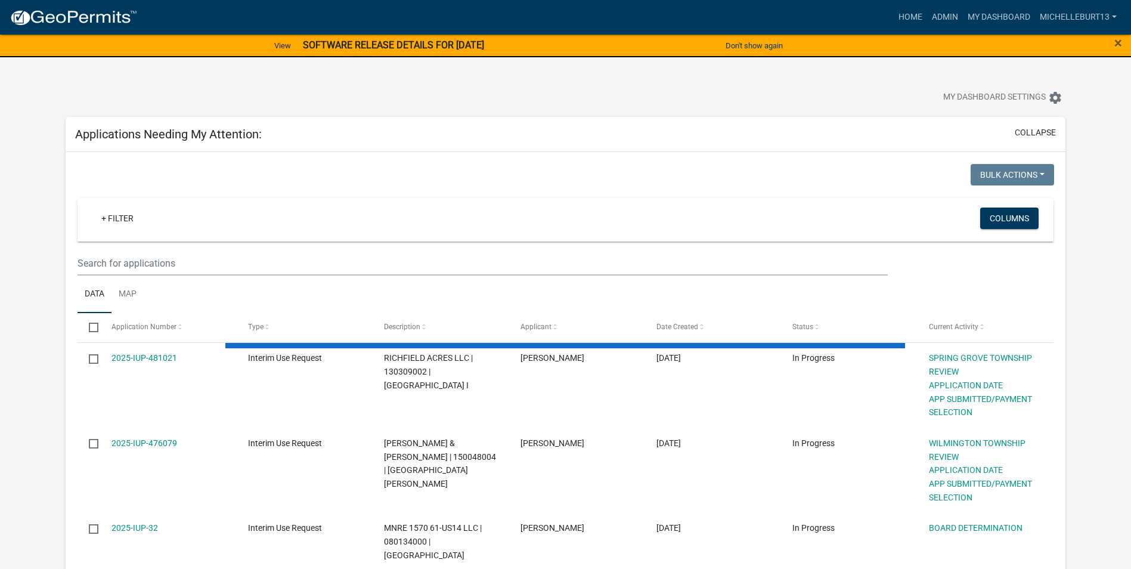
select select "3: 100"
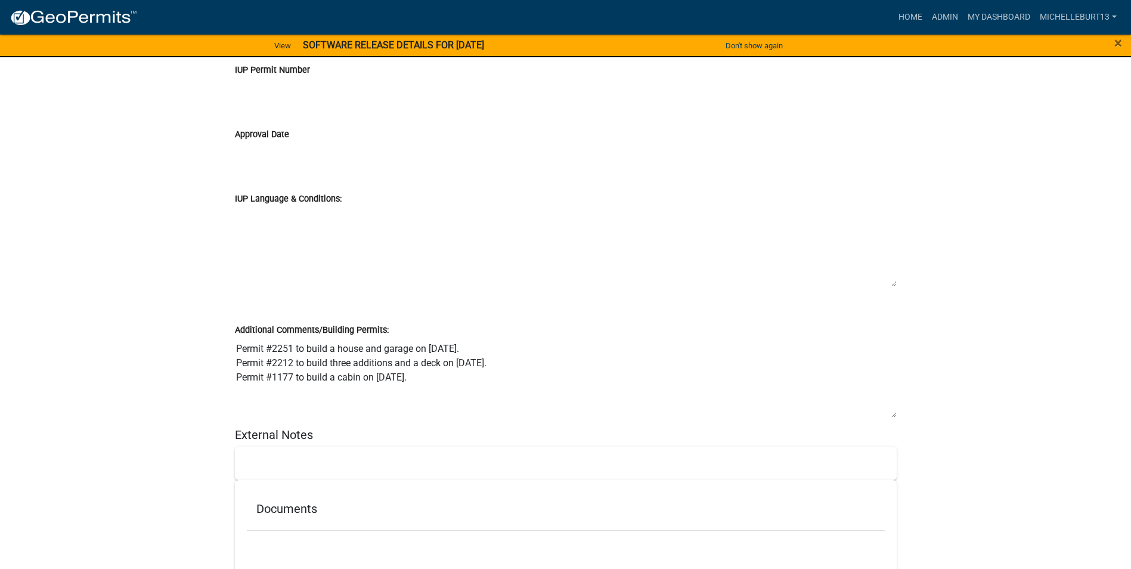
scroll to position [7640, 0]
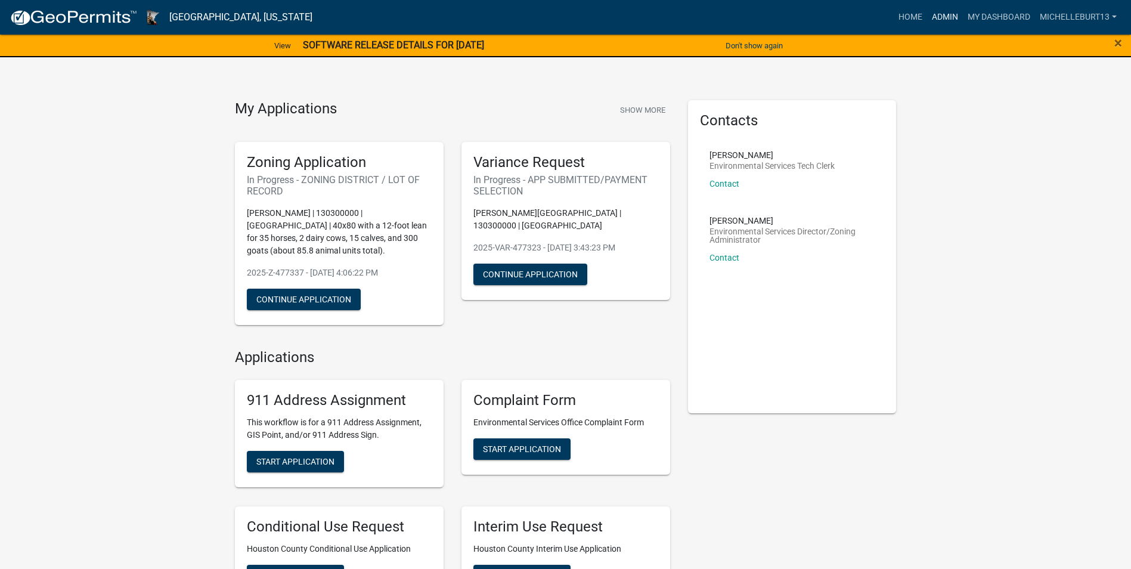
drag, startPoint x: 943, startPoint y: 15, endPoint x: 937, endPoint y: 13, distance: 6.2
click at [943, 15] on link "Admin" at bounding box center [945, 17] width 36 height 23
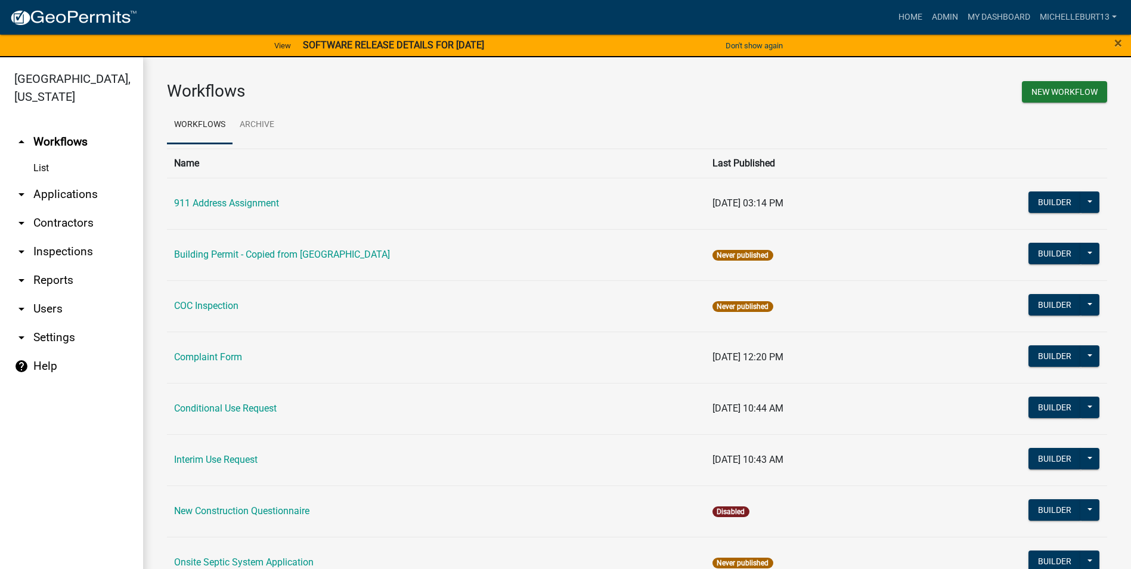
click at [61, 190] on link "arrow_drop_down Applications" at bounding box center [71, 194] width 143 height 29
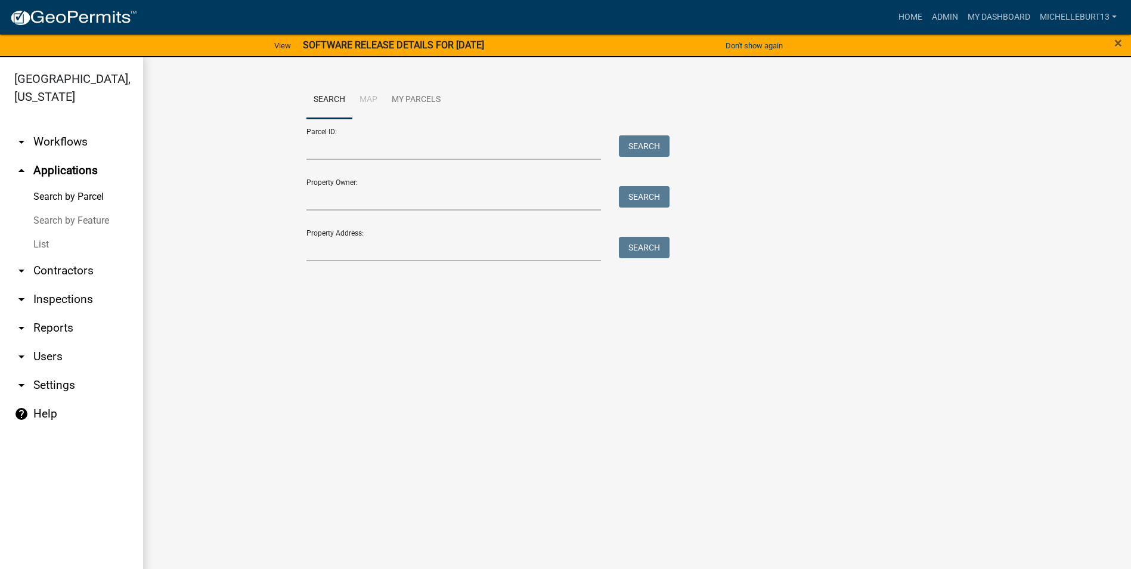
click at [39, 243] on link "List" at bounding box center [71, 244] width 143 height 24
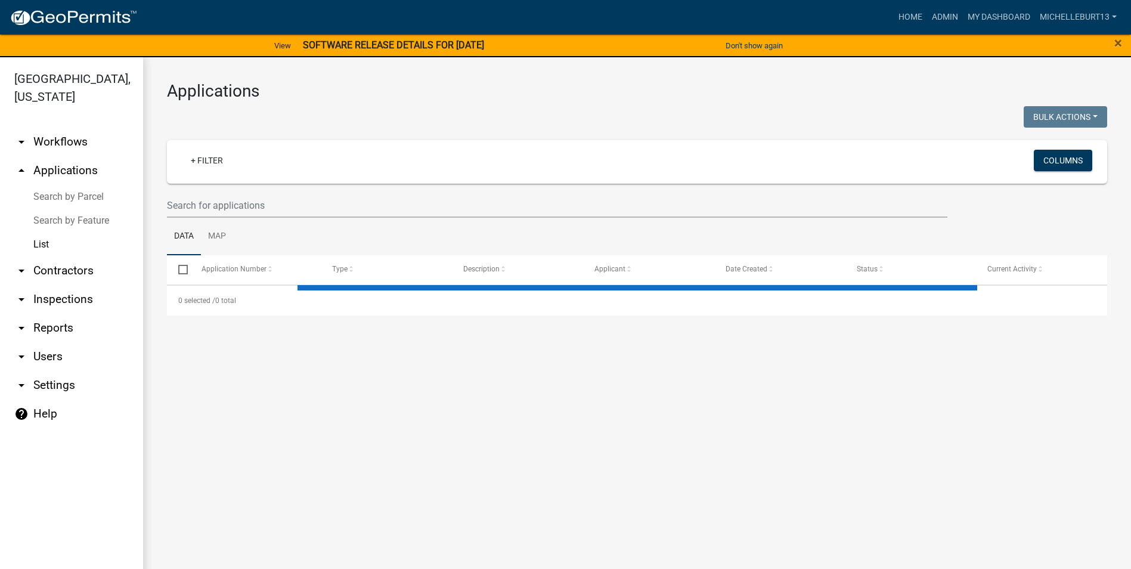
select select "3: 100"
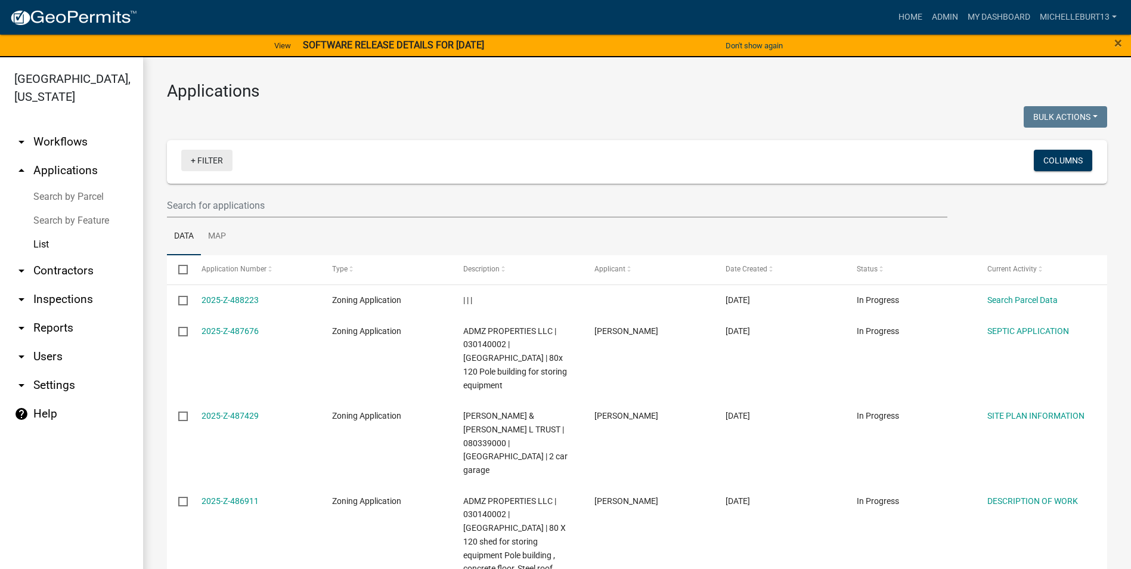
click at [195, 157] on link "+ Filter" at bounding box center [206, 160] width 51 height 21
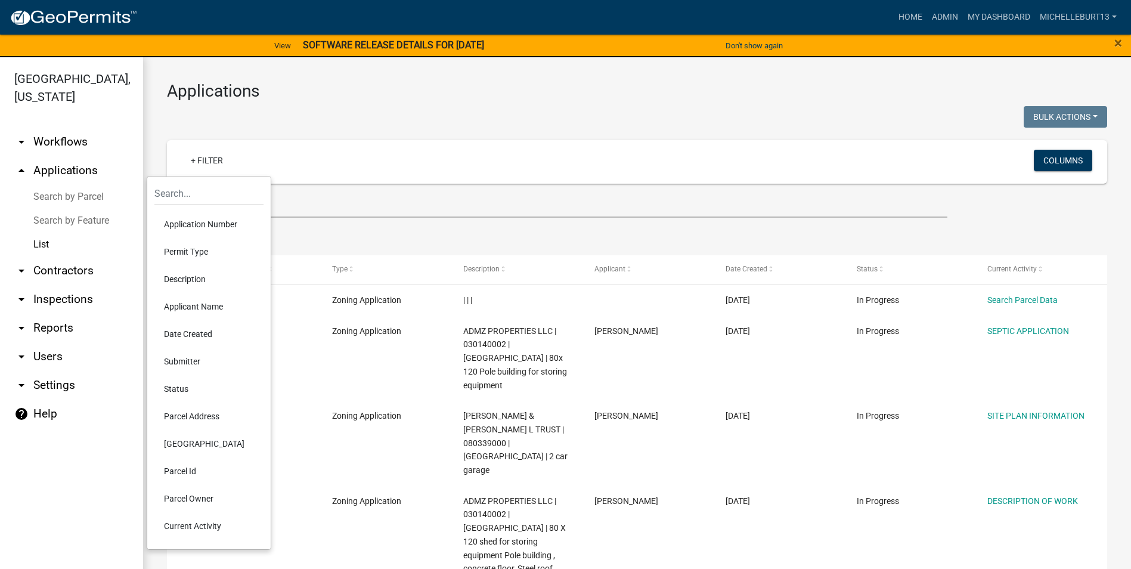
click at [197, 256] on li "Permit Type" at bounding box center [208, 251] width 109 height 27
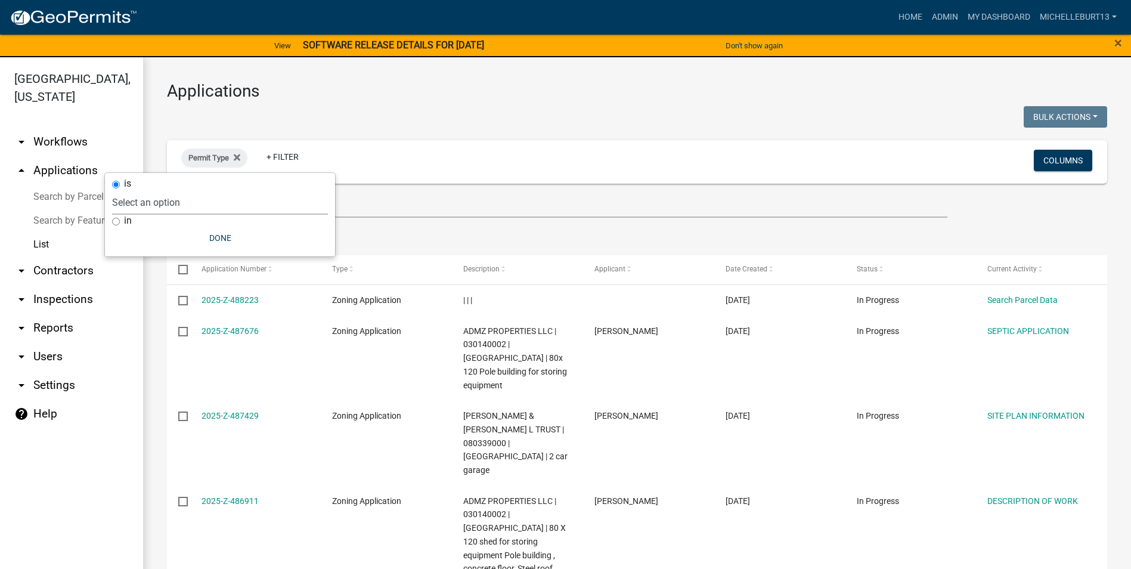
click at [177, 199] on select "Select an option 911 Address Assignment Building Contractor (Registration) Buil…" at bounding box center [220, 202] width 216 height 24
select select "253dacdd-2dce-46fa-a212-aa06fd039a76"
click at [147, 190] on select "Select an option 911 Address Assignment Building Contractor (Registration) Buil…" at bounding box center [220, 202] width 216 height 24
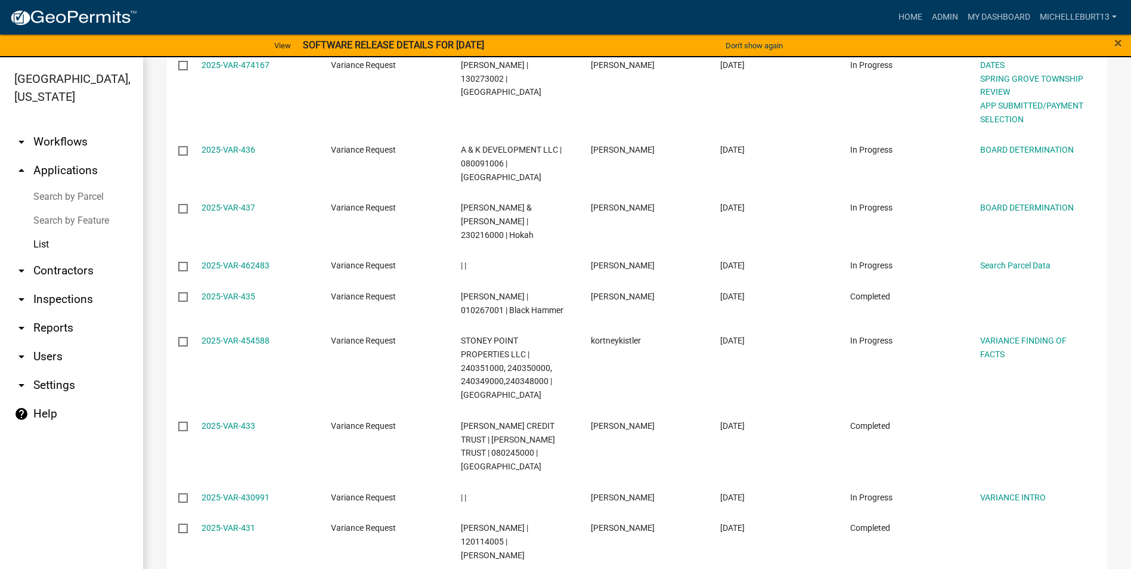
scroll to position [477, 0]
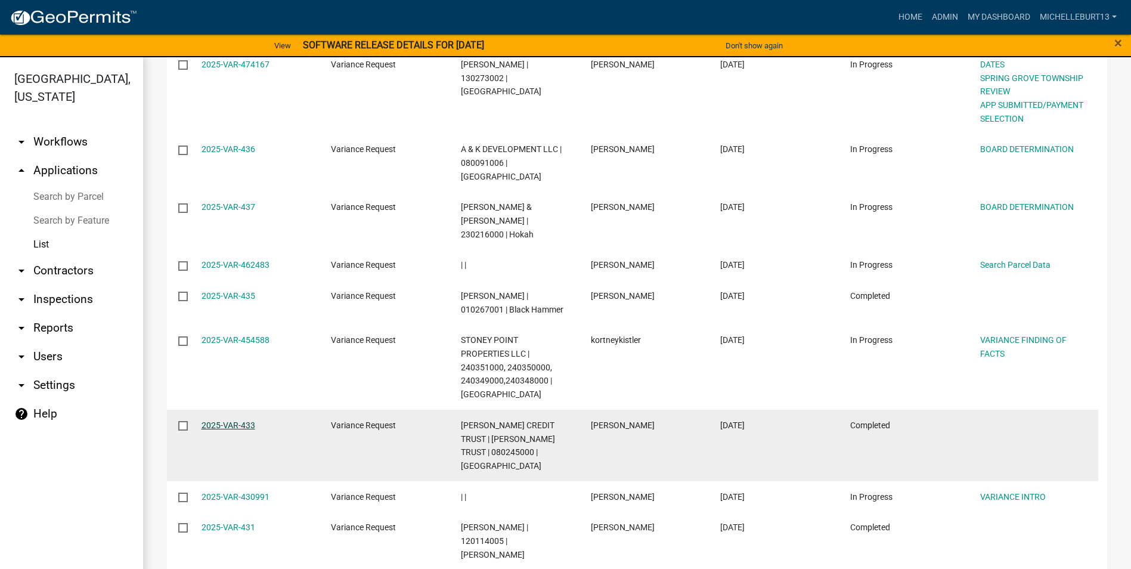
click at [232, 420] on link "2025-VAR-433" at bounding box center [228, 425] width 54 height 10
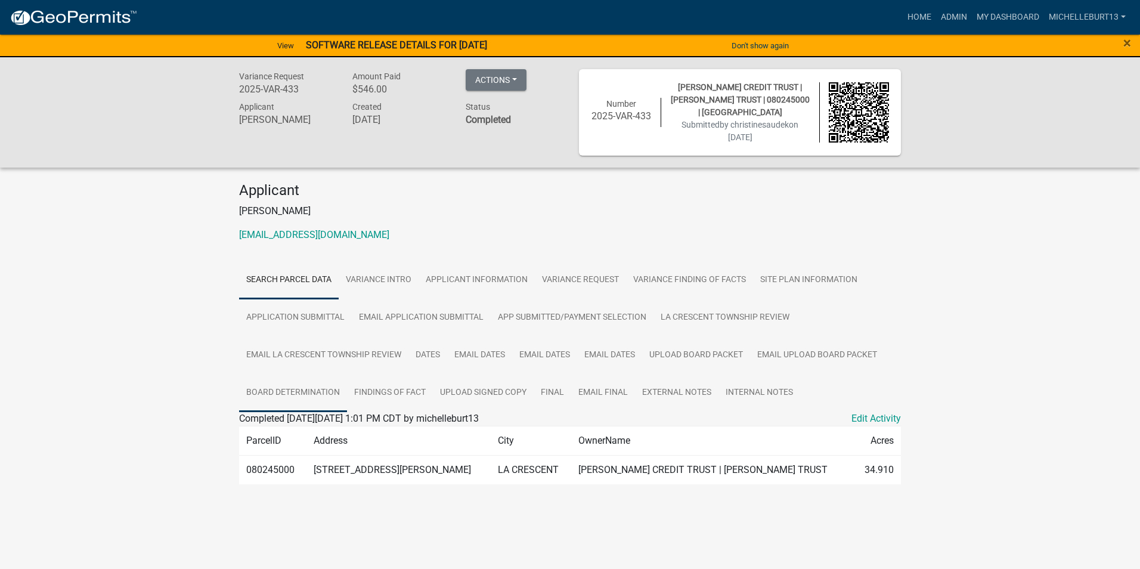
click at [309, 397] on link "BOARD DETERMINATION" at bounding box center [293, 393] width 108 height 38
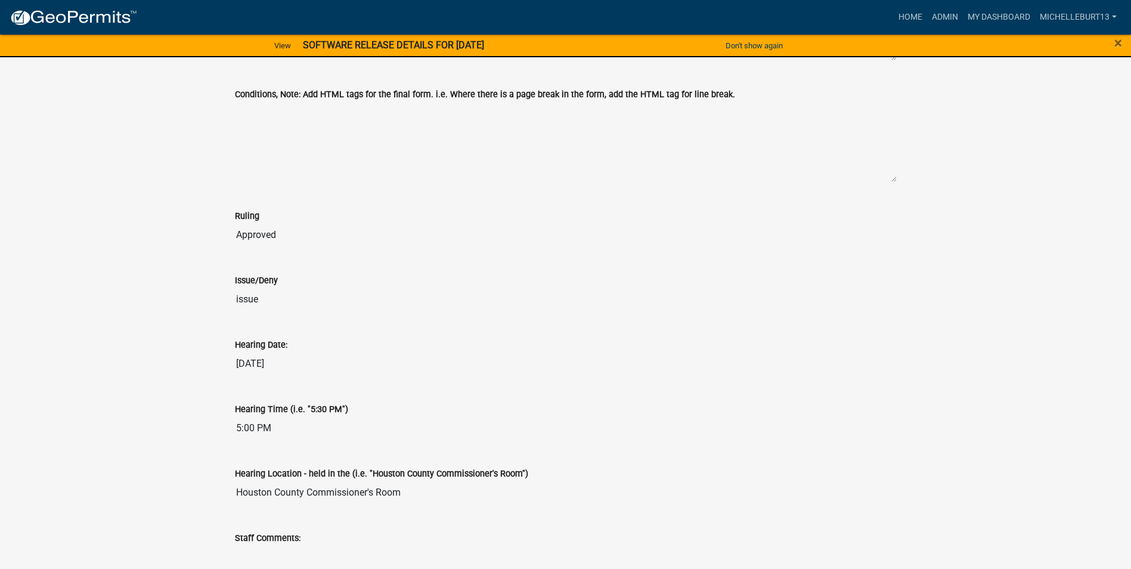
scroll to position [536, 0]
